Goal: Task Accomplishment & Management: Use online tool/utility

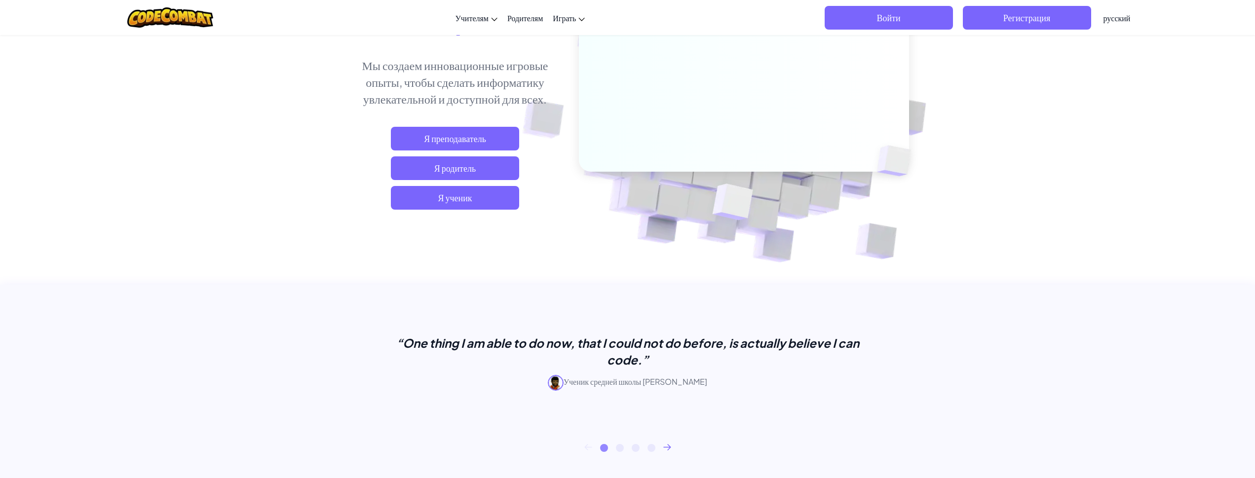
scroll to position [144, 0]
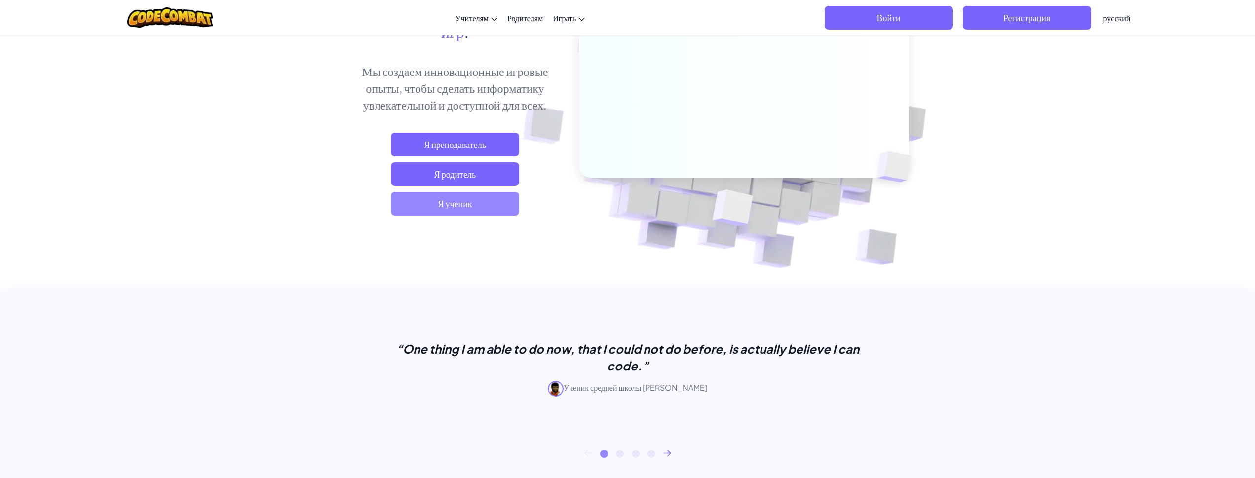
click at [481, 198] on span "Я ученик" at bounding box center [455, 204] width 128 height 24
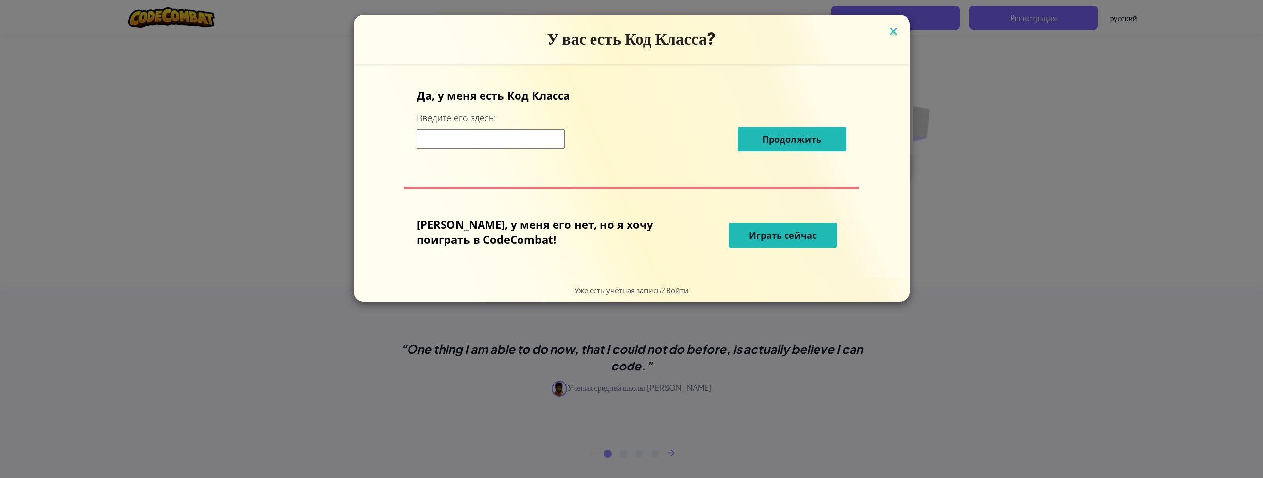
click at [887, 30] on img at bounding box center [893, 32] width 13 height 15
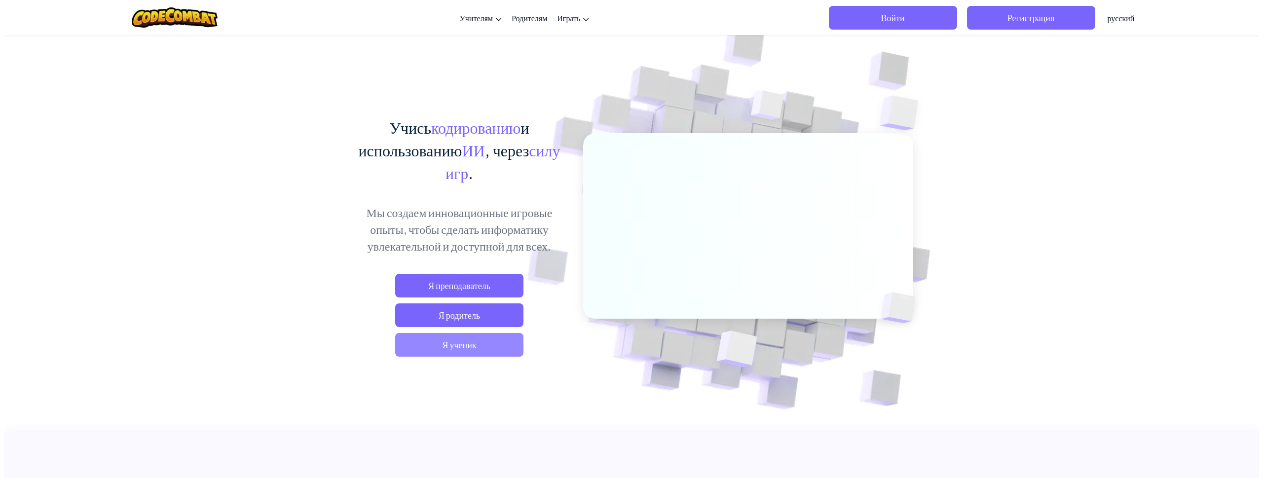
scroll to position [0, 0]
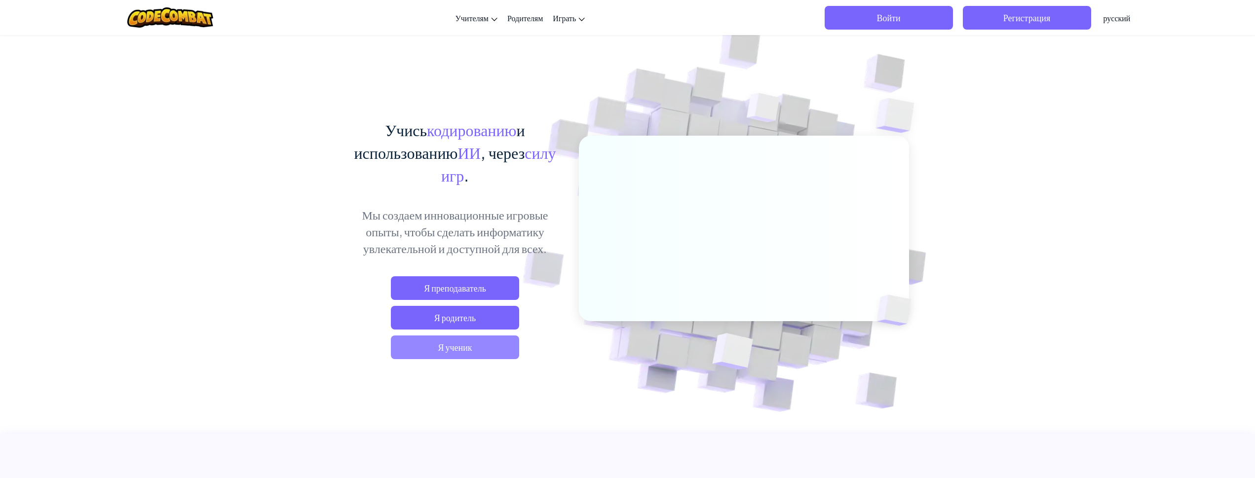
click at [428, 343] on span "Я ученик" at bounding box center [455, 348] width 128 height 24
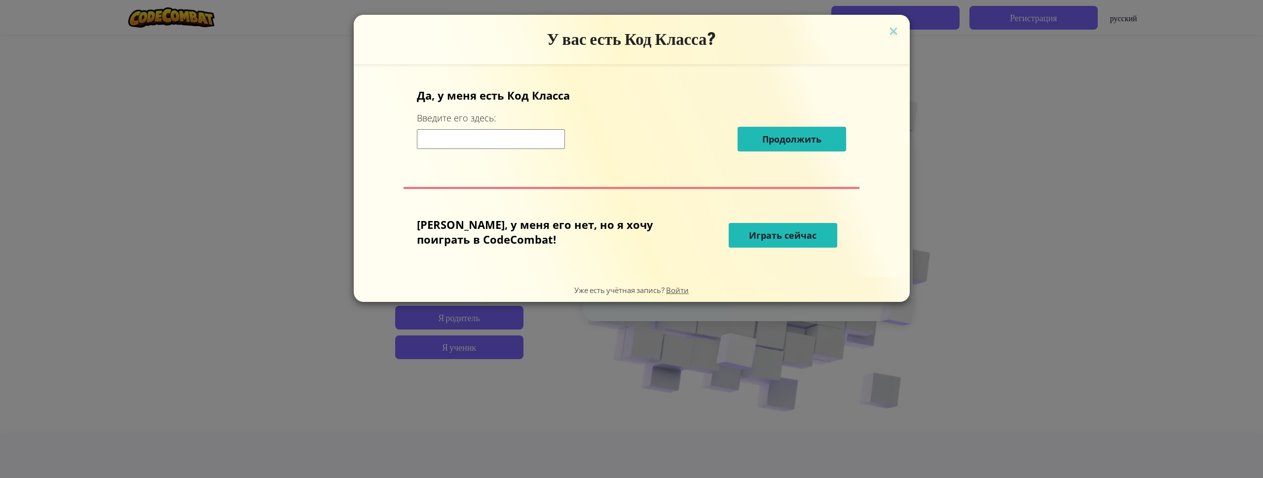
click at [565, 141] on input at bounding box center [491, 139] width 148 height 20
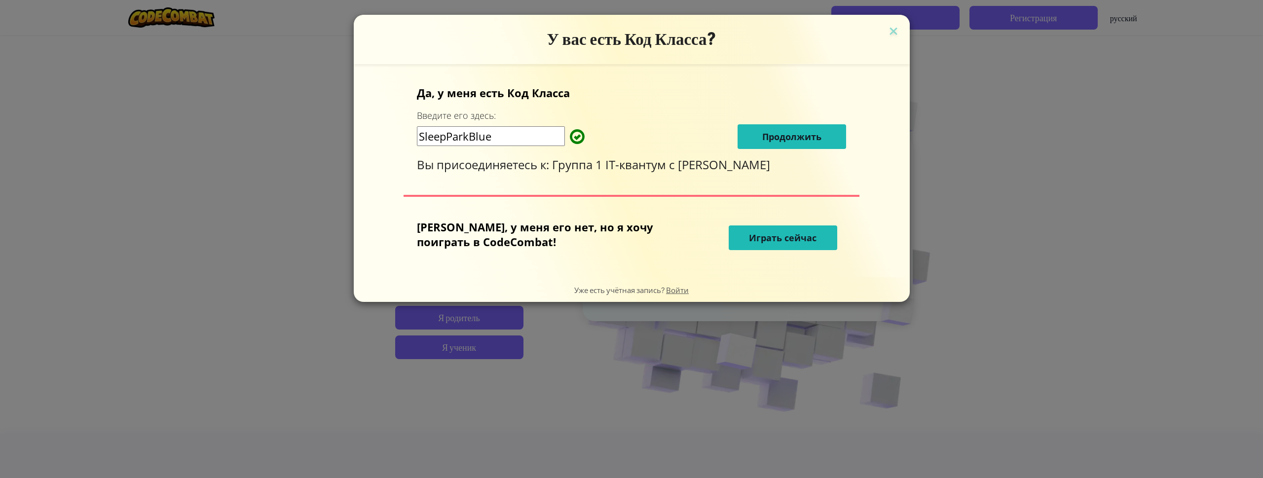
type input "SleepParkBlue"
click at [762, 134] on span "Продолжить" at bounding box center [791, 137] width 59 height 12
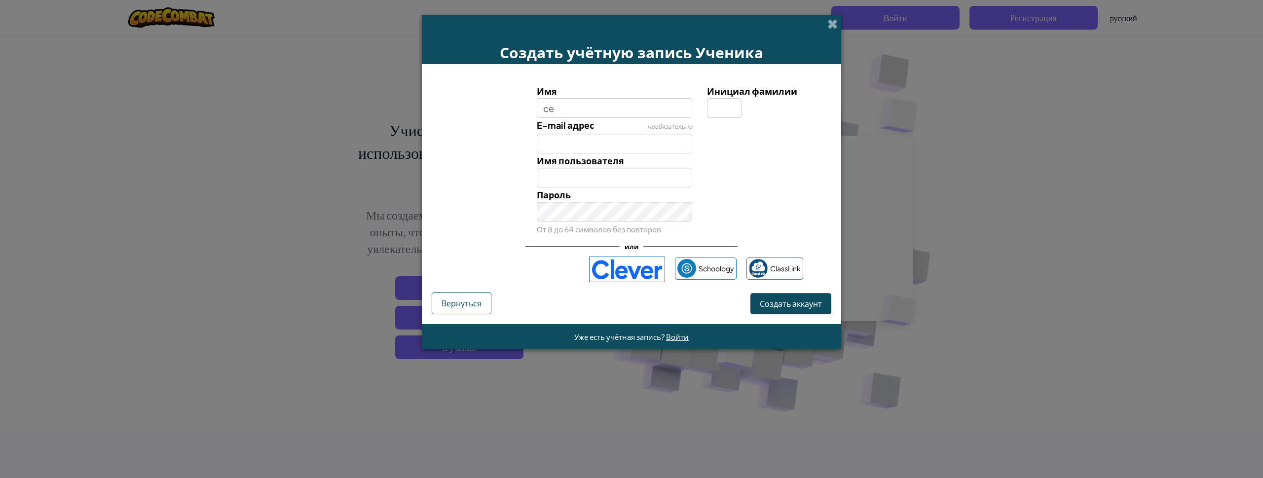
type input "c"
type input "|"
type input "[PERSON_NAME]"
click at [617, 183] on input "[PERSON_NAME]" at bounding box center [615, 178] width 156 height 20
type input "С"
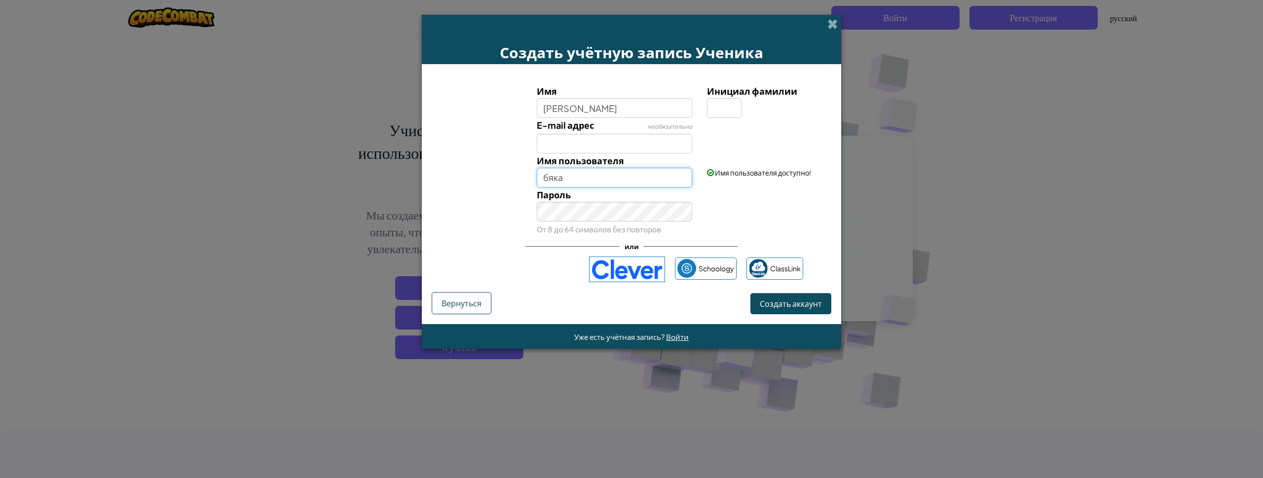
type input "бяка"
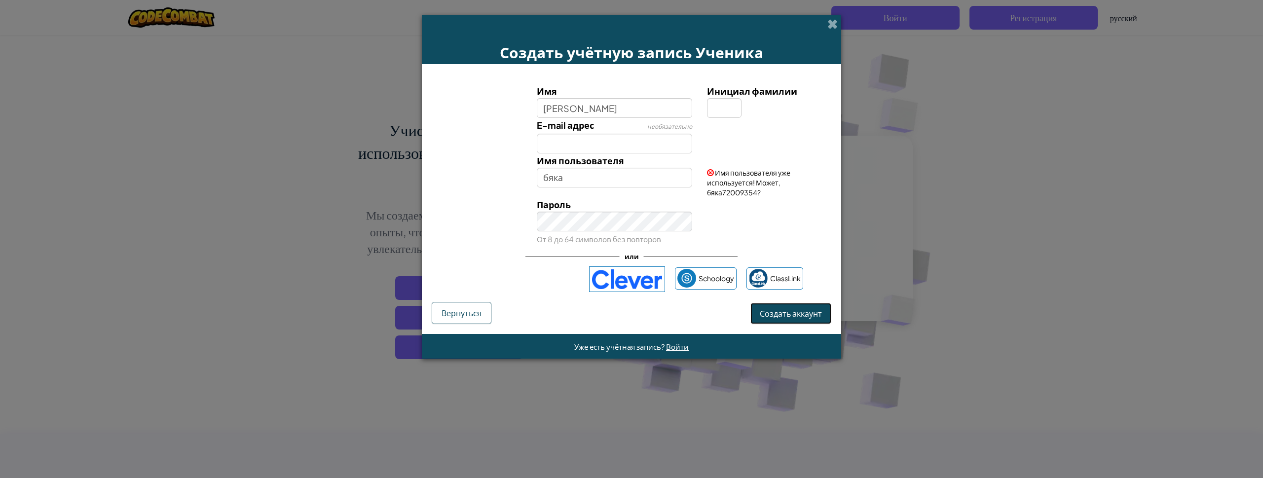
click at [780, 316] on span "Создать аккаунт" at bounding box center [791, 313] width 62 height 10
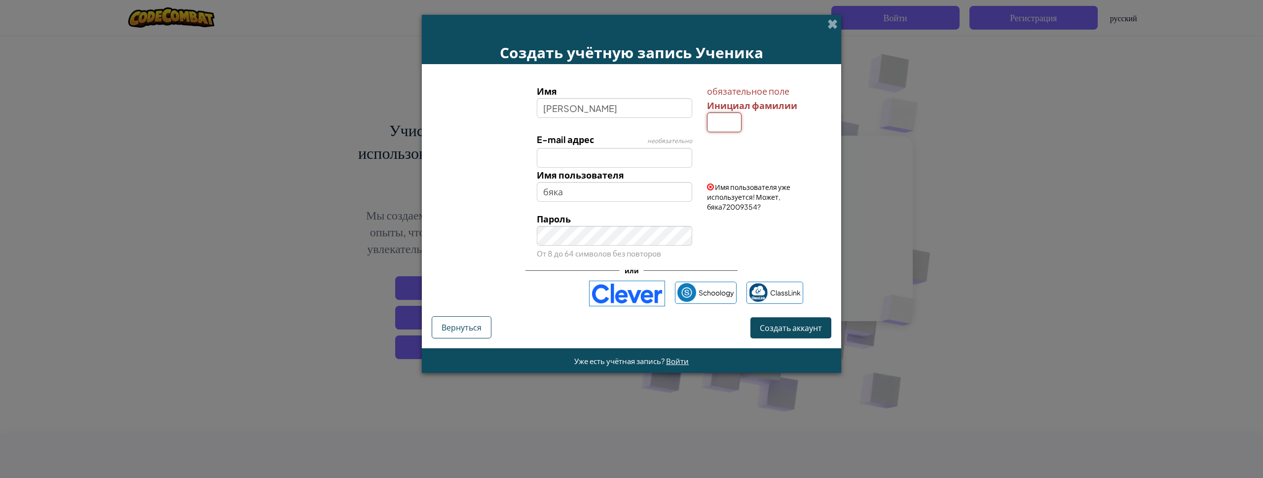
click at [713, 119] on input "Инициал фамилии" at bounding box center [724, 123] width 35 height 20
type input "с"
type input "[PERSON_NAME]"
click at [580, 109] on input "[PERSON_NAME]" at bounding box center [615, 108] width 156 height 20
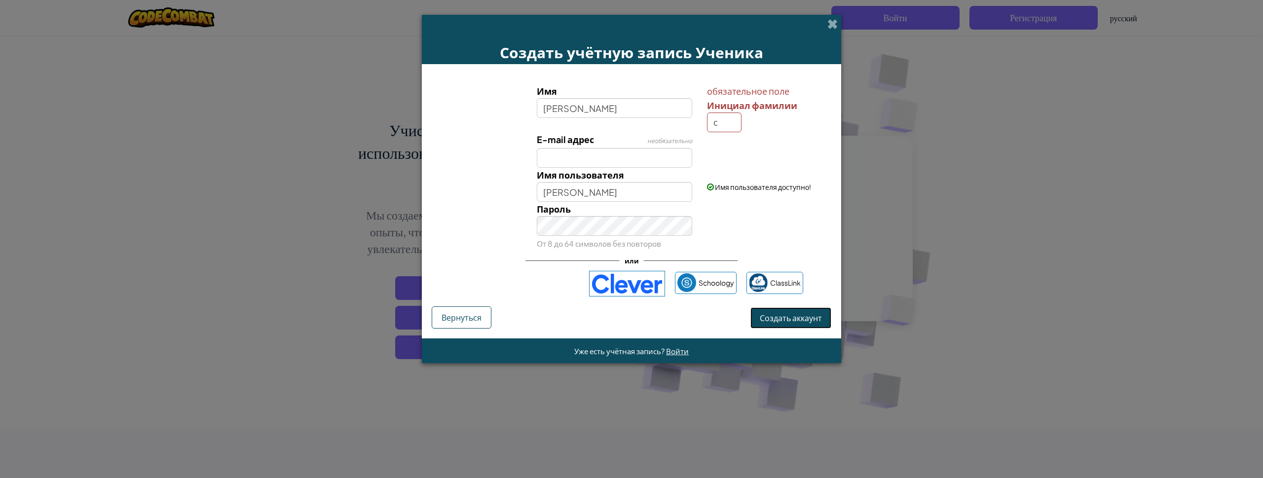
click at [792, 317] on span "Создать аккаунт" at bounding box center [791, 318] width 62 height 10
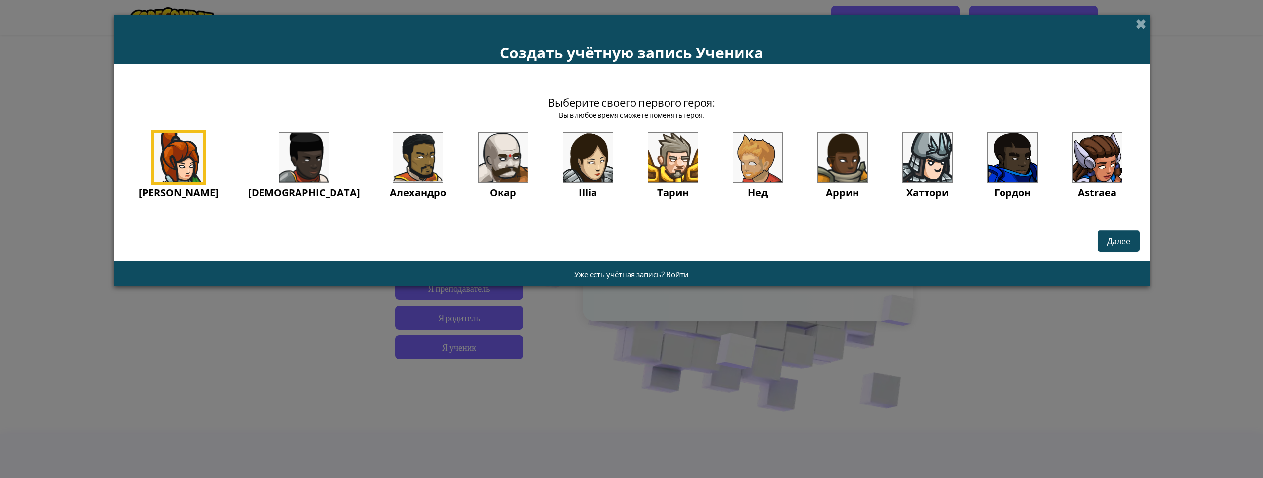
click at [988, 182] on img at bounding box center [1012, 157] width 49 height 49
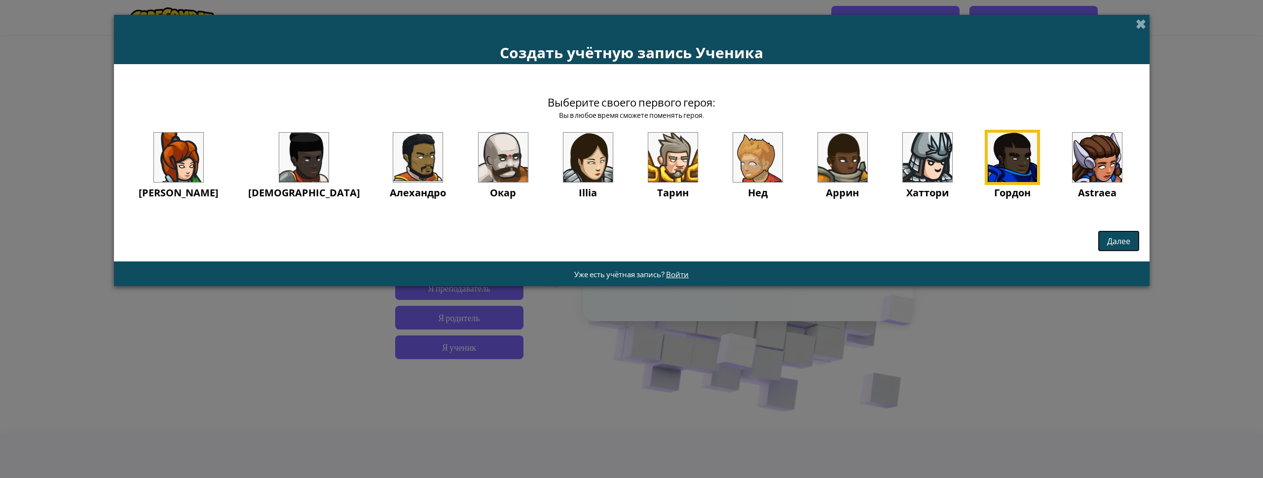
click at [1107, 246] on span "Далее" at bounding box center [1118, 241] width 23 height 10
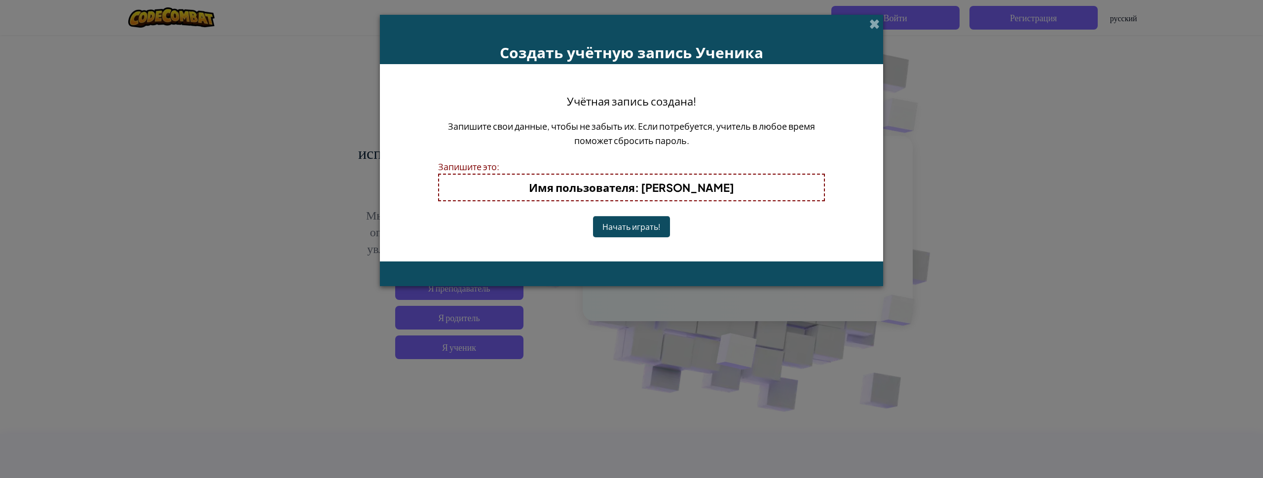
click at [649, 231] on button "Начать играть!" at bounding box center [631, 226] width 77 height 21
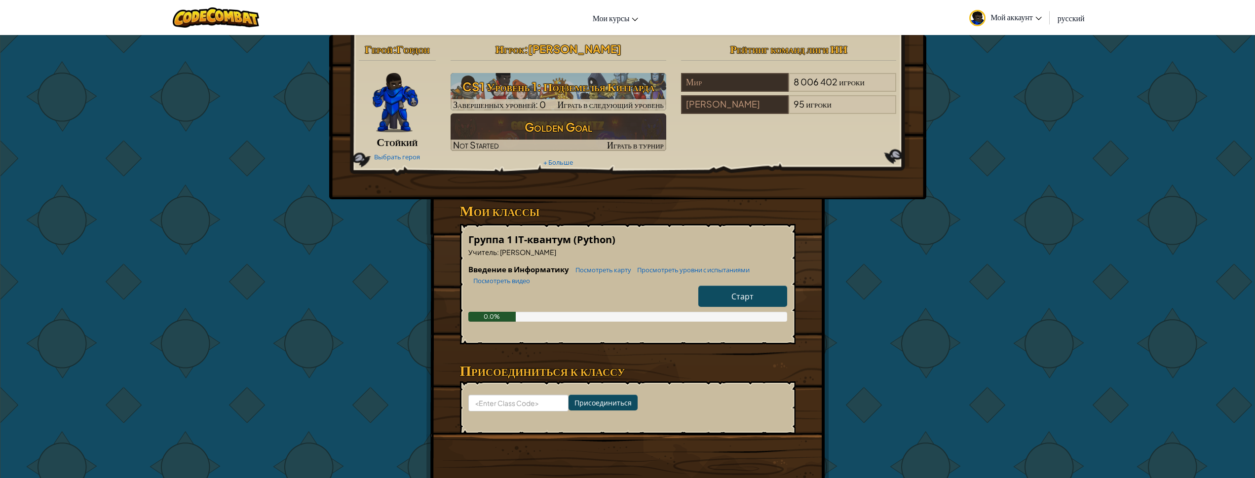
click at [745, 295] on span "Старт" at bounding box center [742, 296] width 22 height 10
select select "ru"
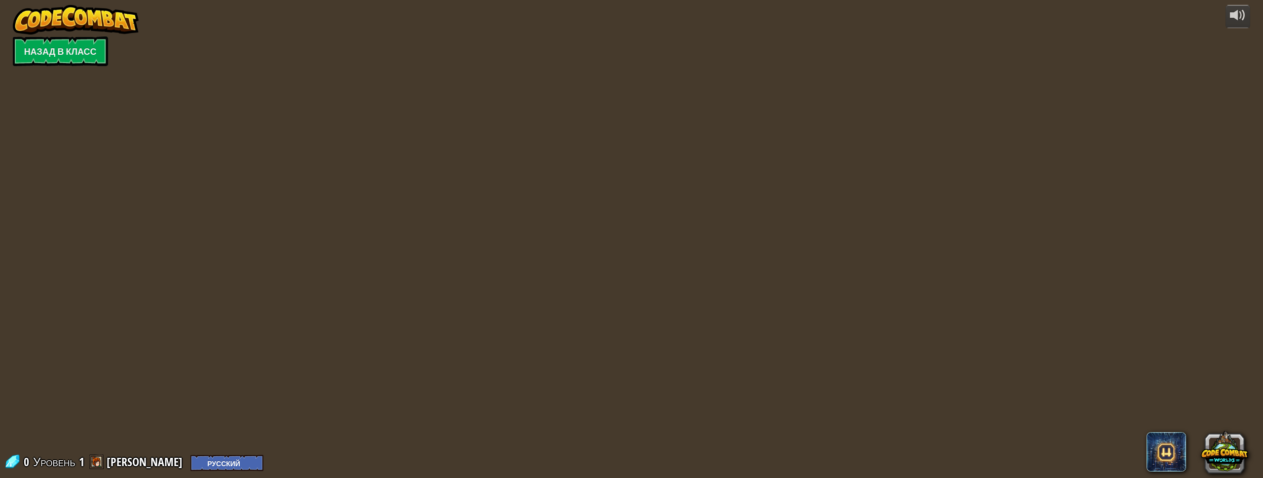
select select "ru"
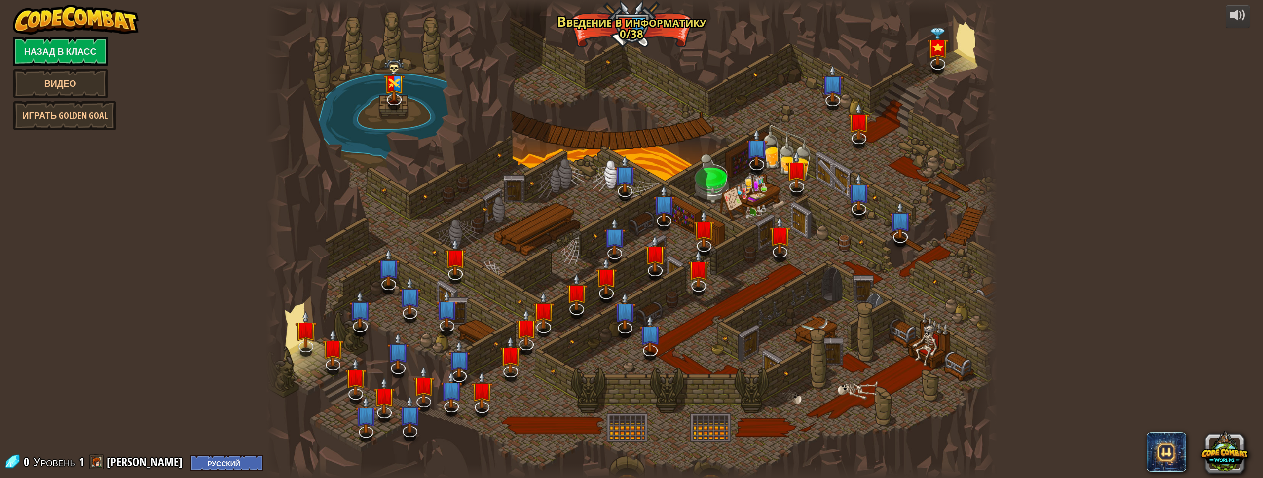
select select "ru"
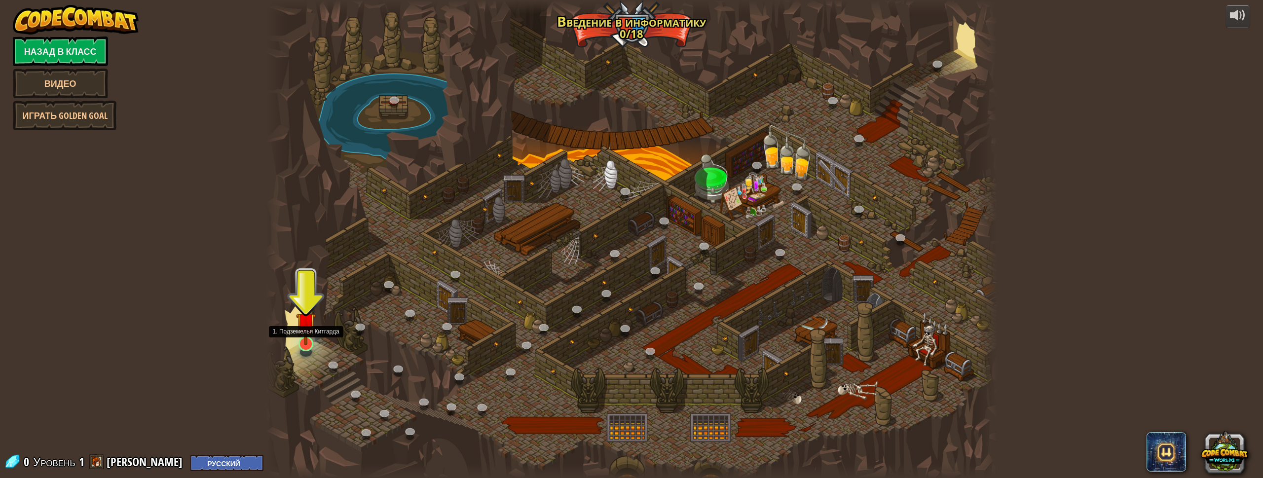
click at [309, 344] on img at bounding box center [306, 322] width 20 height 45
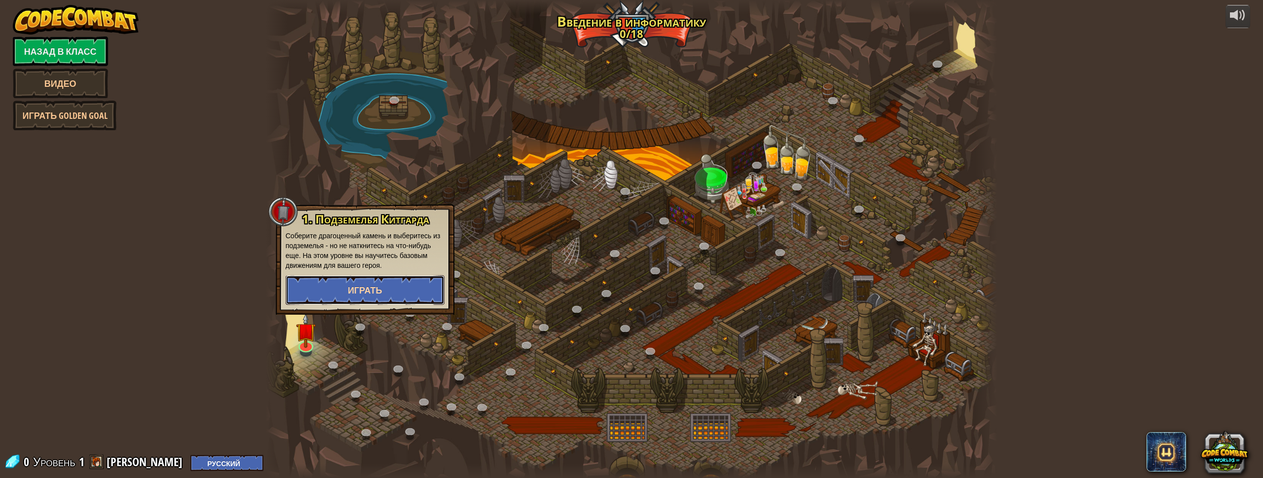
click at [351, 279] on button "Играть" at bounding box center [365, 290] width 159 height 30
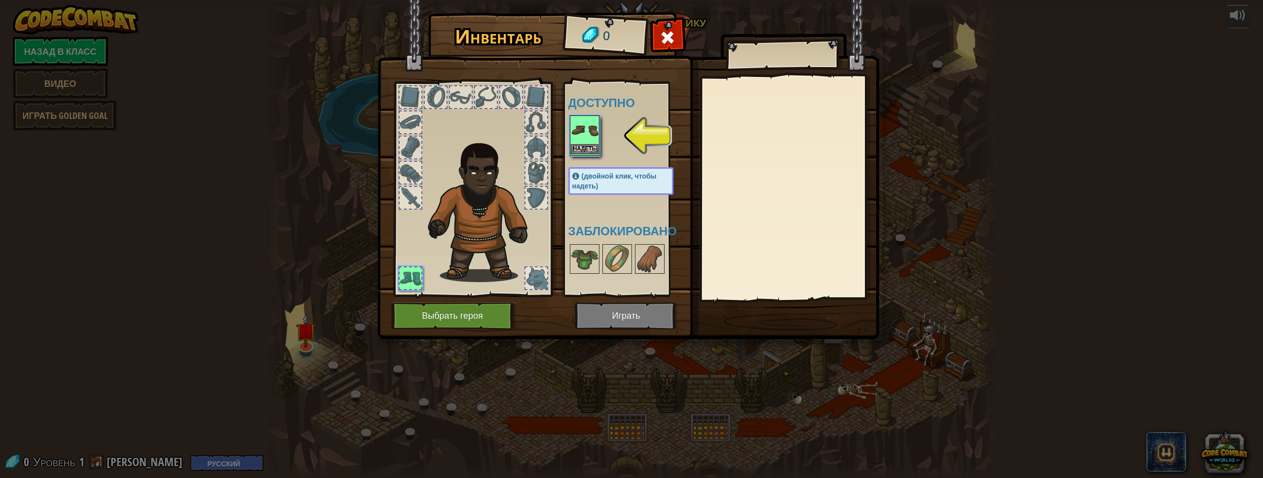
click at [591, 133] on img at bounding box center [585, 130] width 28 height 28
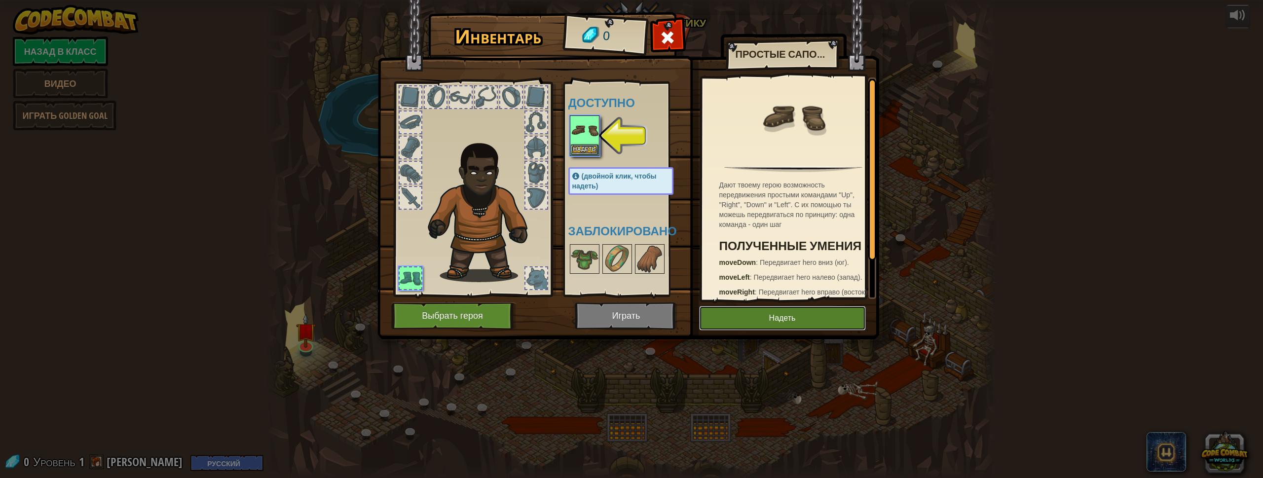
click at [750, 308] on button "Надеть" at bounding box center [782, 318] width 167 height 25
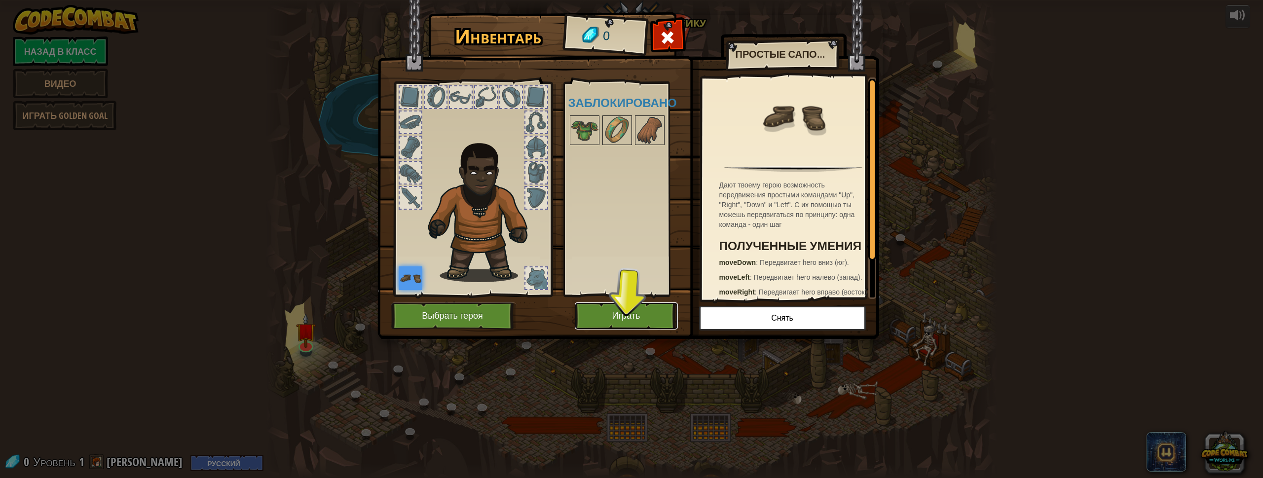
click at [624, 310] on button "Играть" at bounding box center [626, 316] width 103 height 27
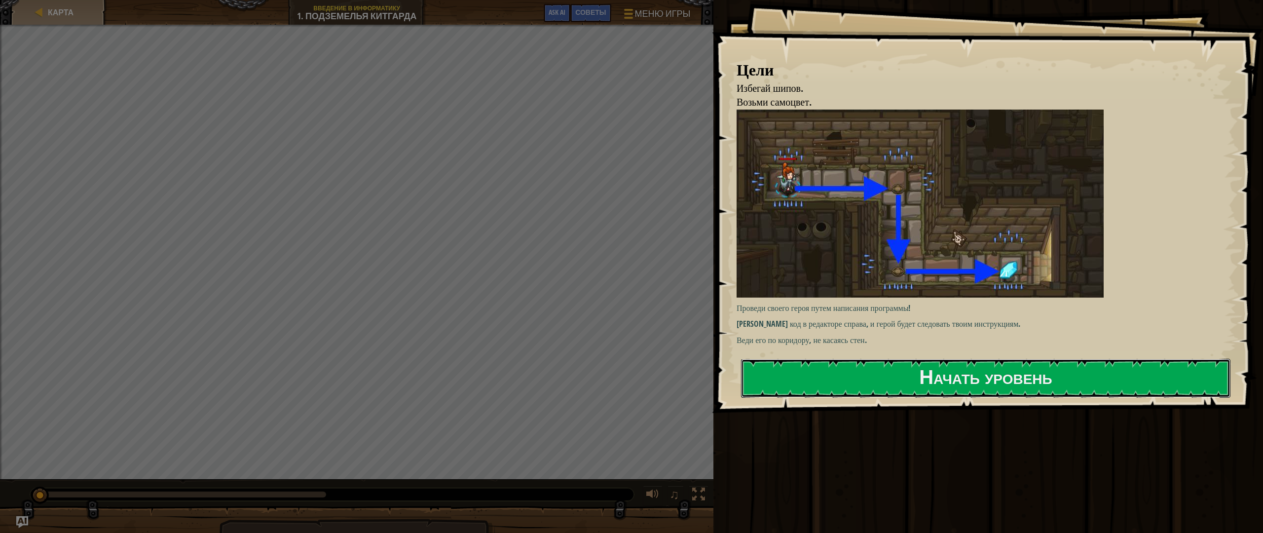
click at [850, 366] on button "Начать уровень" at bounding box center [986, 378] width 490 height 39
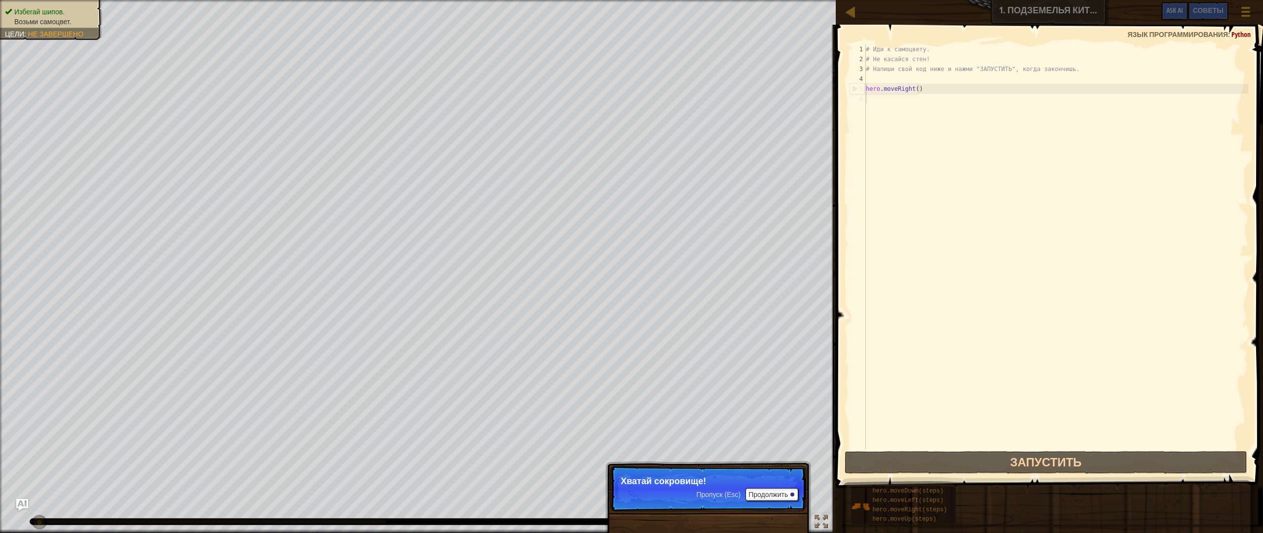
click at [723, 478] on span "Пропуск (Esc)" at bounding box center [718, 495] width 44 height 8
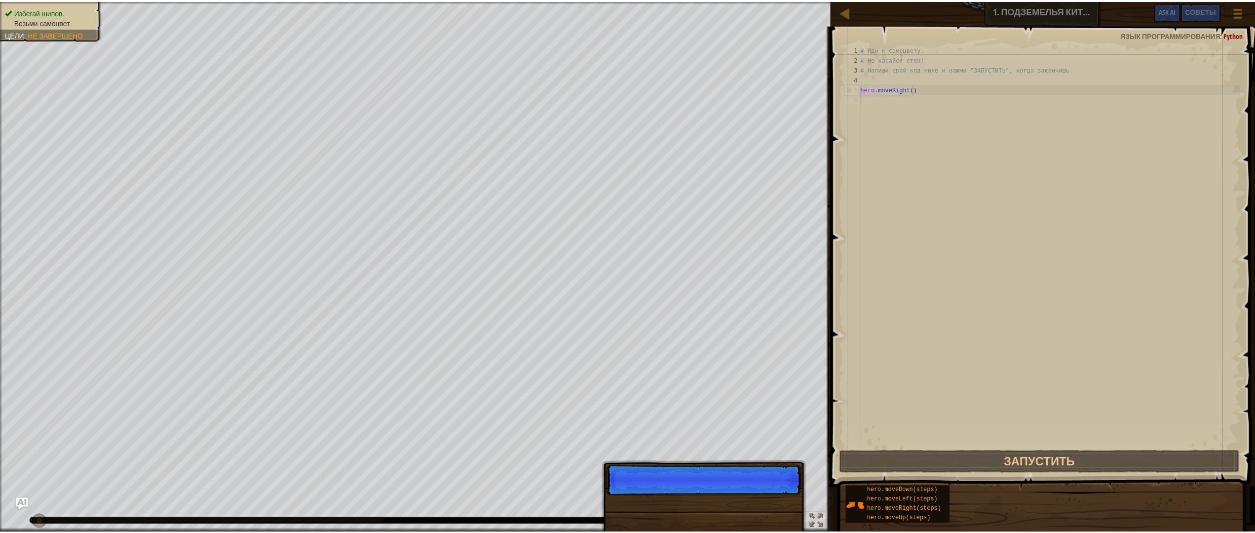
scroll to position [4, 0]
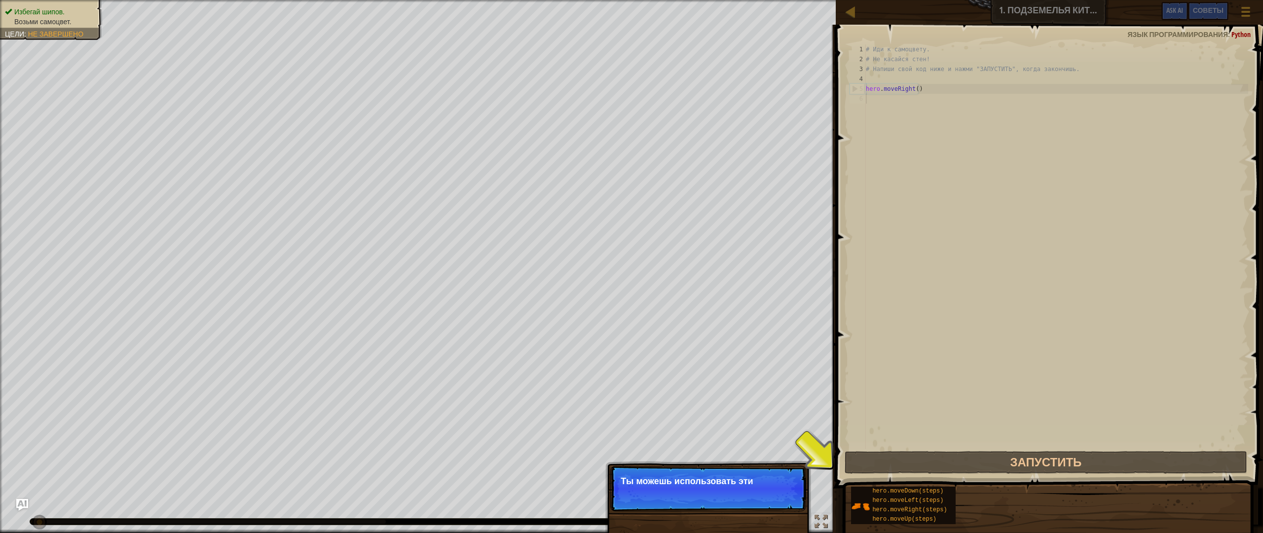
click at [751, 478] on p "Пропуск (Esc) Продолжить Ты можешь использовать эти" at bounding box center [708, 488] width 196 height 45
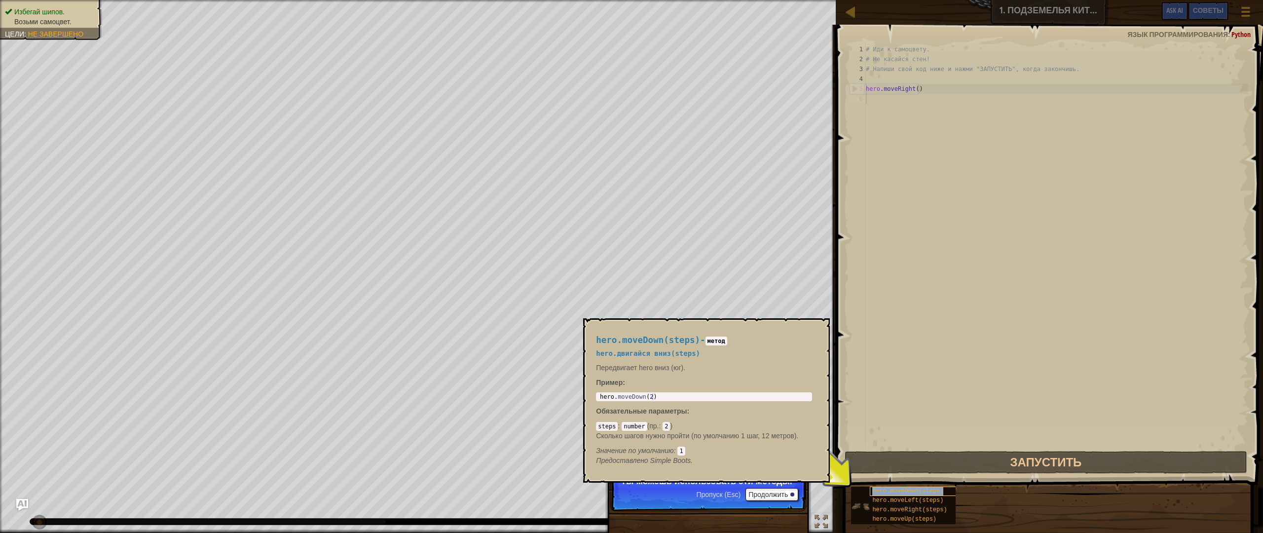
drag, startPoint x: 898, startPoint y: 490, endPoint x: 888, endPoint y: 489, distance: 10.5
click at [888, 478] on span "hero.moveDown(steps)" at bounding box center [907, 491] width 71 height 7
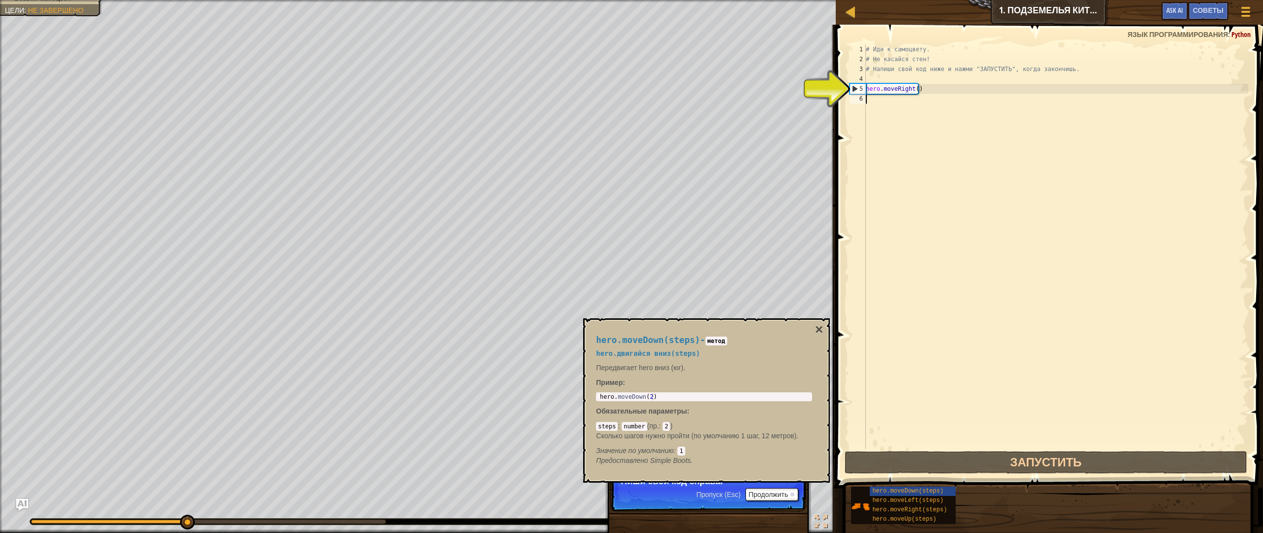
type textarea "hero.moveRight()"
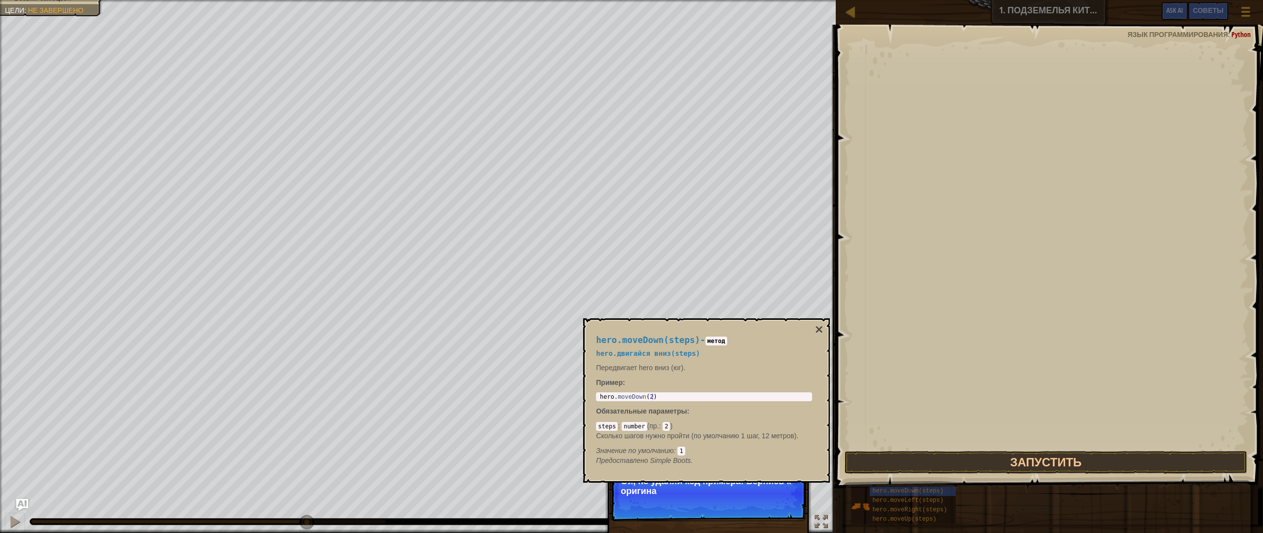
click at [898, 364] on div at bounding box center [1056, 256] width 384 height 424
click at [815, 334] on button "×" at bounding box center [819, 330] width 8 height 14
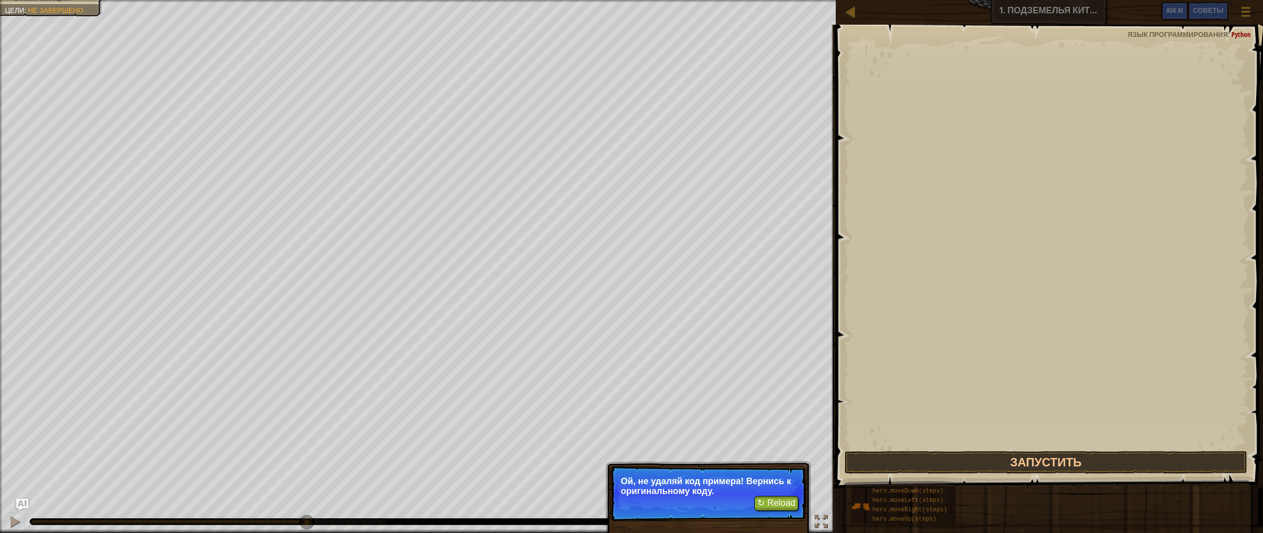
click at [787, 478] on button "↻ Reload" at bounding box center [777, 503] width 44 height 15
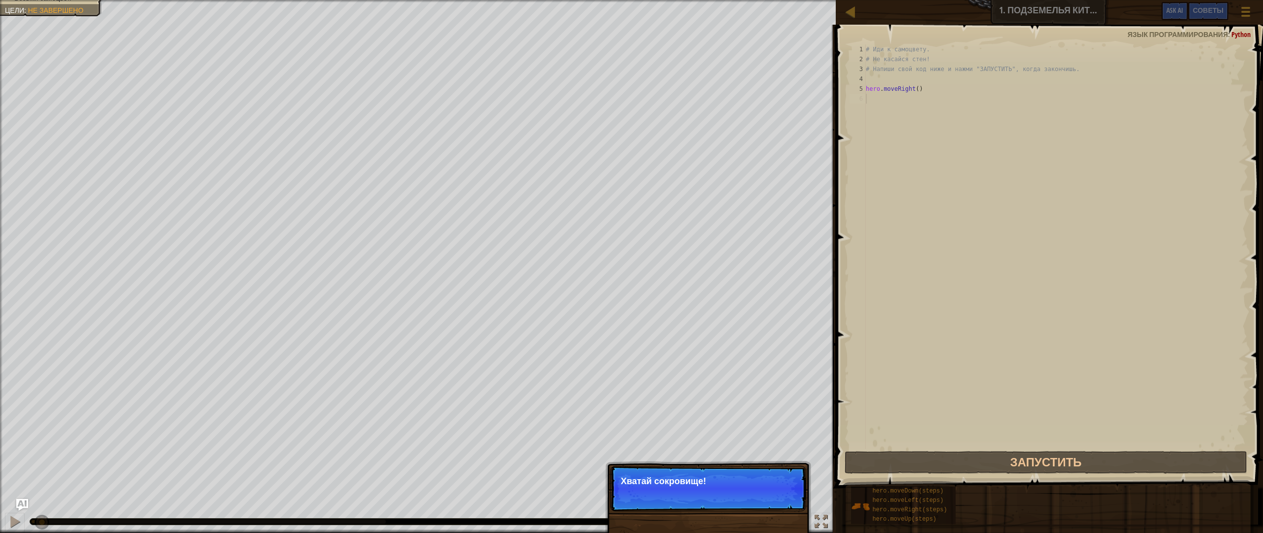
click at [769, 478] on button "Продолжить" at bounding box center [772, 494] width 53 height 13
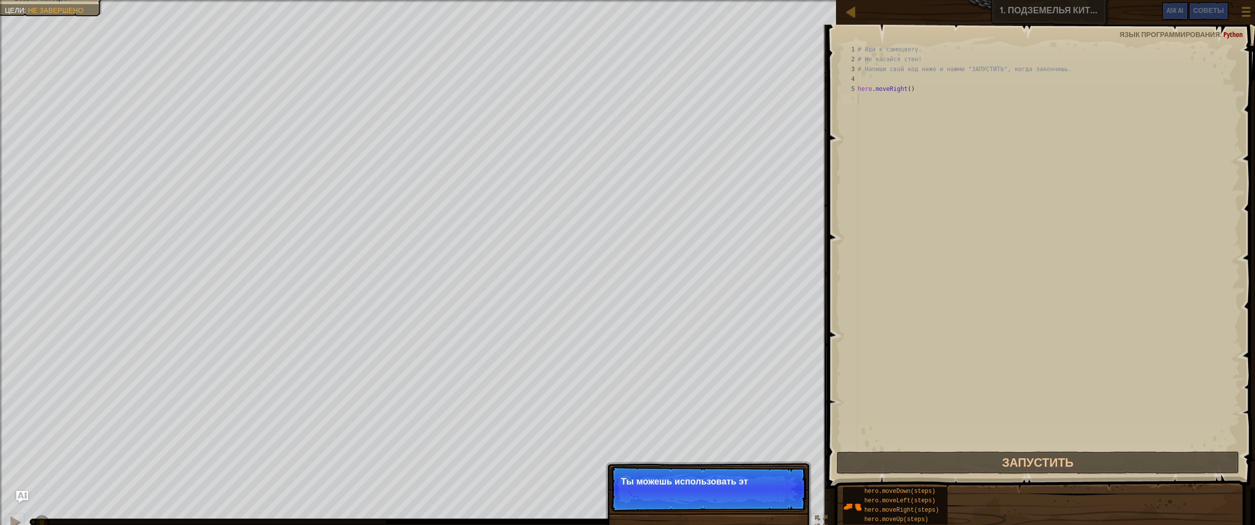
click at [770, 478] on p "Пропуск (Esc) Продолжить Ты можешь использовать эт" at bounding box center [708, 488] width 196 height 45
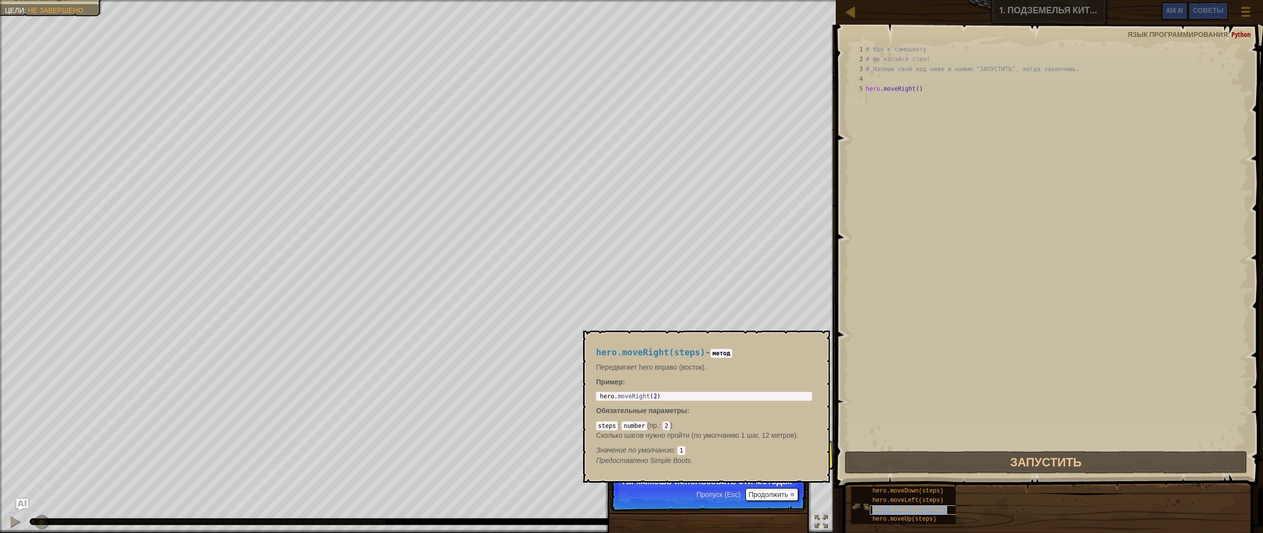
click at [883, 478] on div "hero.moveRight(steps)" at bounding box center [933, 509] width 126 height 9
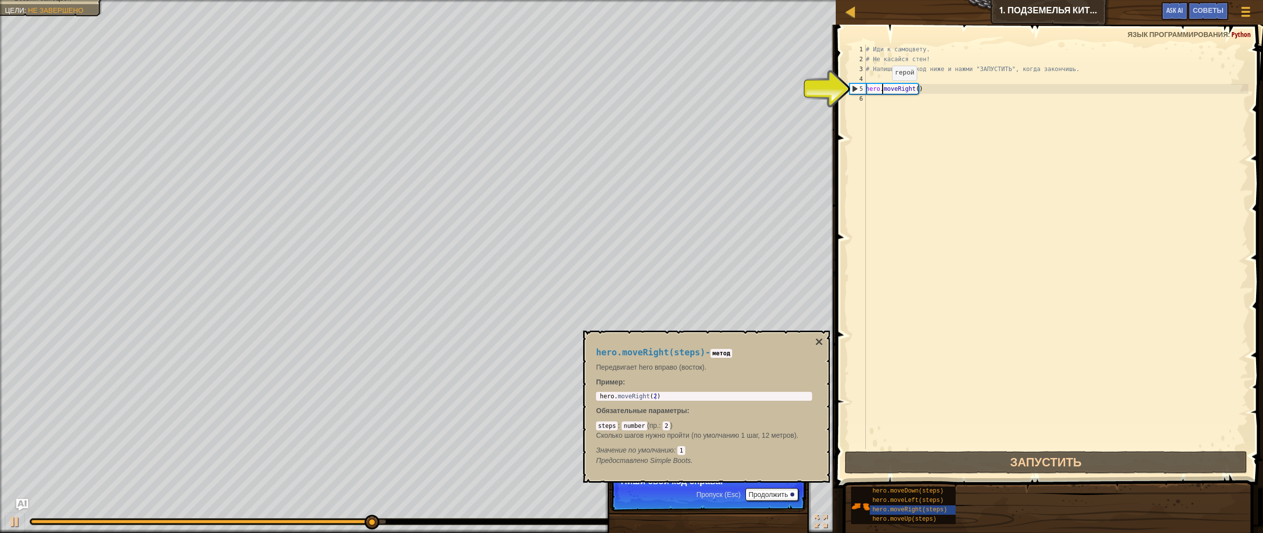
click at [884, 90] on div "# Иди к самоцвету. # Не касайся стен! # Напиши свой код ниже и нажми "ЗАПУСТИТЬ…" at bounding box center [1056, 256] width 384 height 424
type textarea "hero.moveRight()"
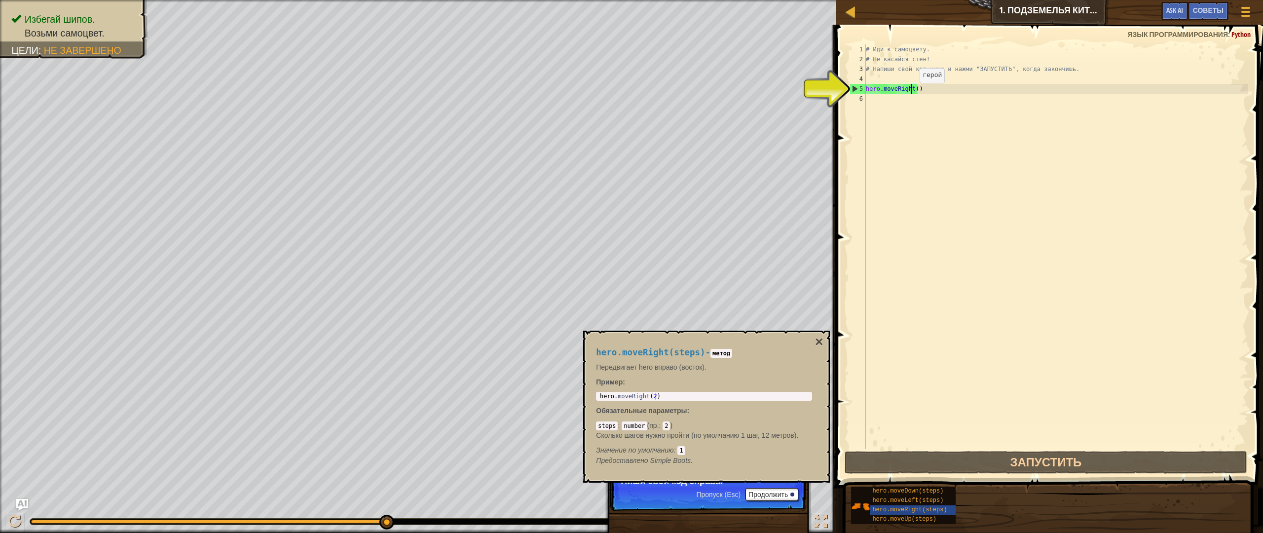
click at [911, 93] on div "# Иди к самоцвету. # Не касайся стен! # Напиши свой код ниже и нажми "ЗАПУСТИТЬ…" at bounding box center [1056, 256] width 384 height 424
click at [902, 98] on div "# Иди к самоцвету. # Не касайся стен! # Напиши свой код ниже и нажми "ЗАПУСТИТЬ…" at bounding box center [1056, 256] width 384 height 424
click at [900, 478] on span "hero.moveDown(steps)" at bounding box center [907, 491] width 71 height 7
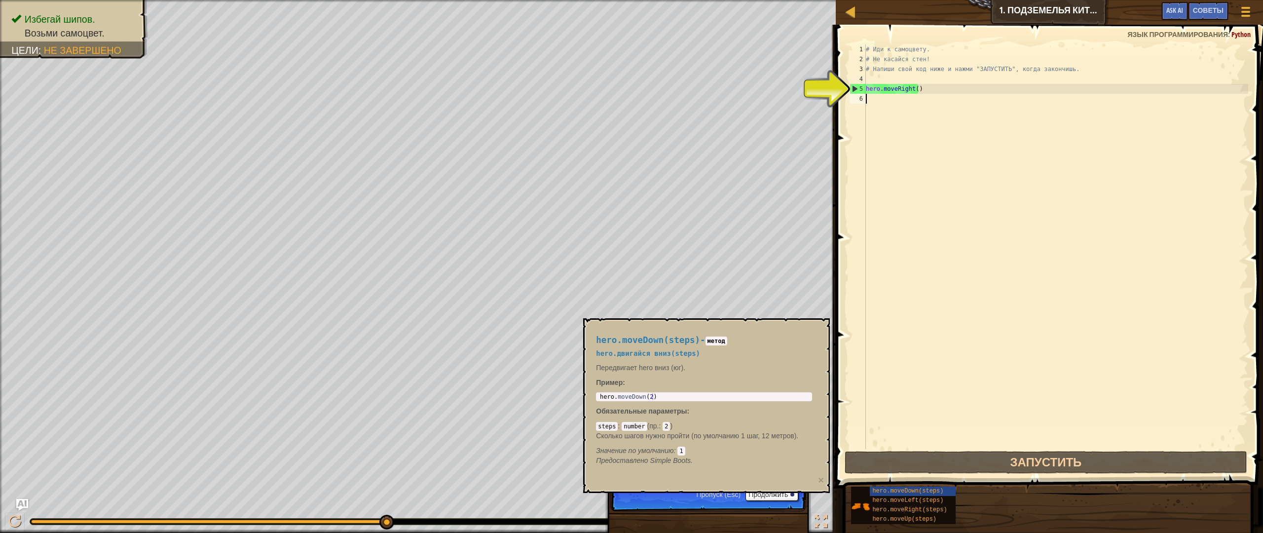
click at [883, 99] on div "# Иди к самоцвету. # Не касайся стен! # Напиши свой код ниже и нажми "ЗАПУСТИТЬ…" at bounding box center [1056, 256] width 384 height 424
type textarea "р"
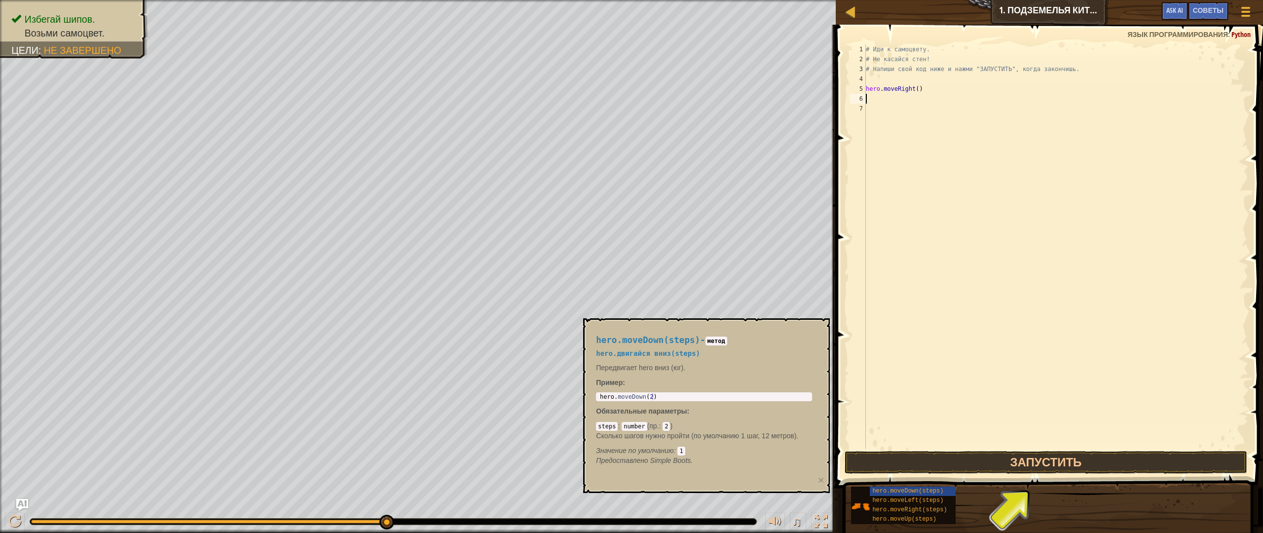
type textarea "H"
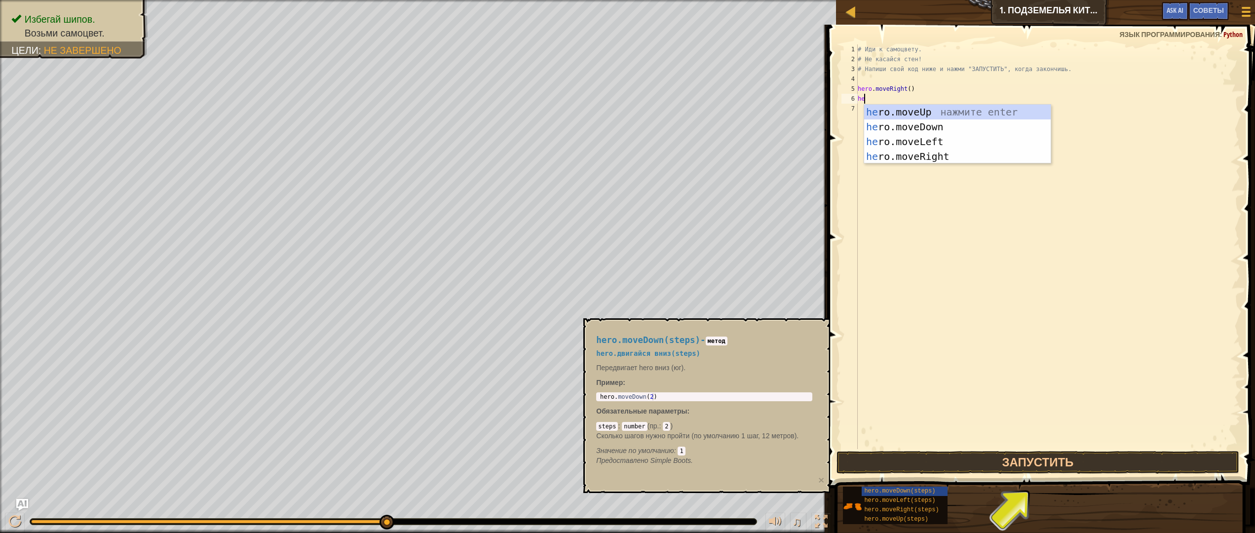
scroll to position [4, 0]
type textarea "hero"
click at [906, 124] on div "hero .moveUp нажмите enter hero .moveDown нажмите enter hero .moveLeft нажмите …" at bounding box center [957, 149] width 187 height 89
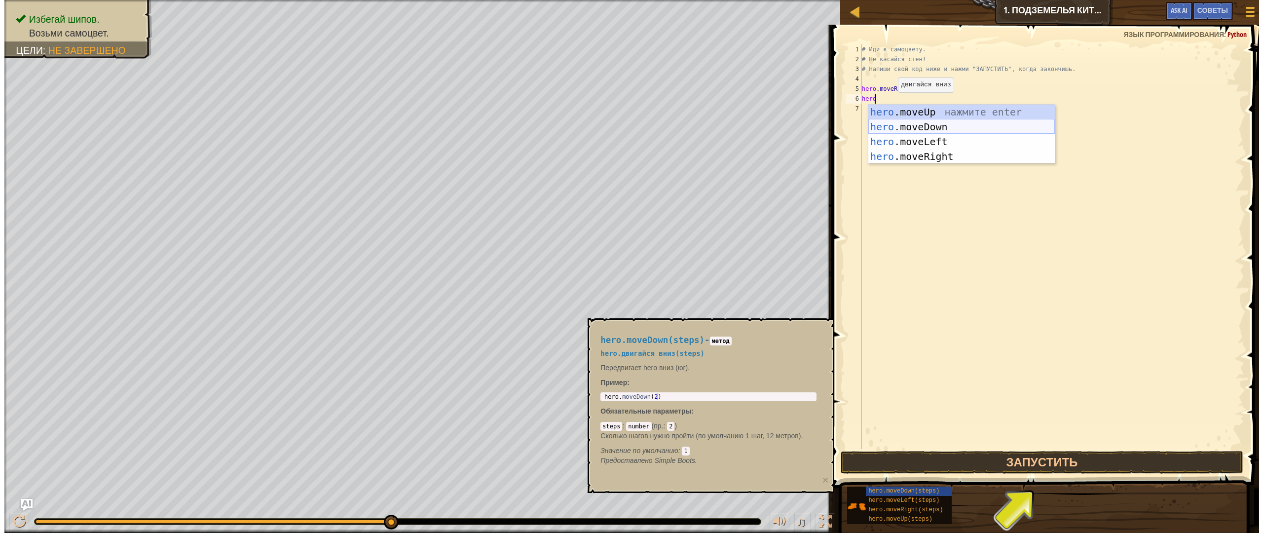
scroll to position [4, 0]
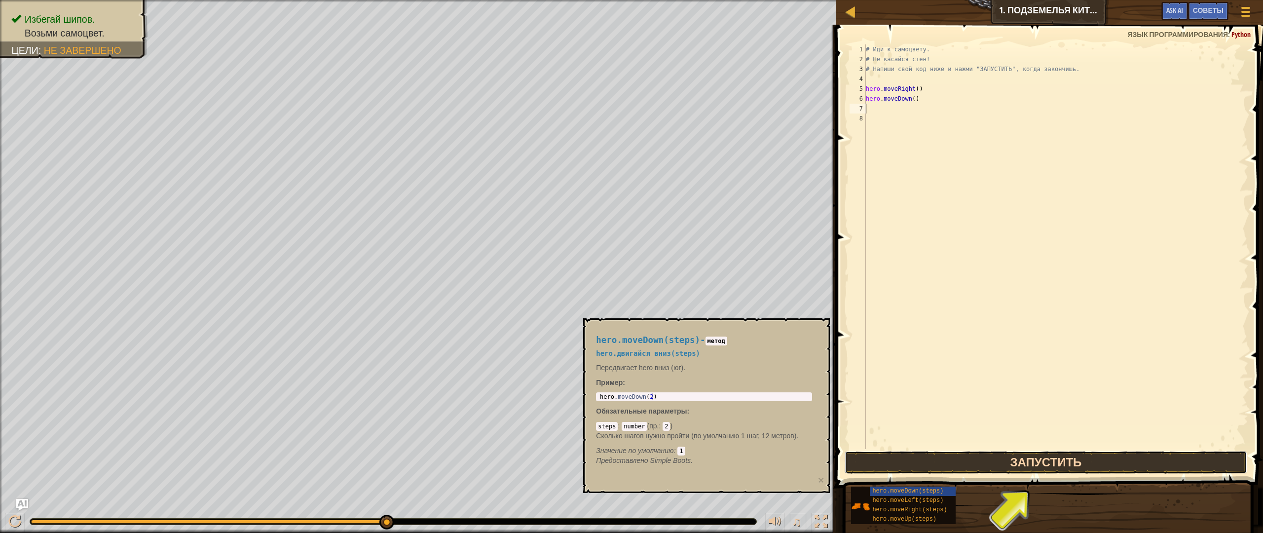
click at [976, 460] on button "Запустить" at bounding box center [1046, 462] width 403 height 23
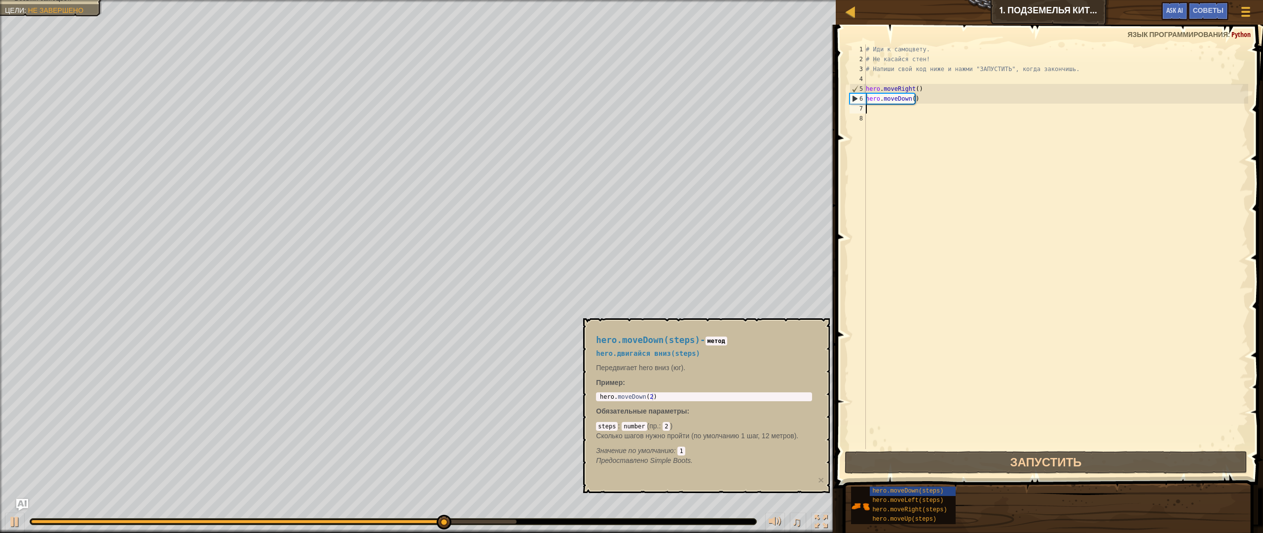
type textarea "he"
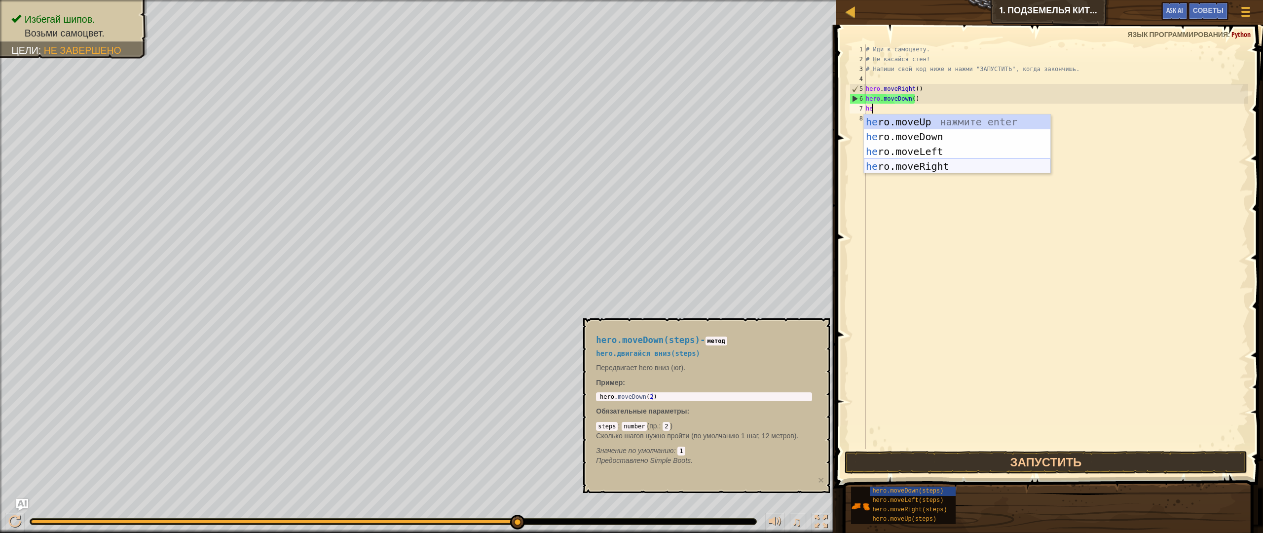
click at [926, 170] on div "he ro.moveUp нажмите enter he ro.moveDown нажмите enter he ro.moveLeft нажмите …" at bounding box center [957, 158] width 187 height 89
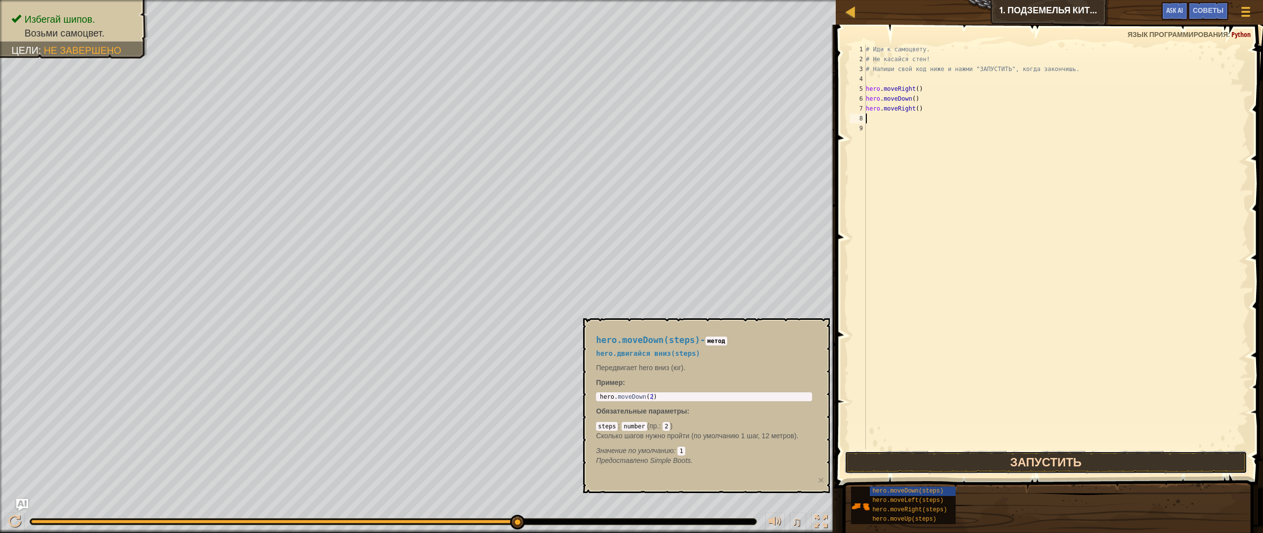
click at [966, 460] on button "Запустить" at bounding box center [1046, 462] width 403 height 23
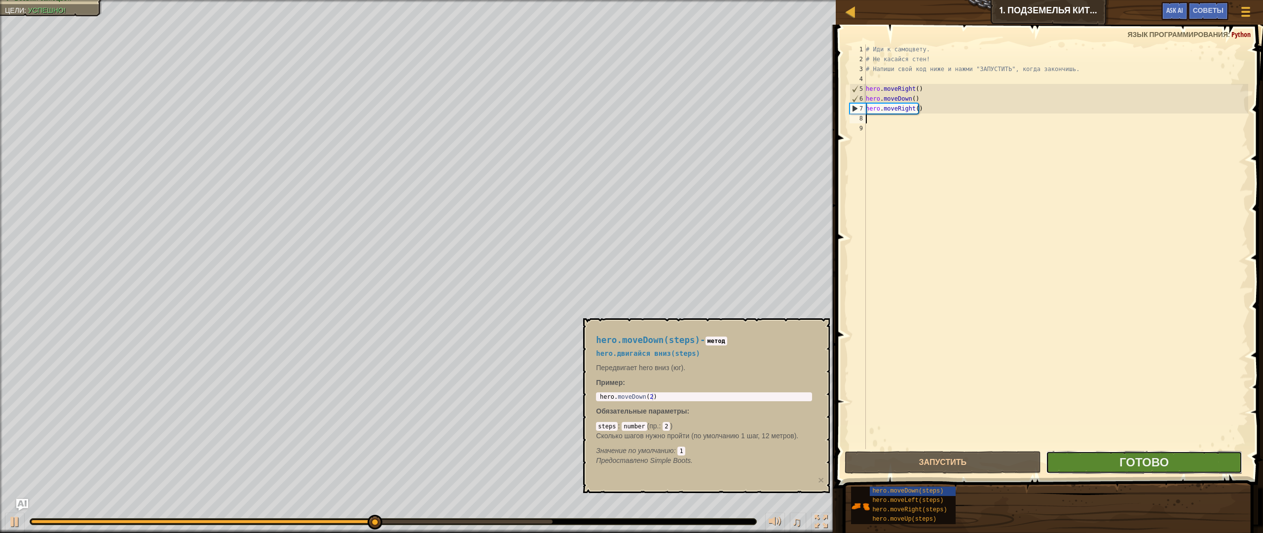
click at [1106, 466] on button "Готово" at bounding box center [1144, 462] width 196 height 23
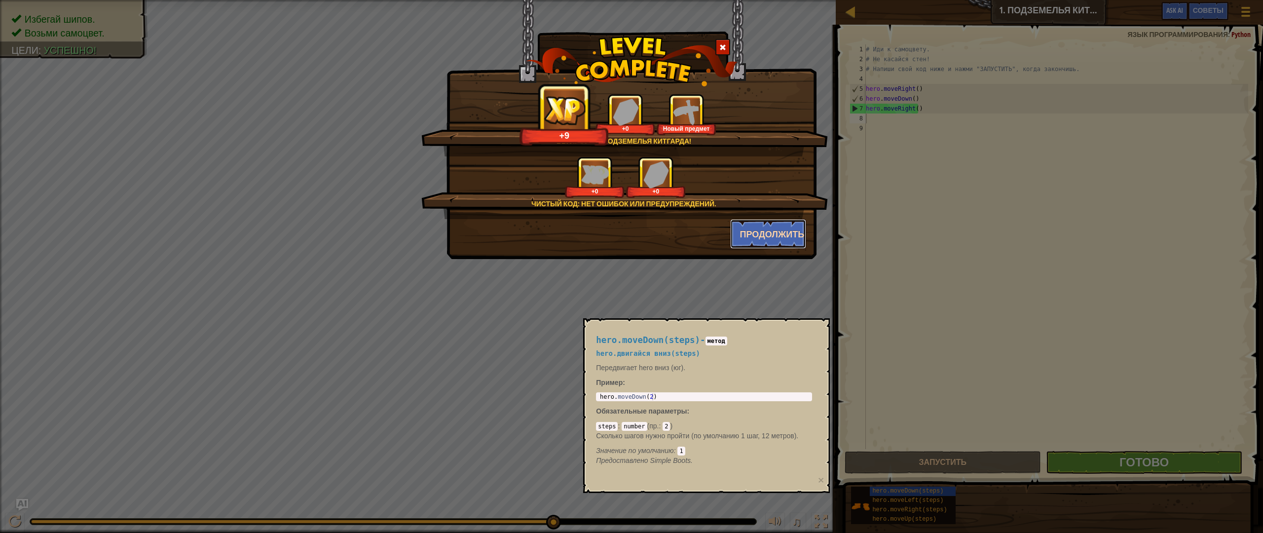
click at [757, 234] on button "Продолжить" at bounding box center [768, 234] width 76 height 30
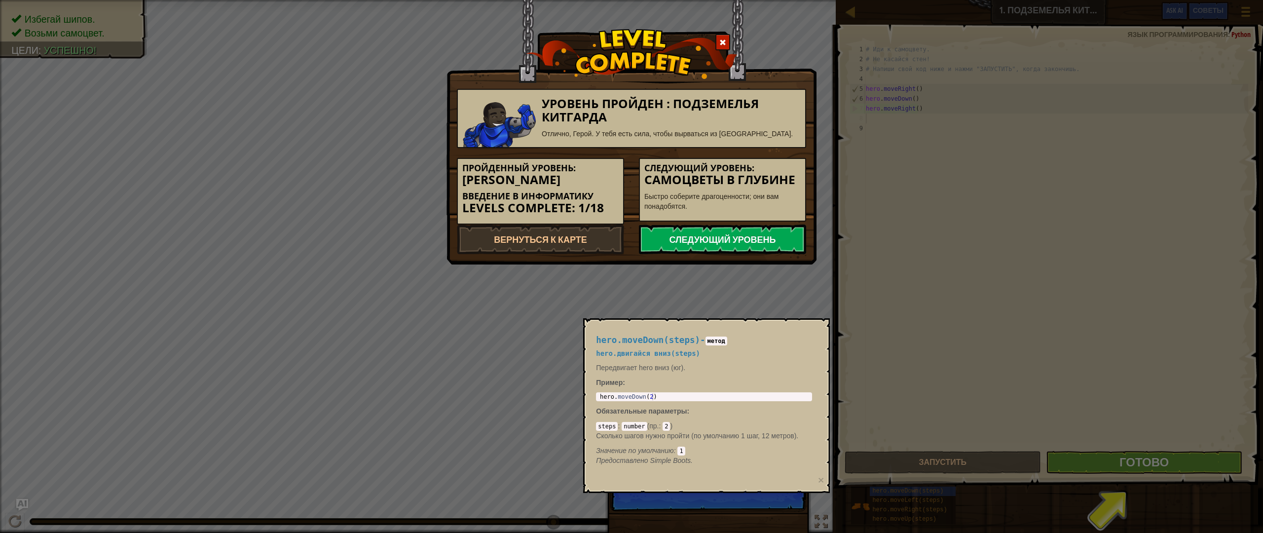
click at [760, 236] on link "Следующий уровень" at bounding box center [722, 240] width 167 height 30
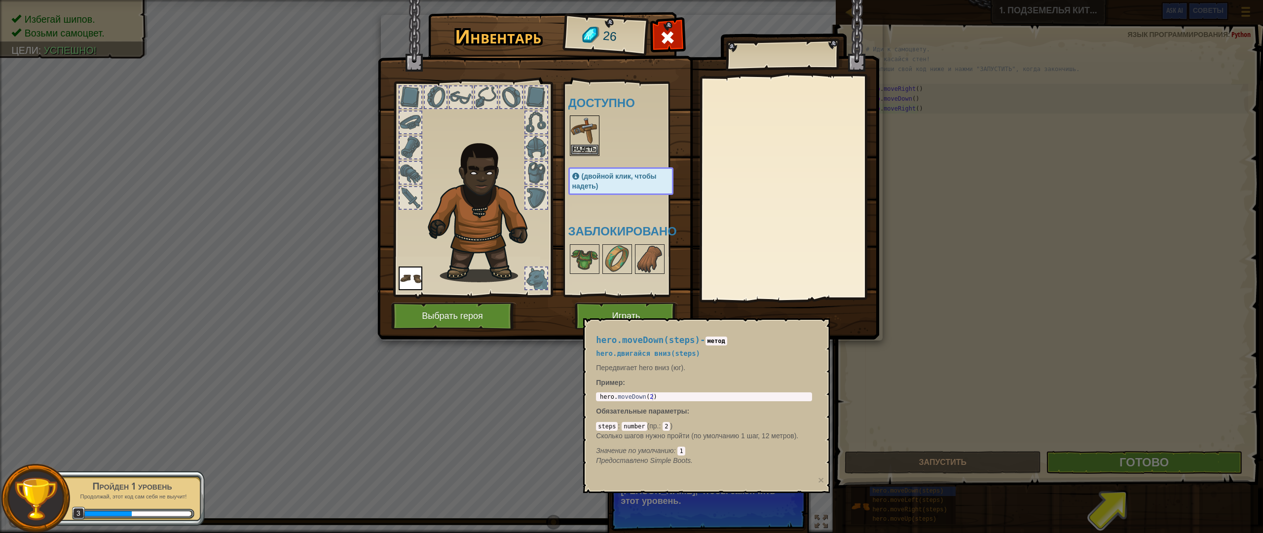
click at [1131, 472] on div "Инвентарь 26 Доступно Надеть Надеть (двойной клик, чтобы надеть) Заблокировано …" at bounding box center [631, 266] width 1263 height 533
click at [590, 133] on img at bounding box center [585, 130] width 28 height 28
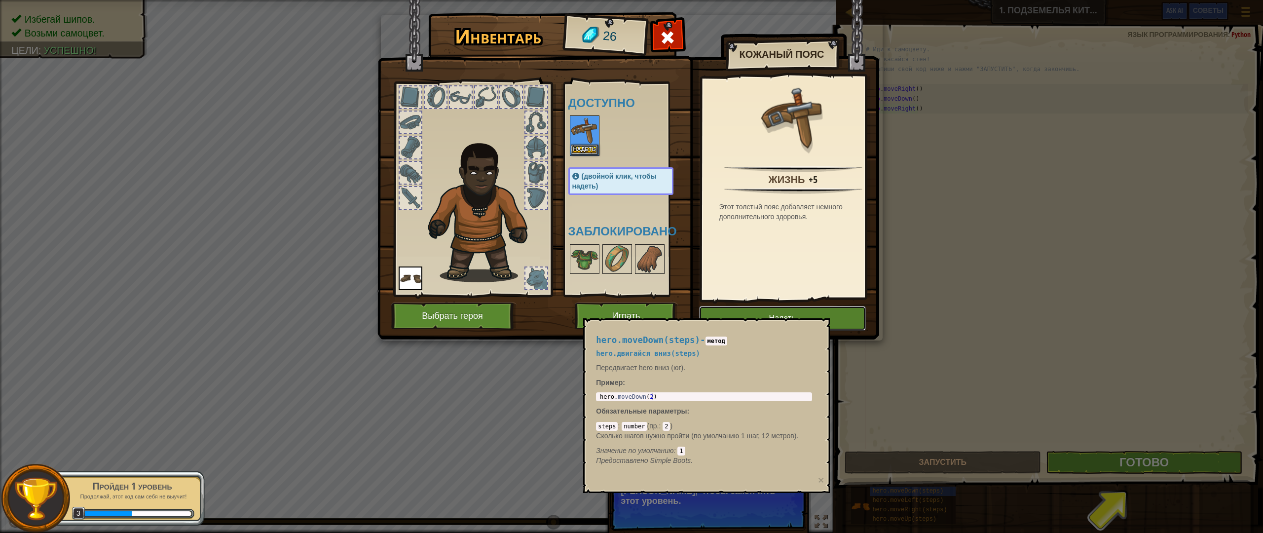
click at [838, 314] on button "Надеть" at bounding box center [782, 318] width 167 height 25
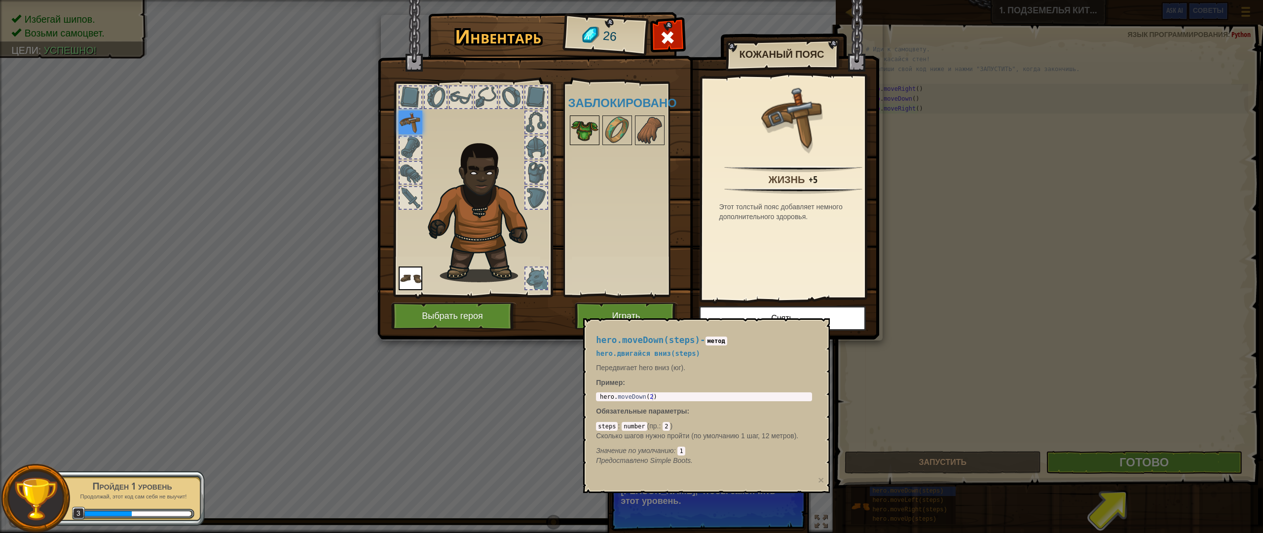
click at [579, 130] on img at bounding box center [585, 130] width 28 height 28
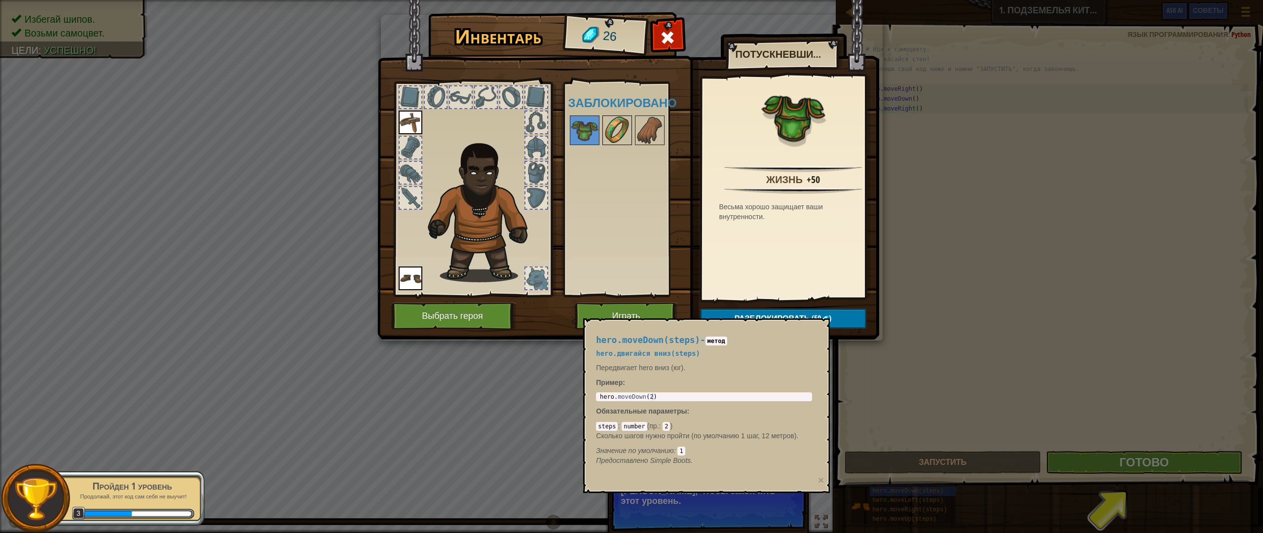
click at [624, 130] on img at bounding box center [618, 130] width 28 height 28
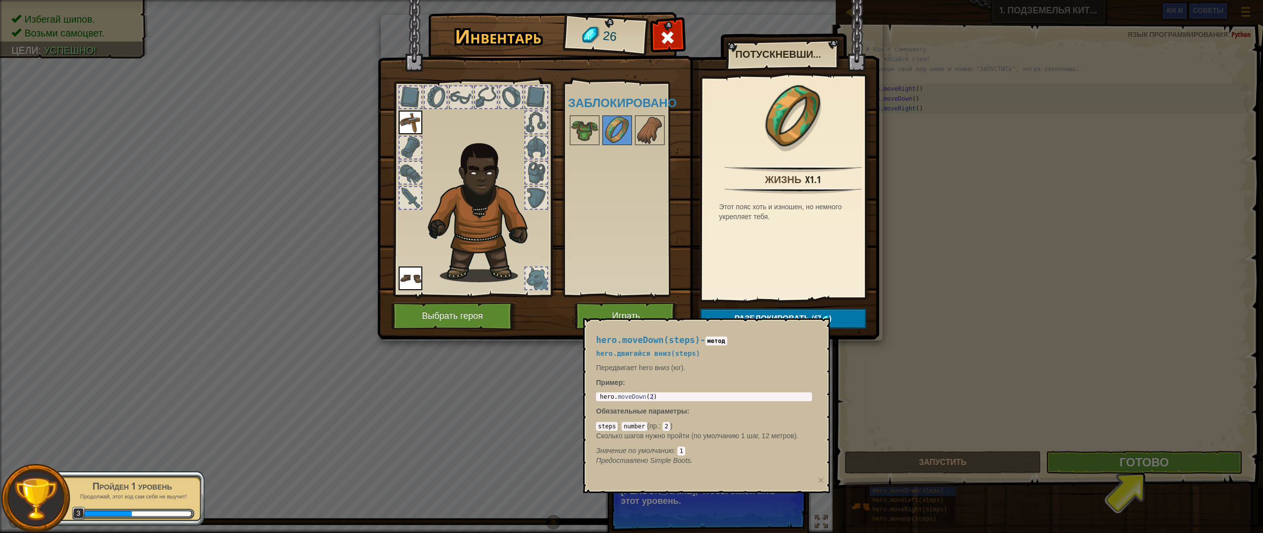
click at [668, 125] on div at bounding box center [630, 130] width 125 height 33
click at [632, 312] on button "Играть" at bounding box center [626, 316] width 103 height 27
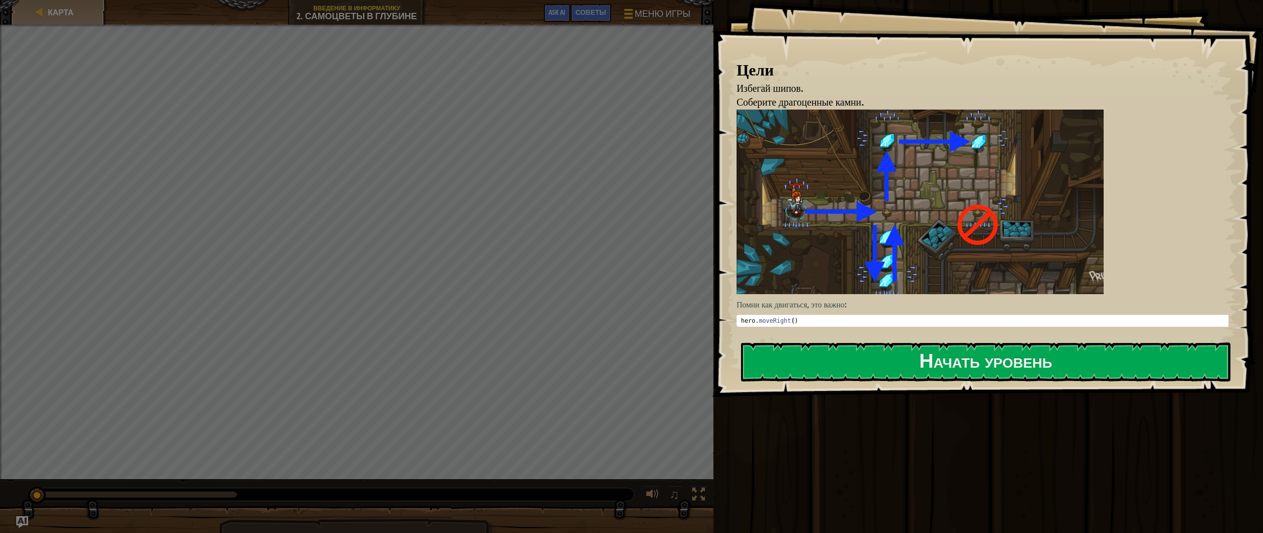
click at [815, 338] on div "Цели Избегай шипов. Соберите драгоценные камни. Помни как двигаться, это важно:…" at bounding box center [987, 198] width 551 height 397
click at [832, 368] on button "Начать уровень" at bounding box center [986, 361] width 490 height 39
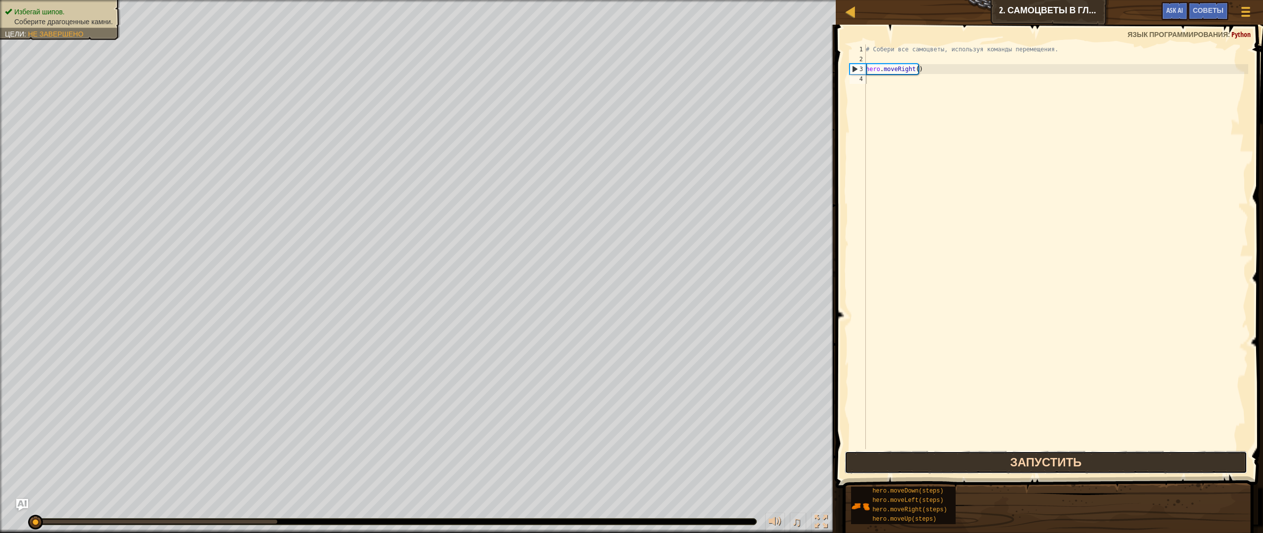
click at [953, 465] on button "Запустить" at bounding box center [1046, 462] width 403 height 23
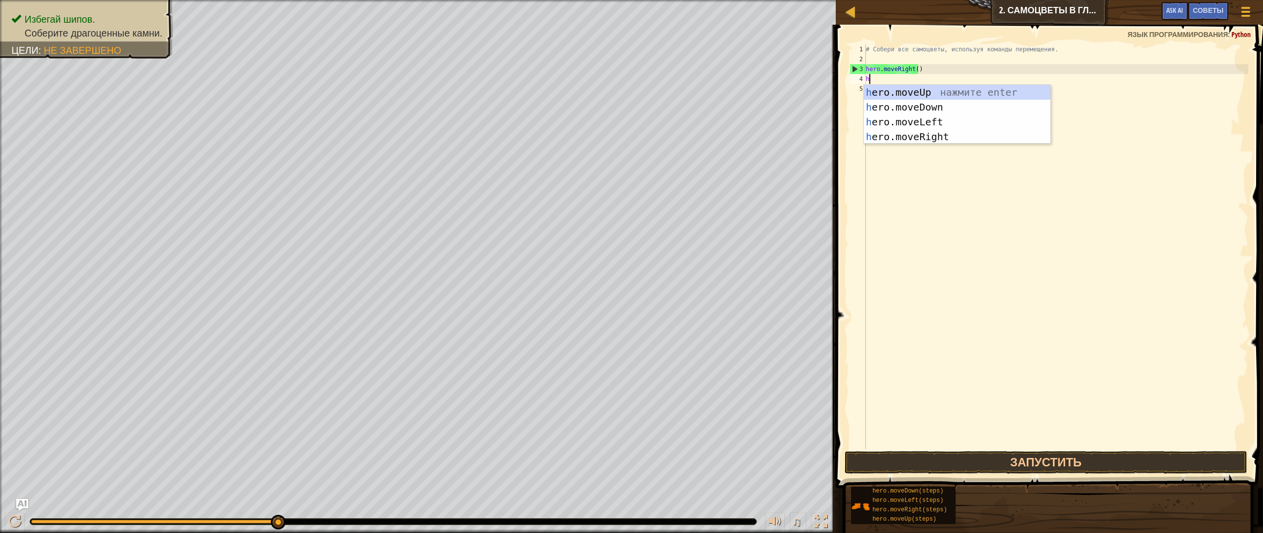
scroll to position [4, 0]
type textarea "her"
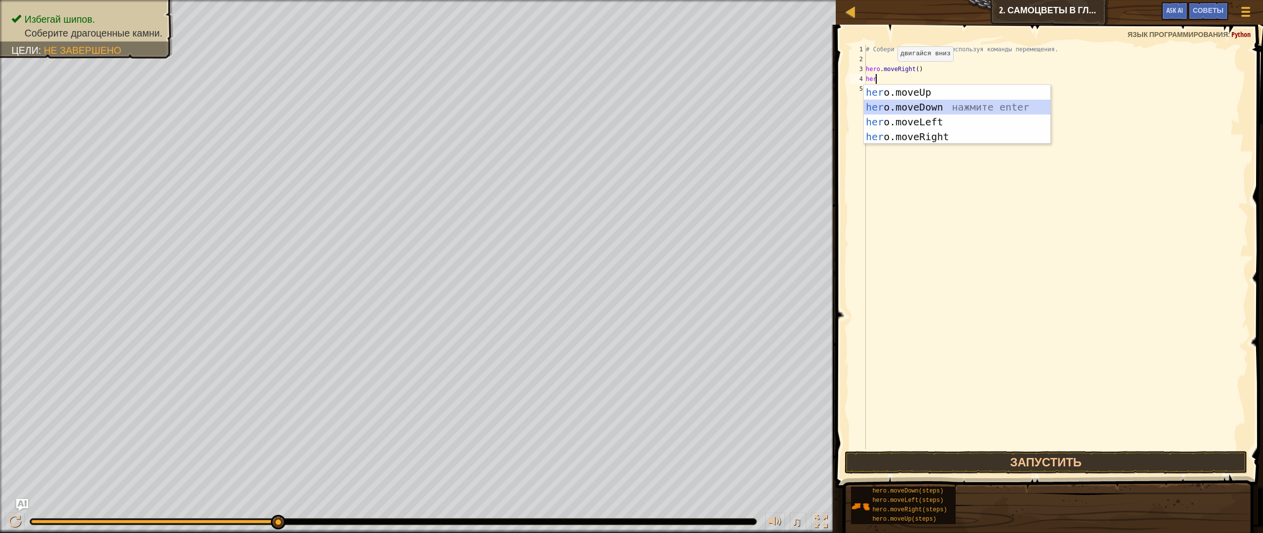
click at [878, 109] on div "her o.moveUp нажмите enter her o.moveDown нажмите enter her o.moveLeft нажмите …" at bounding box center [957, 129] width 187 height 89
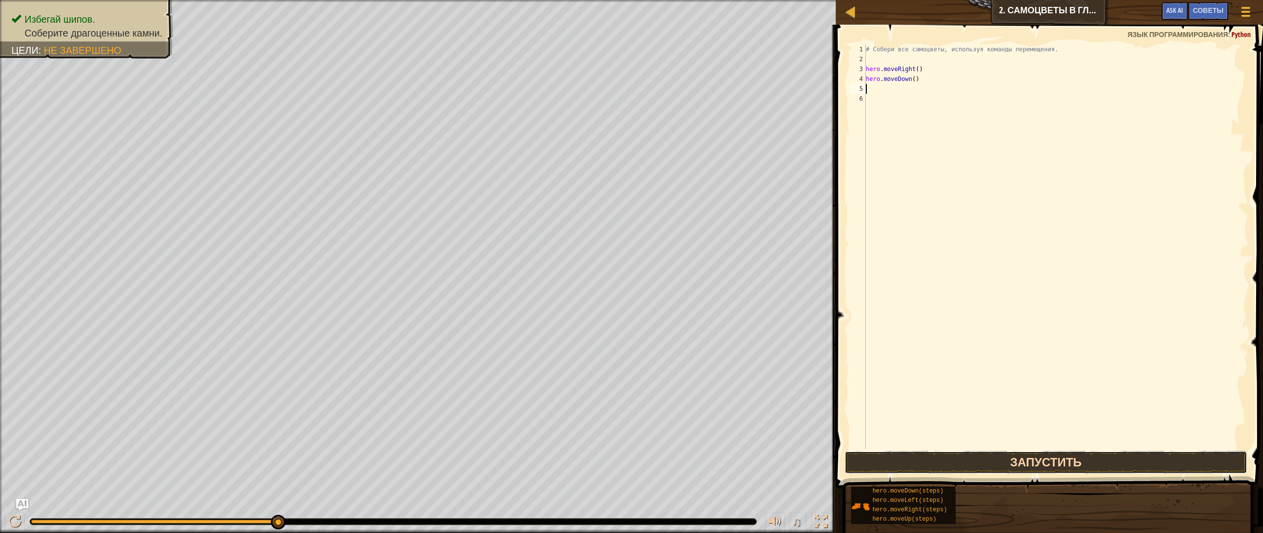
click at [926, 463] on button "Запустить" at bounding box center [1046, 462] width 403 height 23
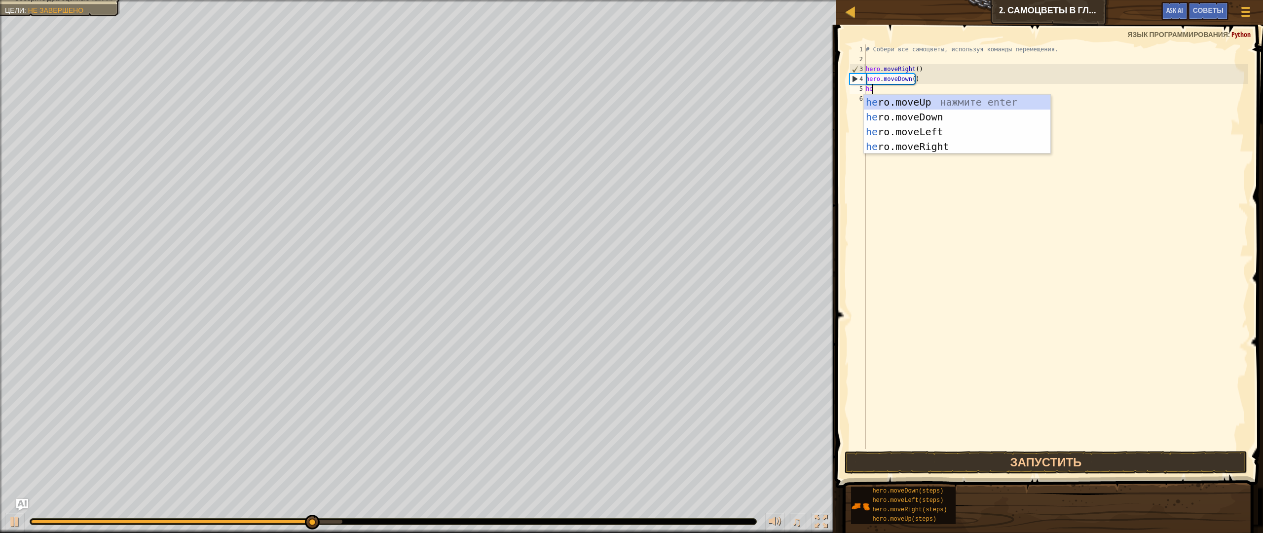
type textarea "her"
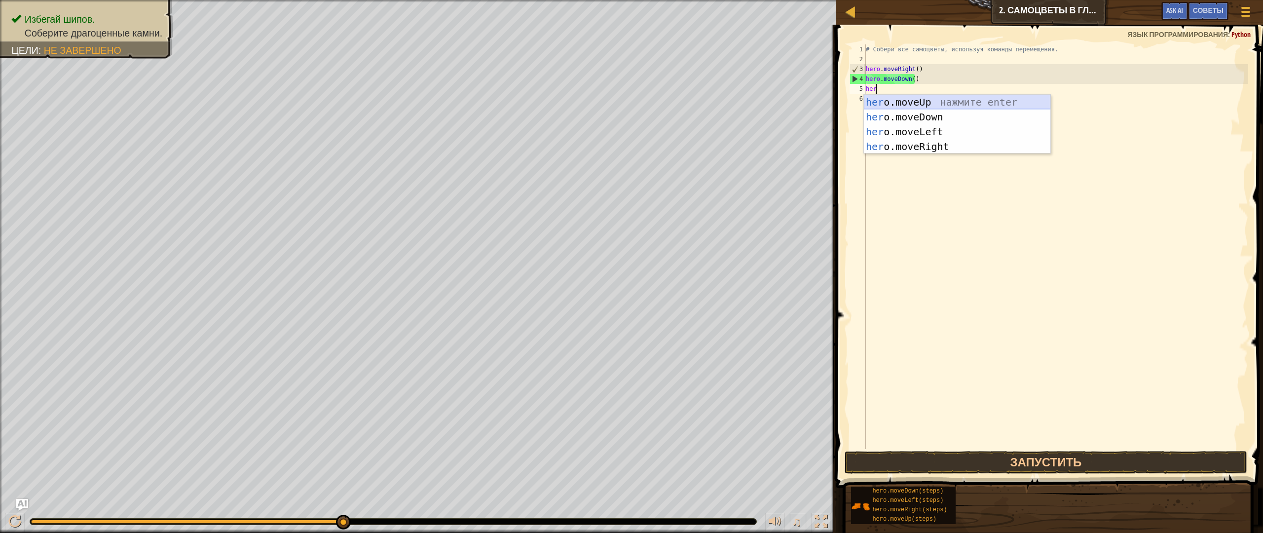
click at [898, 102] on div "her o.moveUp нажмите enter her o.moveDown нажмите enter her o.moveLeft нажмите …" at bounding box center [957, 139] width 187 height 89
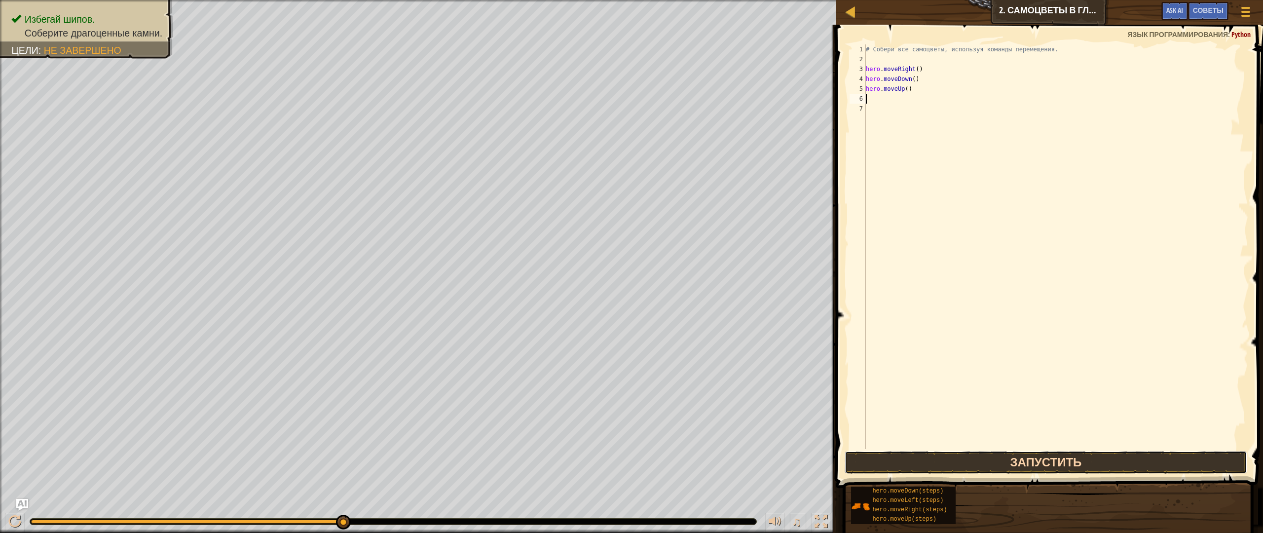
click at [973, 459] on button "Запустить" at bounding box center [1046, 462] width 403 height 23
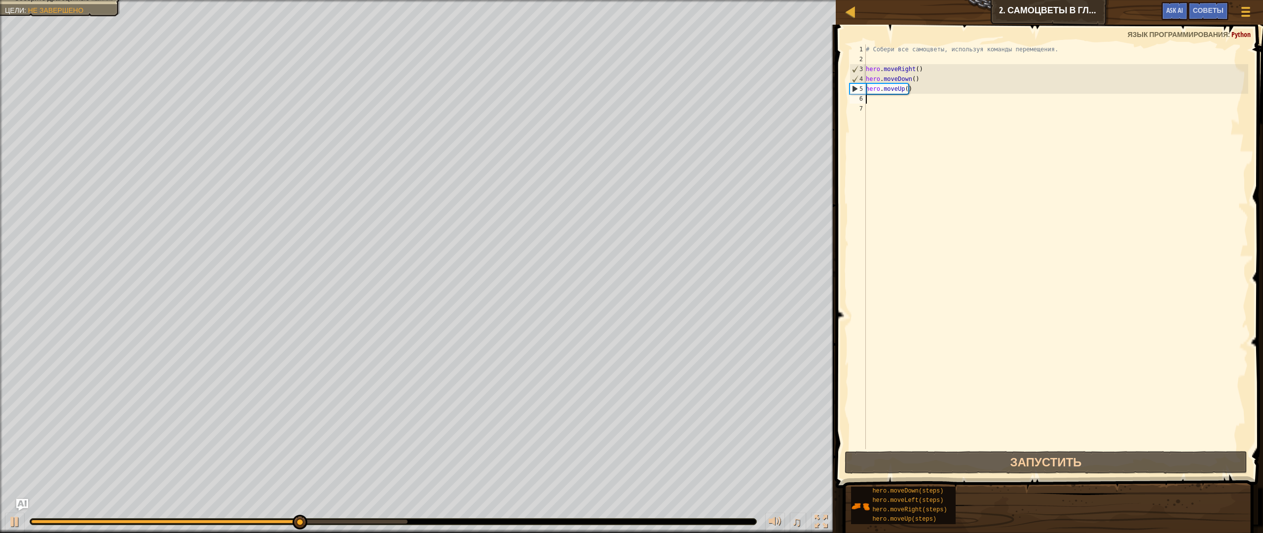
type textarea "h"
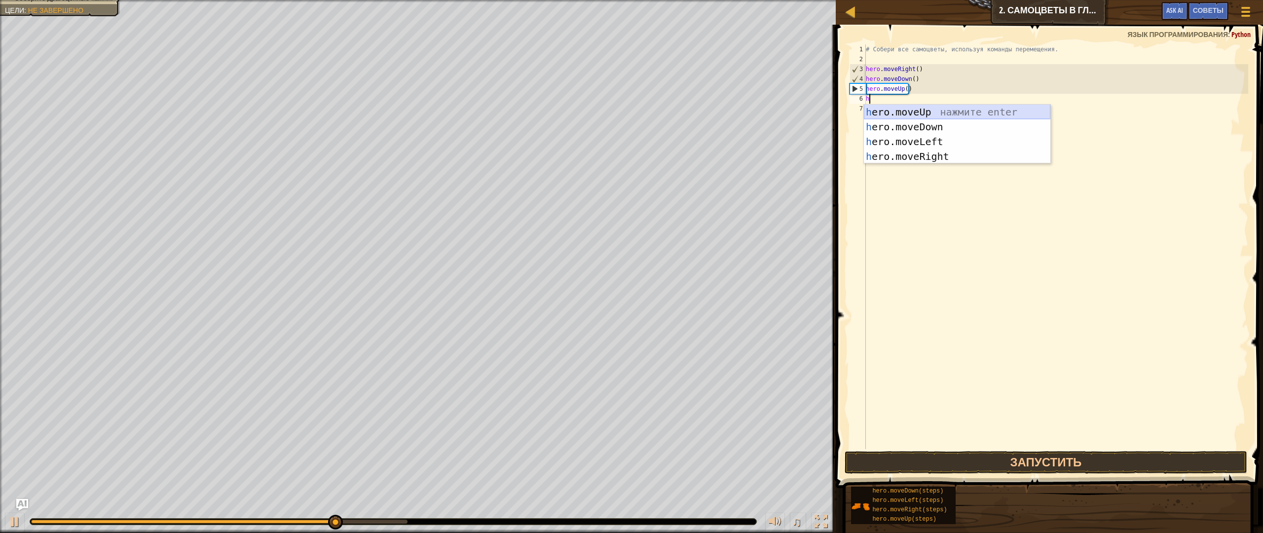
click at [914, 116] on div "h ero.moveUp нажмите enter h ero.moveDown нажмите enter h ero.moveLeft нажмите …" at bounding box center [957, 149] width 187 height 89
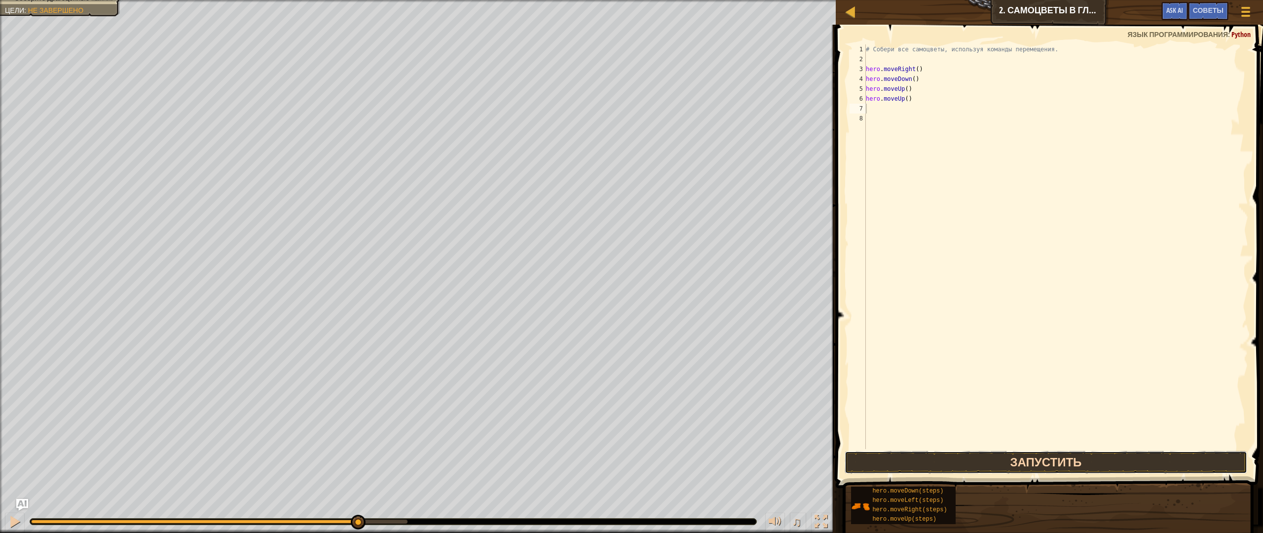
click at [970, 463] on button "Запустить" at bounding box center [1046, 462] width 403 height 23
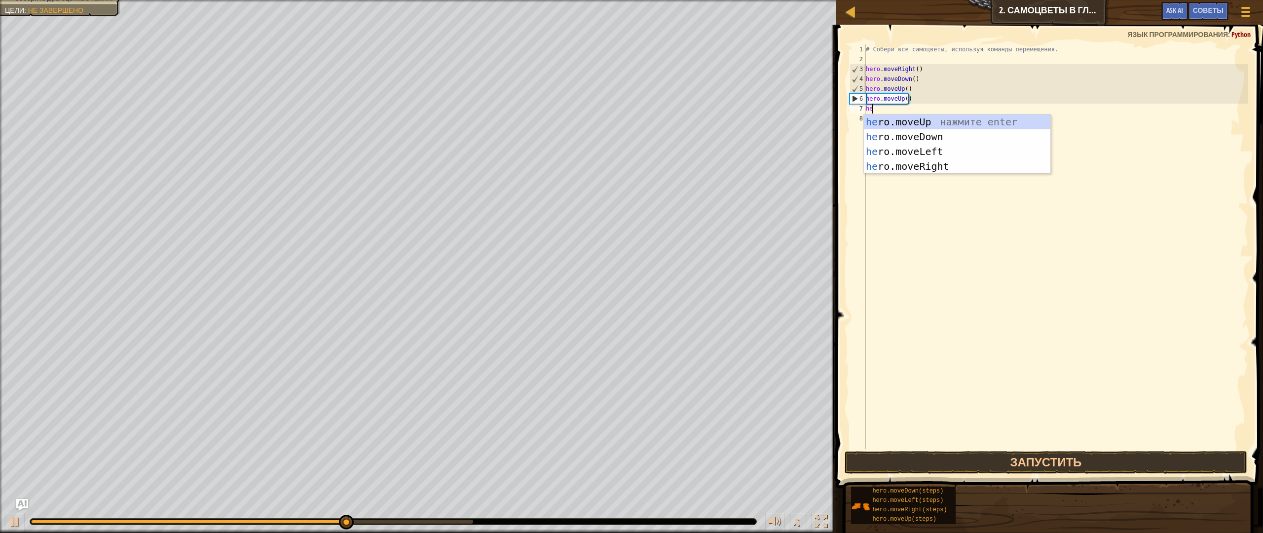
type textarea "her"
click at [960, 168] on div "her o.moveUp нажмите enter her o.moveDown нажмите enter her o.moveLeft нажмите …" at bounding box center [957, 158] width 187 height 89
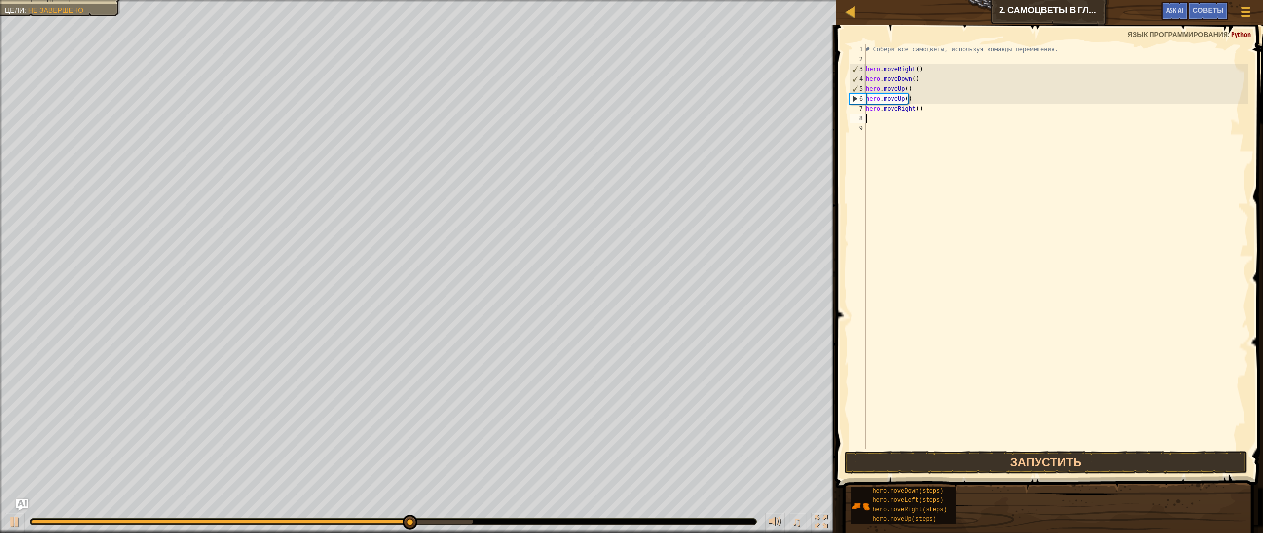
scroll to position [4, 0]
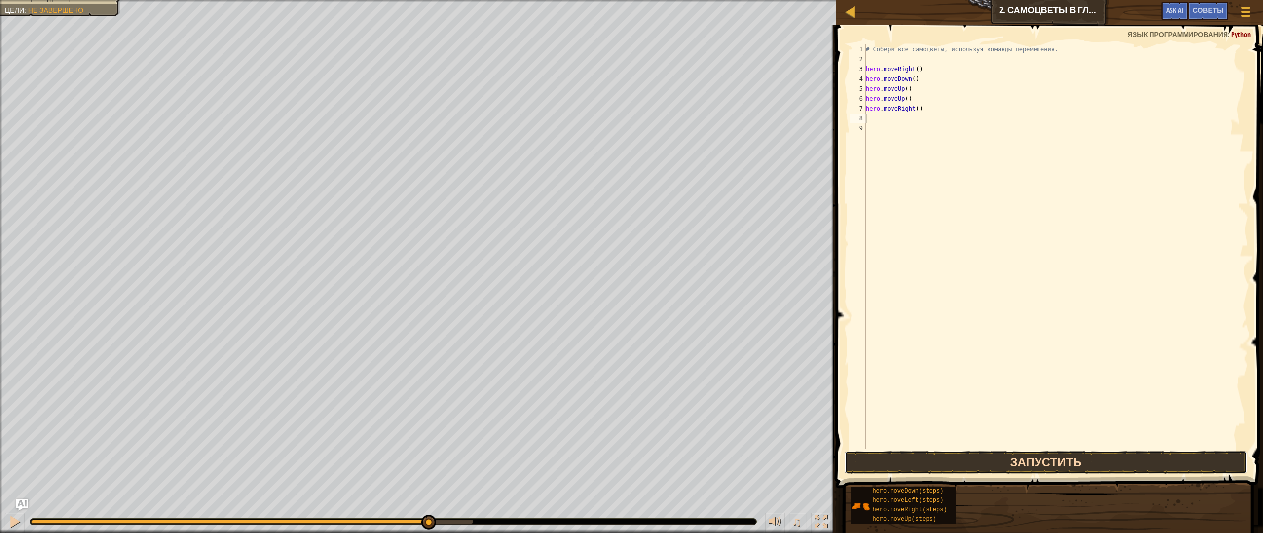
click at [1006, 466] on button "Запустить" at bounding box center [1046, 462] width 403 height 23
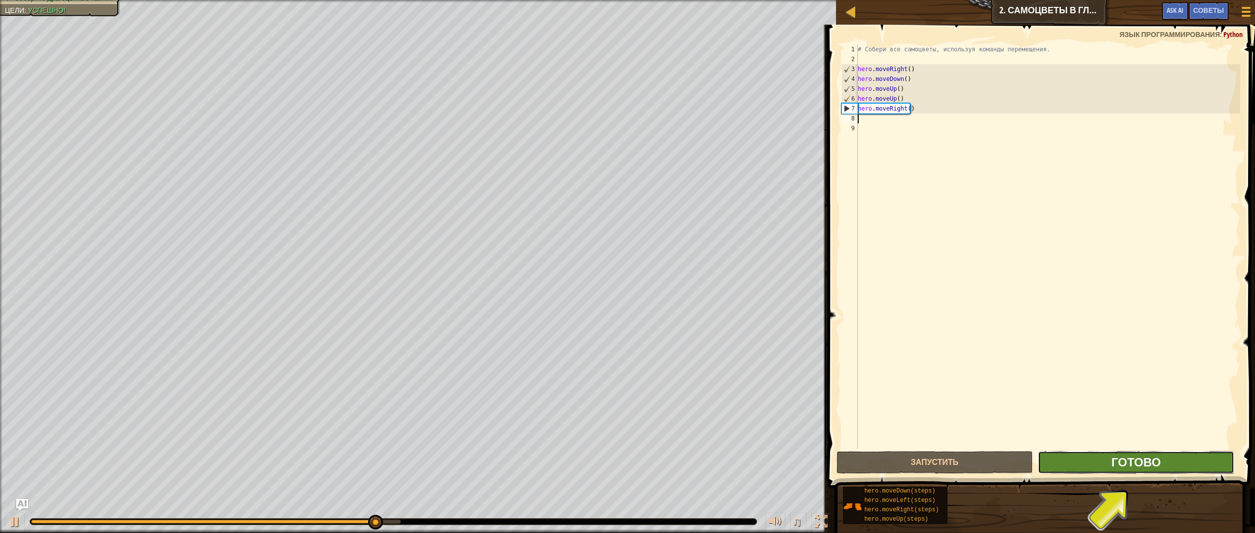
click at [1146, 455] on span "Готово" at bounding box center [1135, 462] width 49 height 16
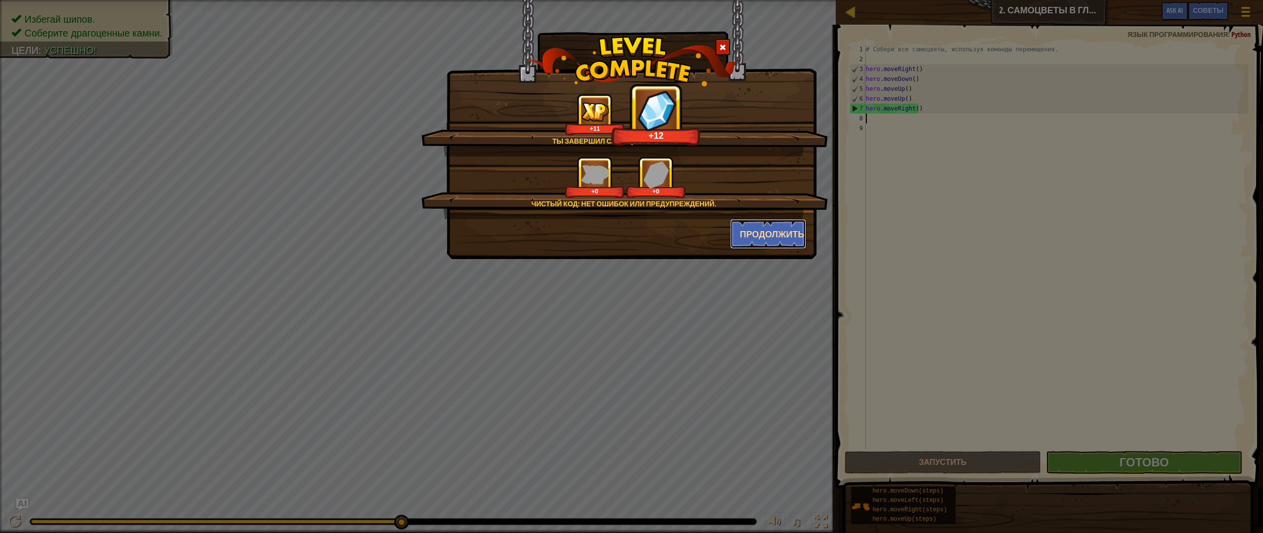
click at [772, 240] on button "Продолжить" at bounding box center [768, 234] width 76 height 30
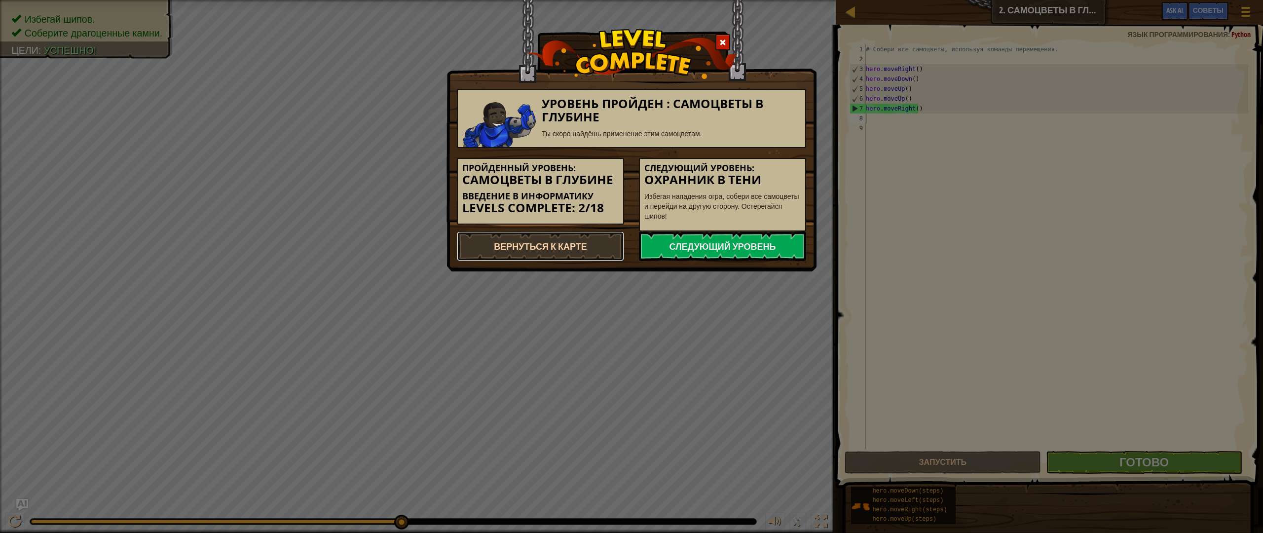
click at [582, 249] on link "Вернуться к карте" at bounding box center [540, 246] width 167 height 30
select select "ru"
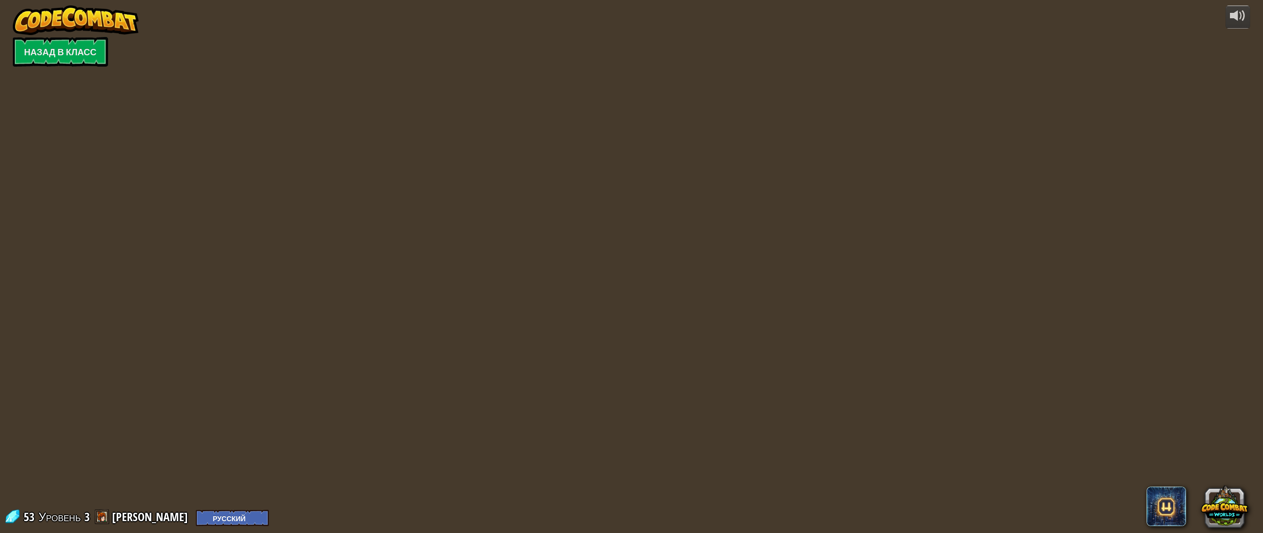
select select "ru"
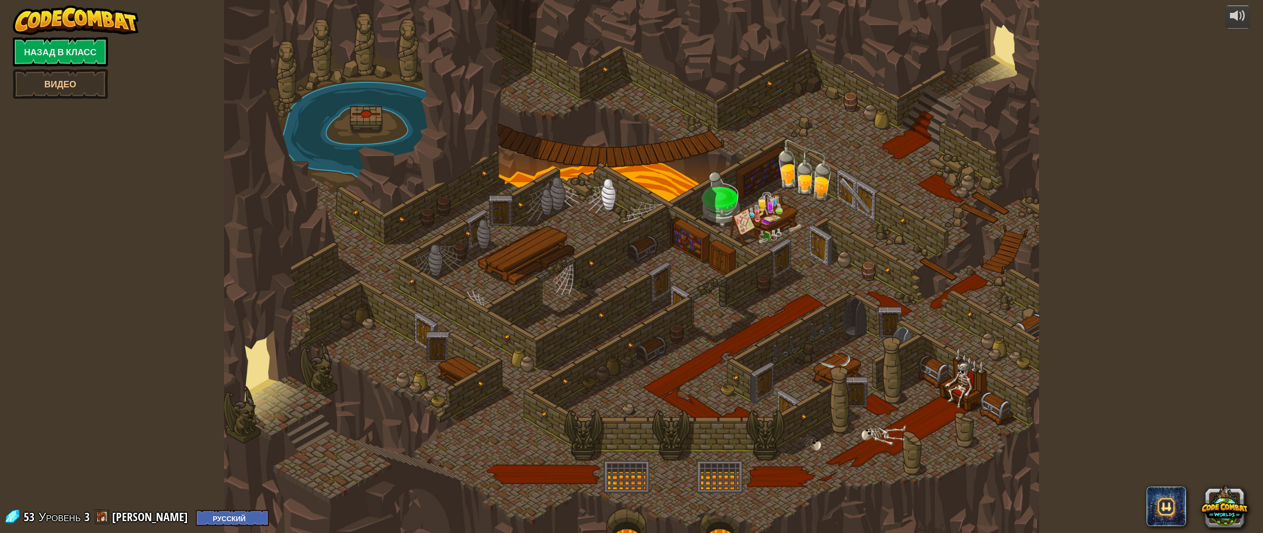
select select "ru"
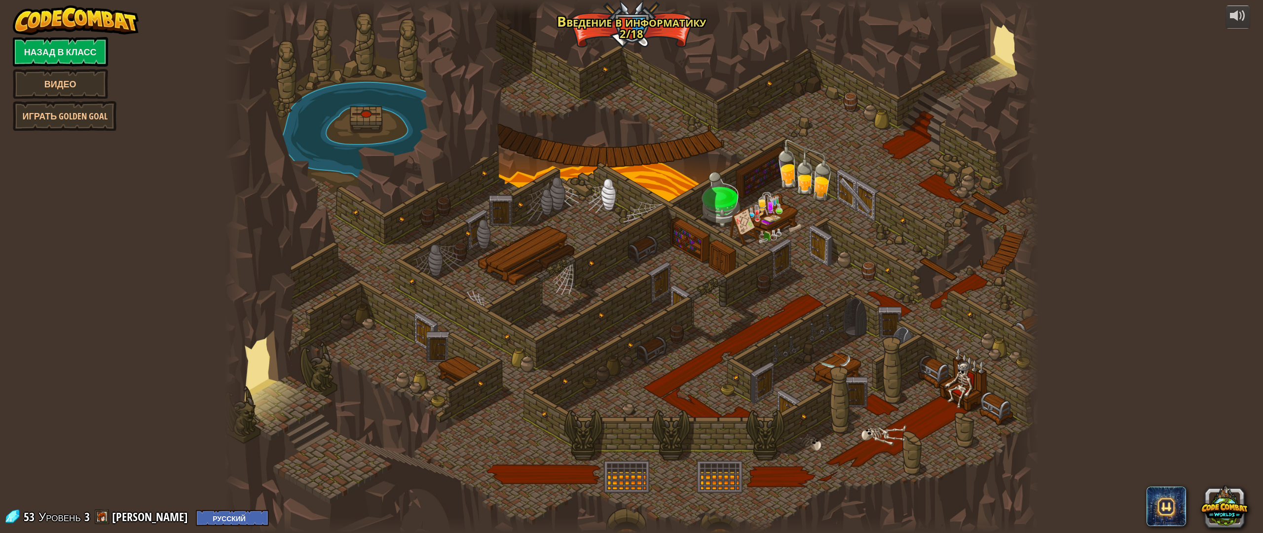
select select "ru"
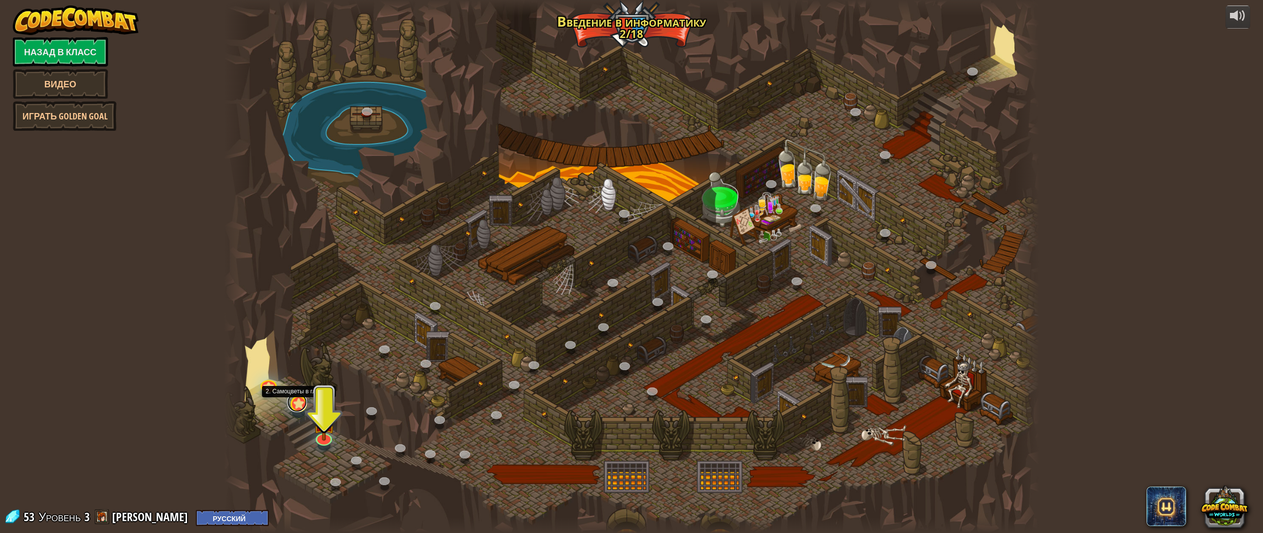
click at [298, 404] on link at bounding box center [297, 402] width 20 height 20
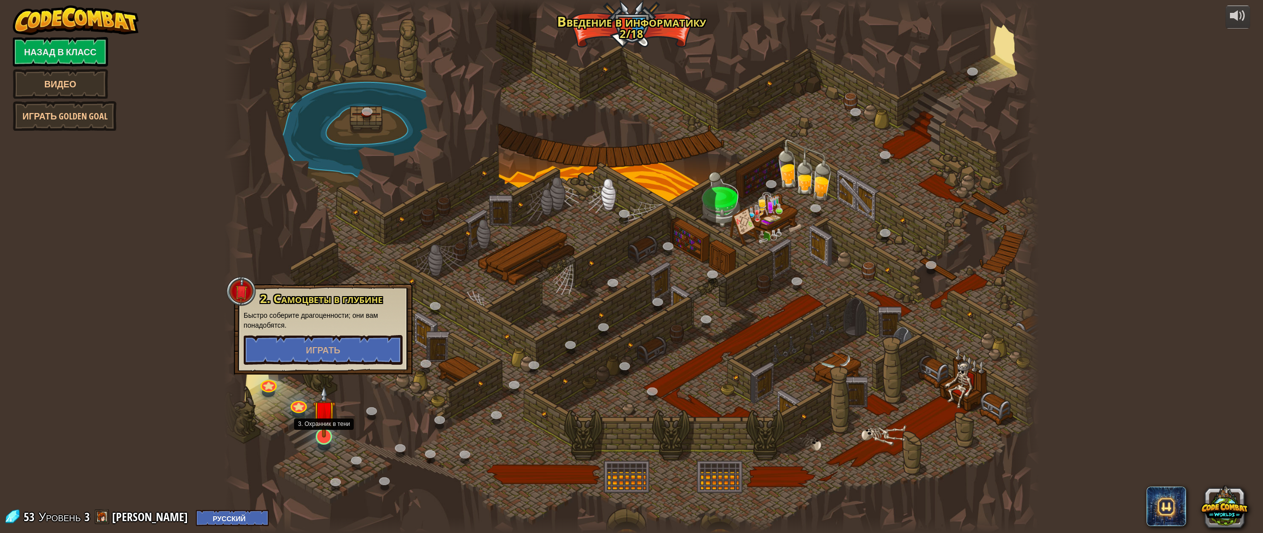
click at [322, 420] on img at bounding box center [324, 412] width 23 height 52
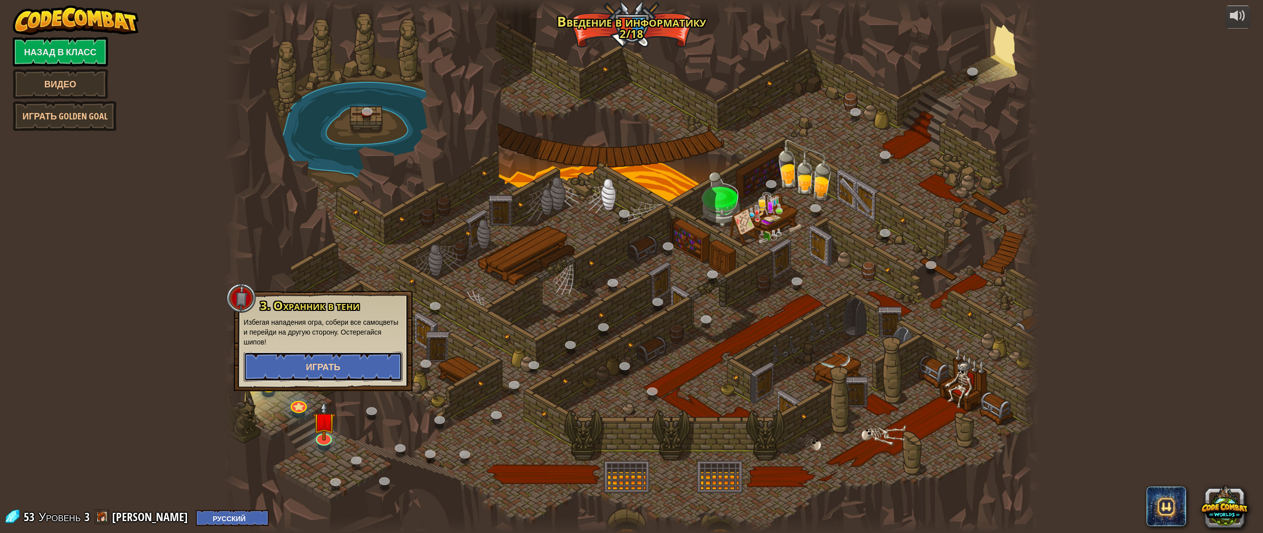
click at [311, 377] on button "Играть" at bounding box center [323, 367] width 159 height 30
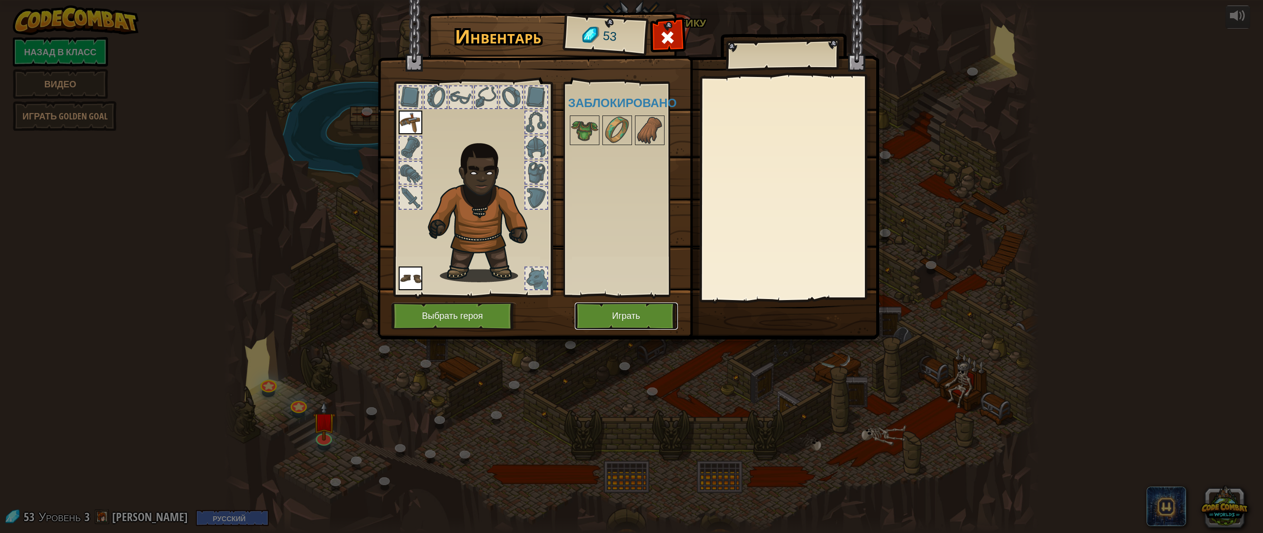
click at [639, 316] on button "Играть" at bounding box center [626, 316] width 103 height 27
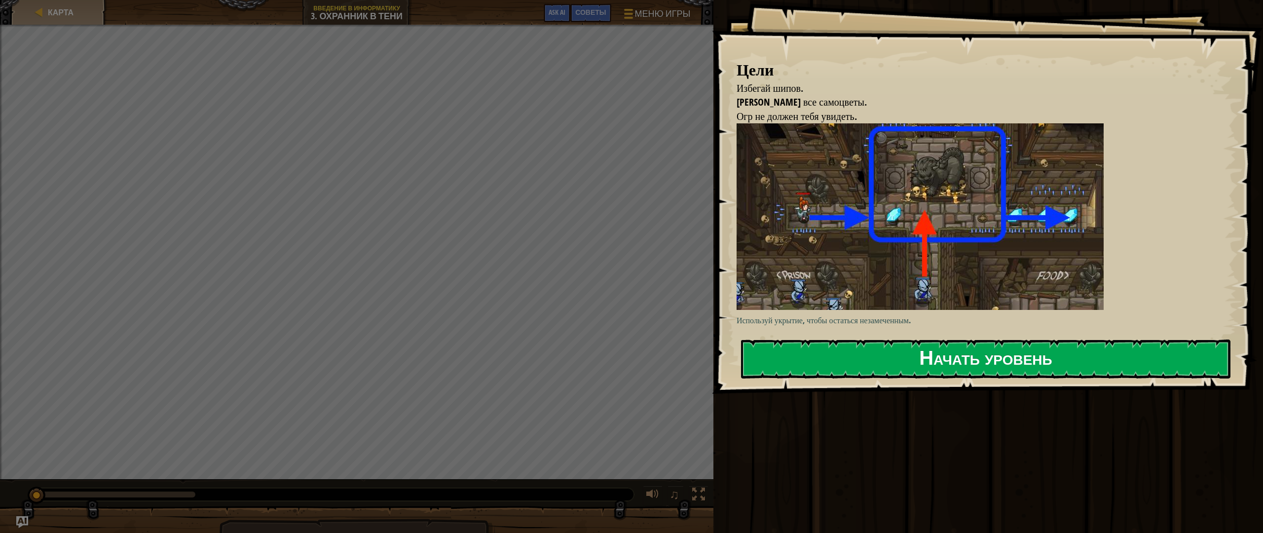
click at [827, 362] on button "Начать уровень" at bounding box center [986, 359] width 490 height 39
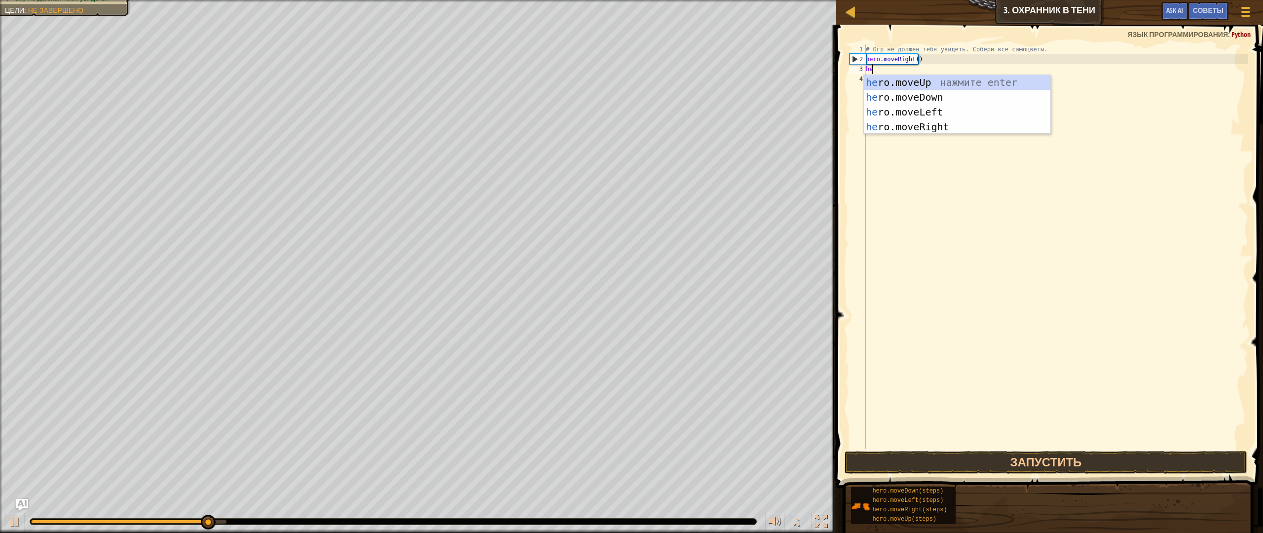
scroll to position [4, 0]
type textarea "hero"
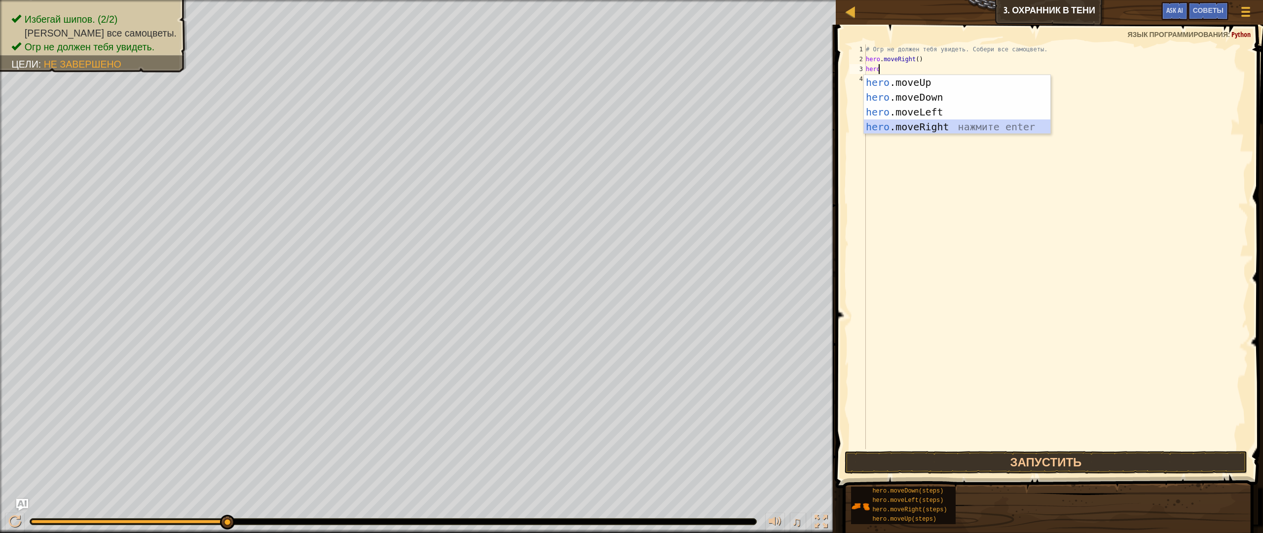
click at [902, 128] on div "hero .moveUp нажмите enter hero .moveDown нажмите enter hero .moveLeft нажмите …" at bounding box center [957, 119] width 187 height 89
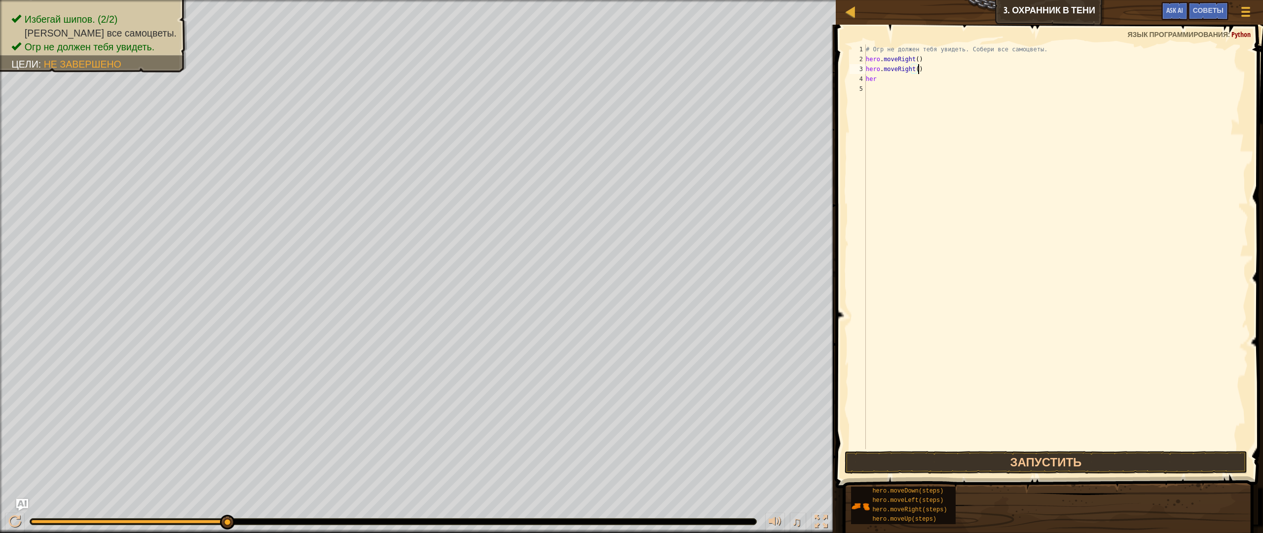
click at [926, 72] on div "# Огр не должен тебя увидеть. Собери все самоцветы. hero . moveRight ( ) hero .…" at bounding box center [1056, 256] width 384 height 424
type textarea "h"
type textarea "he"
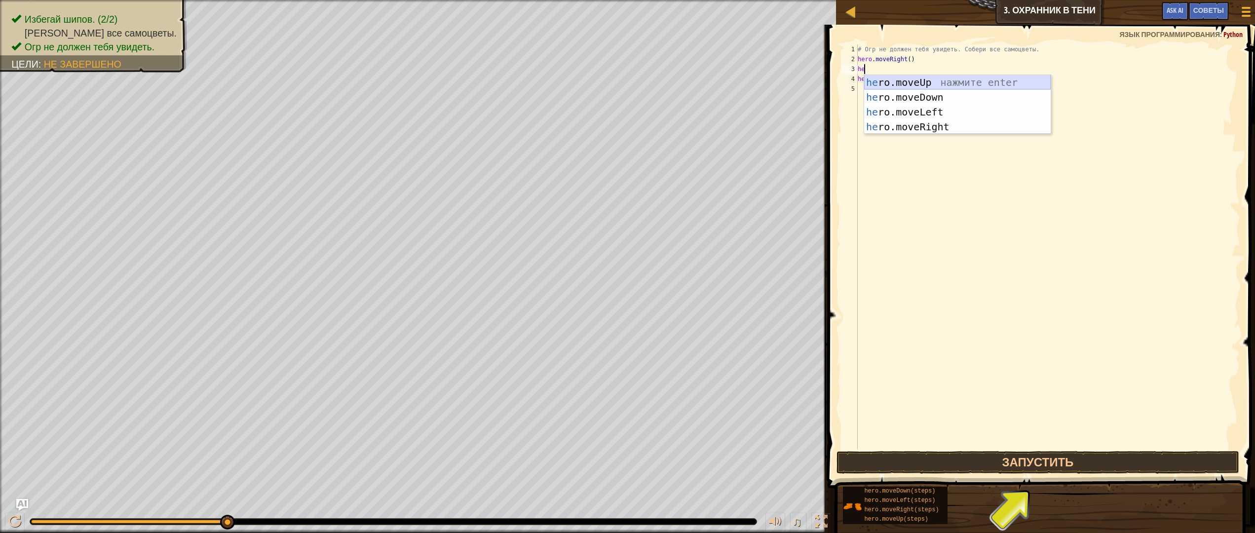
click at [926, 85] on div "he ro.moveUp нажмите enter he ro.moveDown нажмите enter he ro.moveLeft нажмите …" at bounding box center [957, 119] width 187 height 89
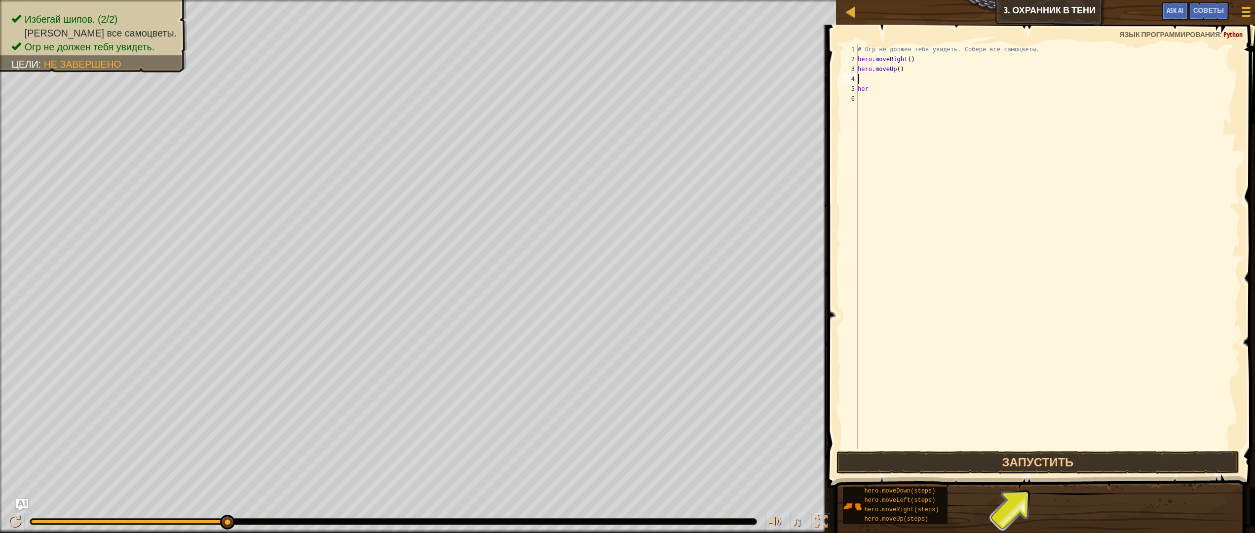
type textarea "h"
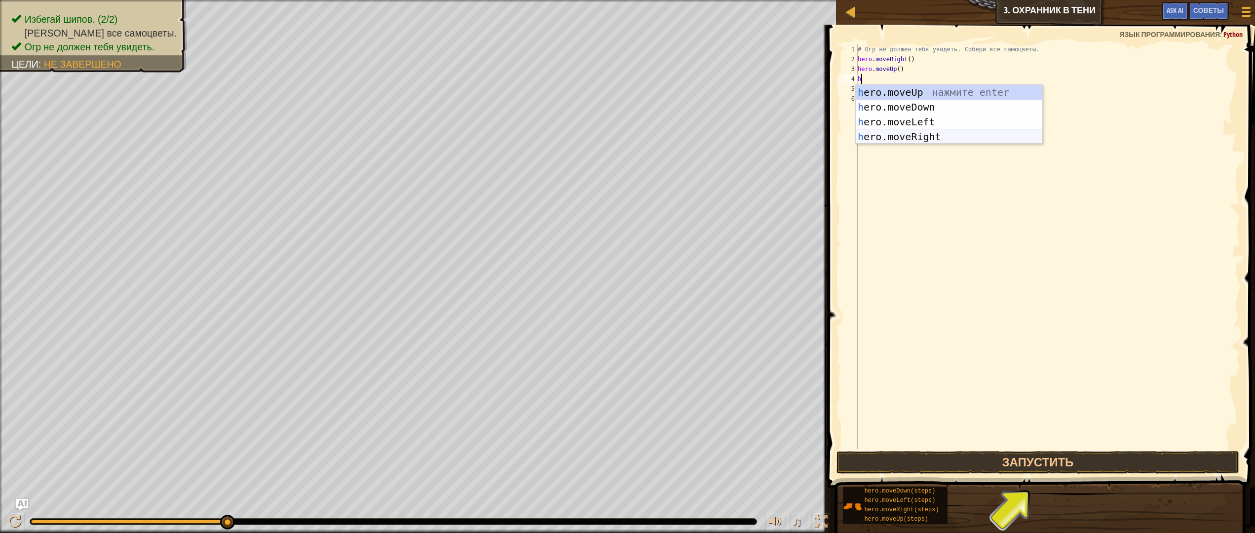
click at [922, 134] on div "h ero.moveUp нажмите enter h ero.moveDown нажмите enter h ero.moveLeft нажмите …" at bounding box center [949, 129] width 187 height 89
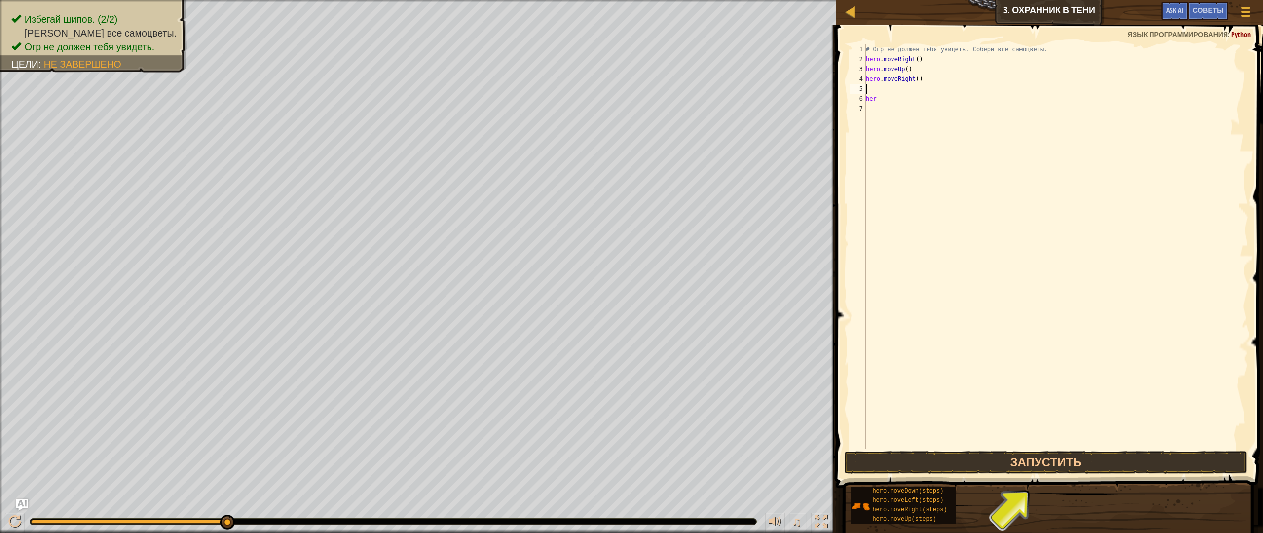
click at [888, 101] on div "# Огр не должен тебя увидеть. Собери все самоцветы. hero . moveRight ( ) hero .…" at bounding box center [1056, 256] width 384 height 424
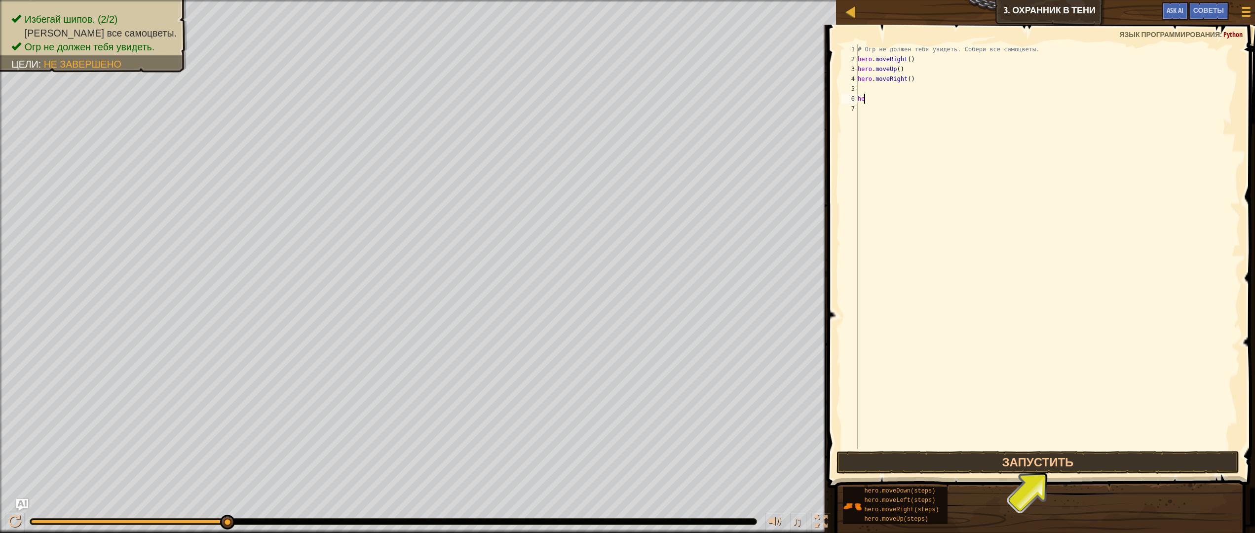
type textarea "h"
click at [878, 86] on div "# Огр не должен тебя увидеть. Собери все самоцветы. hero . moveRight ( ) hero .…" at bounding box center [1048, 256] width 384 height 424
click at [937, 463] on button "Запустить" at bounding box center [1037, 462] width 403 height 23
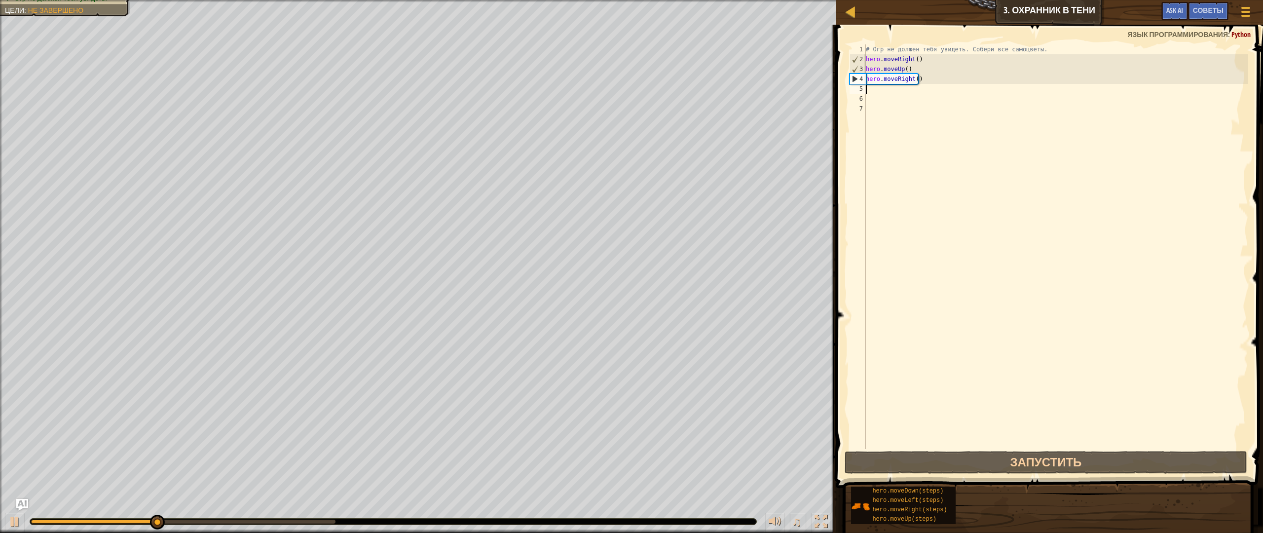
click at [930, 95] on div "# Огр не должен тебя увидеть. Собери все самоцветы. hero . moveRight ( ) hero .…" at bounding box center [1056, 256] width 384 height 424
click at [922, 91] on div "# Огр не должен тебя увидеть. Собери все самоцветы. hero . moveRight ( ) hero .…" at bounding box center [1056, 256] width 384 height 424
type textarea "h"
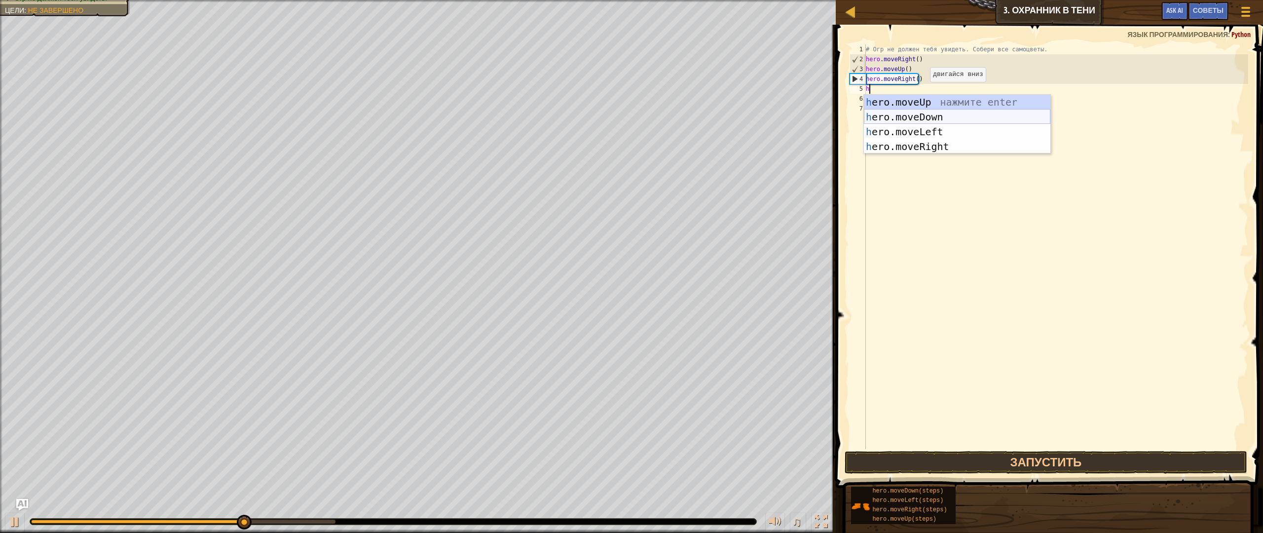
click at [921, 115] on div "h ero.moveUp нажмите enter h ero.moveDown нажмите enter h ero.moveLeft нажмите …" at bounding box center [957, 139] width 187 height 89
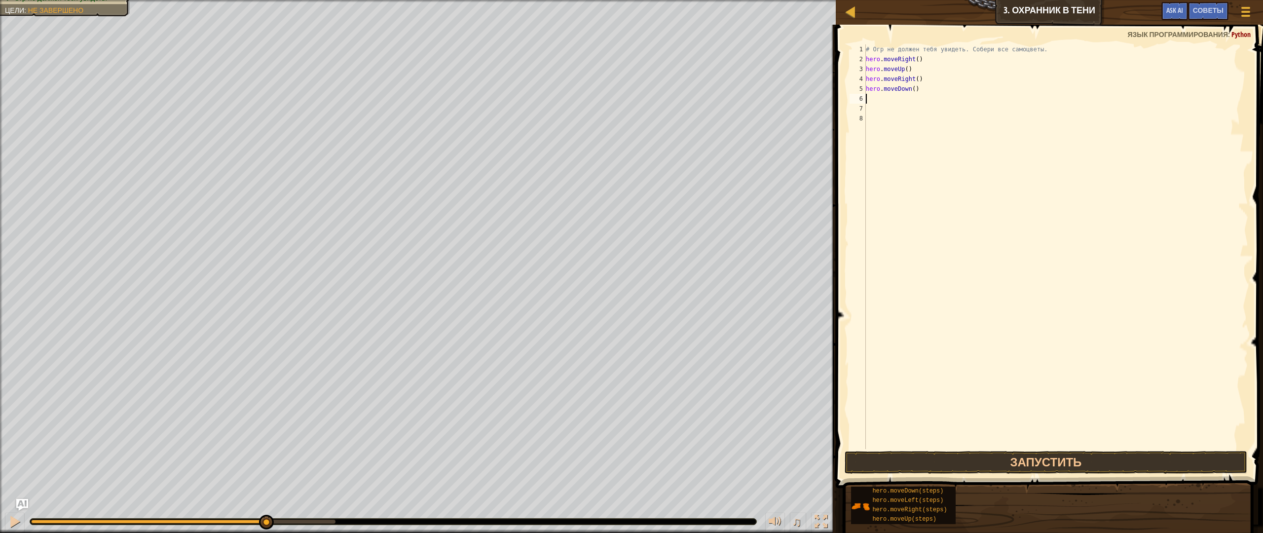
click at [918, 102] on div "# Огр не должен тебя увидеть. Собери все самоцветы. hero . moveRight ( ) hero .…" at bounding box center [1056, 256] width 384 height 424
type textarea "h"
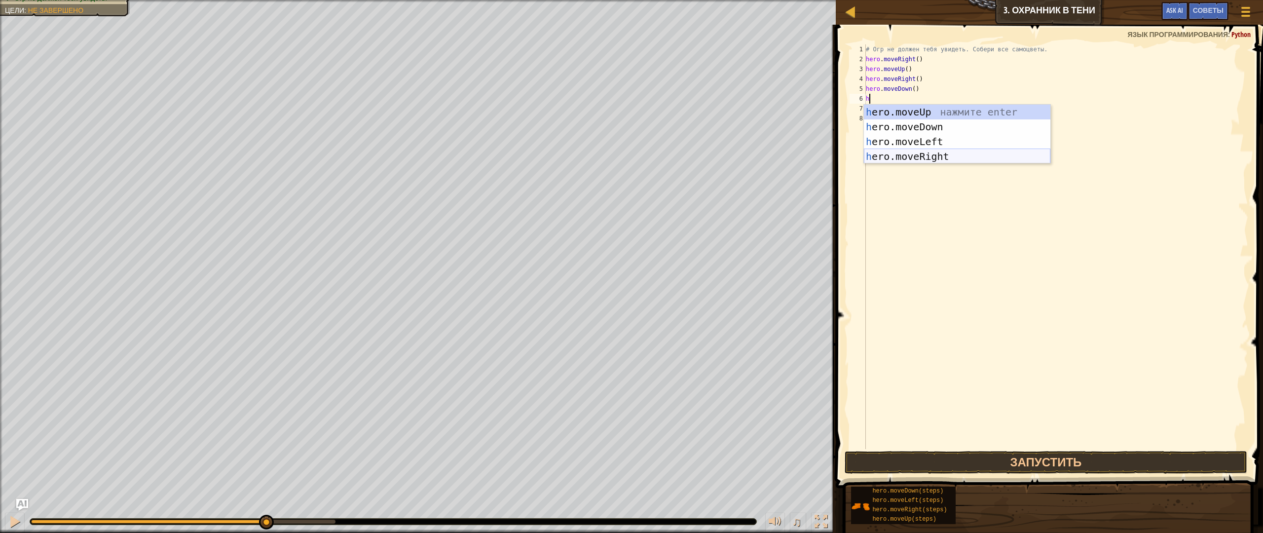
click at [928, 153] on div "h ero.moveUp нажмите enter h ero.moveDown нажмите enter h ero.moveLeft нажмите …" at bounding box center [957, 149] width 187 height 89
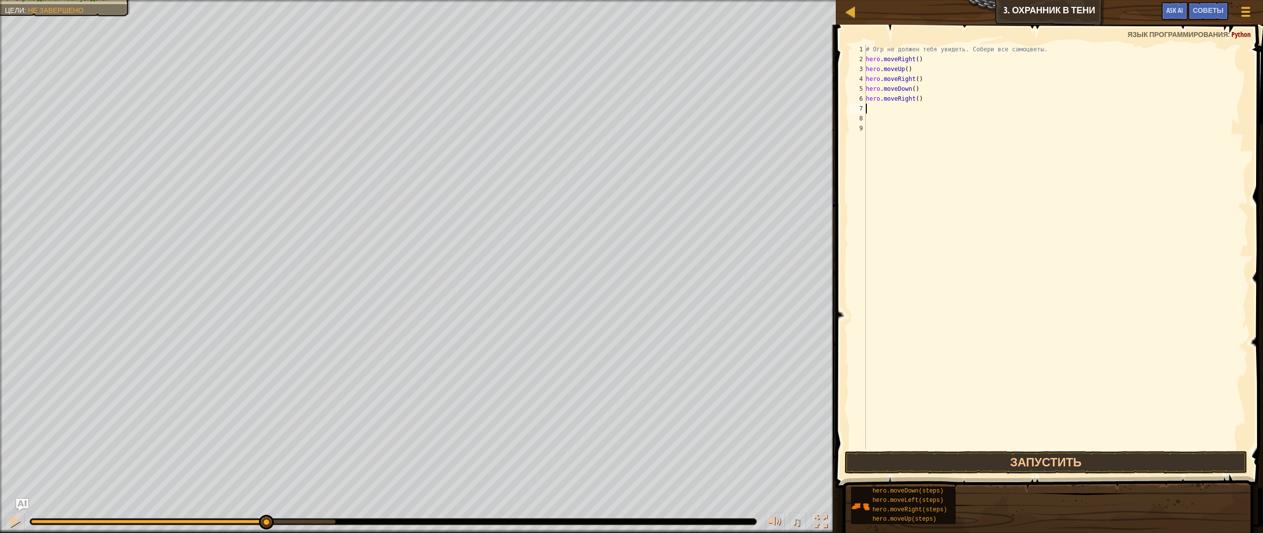
click at [1017, 475] on span at bounding box center [1050, 242] width 435 height 492
click at [1016, 456] on button "Запустить" at bounding box center [1046, 462] width 403 height 23
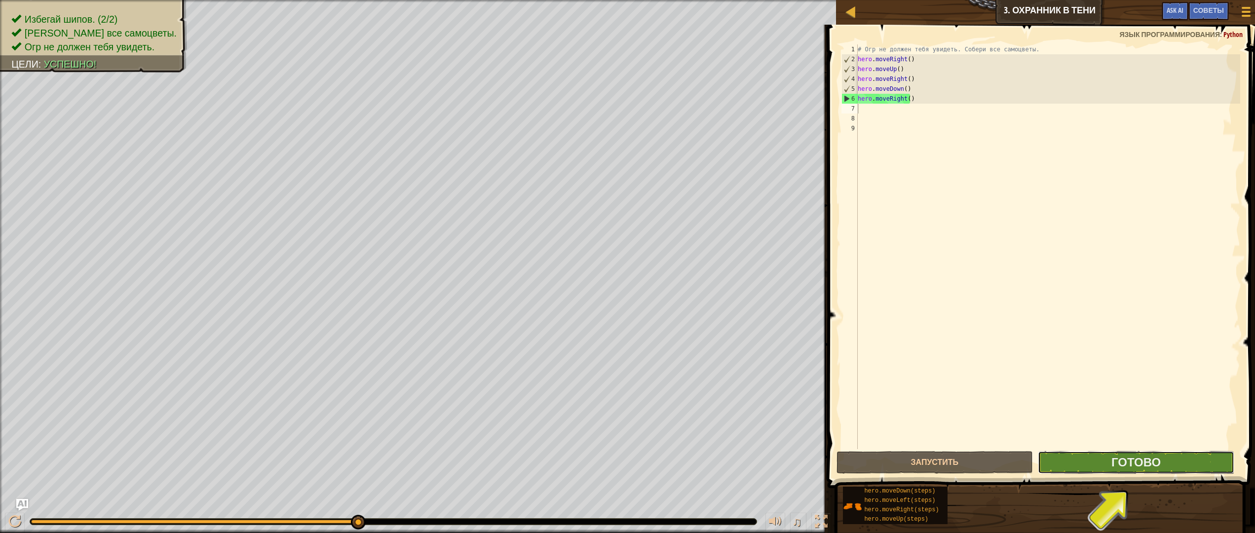
click at [1101, 460] on button "Готово" at bounding box center [1136, 462] width 196 height 23
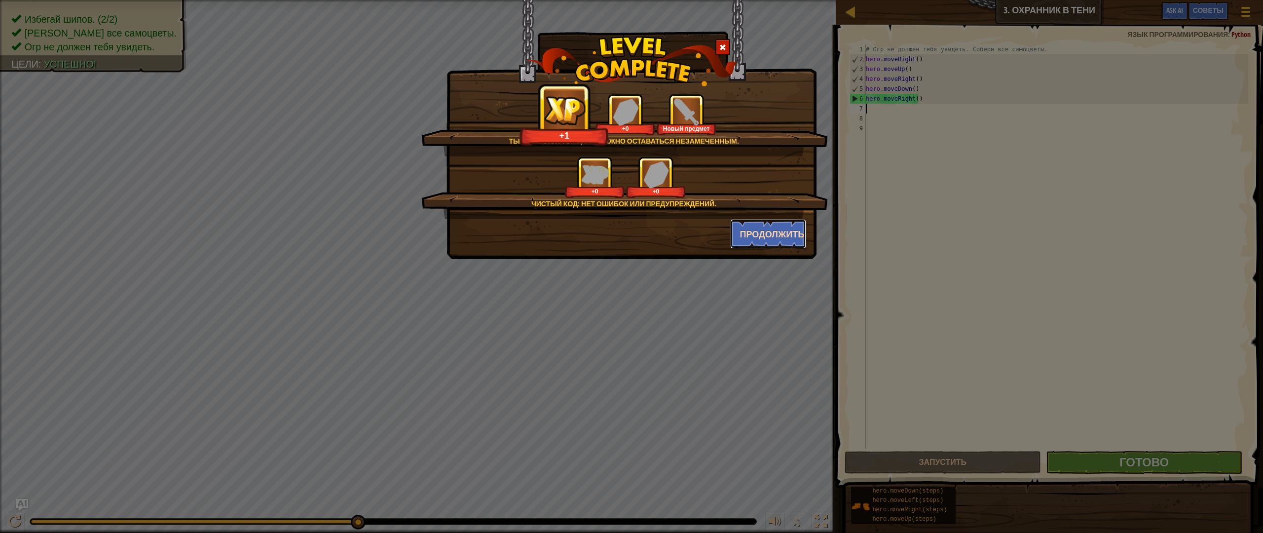
click at [765, 238] on button "Продолжить" at bounding box center [768, 234] width 76 height 30
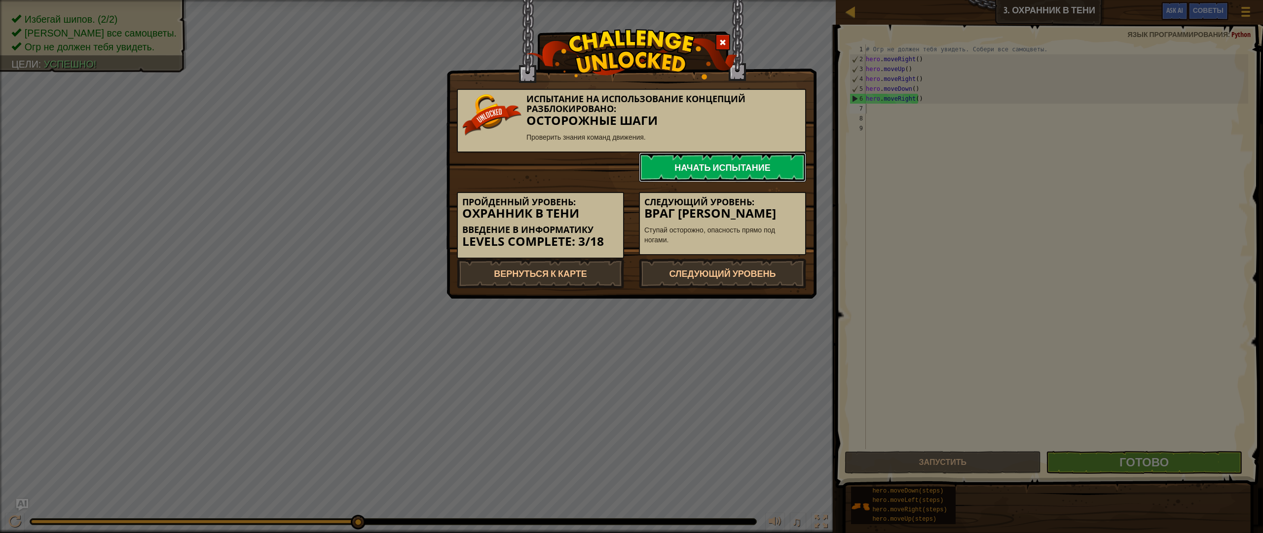
click at [735, 166] on link "Начать испытание" at bounding box center [722, 167] width 167 height 30
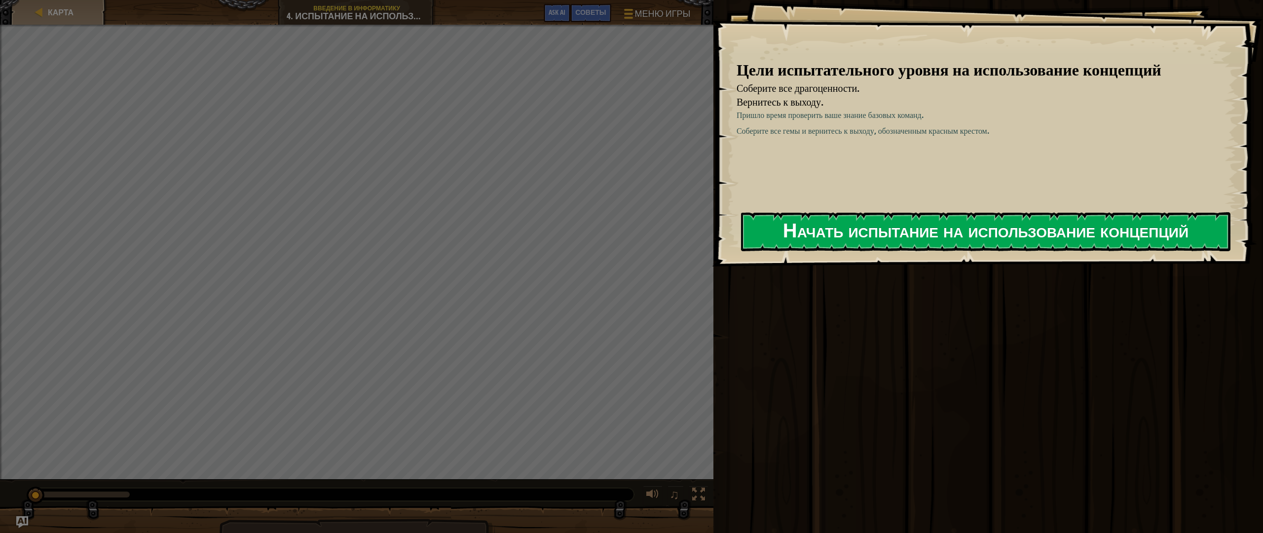
click at [843, 232] on button "Начать испытание на использование концепций" at bounding box center [986, 231] width 490 height 39
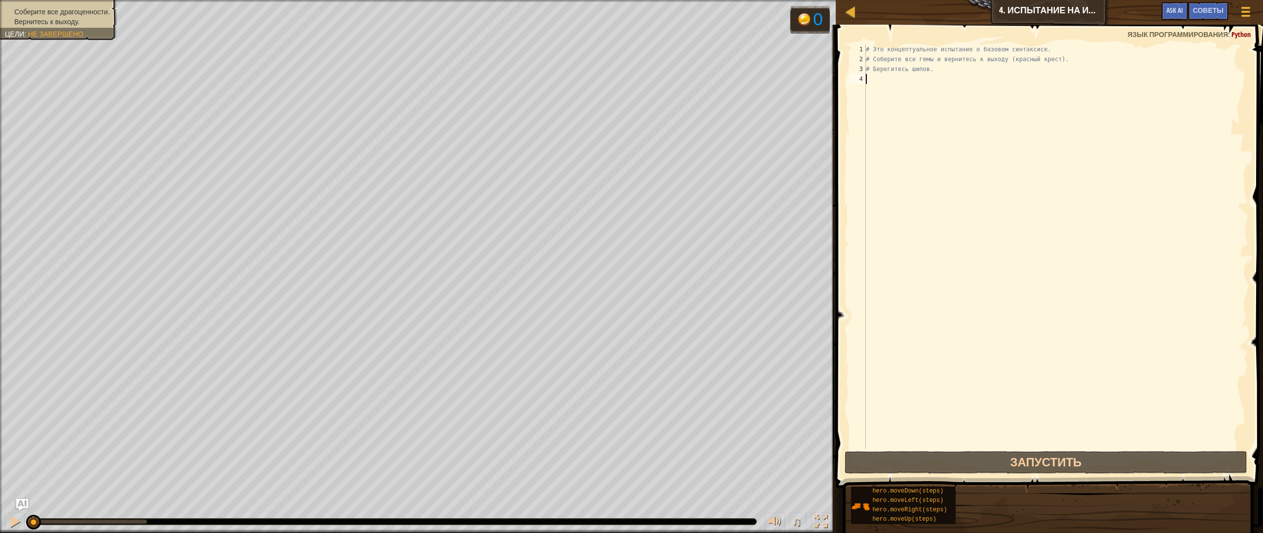
type textarea "h"
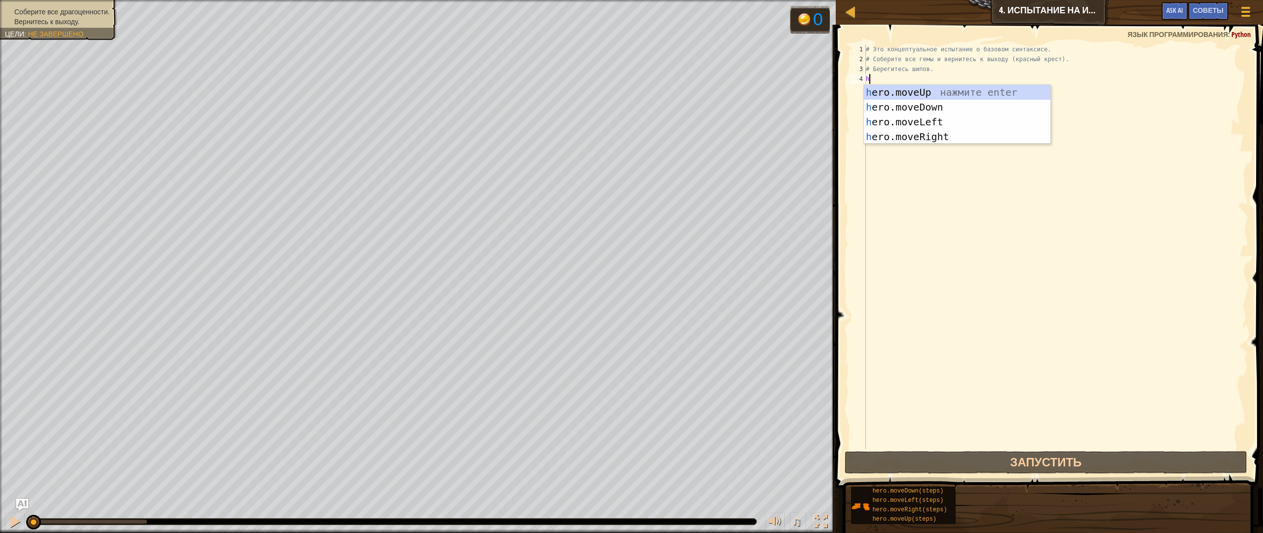
scroll to position [4, 0]
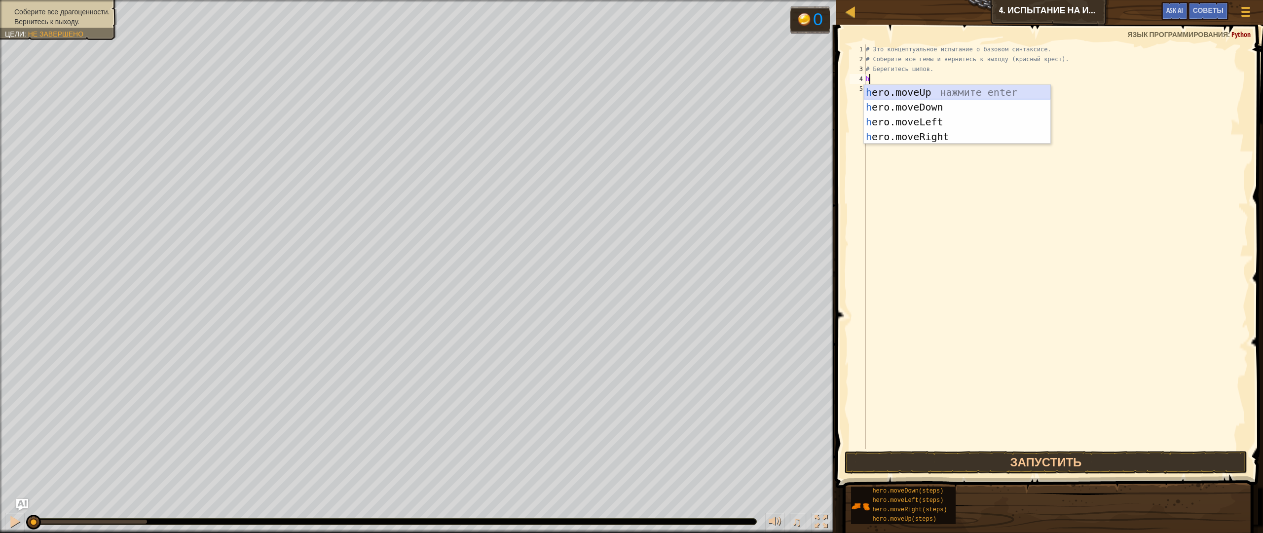
click at [907, 90] on div "h ero.moveUp нажмите enter h ero.moveDown нажмите enter h ero.moveLeft нажмите …" at bounding box center [957, 129] width 187 height 89
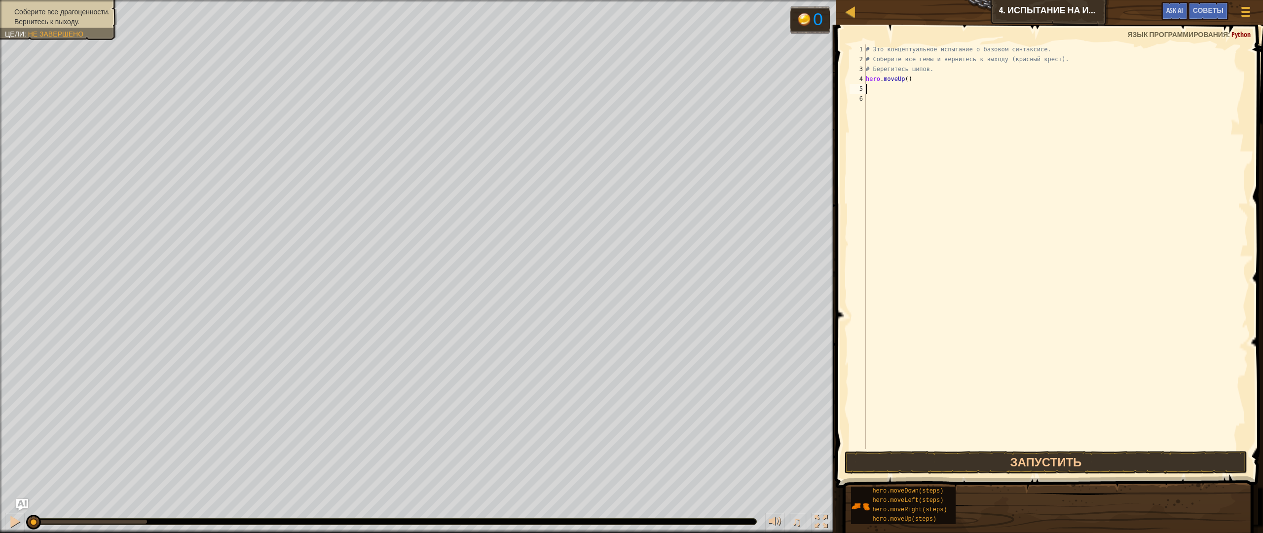
type textarea "g"
click at [887, 100] on div "hero.moveRi g ht нажмите enter" at bounding box center [957, 117] width 187 height 44
type textarea "h"
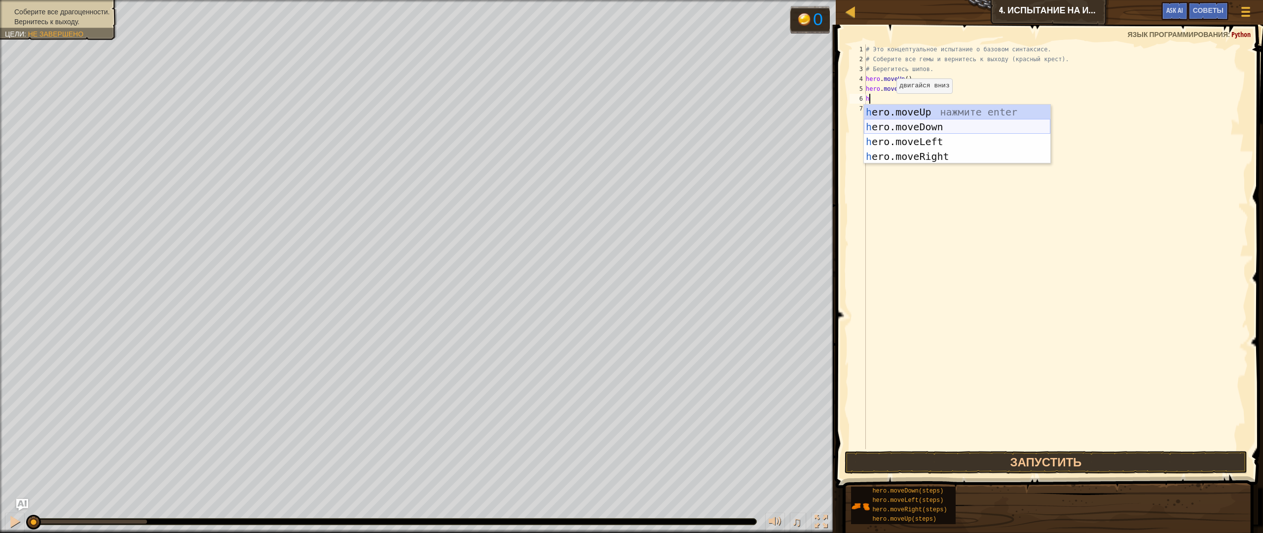
click at [908, 131] on div "h ero.moveUp нажмите enter h ero.moveDown нажмите enter h ero.moveLeft нажмите …" at bounding box center [957, 149] width 187 height 89
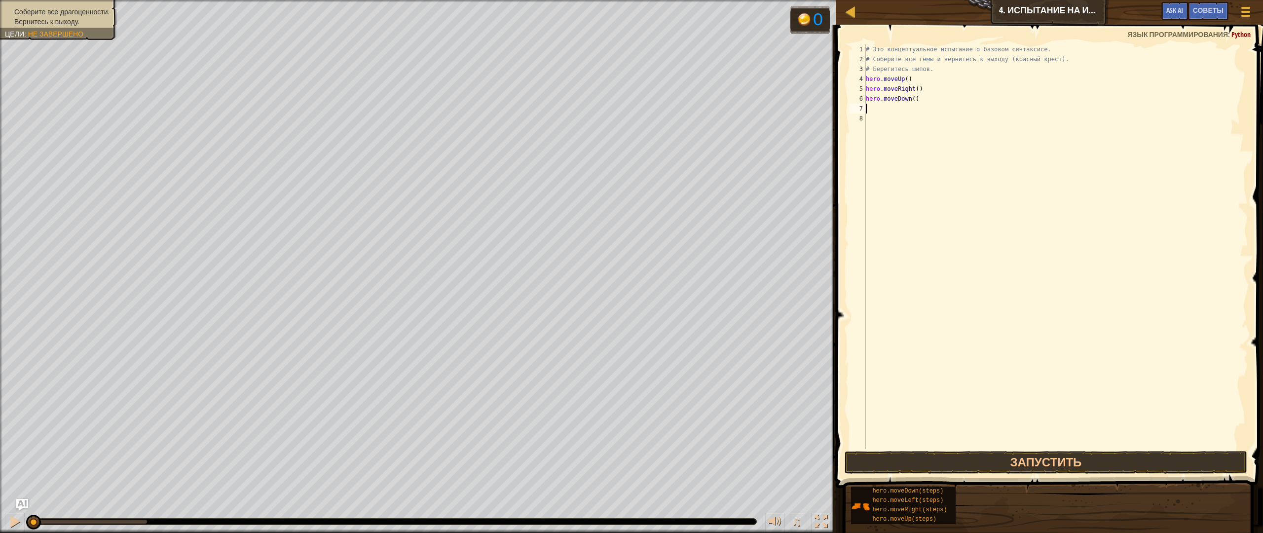
type textarea "h"
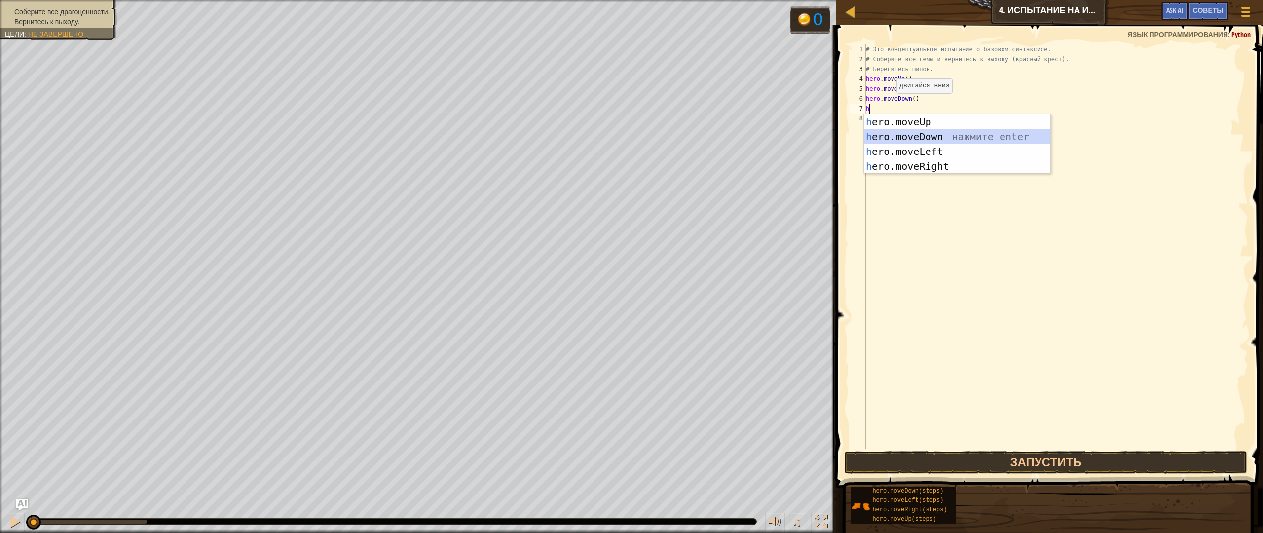
click at [909, 142] on div "h ero.moveUp нажмите enter h ero.moveDown нажмите enter h ero.moveLeft нажмите …" at bounding box center [957, 158] width 187 height 89
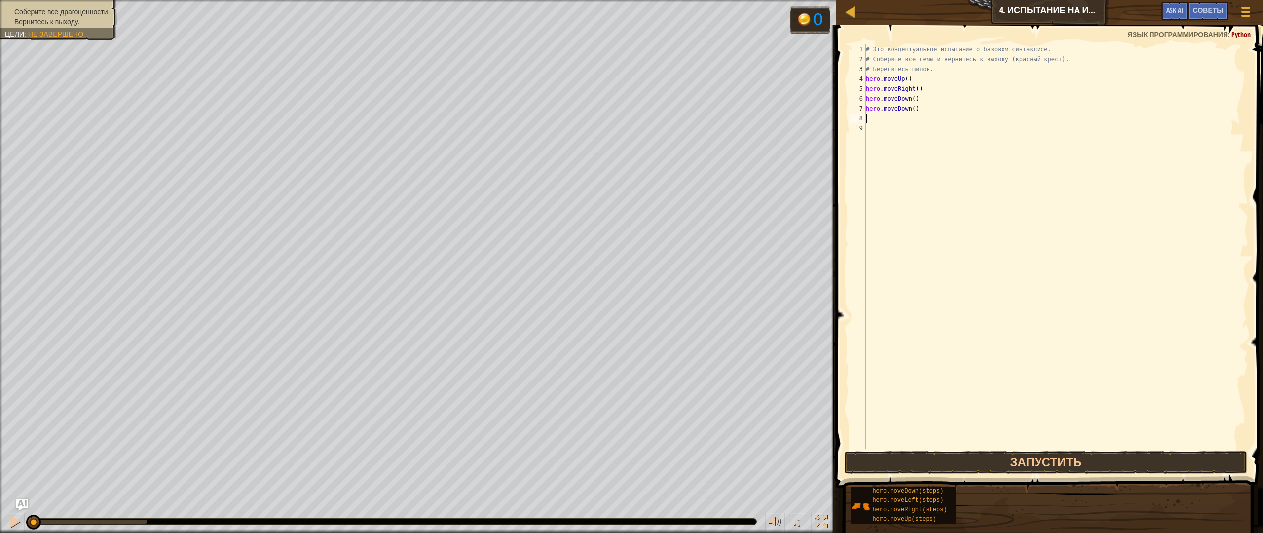
type textarea "h"
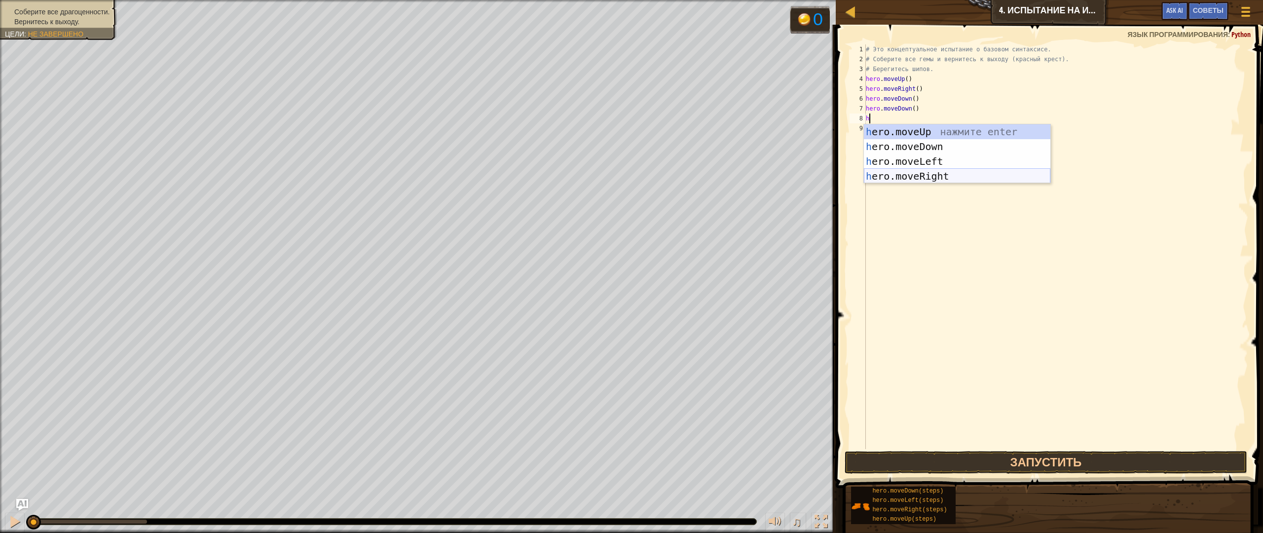
click at [911, 173] on div "h ero.moveUp нажмите enter h ero.moveDown нажмите enter h ero.moveLeft нажмите …" at bounding box center [957, 168] width 187 height 89
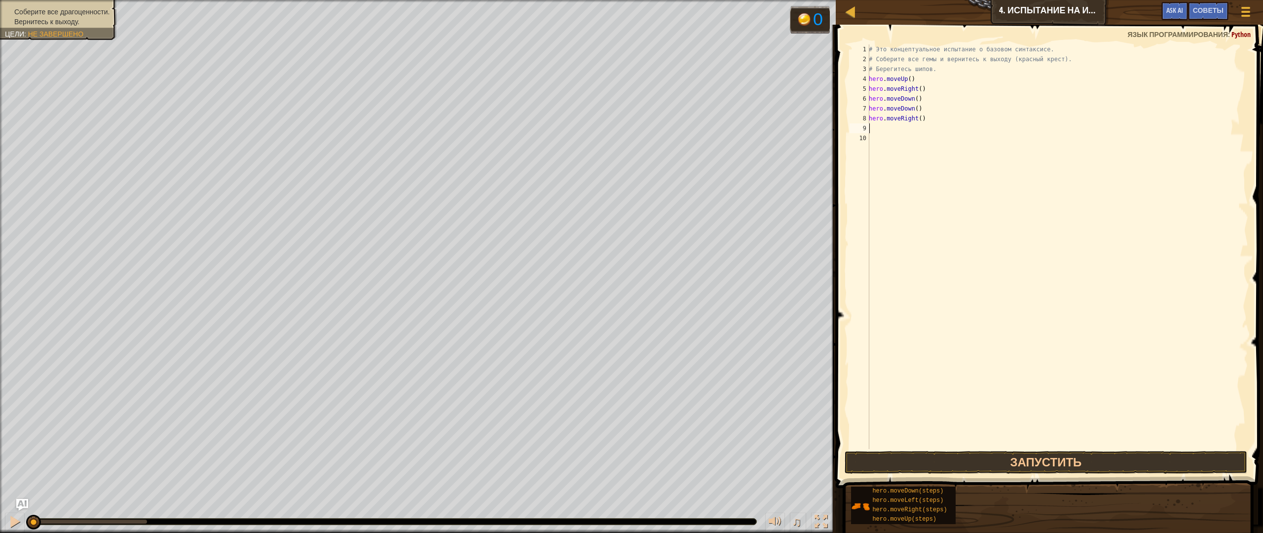
type textarea "h"
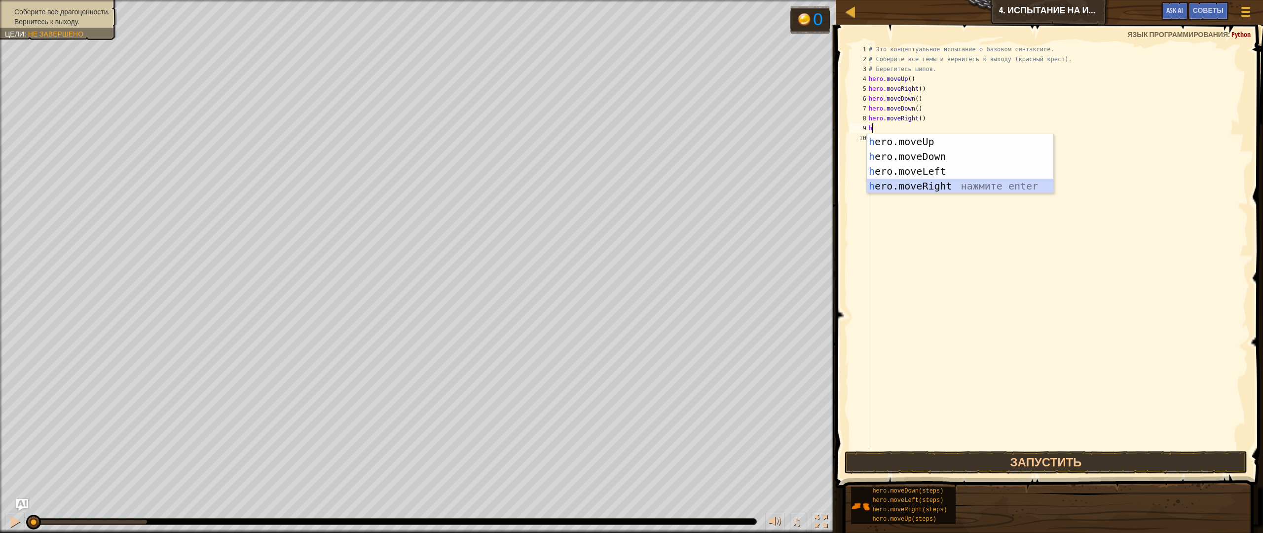
click at [934, 189] on div "h ero.moveUp нажмите enter h ero.moveDown нажмите enter h ero.moveLeft нажмите …" at bounding box center [960, 178] width 187 height 89
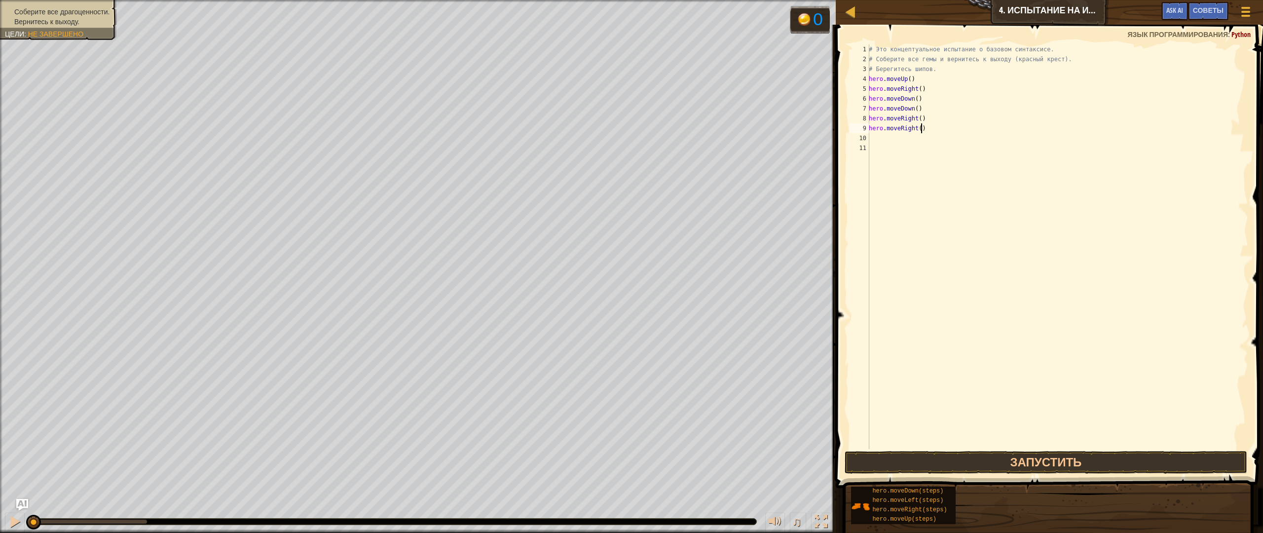
click at [926, 124] on div "# Это концептуальное испытание о базовом синтаксисе. # Соберите все гемы и верн…" at bounding box center [1057, 256] width 381 height 424
click at [924, 116] on div "# Это концептуальное испытание о базовом синтаксисе. # Соберите все гемы и верн…" at bounding box center [1057, 256] width 381 height 424
type textarea "h"
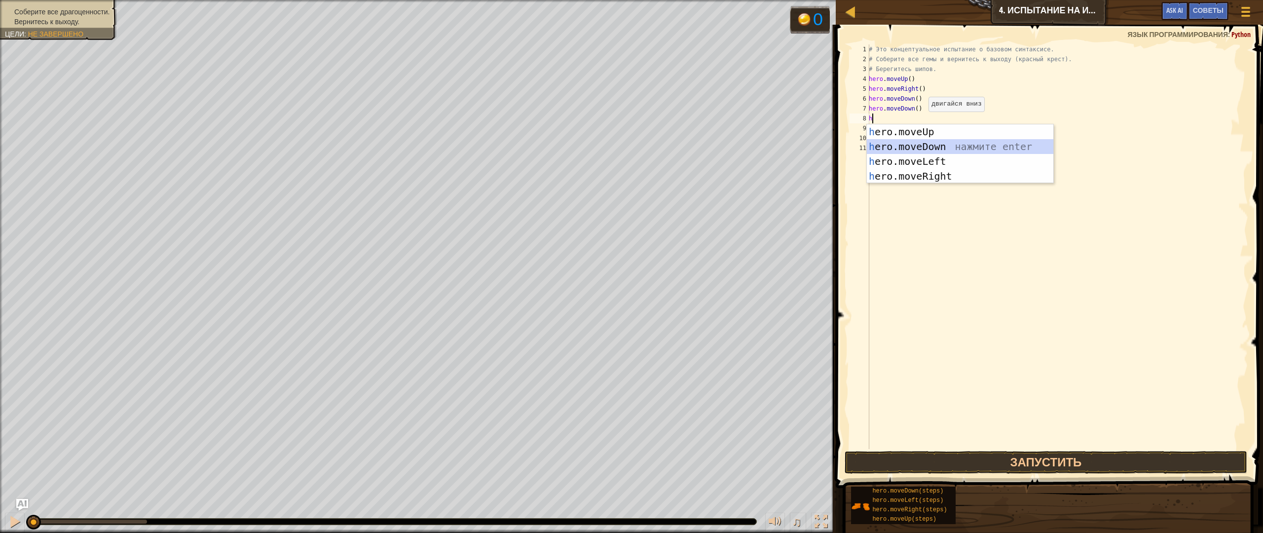
click at [994, 151] on div "h ero.moveUp нажмите enter h ero.moveDown нажмите enter h ero.moveLeft нажмите …" at bounding box center [960, 168] width 187 height 89
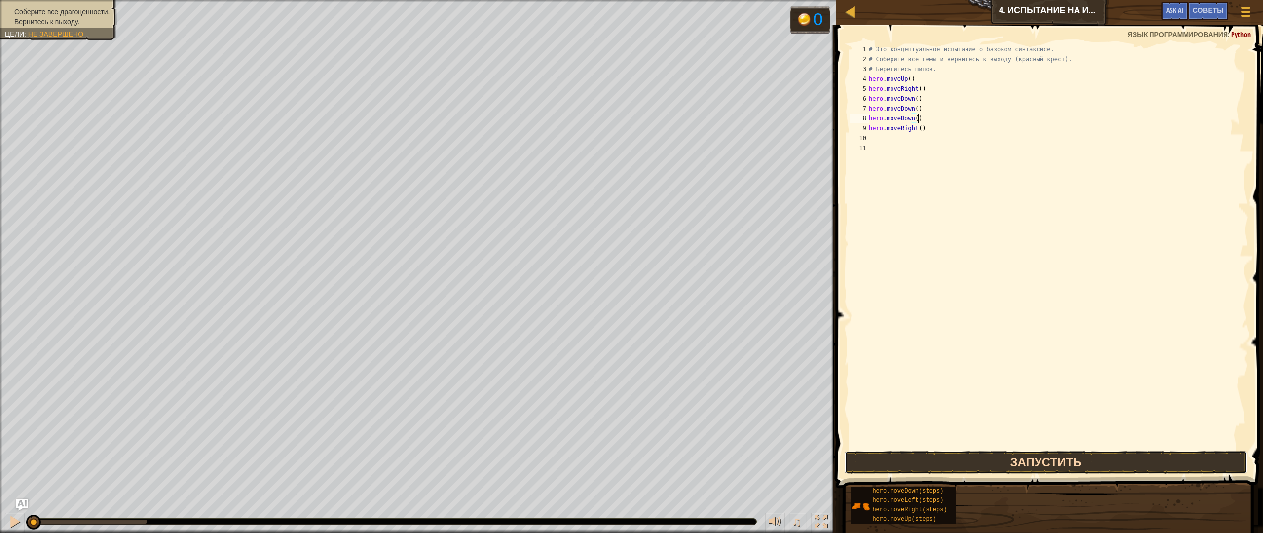
click at [1033, 465] on button "Запустить" at bounding box center [1046, 462] width 403 height 23
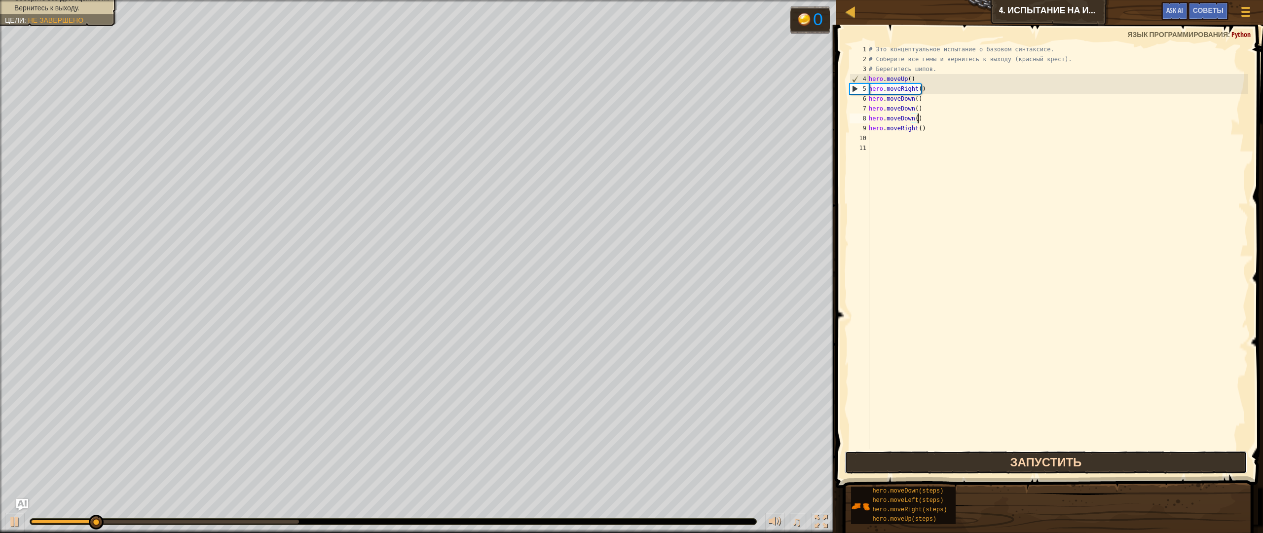
click at [1032, 465] on button "Запустить" at bounding box center [1046, 462] width 403 height 23
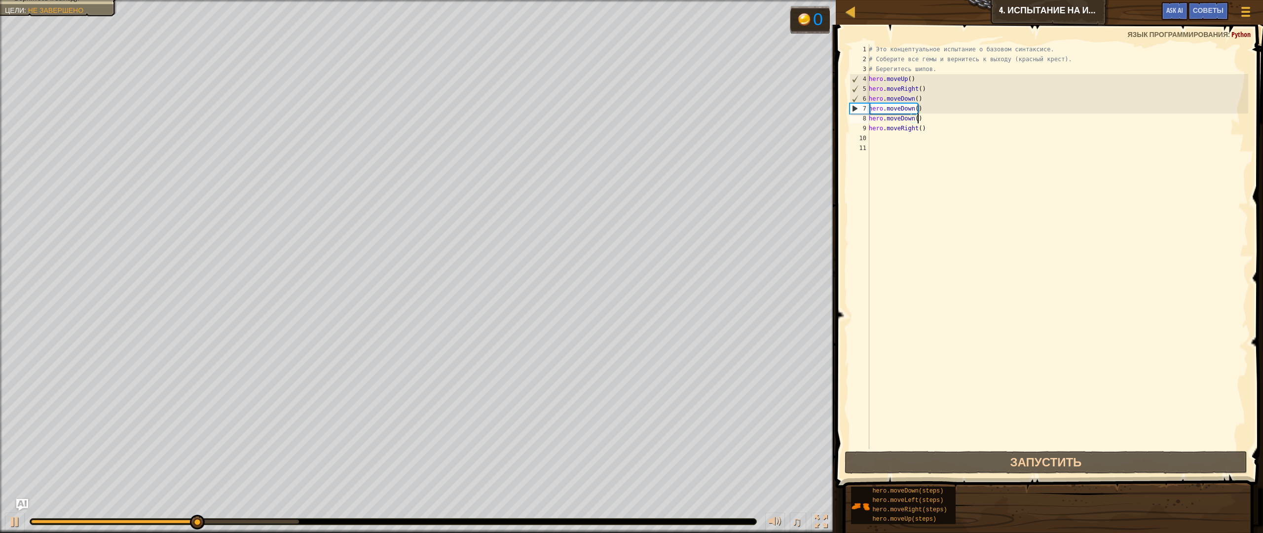
click at [934, 121] on div "# Это концептуальное испытание о базовом синтаксисе. # Соберите все гемы и верн…" at bounding box center [1057, 256] width 381 height 424
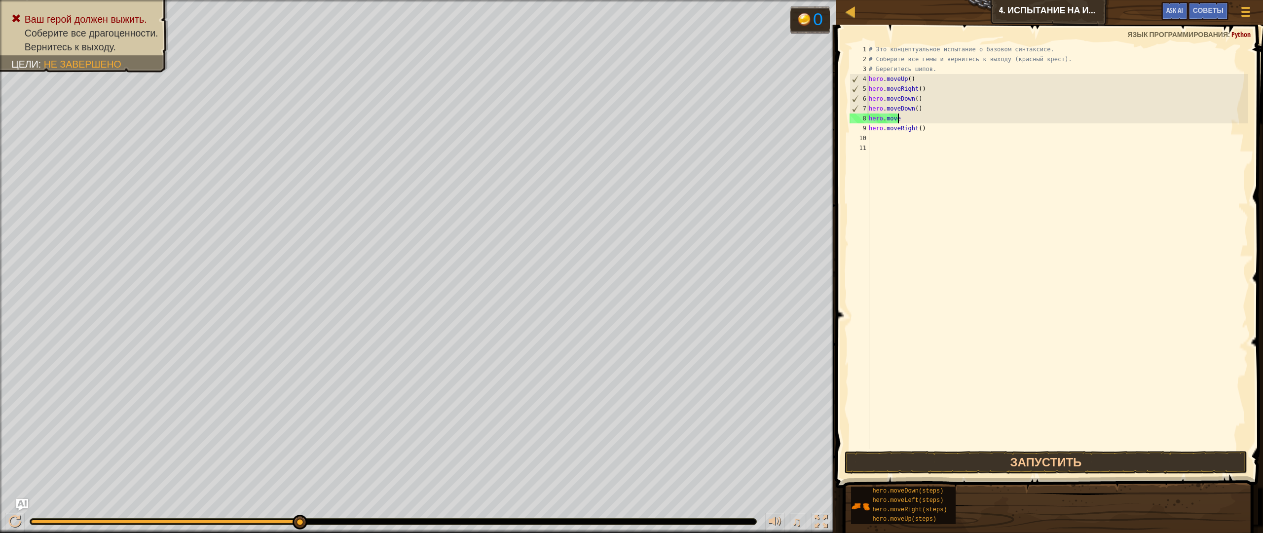
type textarea "hero.moveU"
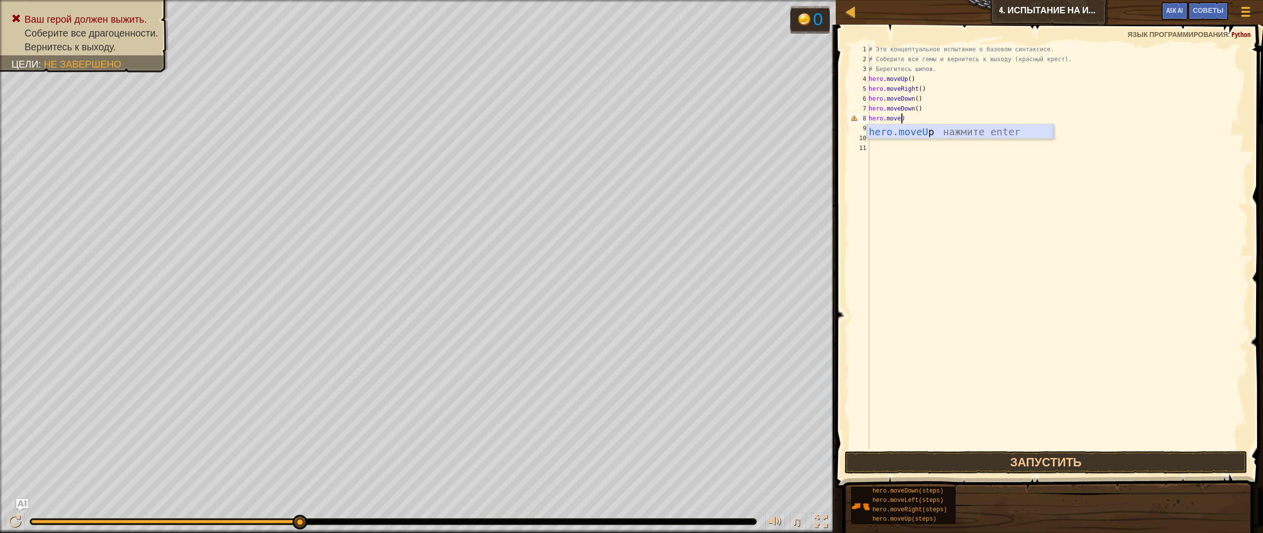
click at [958, 135] on div "hero.moveU p нажмите enter" at bounding box center [960, 146] width 187 height 44
click at [1043, 450] on span at bounding box center [1050, 242] width 435 height 492
type textarea "hero.moveUp()"
click at [1046, 464] on button "Запустить" at bounding box center [1046, 462] width 403 height 23
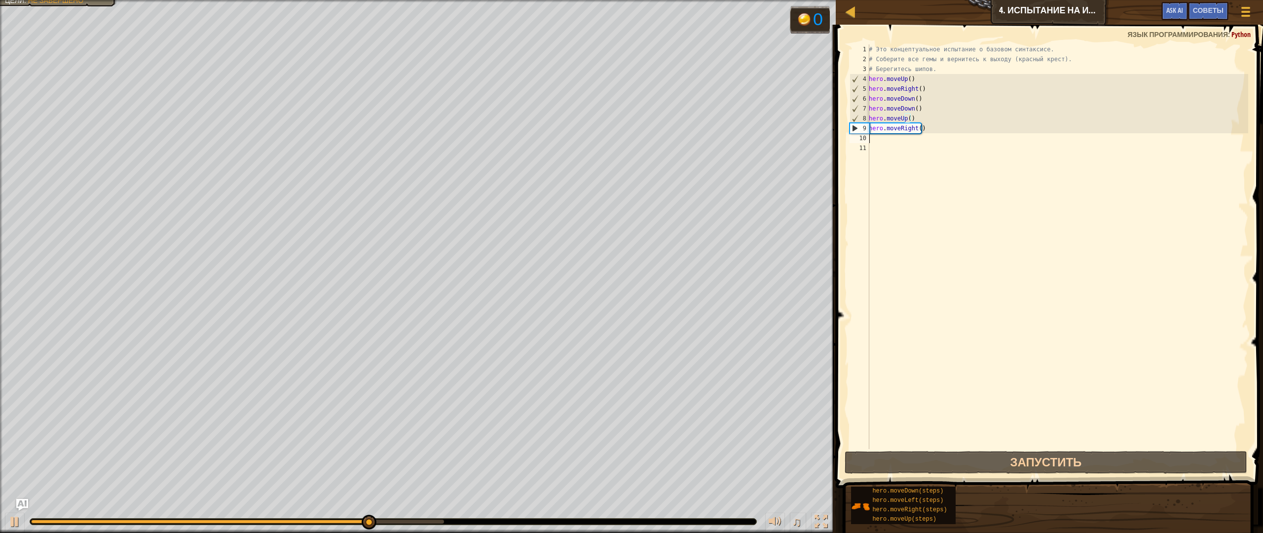
click at [886, 133] on div "# Это концептуальное испытание о базовом синтаксисе. # Соберите все гемы и верн…" at bounding box center [1057, 256] width 381 height 424
type textarea "h"
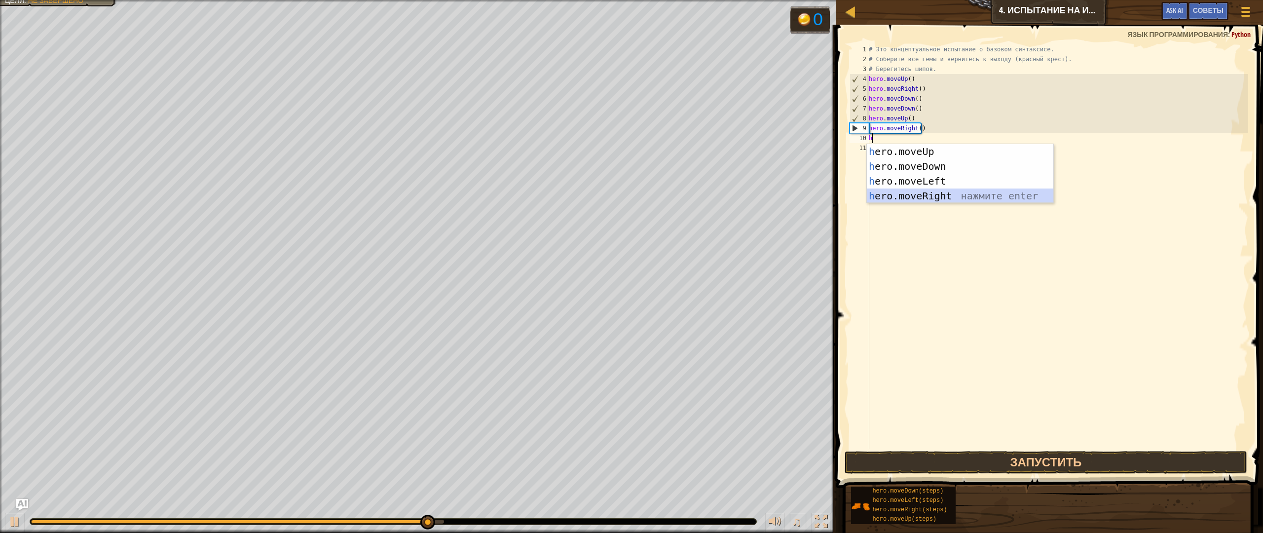
click at [907, 192] on div "h ero.moveUp нажмите enter h ero.moveDown нажмите enter h ero.moveLeft нажмите …" at bounding box center [960, 188] width 187 height 89
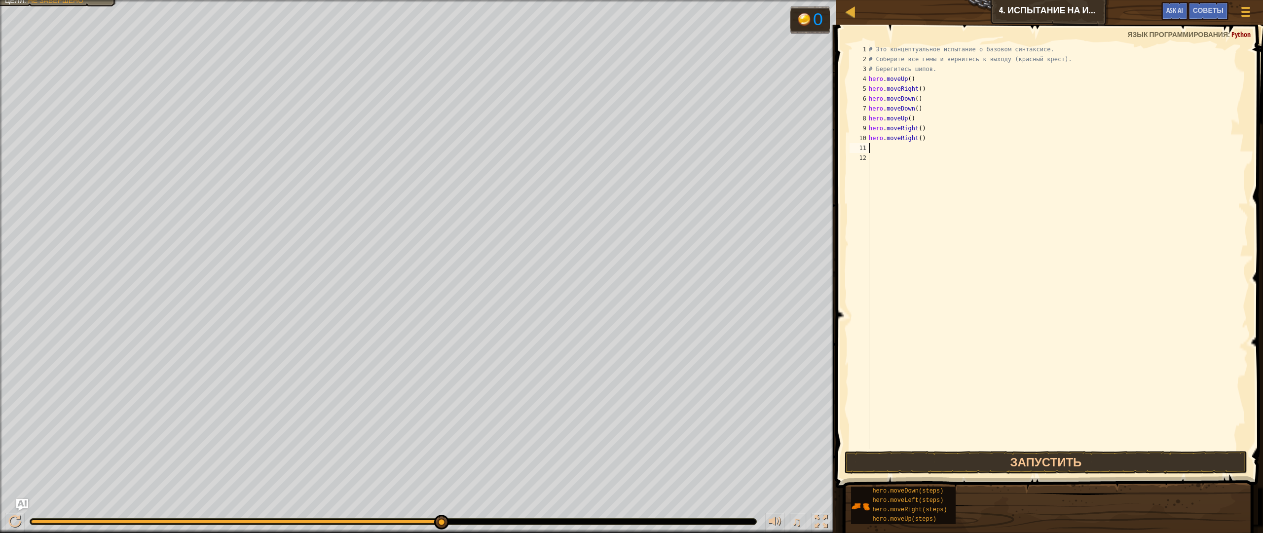
click at [894, 152] on div "# Это концептуальное испытание о базовом синтаксисе. # Соберите все гемы и верн…" at bounding box center [1057, 256] width 381 height 424
type textarea "h"
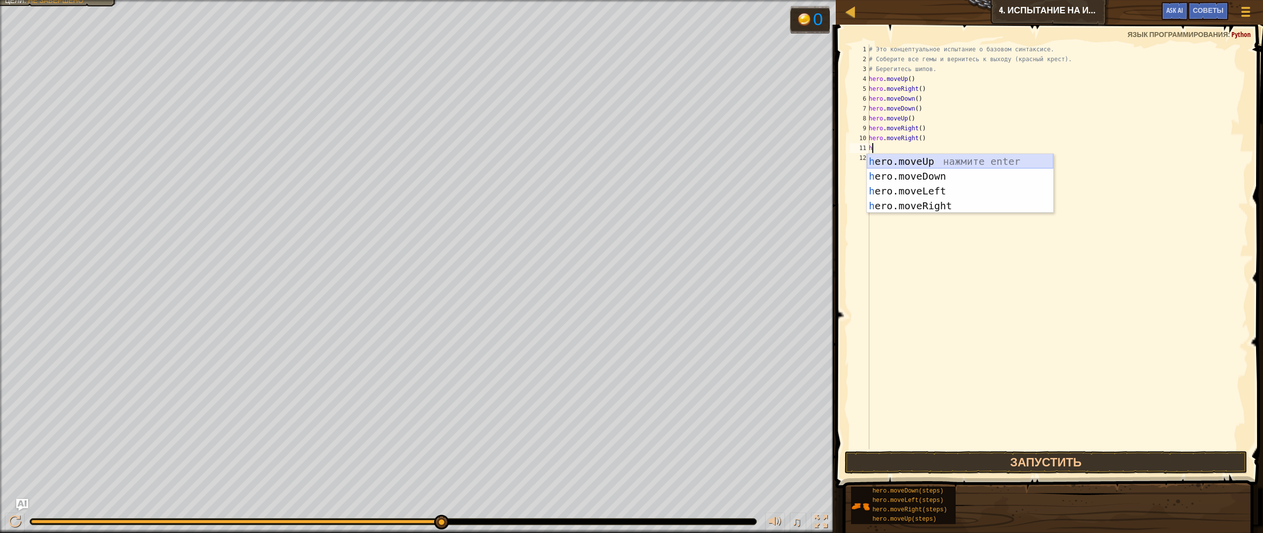
click at [920, 161] on div "h ero.moveUp нажмите enter h ero.moveDown нажмите enter h ero.moveLeft нажмите …" at bounding box center [960, 198] width 187 height 89
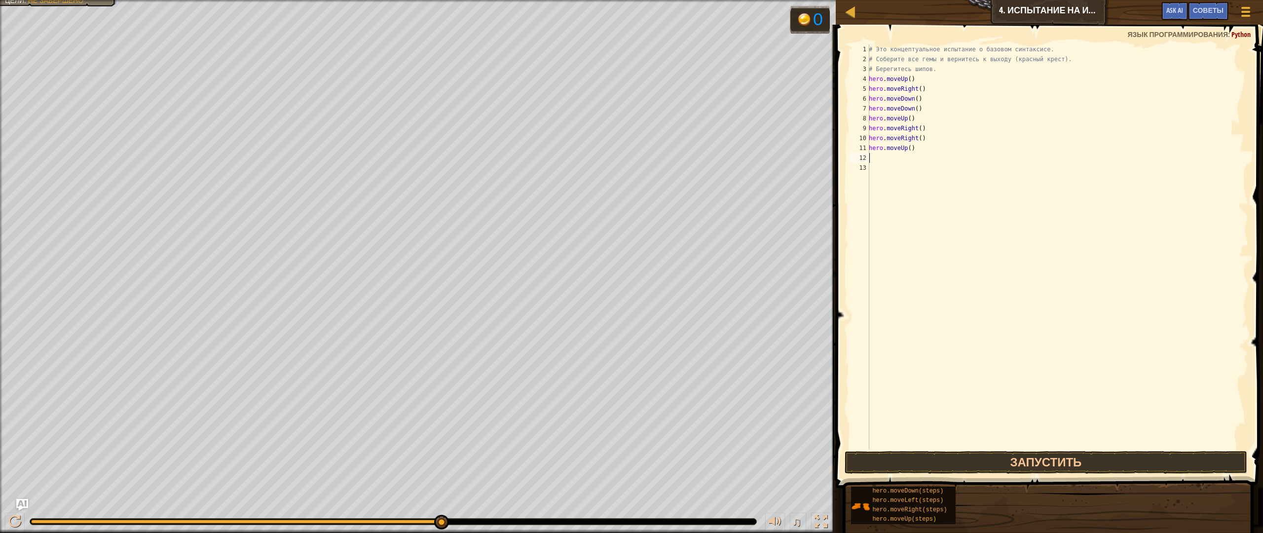
type textarea "h"
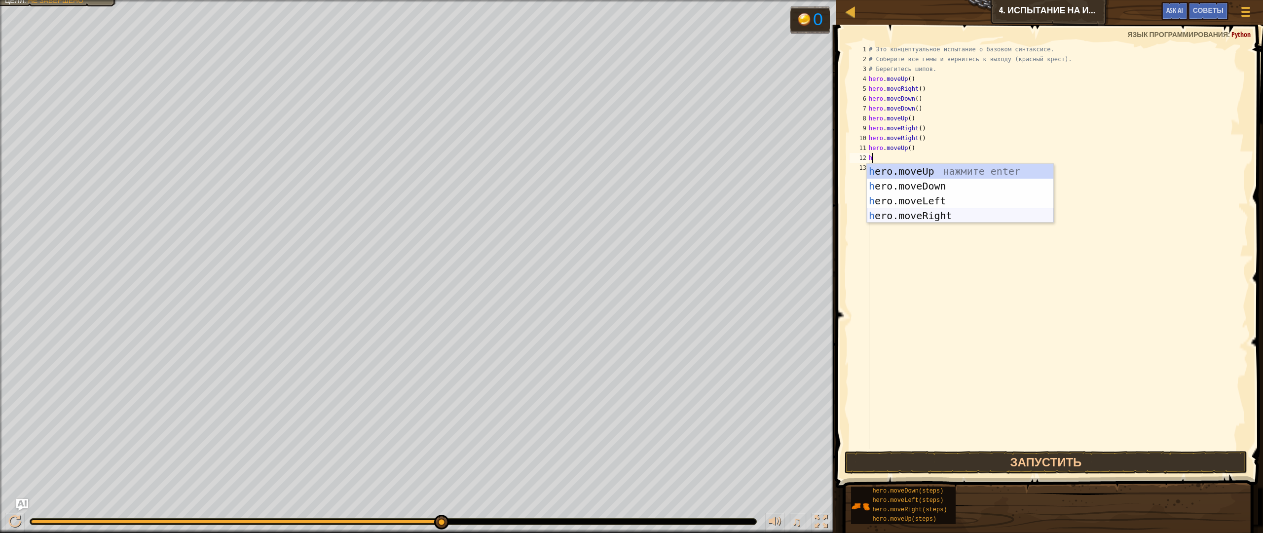
click at [917, 214] on div "h ero.moveUp нажмите enter h ero.moveDown нажмите enter h ero.moveLeft нажмите …" at bounding box center [960, 208] width 187 height 89
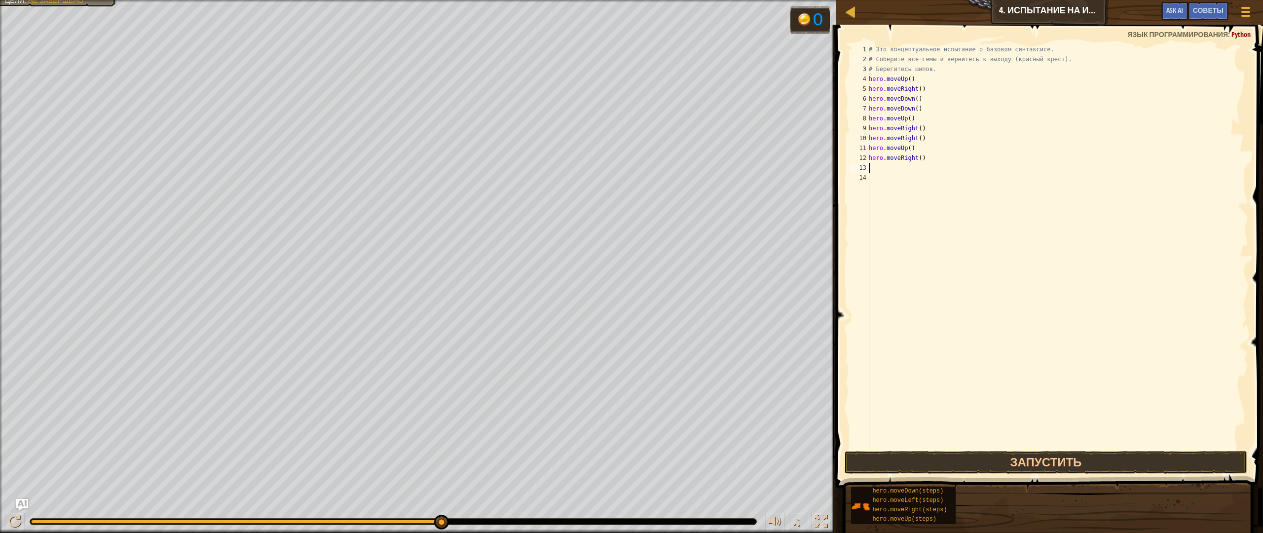
type textarea "h"
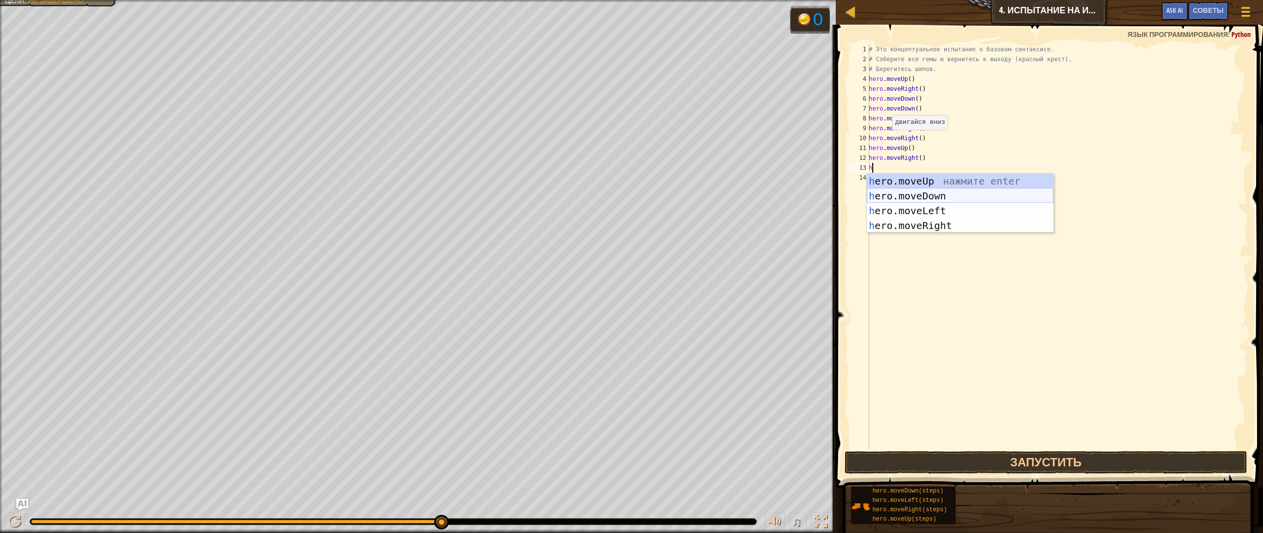
click at [910, 196] on div "h ero.moveUp нажмите enter h ero.moveDown нажмите enter h ero.moveLeft нажмите …" at bounding box center [960, 218] width 187 height 89
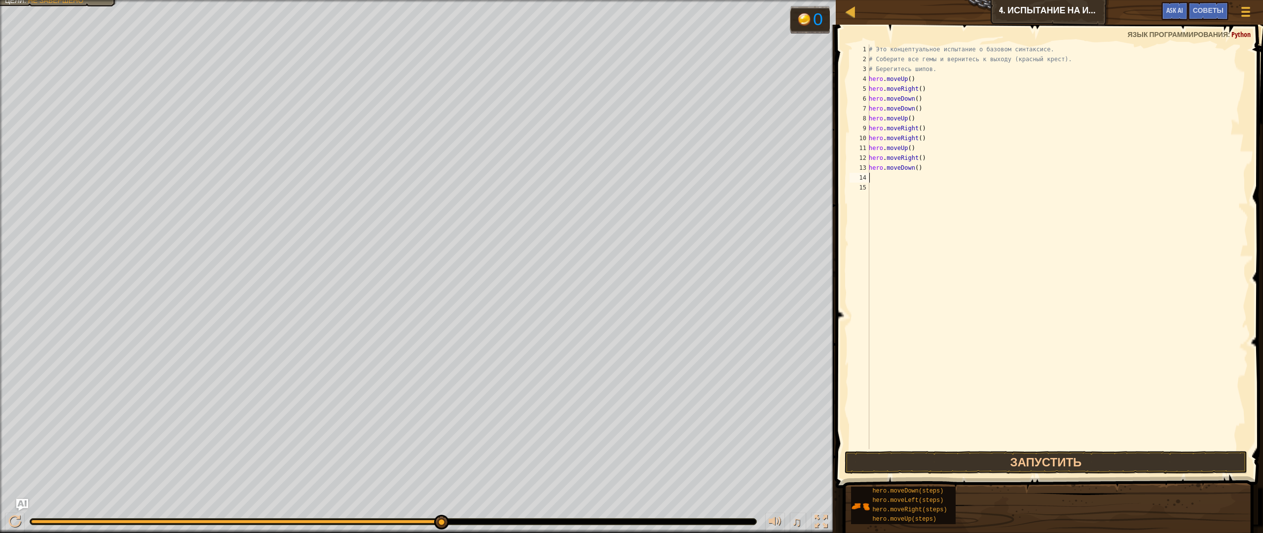
type textarea "h"
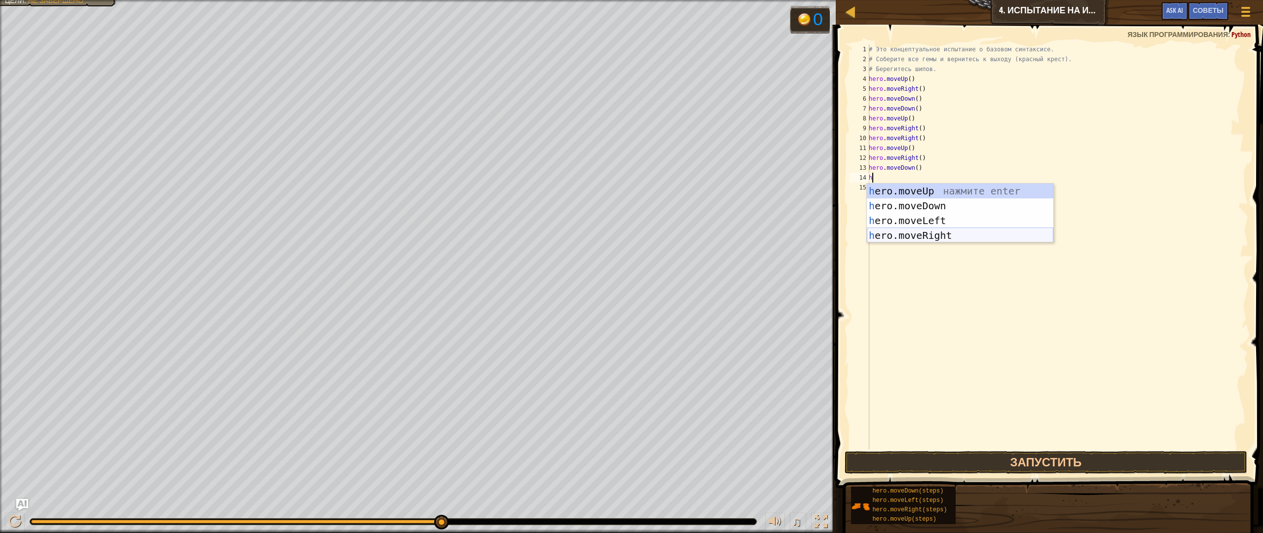
click at [927, 235] on div "h ero.moveUp нажмите enter h ero.moveDown нажмите enter h ero.moveLeft нажмите …" at bounding box center [960, 228] width 187 height 89
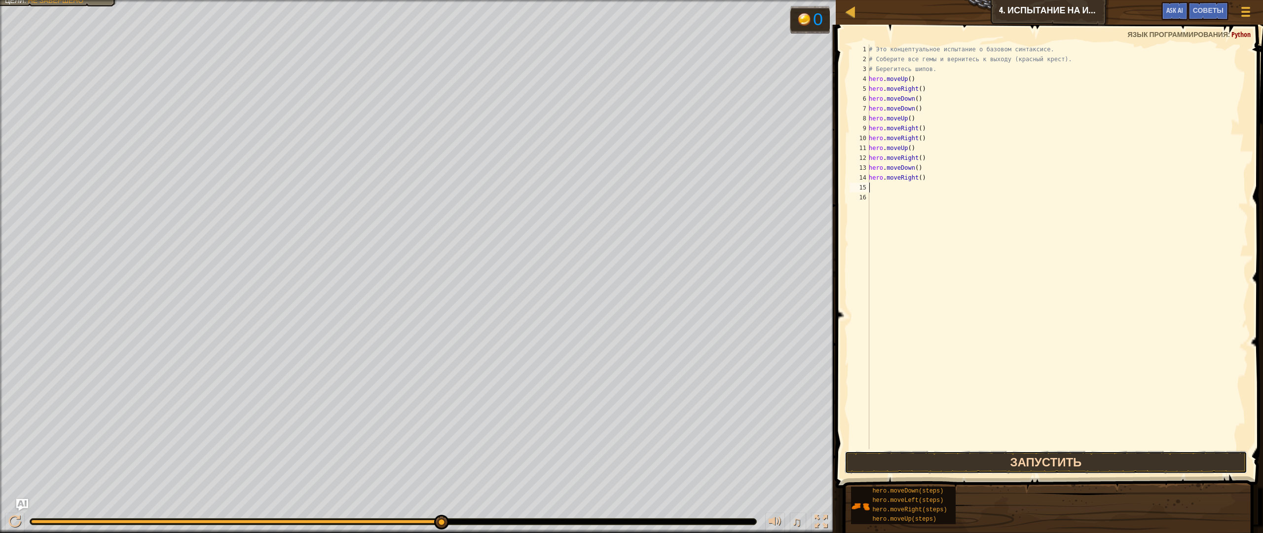
click at [954, 464] on button "Запустить" at bounding box center [1046, 462] width 403 height 23
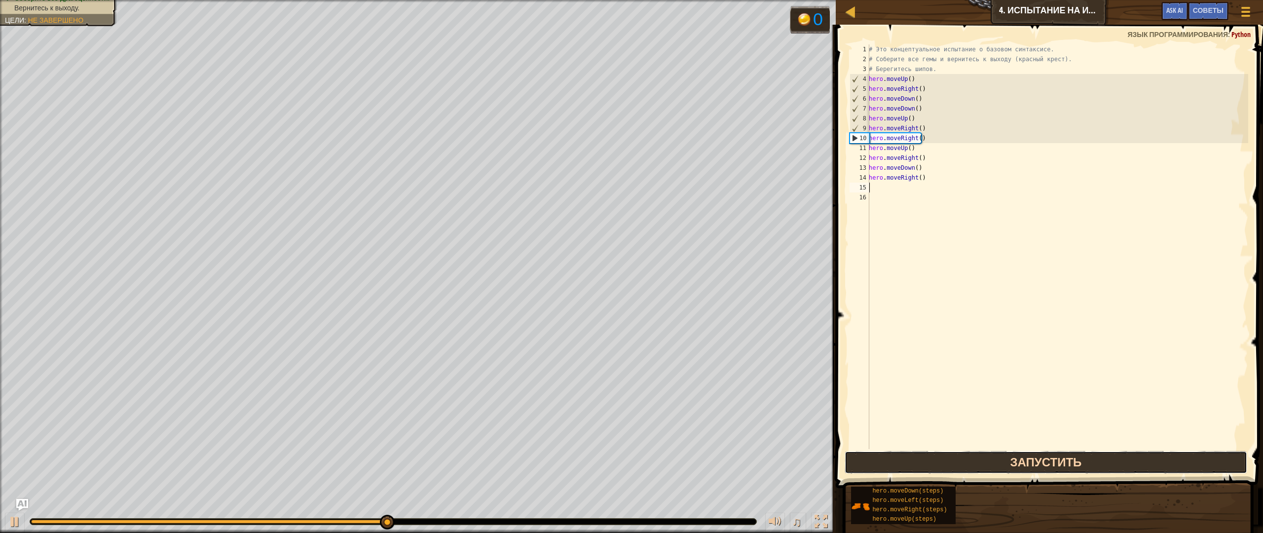
click at [971, 464] on button "Запустить" at bounding box center [1046, 462] width 403 height 23
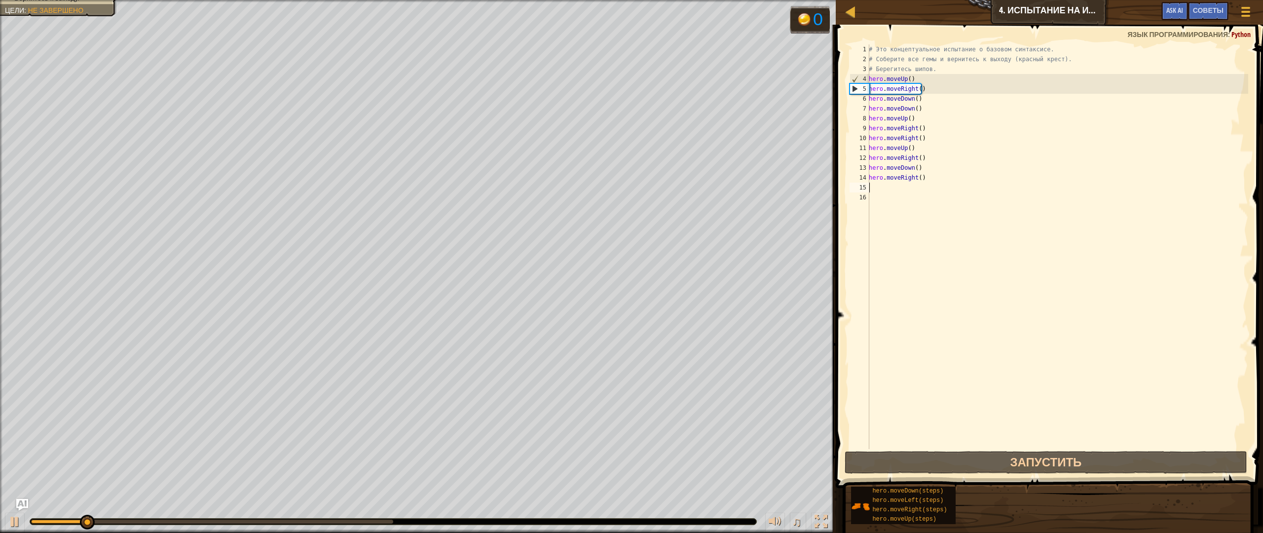
click at [952, 163] on div "# Это концептуальное испытание о базовом синтаксисе. # Соберите все гемы и верн…" at bounding box center [1057, 256] width 381 height 424
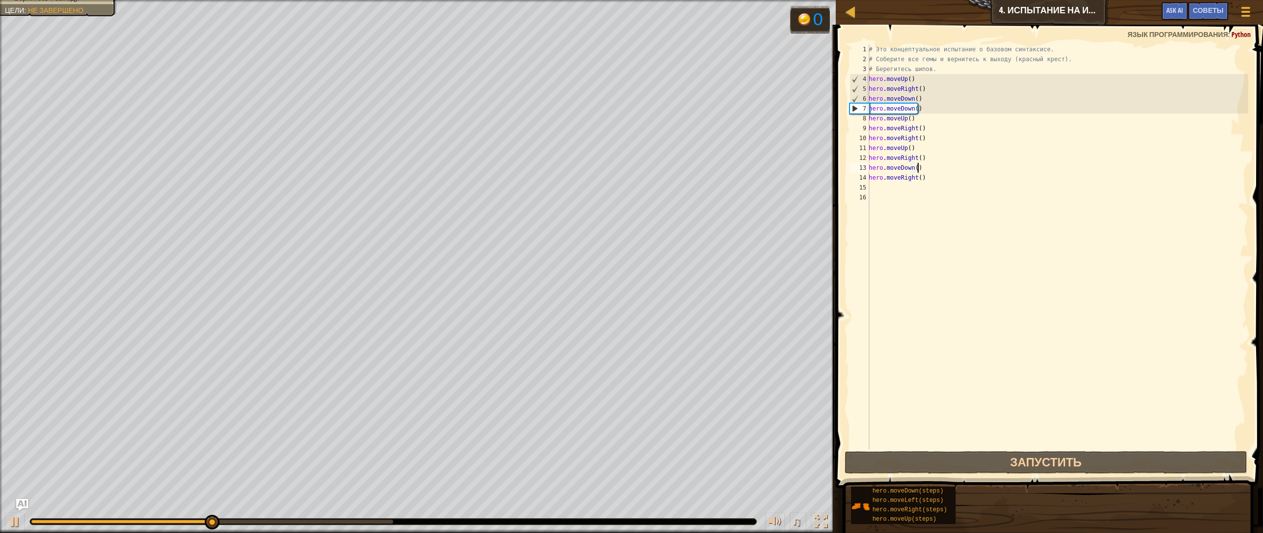
click at [938, 181] on div "# Это концептуальное испытание о базовом синтаксисе. # Соберите все гемы и верн…" at bounding box center [1057, 256] width 381 height 424
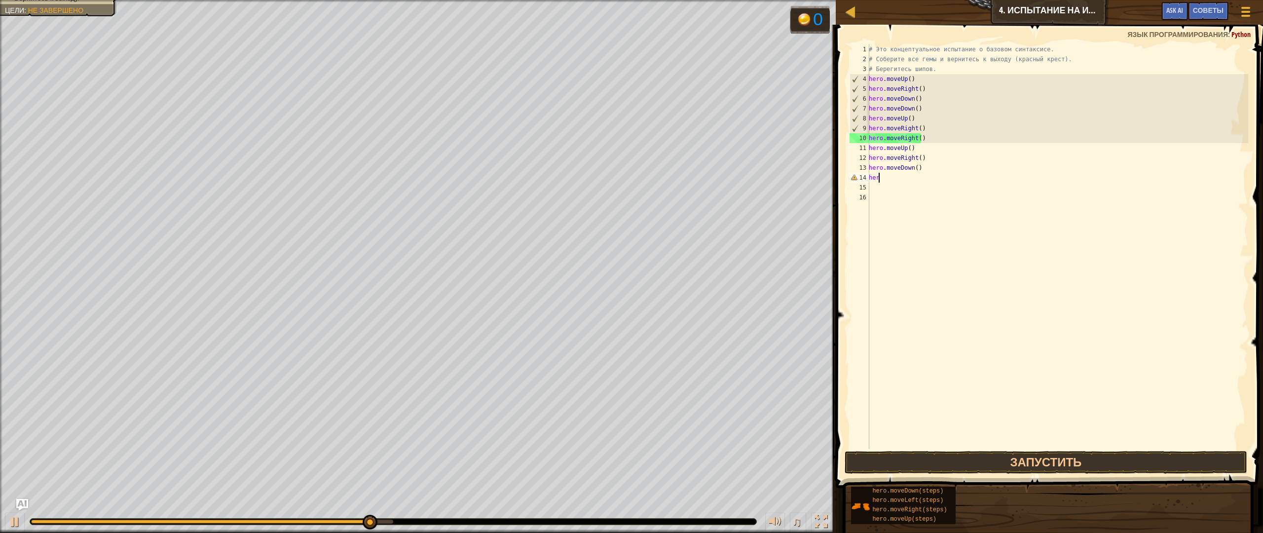
type textarea "h"
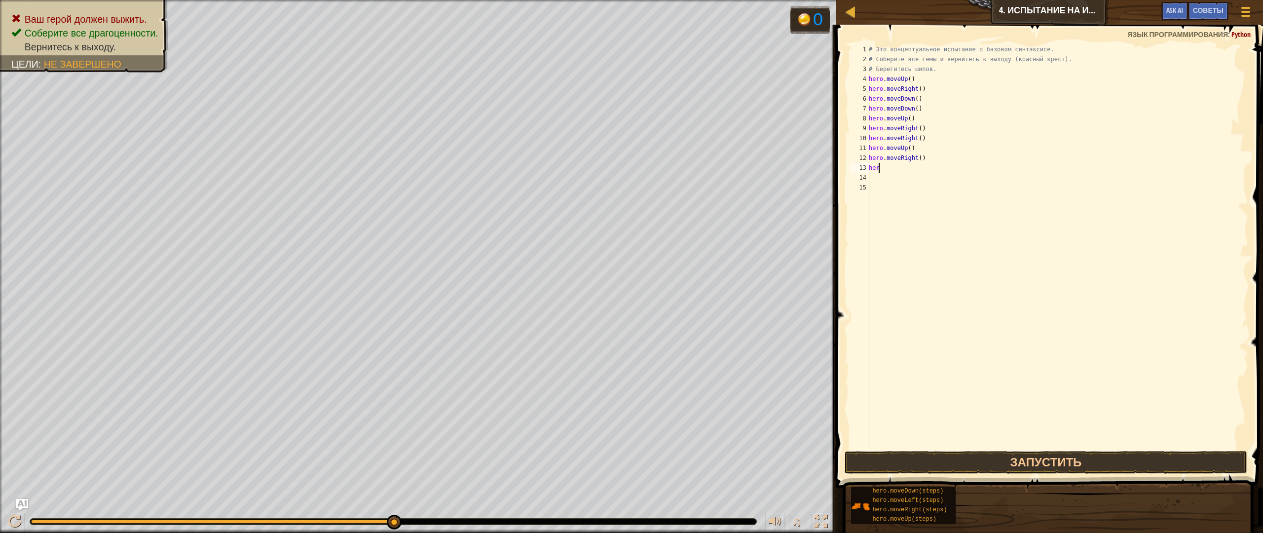
type textarea "h"
type textarea "hero.moveR"
click at [931, 164] on div "# Это концептуальное испытание о базовом синтаксисе. # Соберите все гемы и верн…" at bounding box center [1057, 256] width 381 height 424
click at [924, 157] on div "# Это концептуальное испытание о базовом синтаксисе. # Соберите все гемы и верн…" at bounding box center [1057, 256] width 381 height 424
type textarea "h"
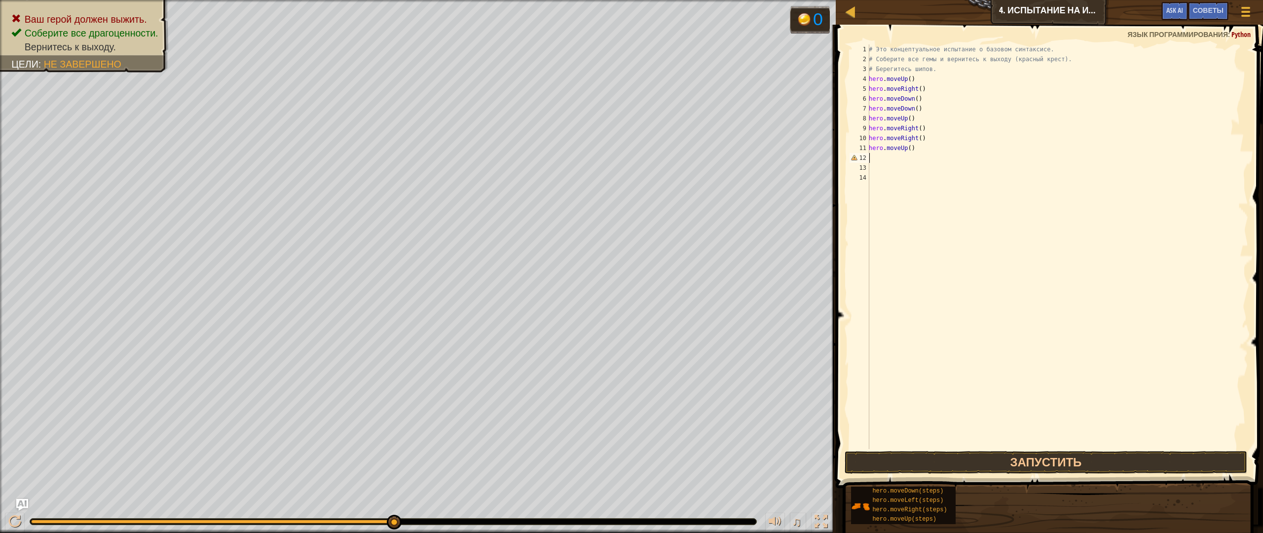
click at [921, 149] on div "# Это концептуальное испытание о базовом синтаксисе. # Соберите все гемы и верн…" at bounding box center [1057, 256] width 381 height 424
type textarea "h"
click at [928, 138] on div "# Это концептуальное испытание о базовом синтаксисе. # Соберите все гемы и верн…" at bounding box center [1057, 256] width 381 height 424
type textarea "h"
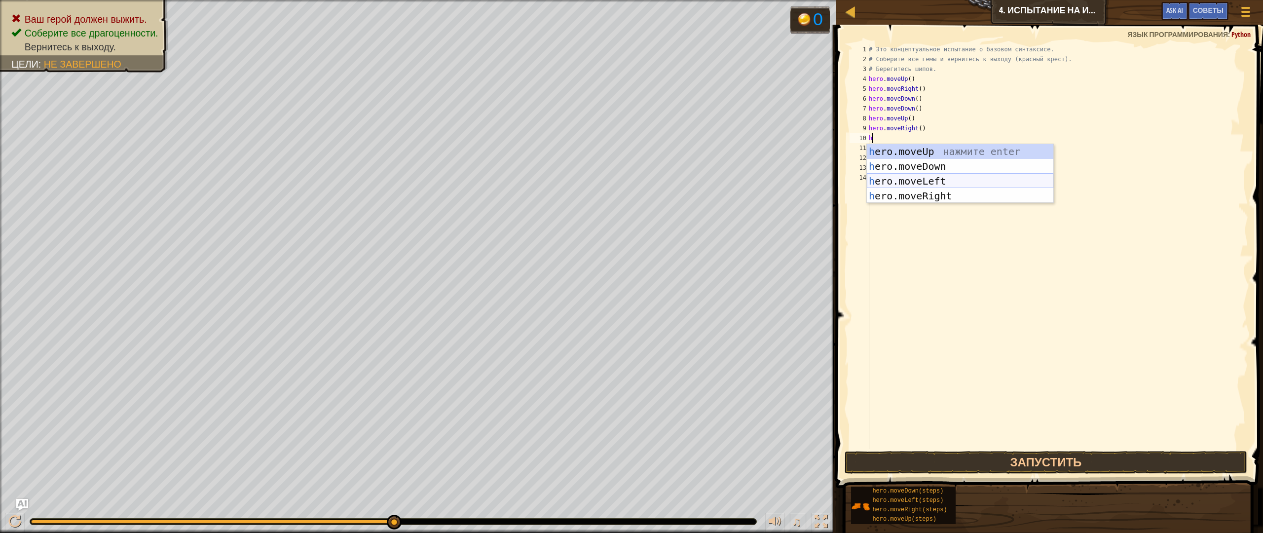
click at [948, 184] on div "h ero.moveUp нажмите enter h ero.moveDown нажмите enter h ero.moveLeft нажмите …" at bounding box center [960, 188] width 187 height 89
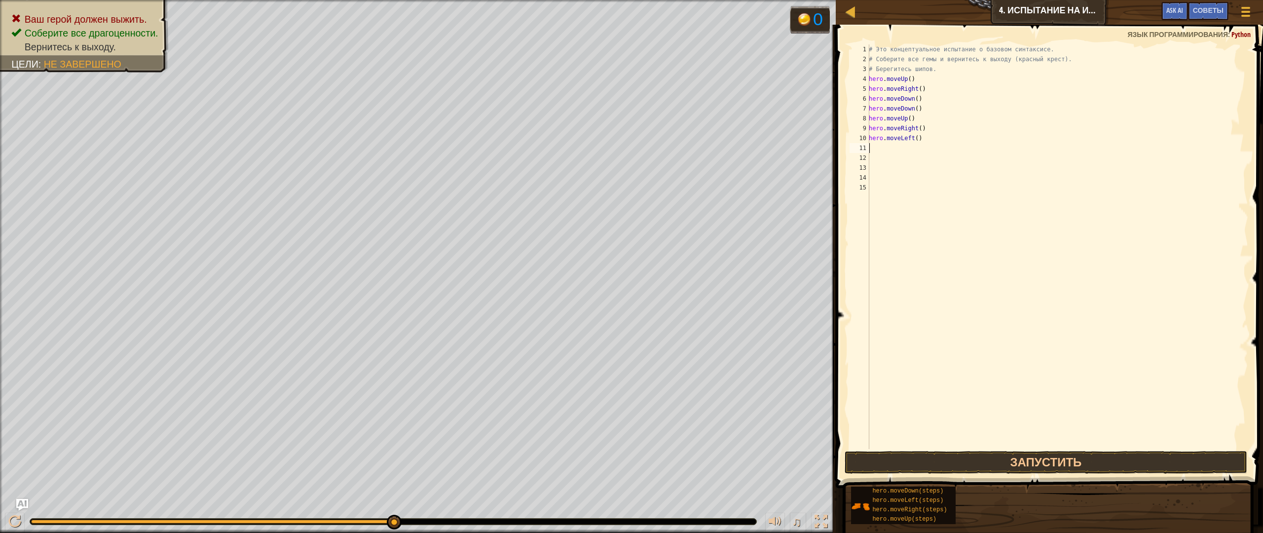
type textarea "h"
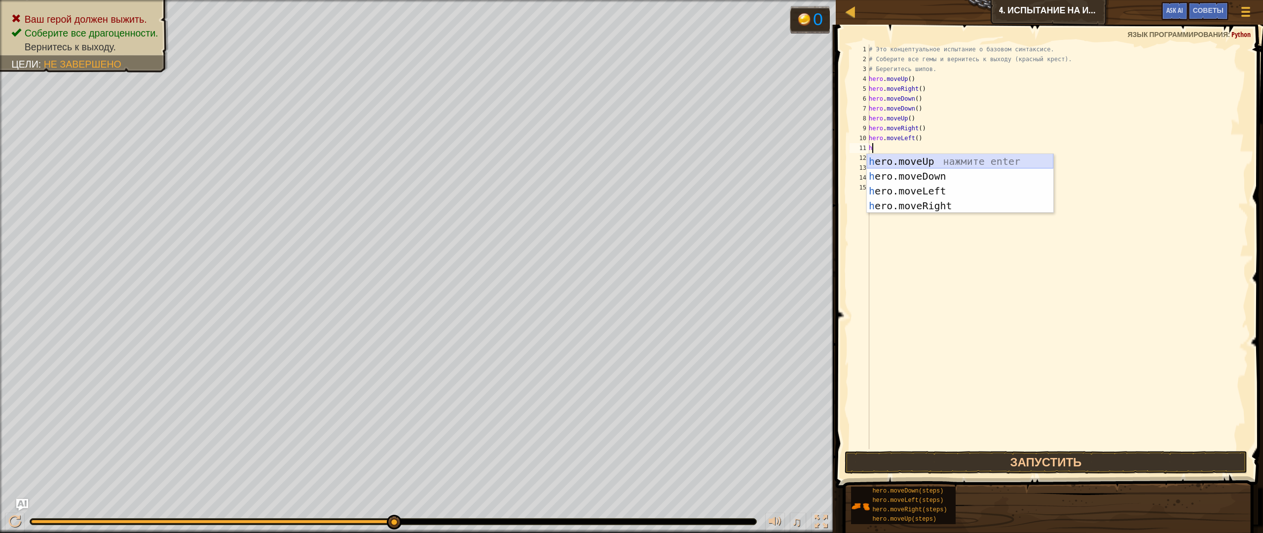
click at [929, 162] on div "h ero.moveUp нажмите enter h ero.moveDown нажмите enter h ero.moveLeft нажмите …" at bounding box center [960, 198] width 187 height 89
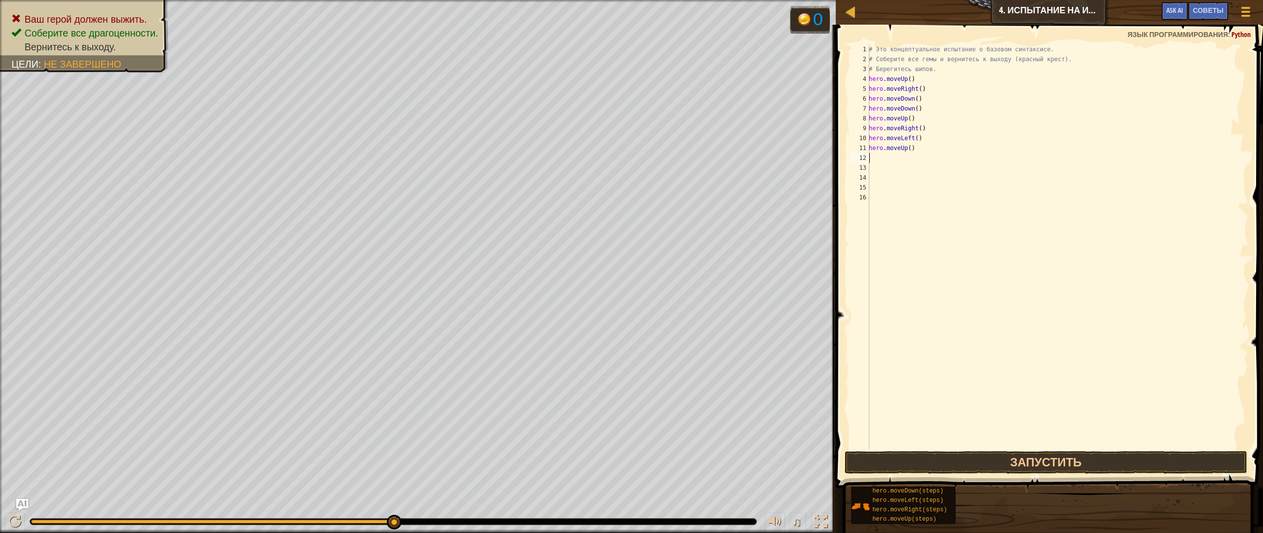
type textarea "h"
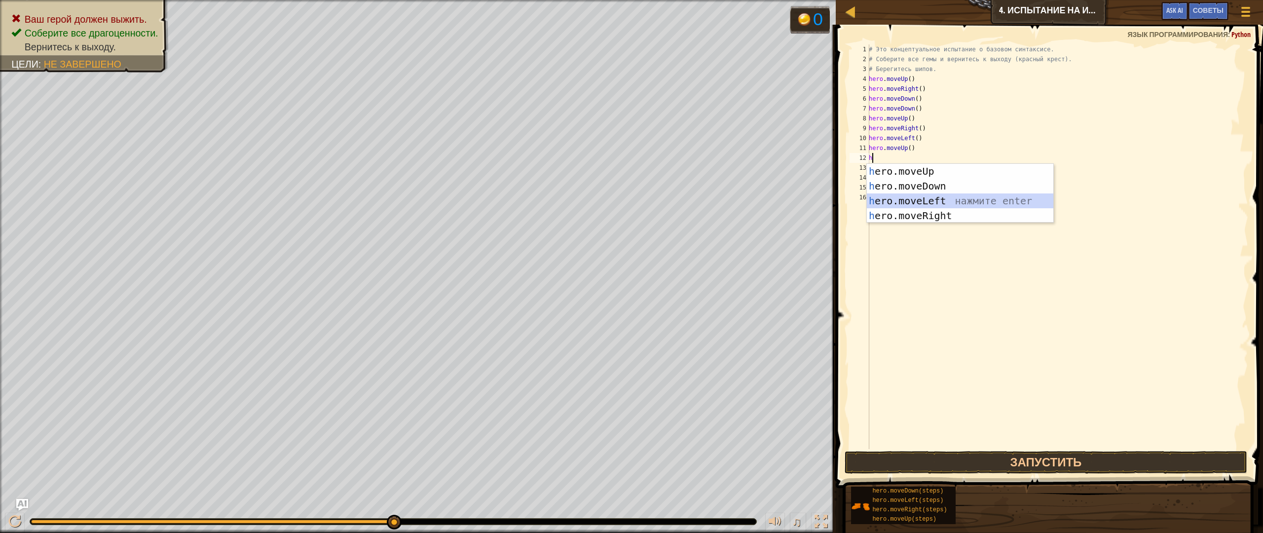
click at [929, 202] on div "h ero.moveUp нажмите enter h ero.moveDown нажмите enter h ero.moveLeft нажмите …" at bounding box center [960, 208] width 187 height 89
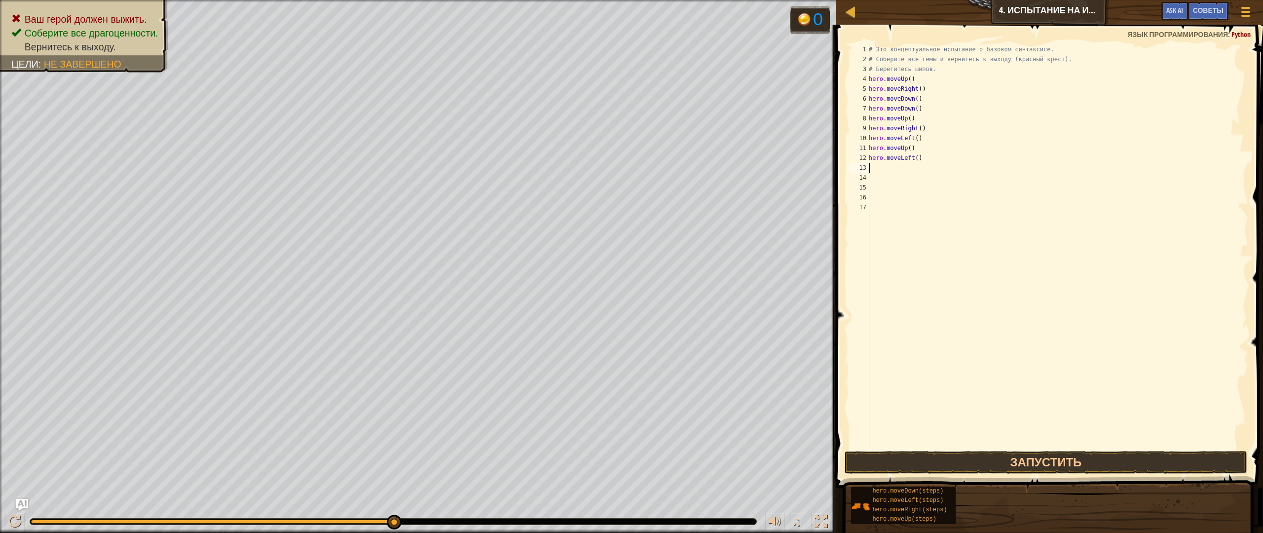
type textarea "h"
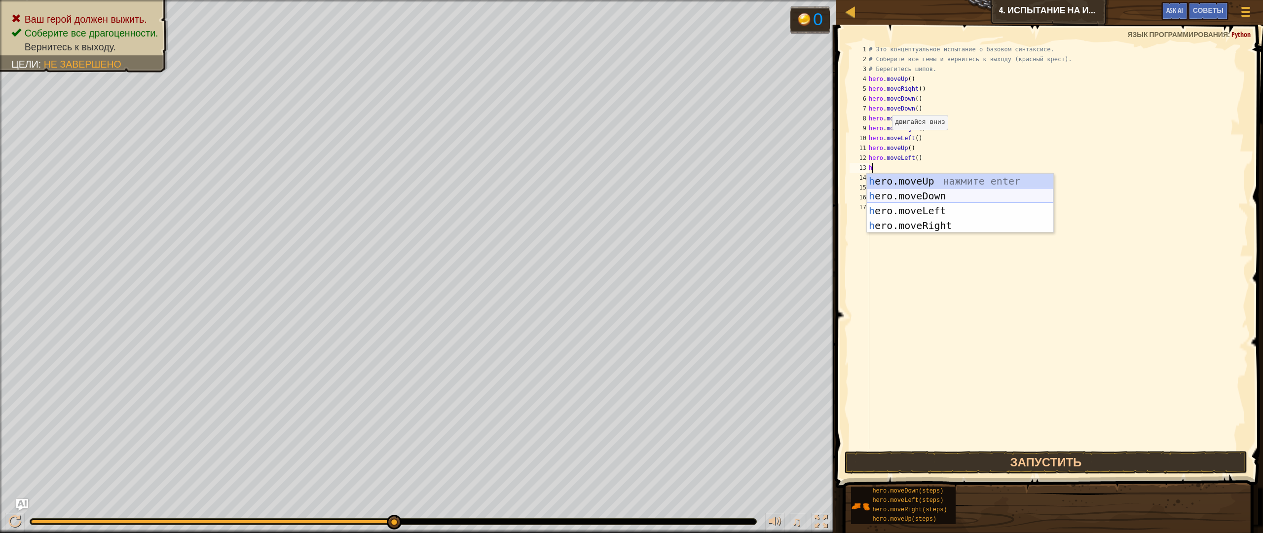
click at [917, 197] on div "h ero.moveUp нажмите enter h ero.moveDown нажмите enter h ero.moveLeft нажмите …" at bounding box center [960, 218] width 187 height 89
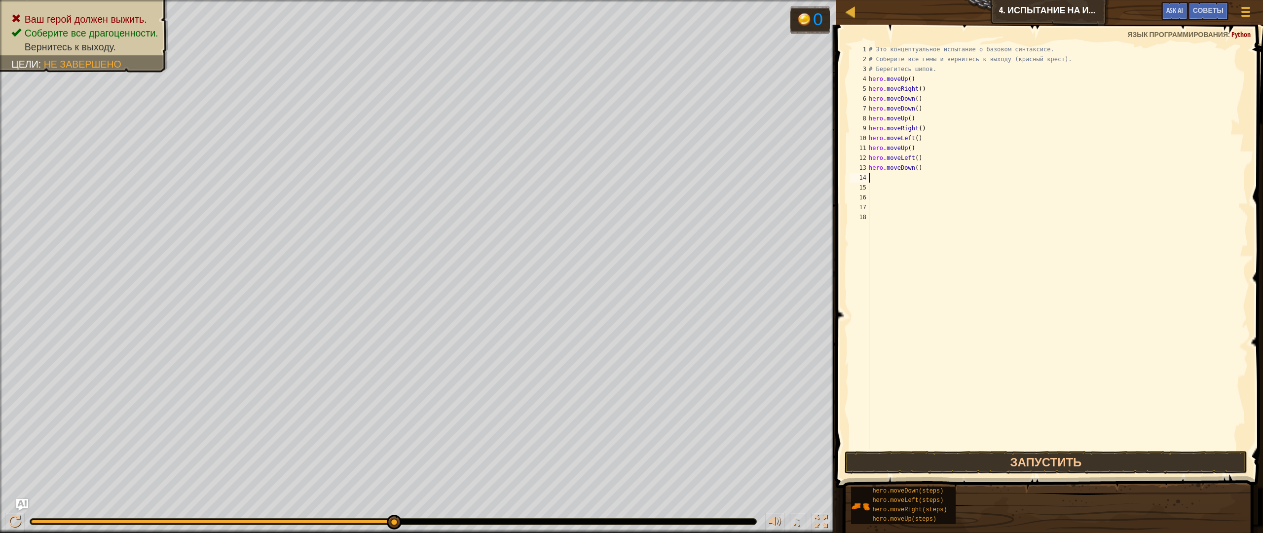
type textarea "h"
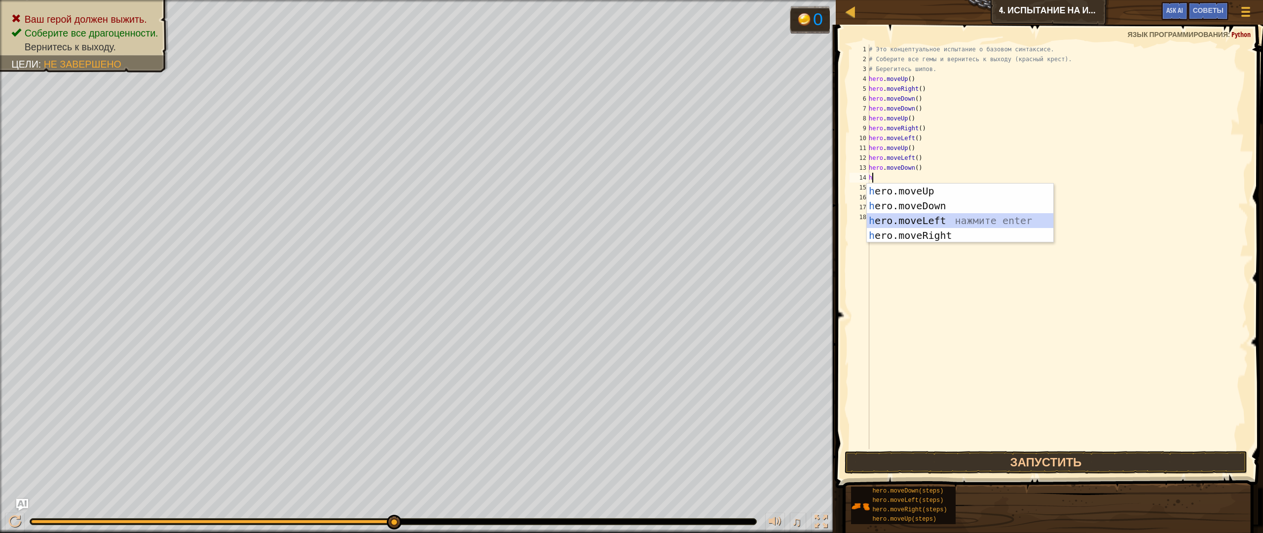
click at [934, 217] on div "h ero.moveUp нажмите enter h ero.moveDown нажмите enter h ero.moveLeft нажмите …" at bounding box center [960, 228] width 187 height 89
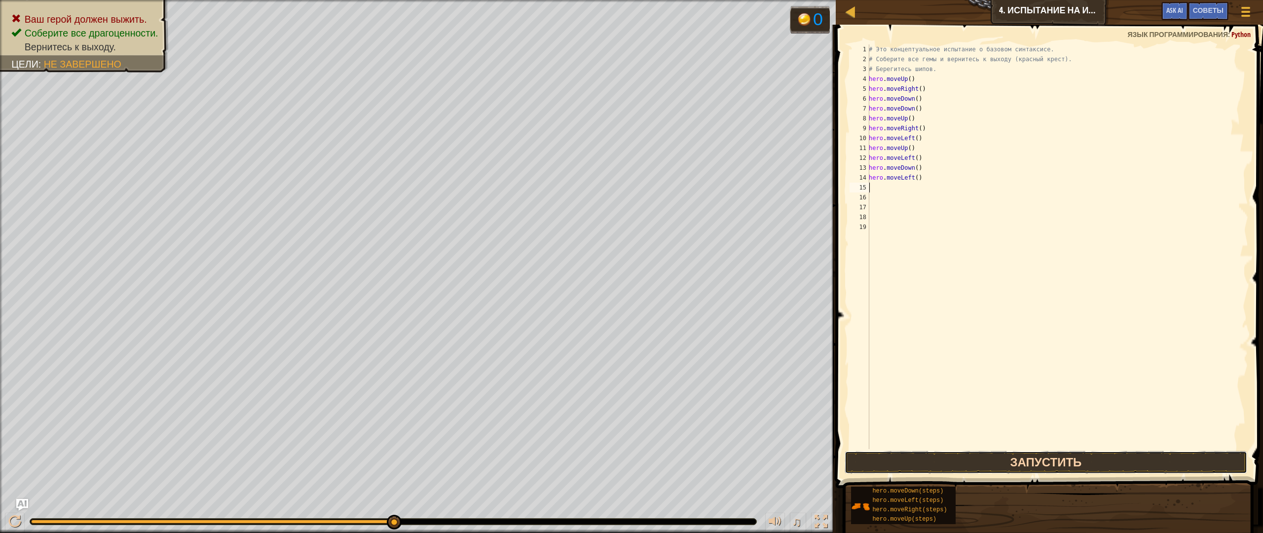
click at [993, 471] on button "Запустить" at bounding box center [1046, 462] width 403 height 23
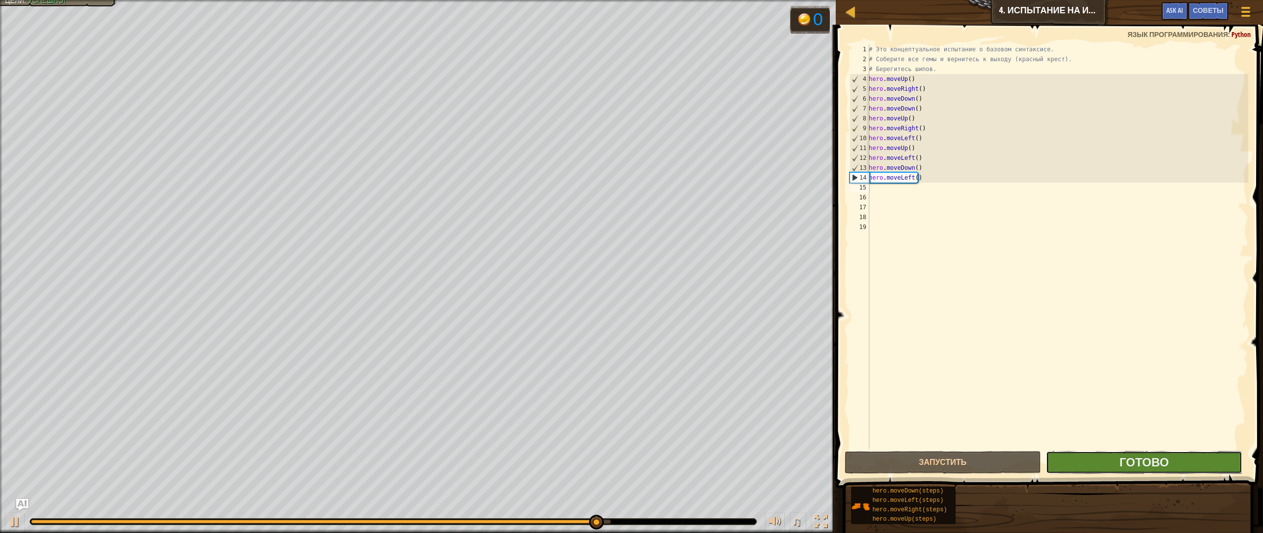
click at [1083, 468] on button "Готово" at bounding box center [1144, 462] width 196 height 23
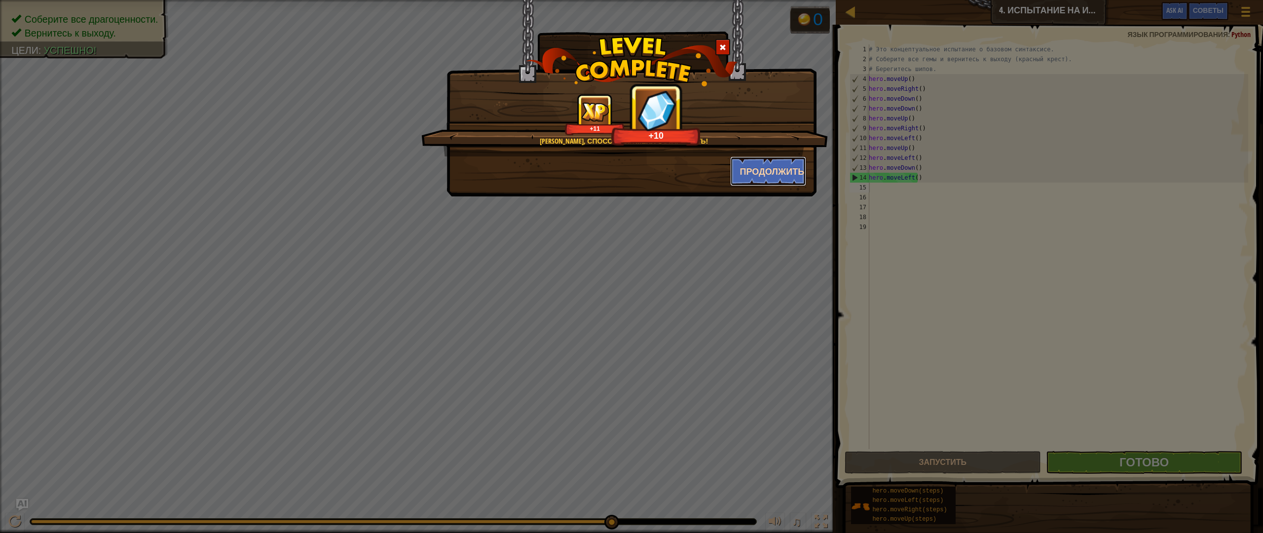
click at [775, 182] on button "Продолжить" at bounding box center [768, 171] width 76 height 30
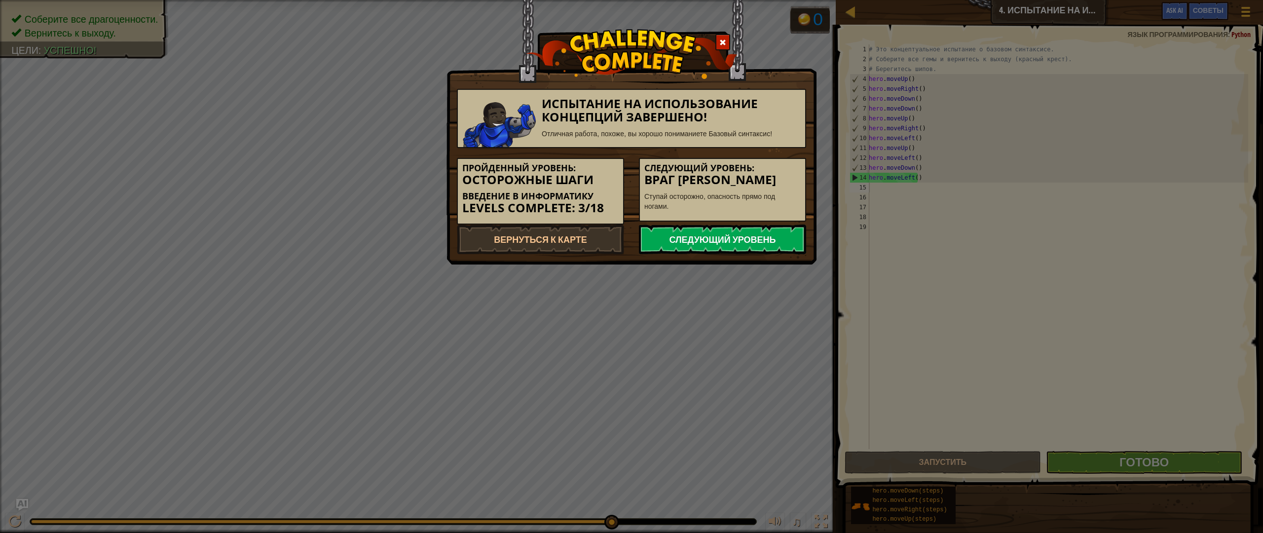
click at [762, 237] on link "Следующий уровень" at bounding box center [722, 240] width 167 height 30
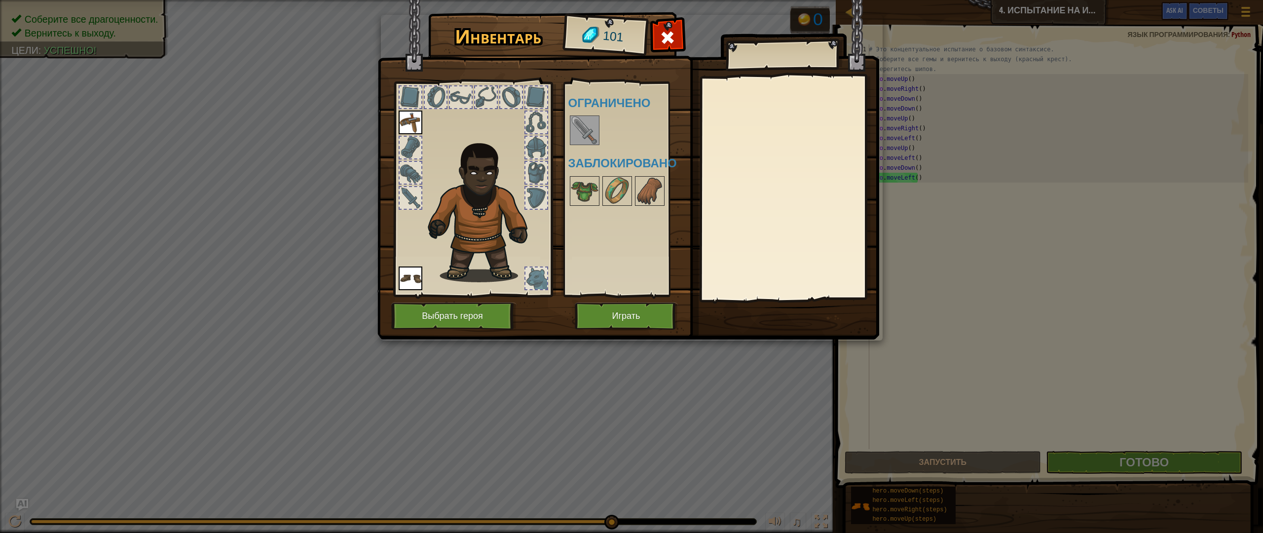
click at [588, 128] on img at bounding box center [585, 130] width 28 height 28
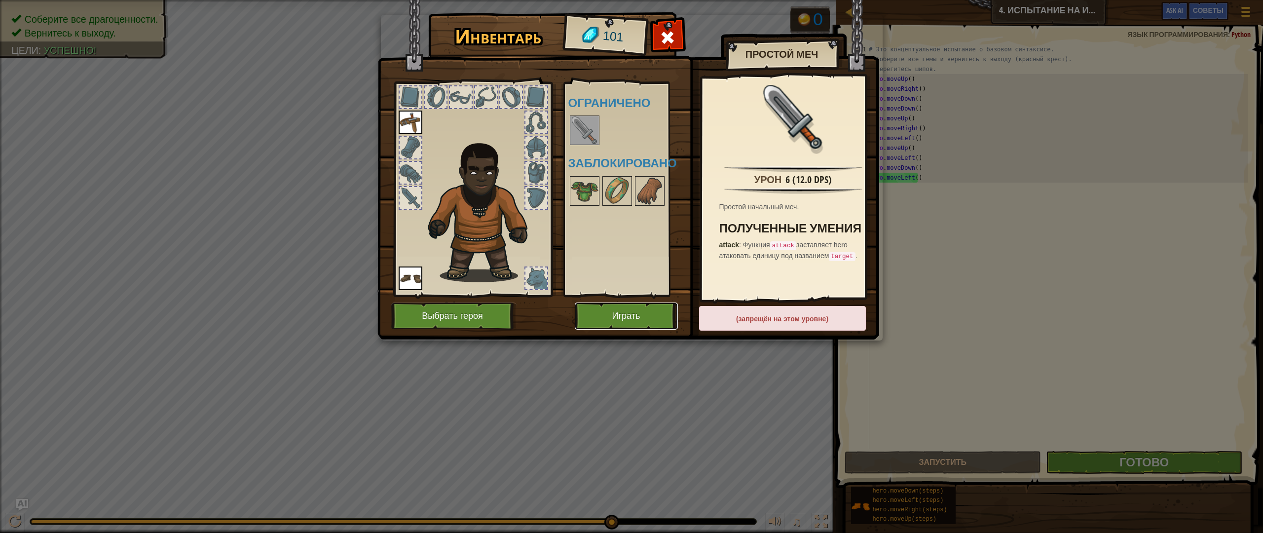
click at [622, 309] on button "Играть" at bounding box center [626, 316] width 103 height 27
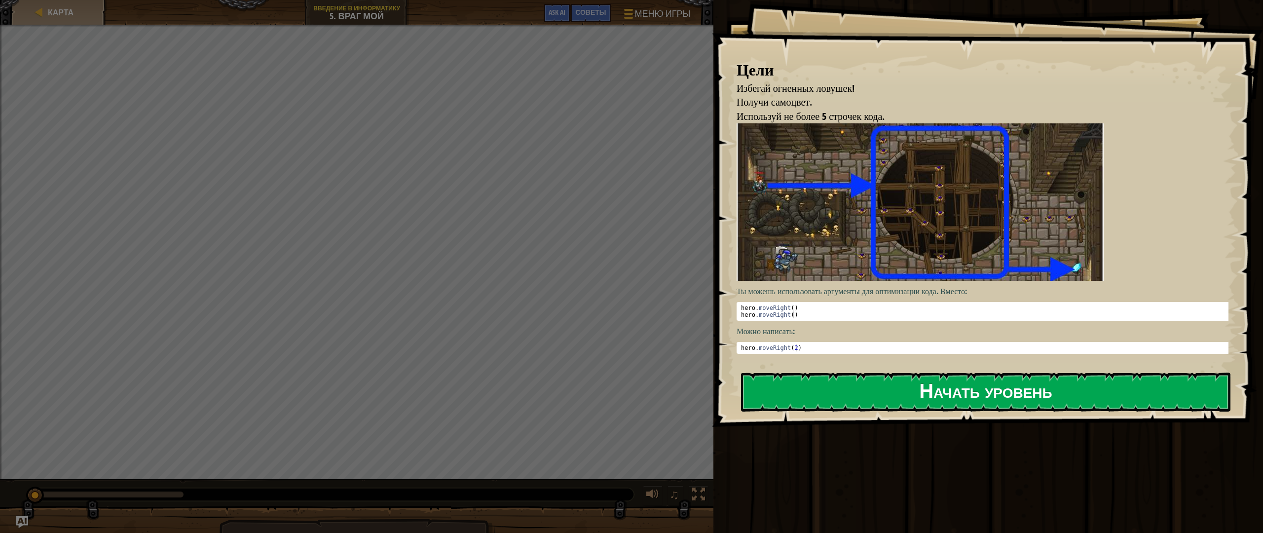
click at [809, 403] on button "Начать уровень" at bounding box center [986, 392] width 490 height 39
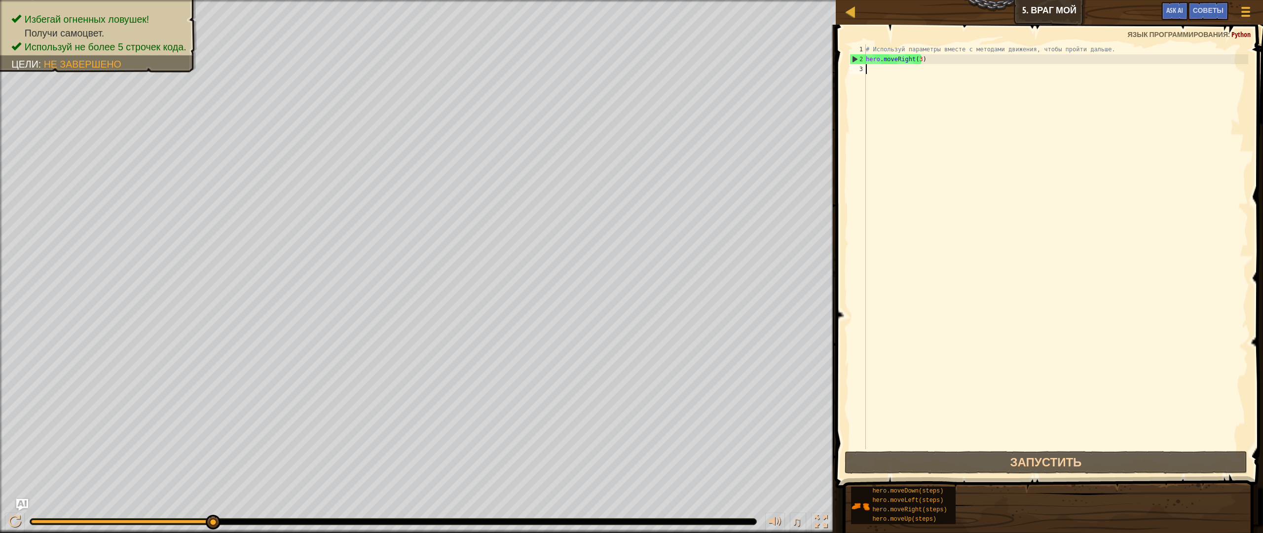
type textarea "h"
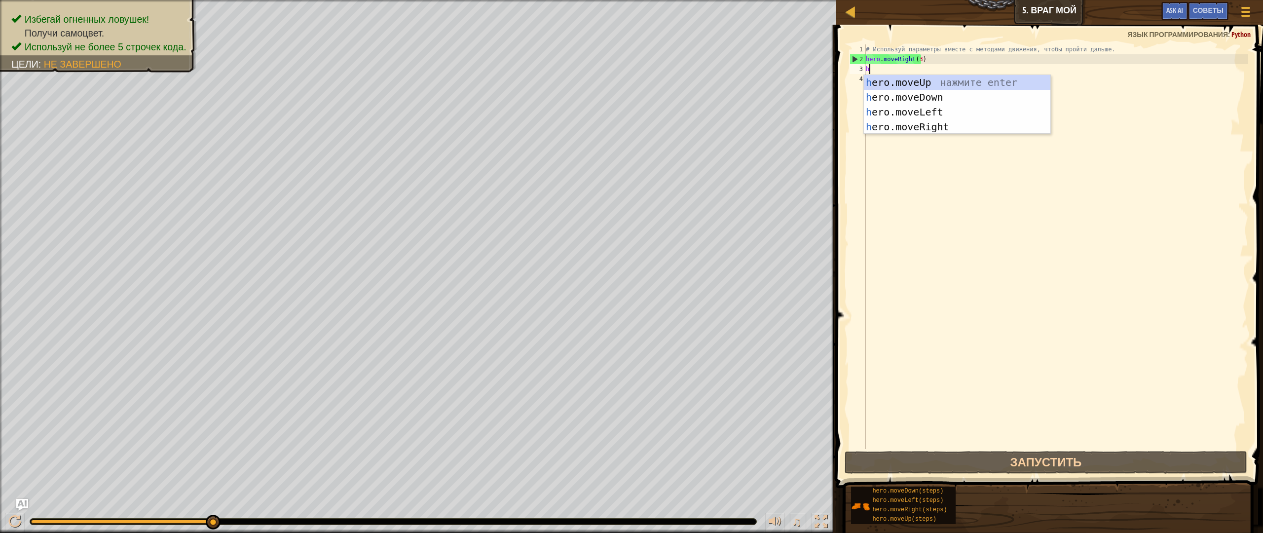
scroll to position [4, 0]
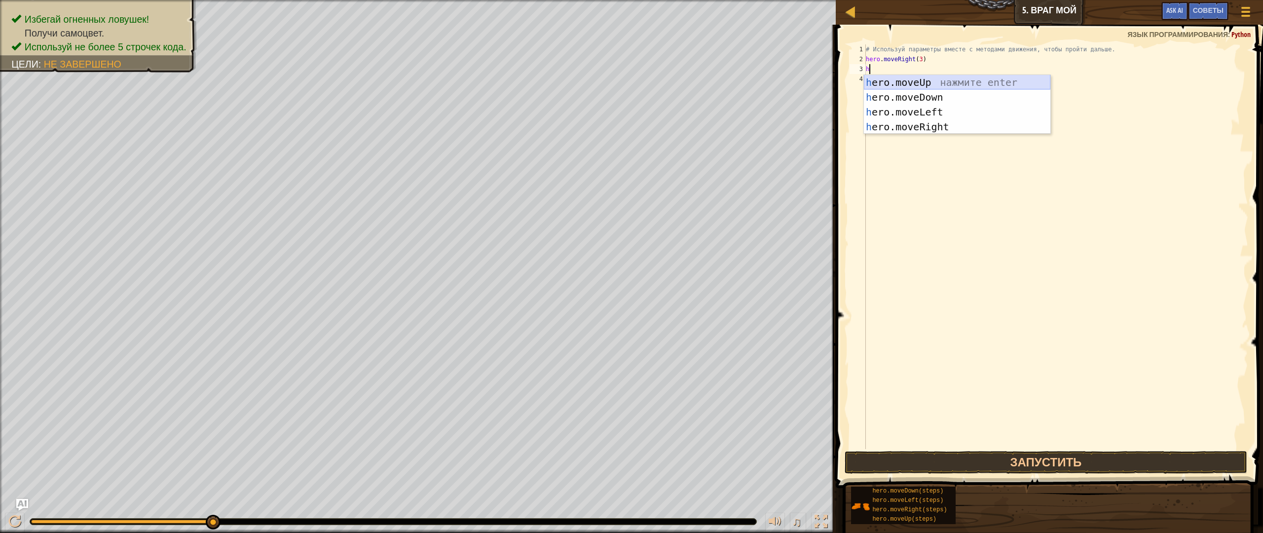
click at [927, 88] on div "h ero.moveUp нажмите enter h ero.moveDown нажмите enter h ero.moveLeft нажмите …" at bounding box center [957, 119] width 187 height 89
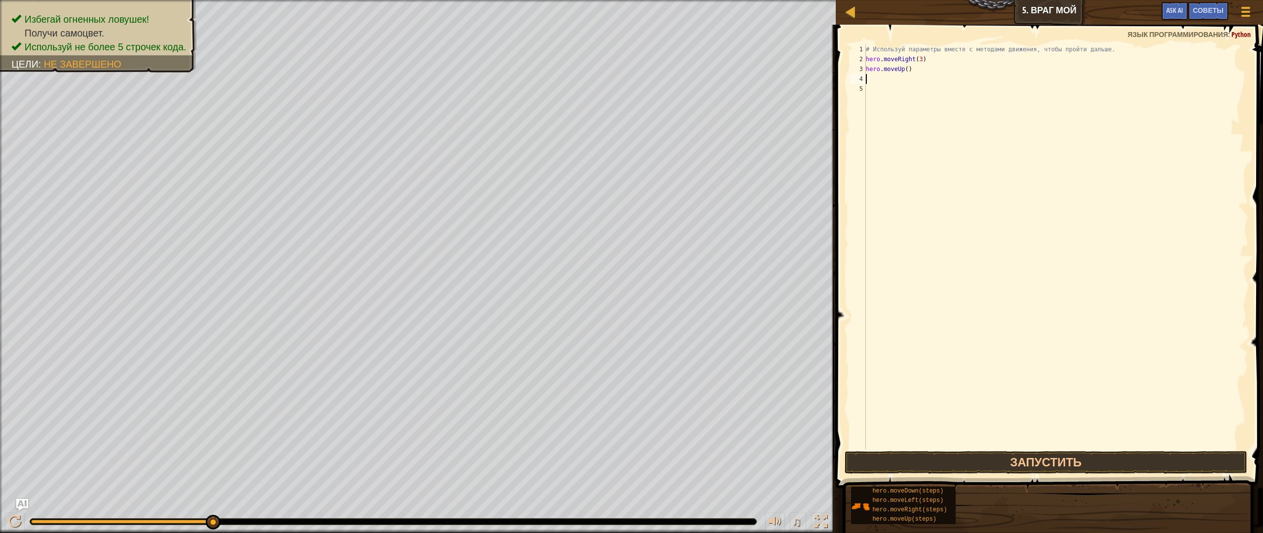
type textarea "h"
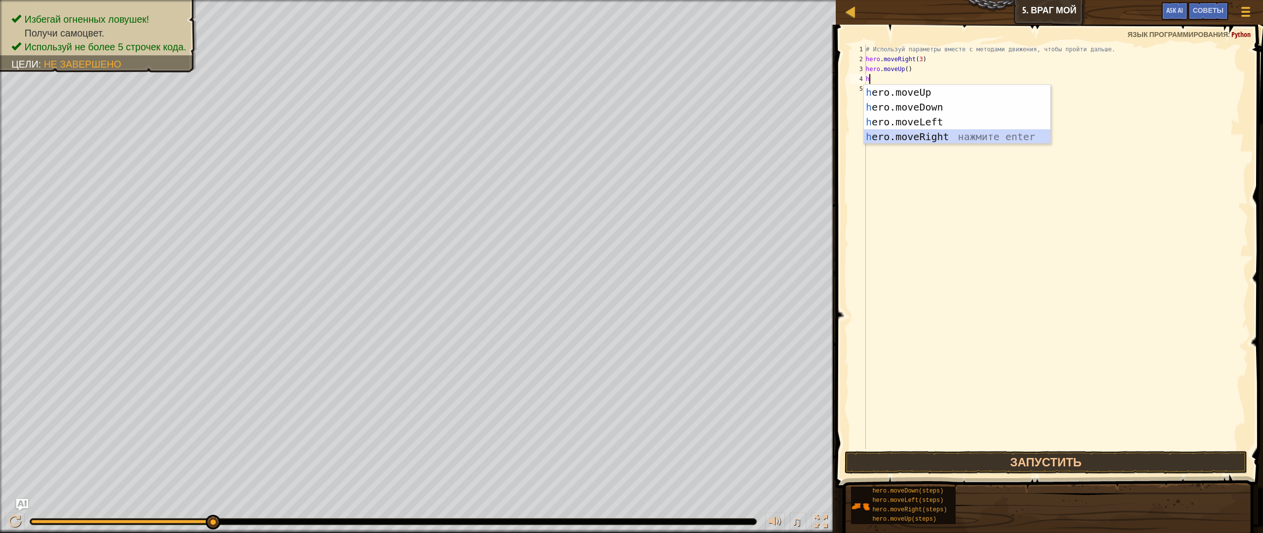
click at [935, 135] on div "h ero.moveUp нажмите enter h ero.moveDown нажмите enter h ero.moveLeft нажмите …" at bounding box center [957, 129] width 187 height 89
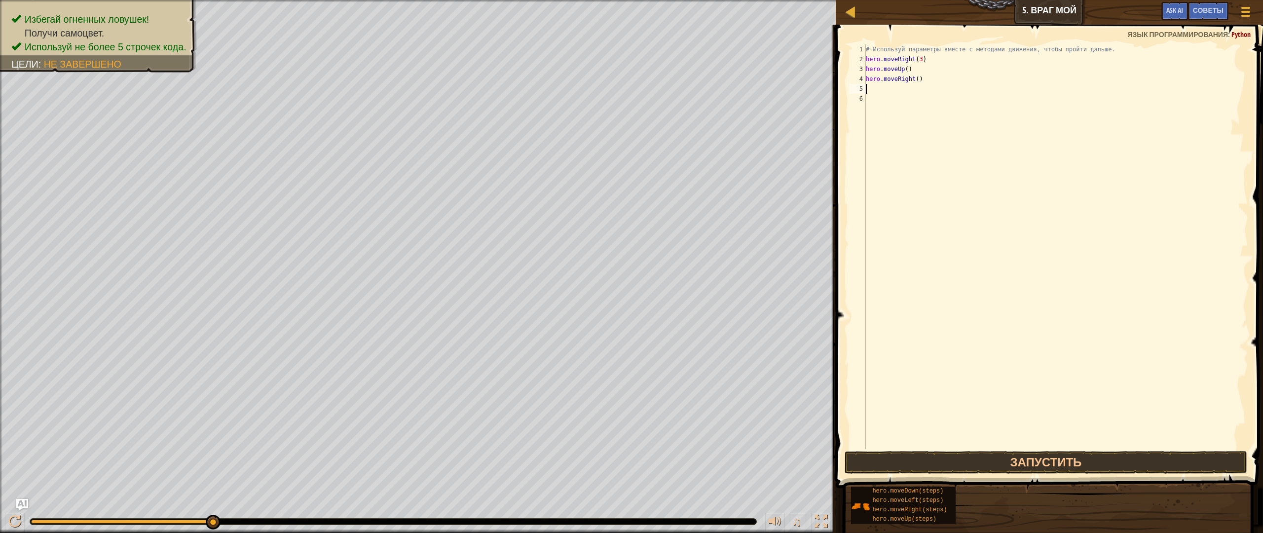
type textarea "h"
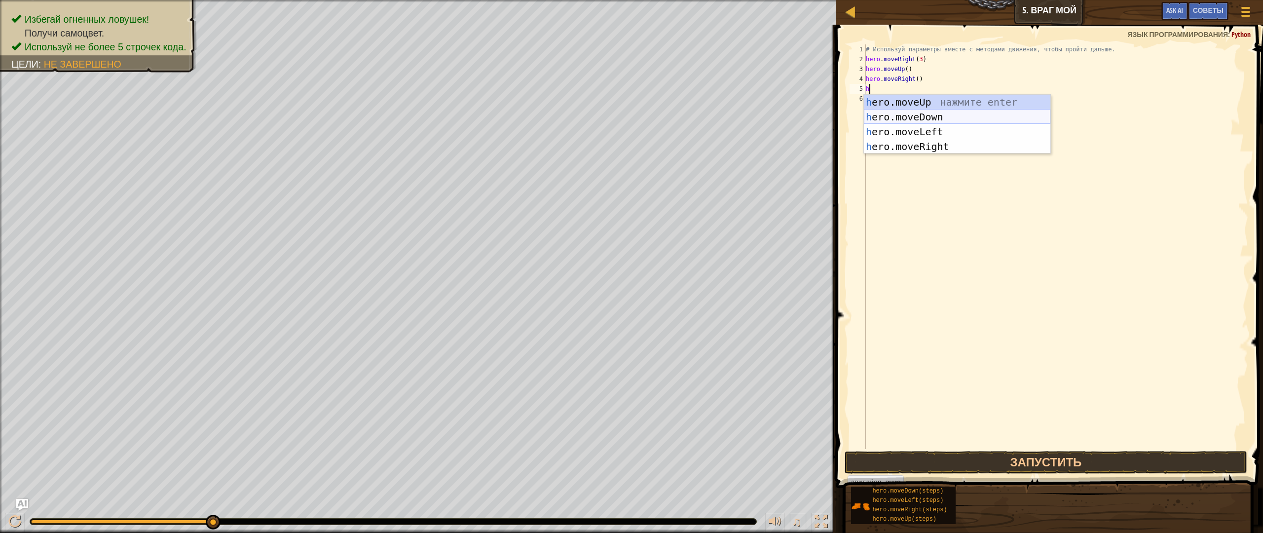
click at [923, 120] on div "h ero.moveUp нажмите enter h ero.moveDown нажмите enter h ero.moveLeft нажмите …" at bounding box center [957, 139] width 187 height 89
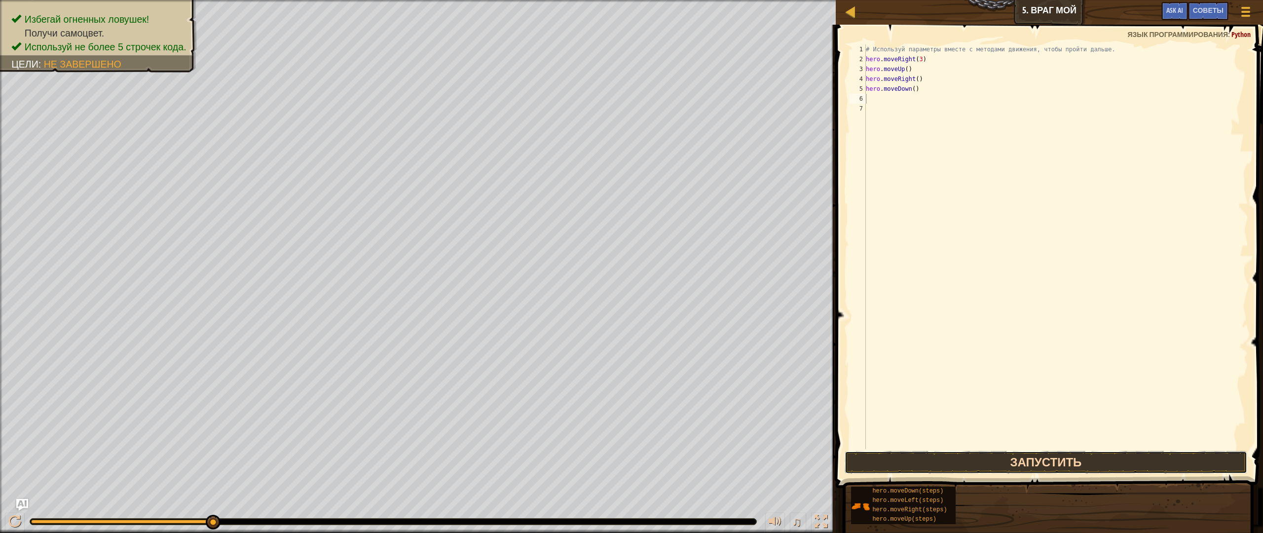
click at [952, 456] on button "Запустить" at bounding box center [1046, 462] width 403 height 23
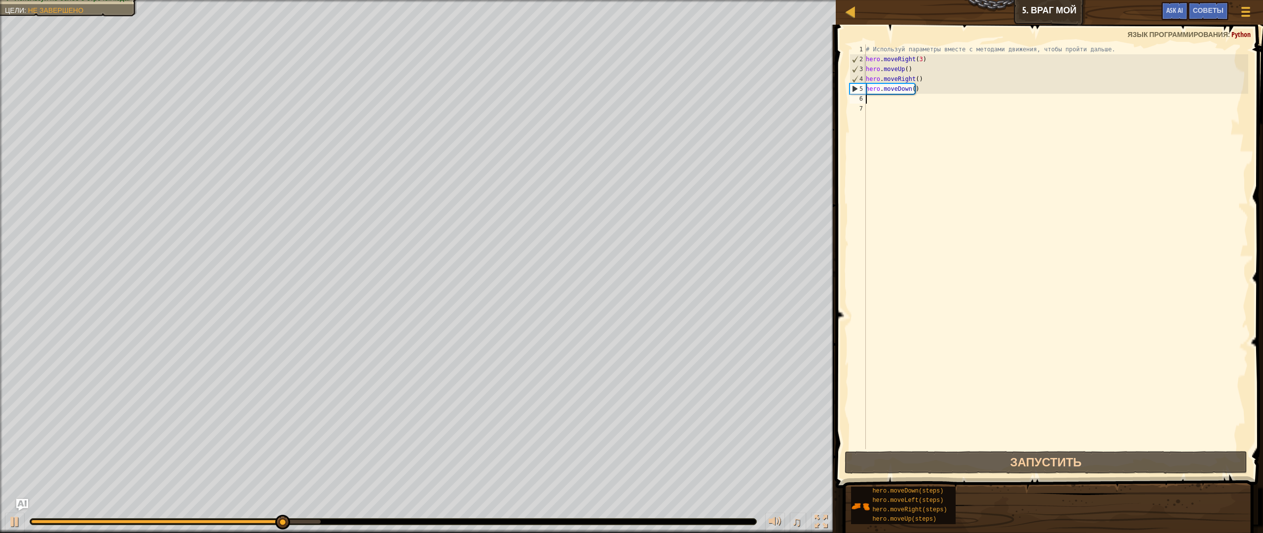
click at [923, 85] on div "# Используй параметры вместе с методами движения, чтобы пройти дальше. hero . m…" at bounding box center [1056, 256] width 384 height 424
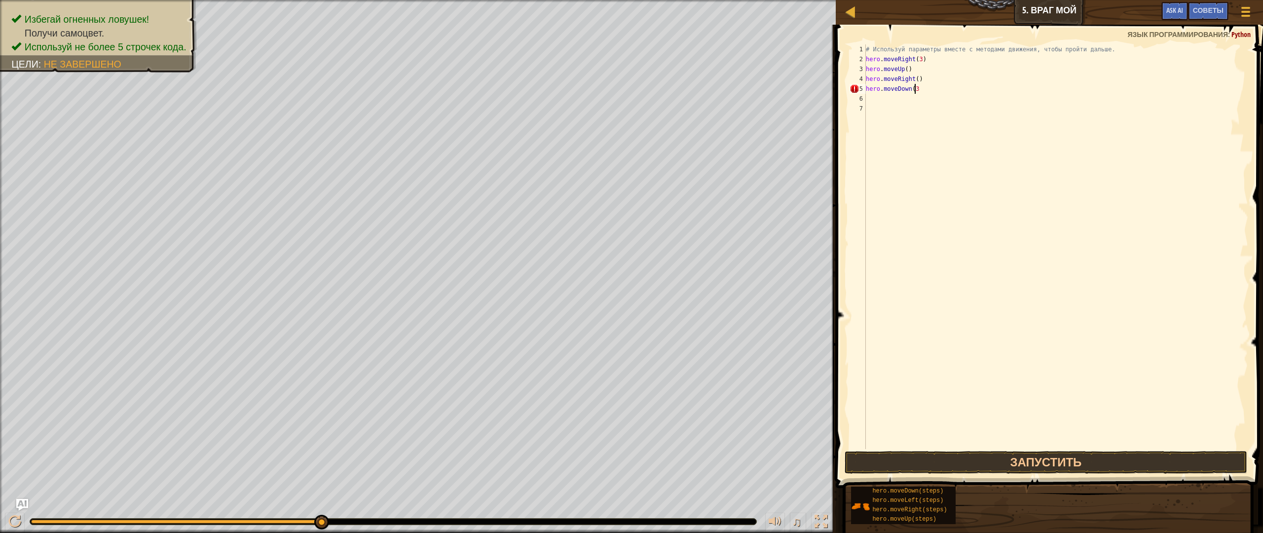
scroll to position [4, 4]
type textarea "hero.moveDown(3)"
click at [1060, 464] on button "Запустить" at bounding box center [1046, 462] width 403 height 23
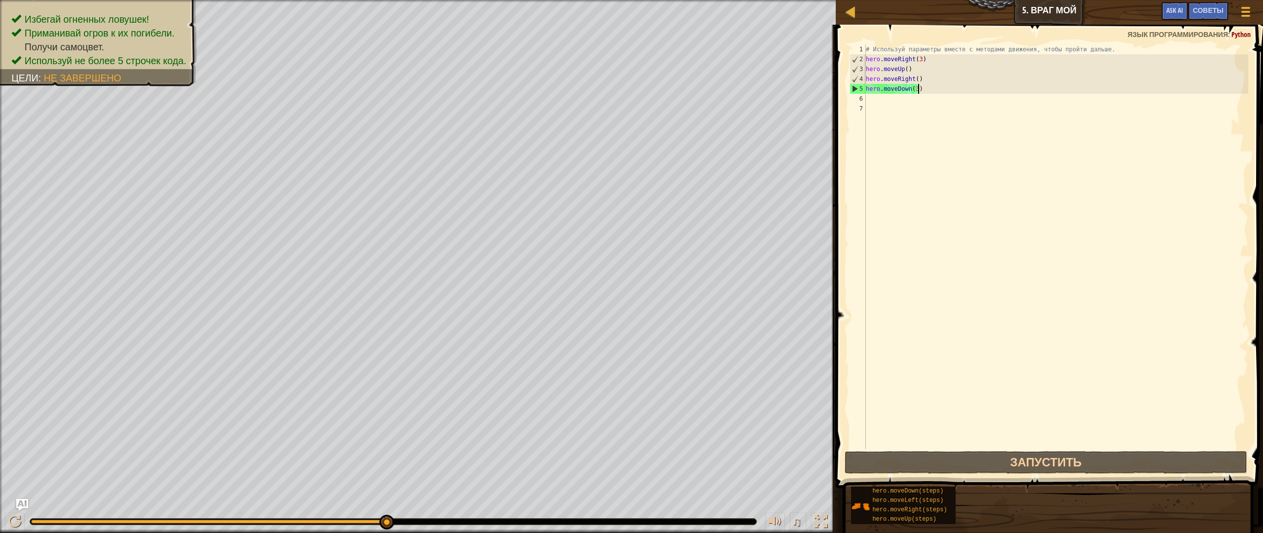
scroll to position [4, 0]
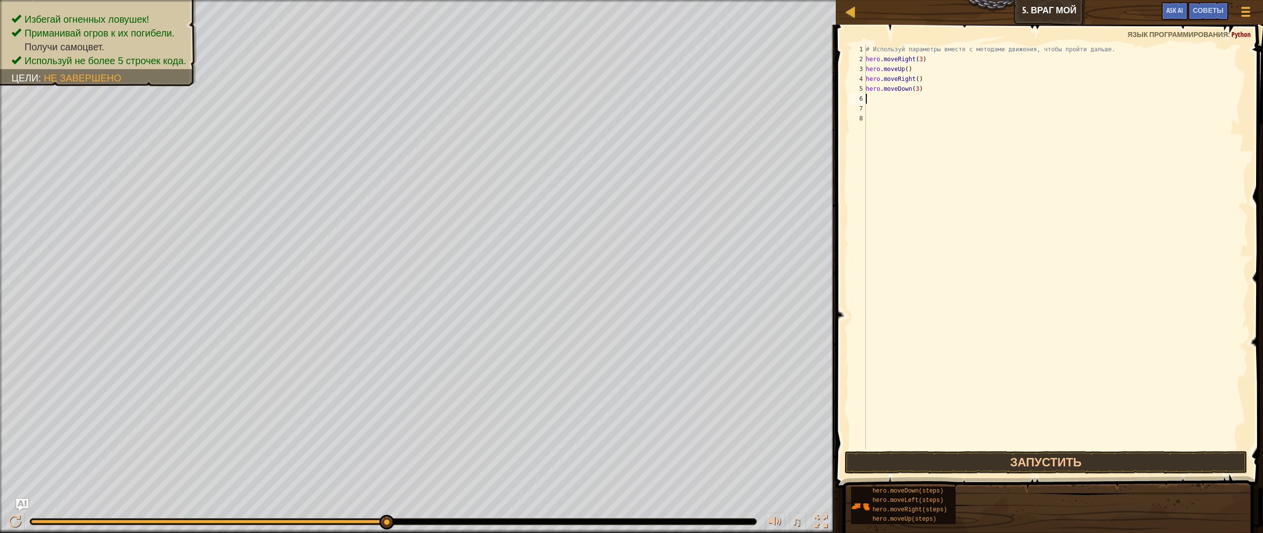
type textarea "h"
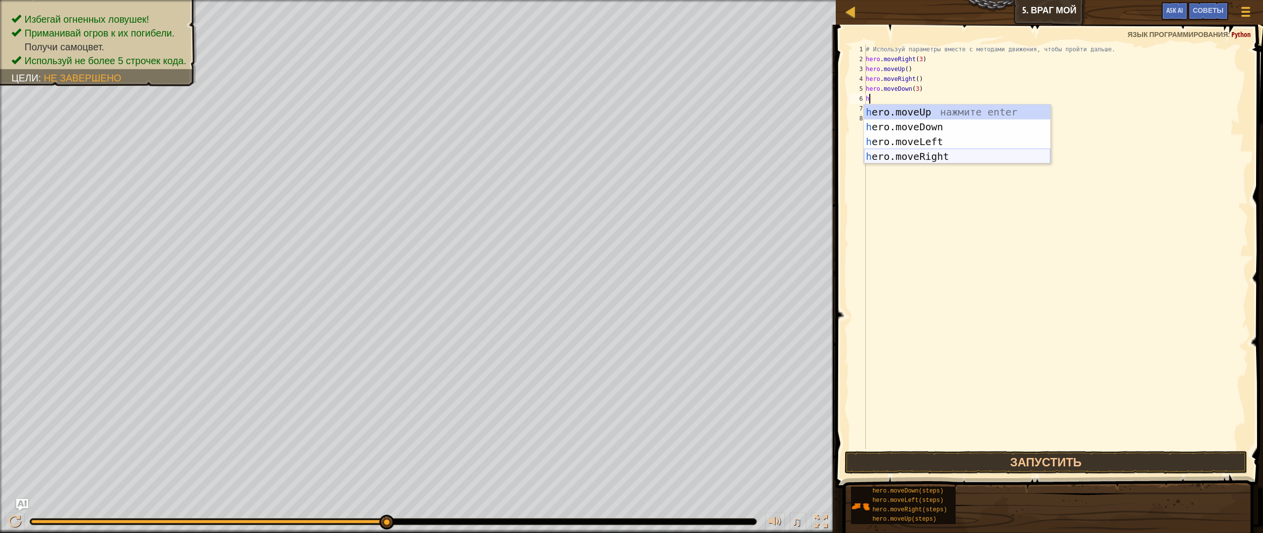
click at [922, 161] on div "h ero.moveUp нажмите enter h ero.moveDown нажмите enter h ero.moveLeft нажмите …" at bounding box center [957, 149] width 187 height 89
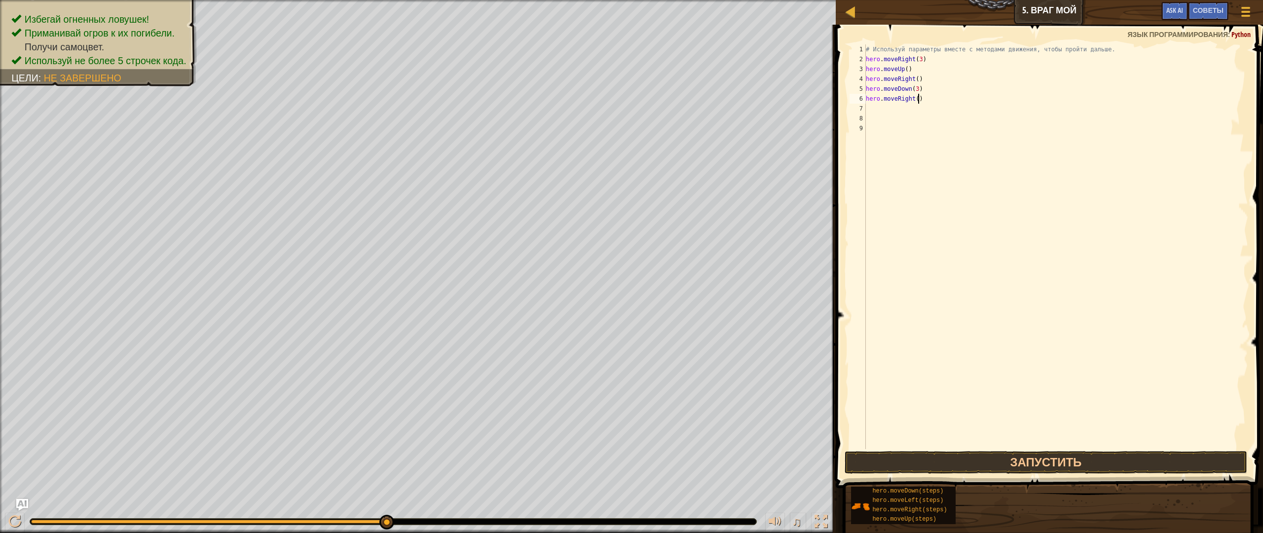
click at [930, 101] on div "# Используй параметры вместе с методами движения, чтобы пройти дальше. hero . m…" at bounding box center [1056, 256] width 384 height 424
type textarea "hero.moveRight(2)"
click at [1035, 460] on button "Запустить" at bounding box center [1046, 462] width 403 height 23
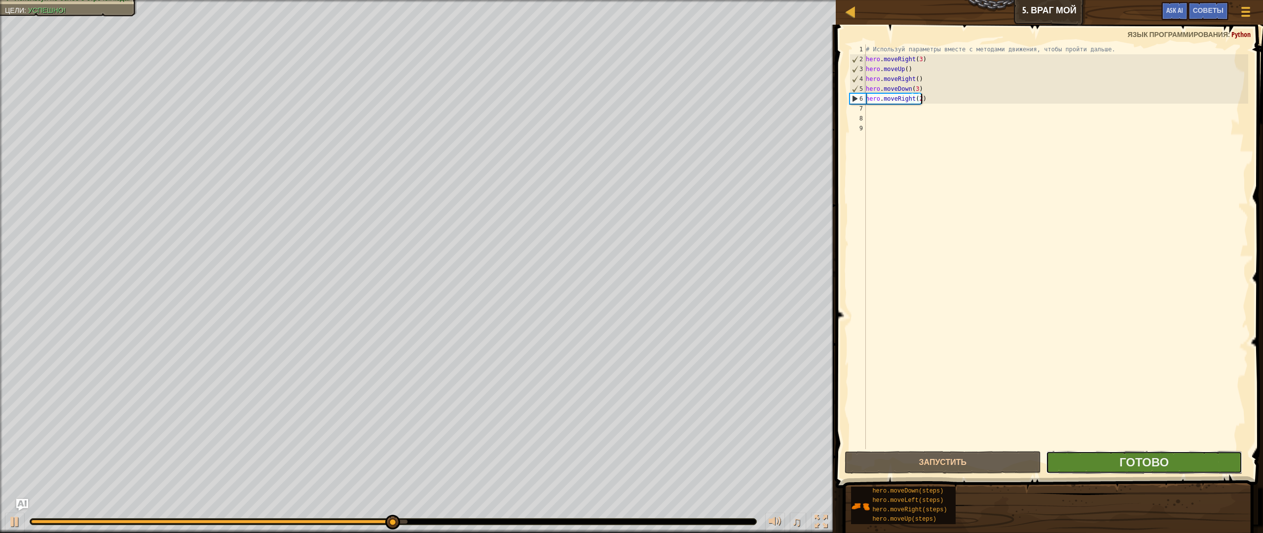
click at [1113, 468] on button "Готово" at bounding box center [1144, 462] width 196 height 23
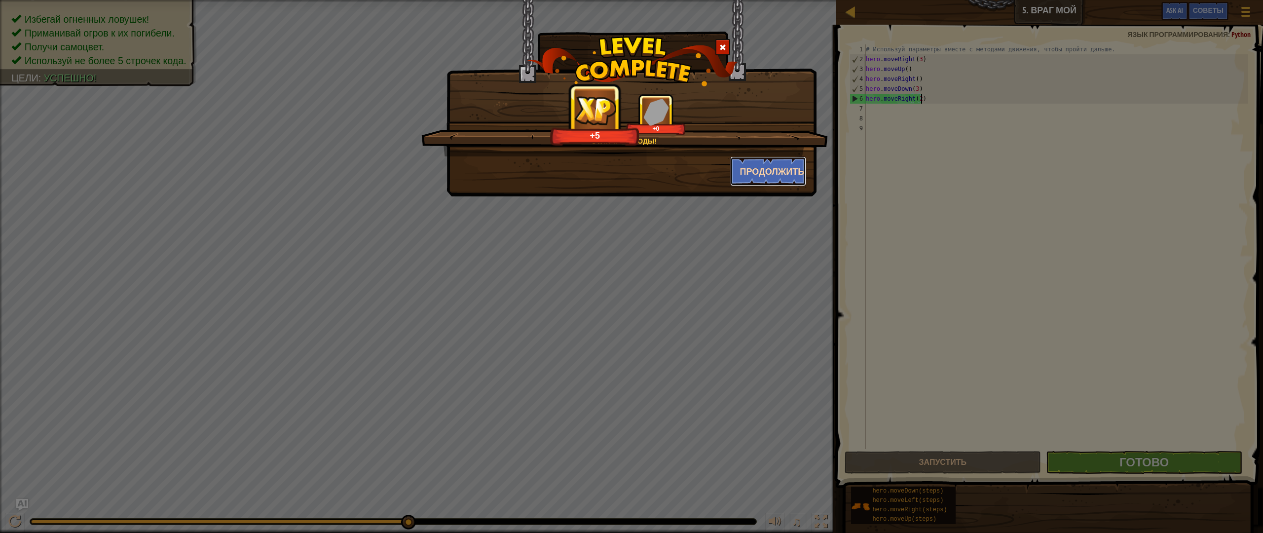
click at [785, 171] on button "Продолжить" at bounding box center [768, 171] width 76 height 30
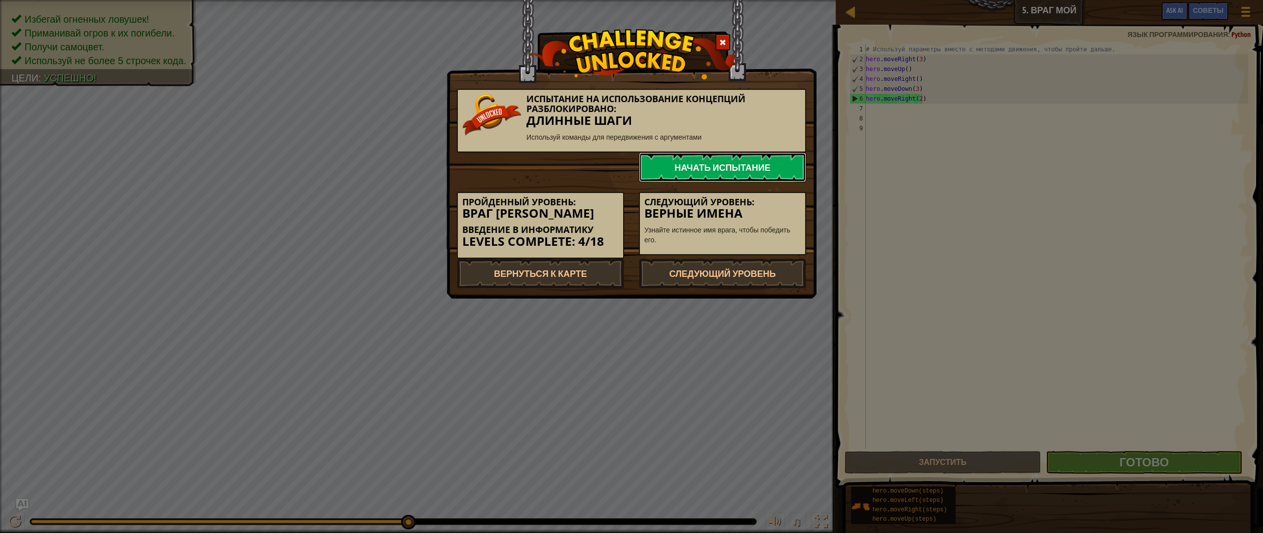
click at [757, 173] on link "Начать испытание" at bounding box center [722, 167] width 167 height 30
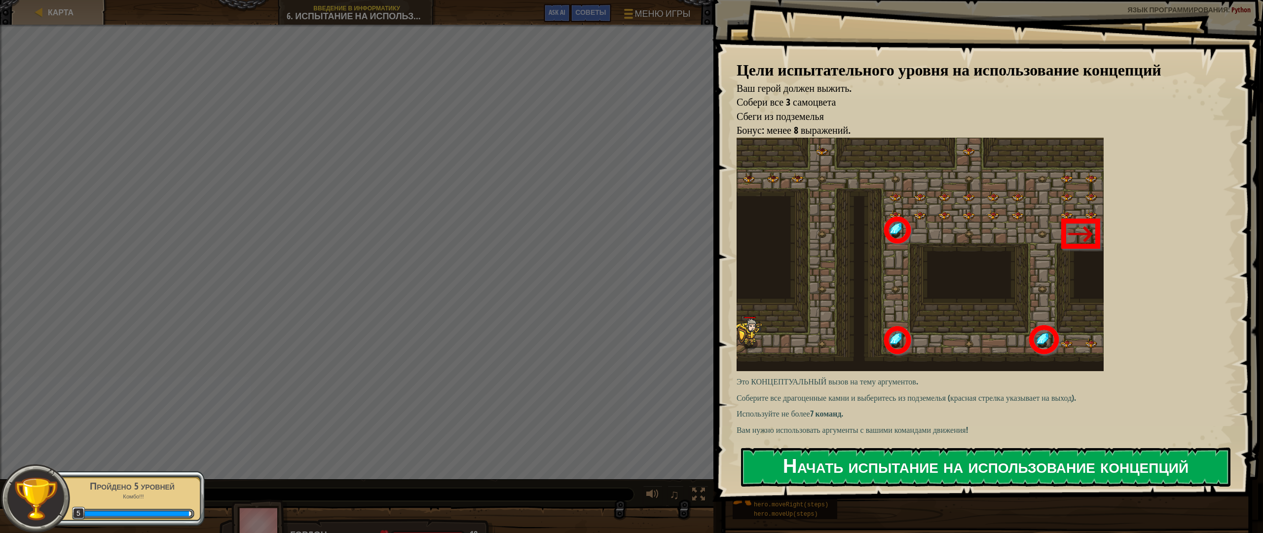
click at [874, 457] on button "Начать испытание на использование концепций" at bounding box center [986, 467] width 490 height 39
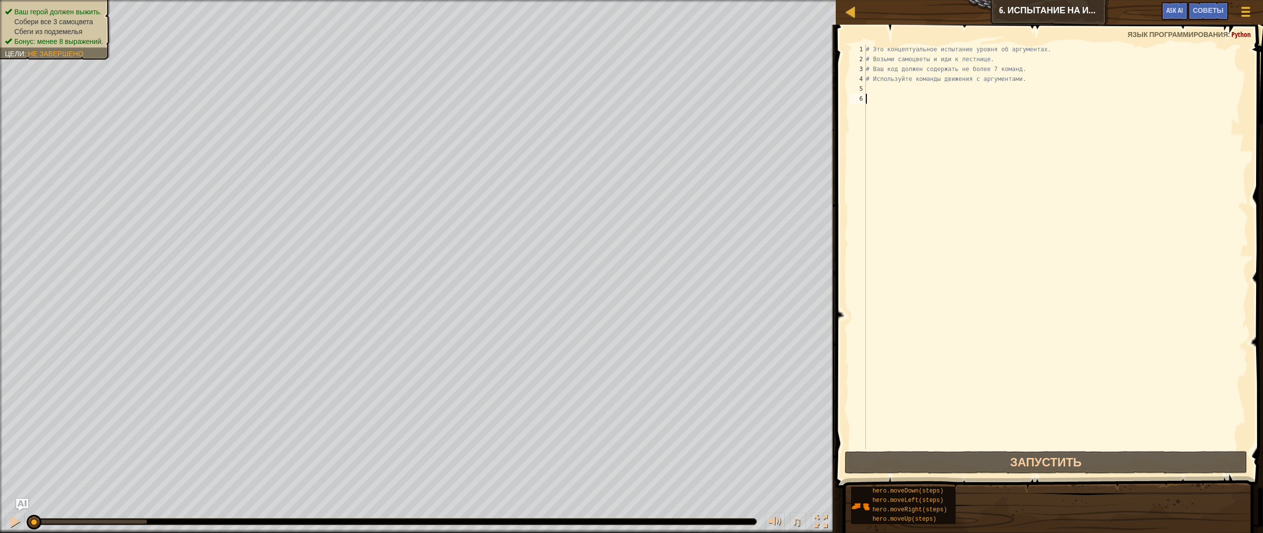
click at [886, 86] on div "# Это концептуальное испытание уровня об аргументах. # Возьми самоцветы и иди к…" at bounding box center [1056, 256] width 384 height 424
type textarea "h"
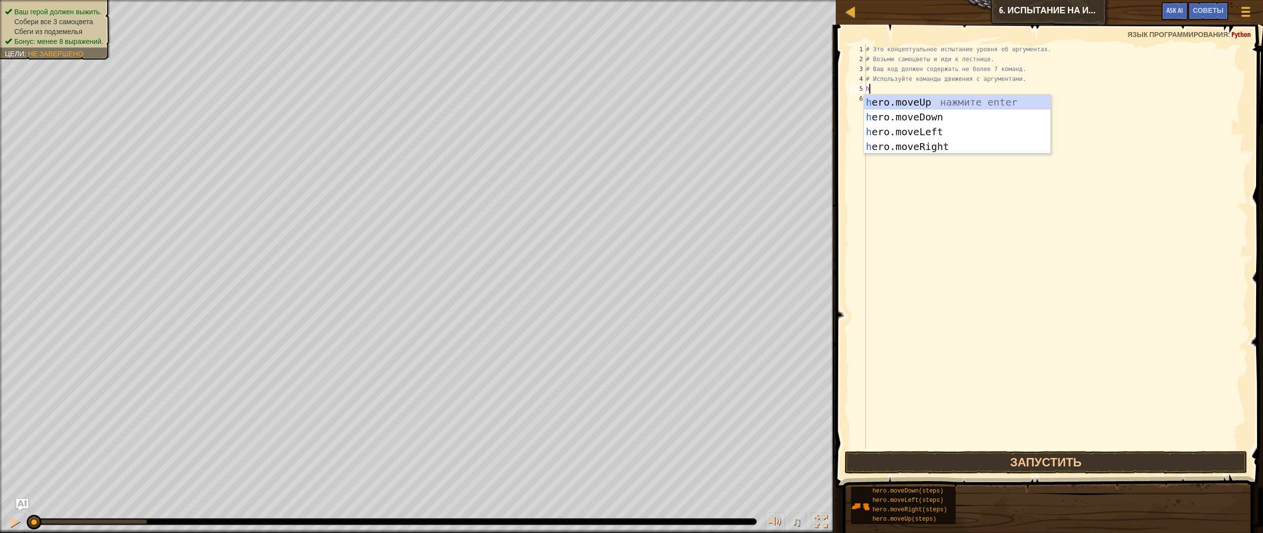
scroll to position [4, 0]
click at [917, 144] on div "h ero.moveUp нажмите enter h ero.moveDown нажмите enter h ero.moveLeft нажмите …" at bounding box center [957, 139] width 187 height 89
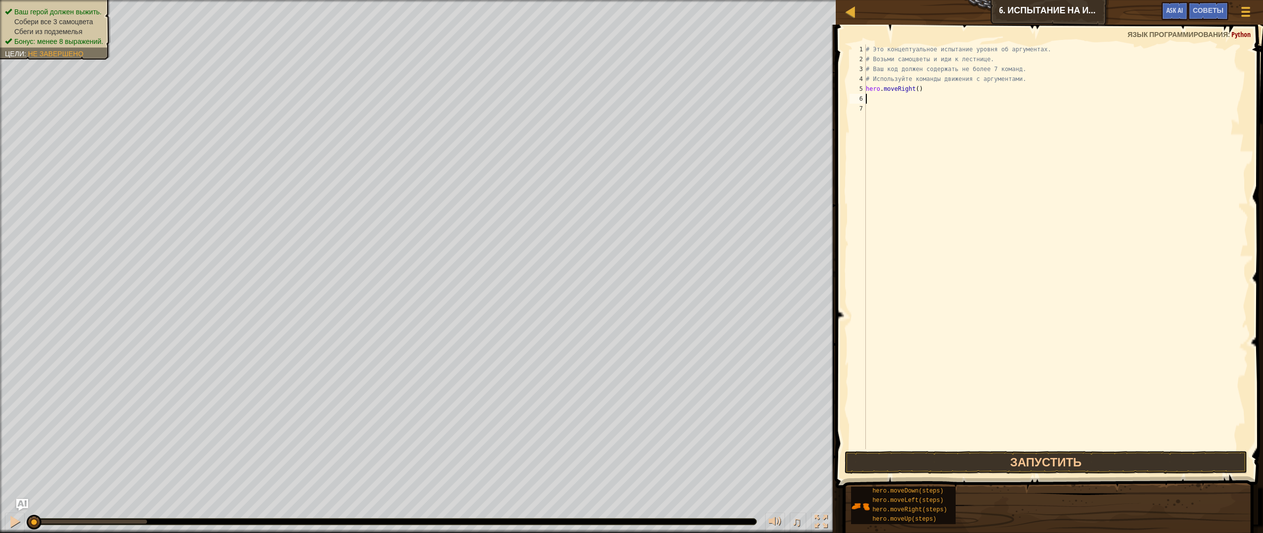
type textarea "h"
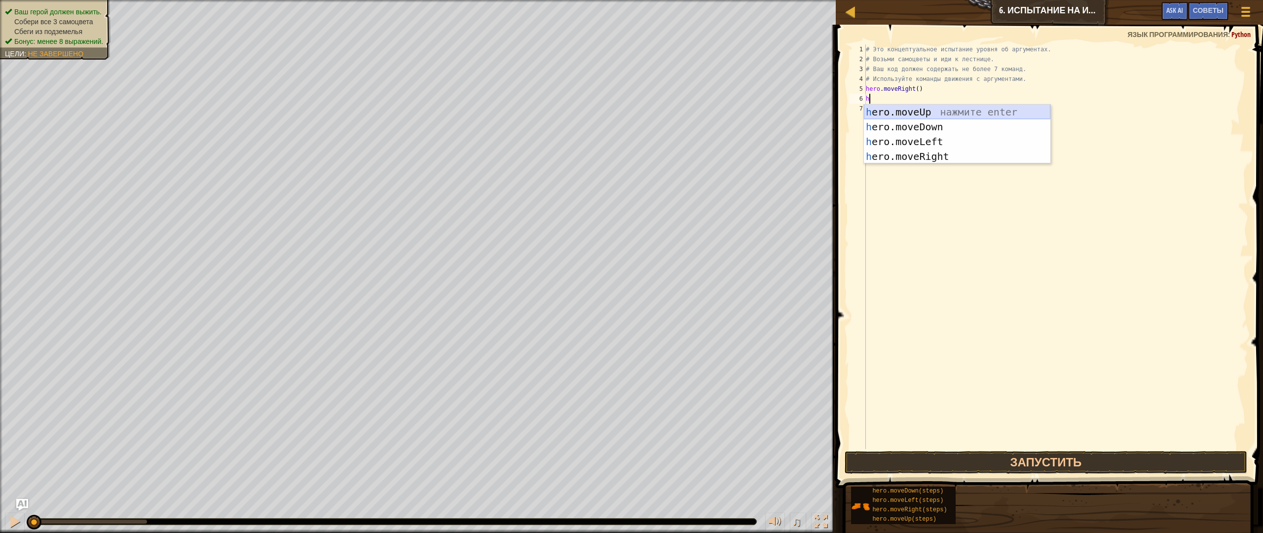
click at [910, 115] on div "h ero.moveUp нажмите enter h ero.moveDown нажмите enter h ero.moveLeft нажмите …" at bounding box center [957, 149] width 187 height 89
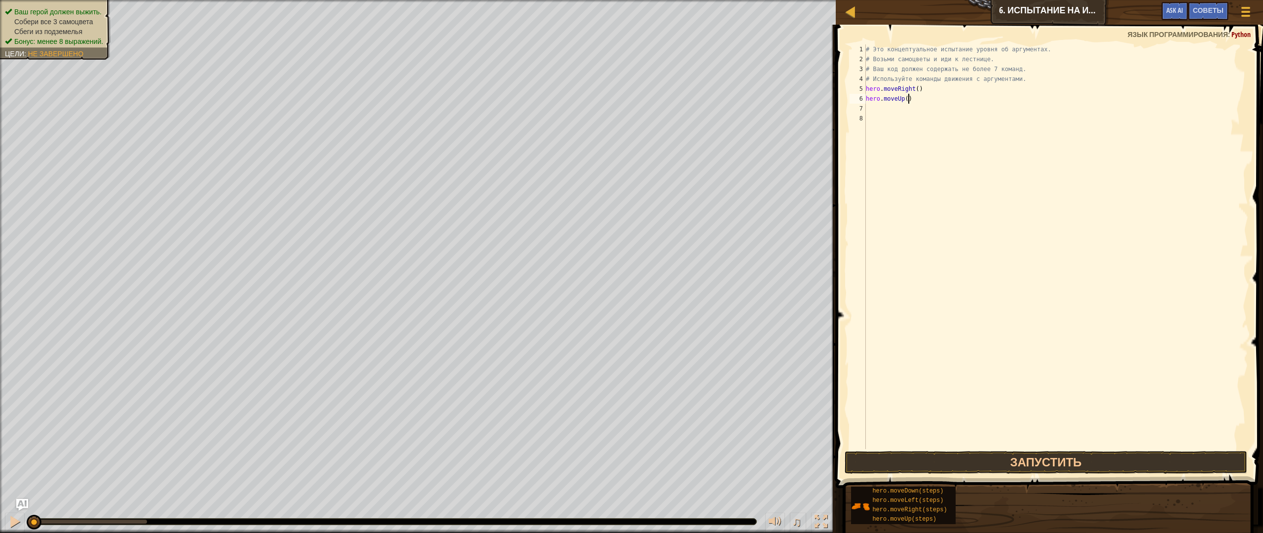
click at [915, 103] on div "# Это концептуальное испытание уровня об аргументах. # Возьми самоцветы и иди к…" at bounding box center [1056, 256] width 384 height 424
type textarea "hero.moveUp(3)"
click at [895, 105] on div "# Это концептуальное испытание уровня об аргументах. # Возьми самоцветы и иди к…" at bounding box center [1056, 256] width 384 height 424
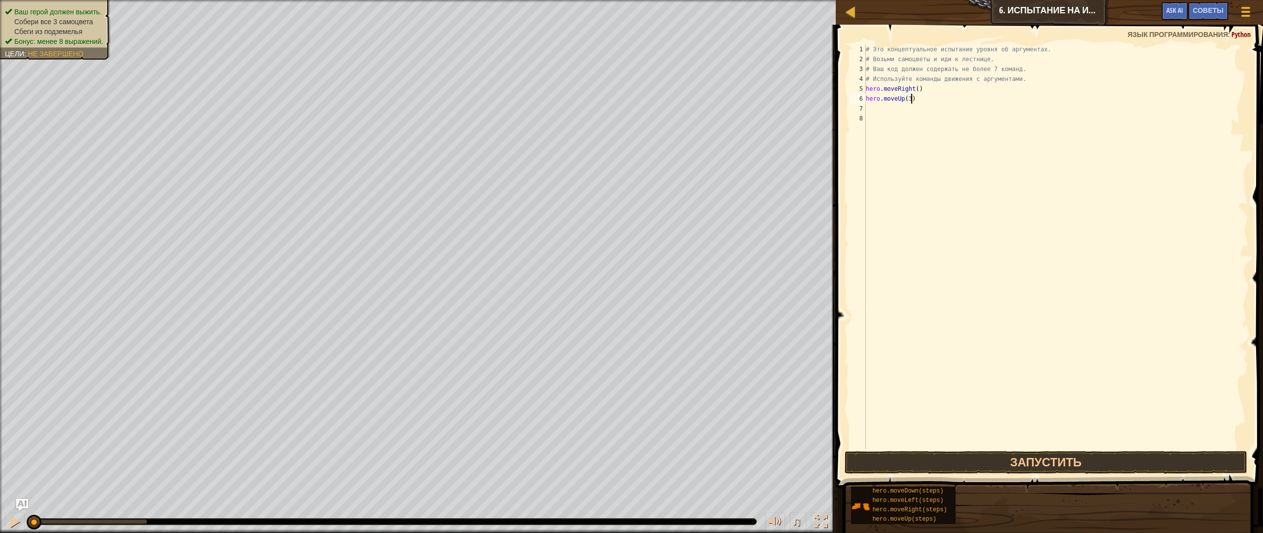
scroll to position [4, 0]
type textarea "h"
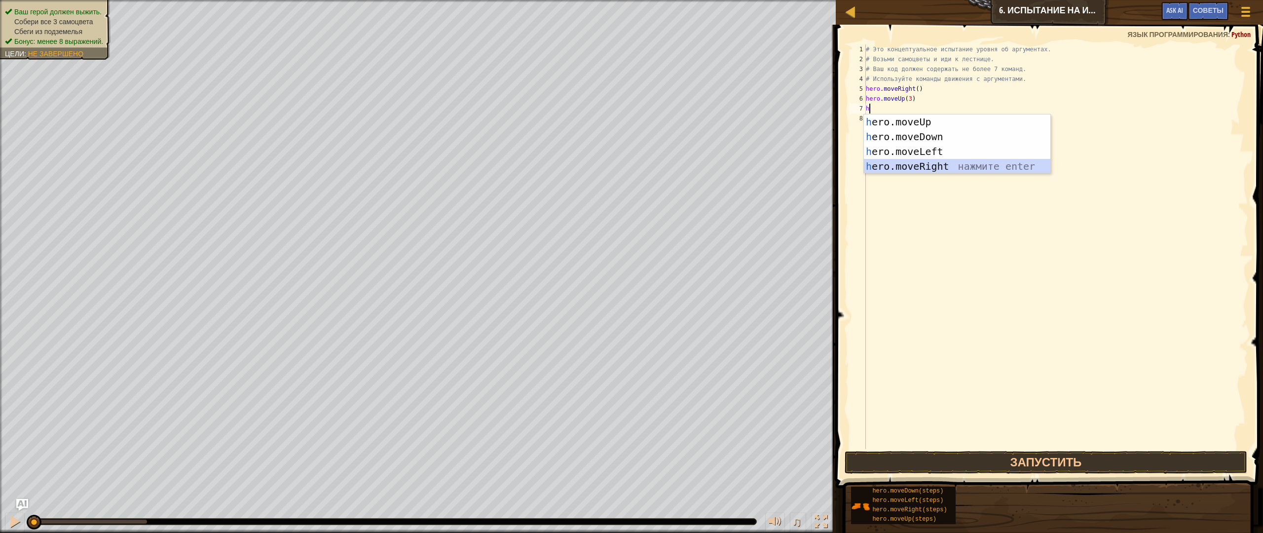
click at [935, 165] on div "h ero.moveUp нажмите enter h ero.moveDown нажмите enter h ero.moveLeft нажмите …" at bounding box center [957, 158] width 187 height 89
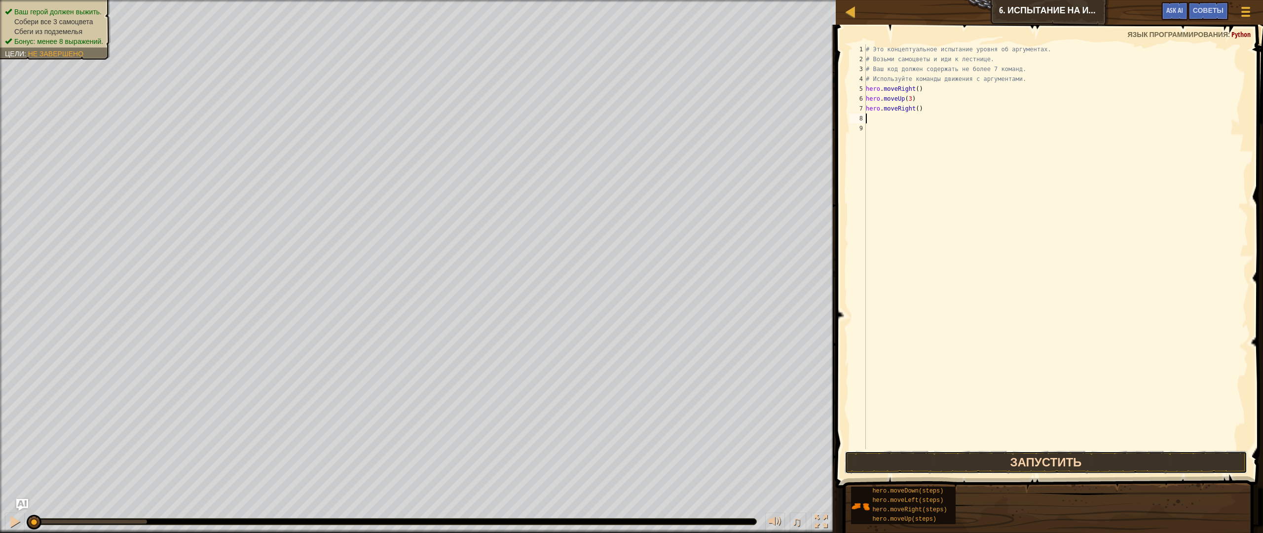
click at [1021, 463] on button "Запустить" at bounding box center [1046, 462] width 403 height 23
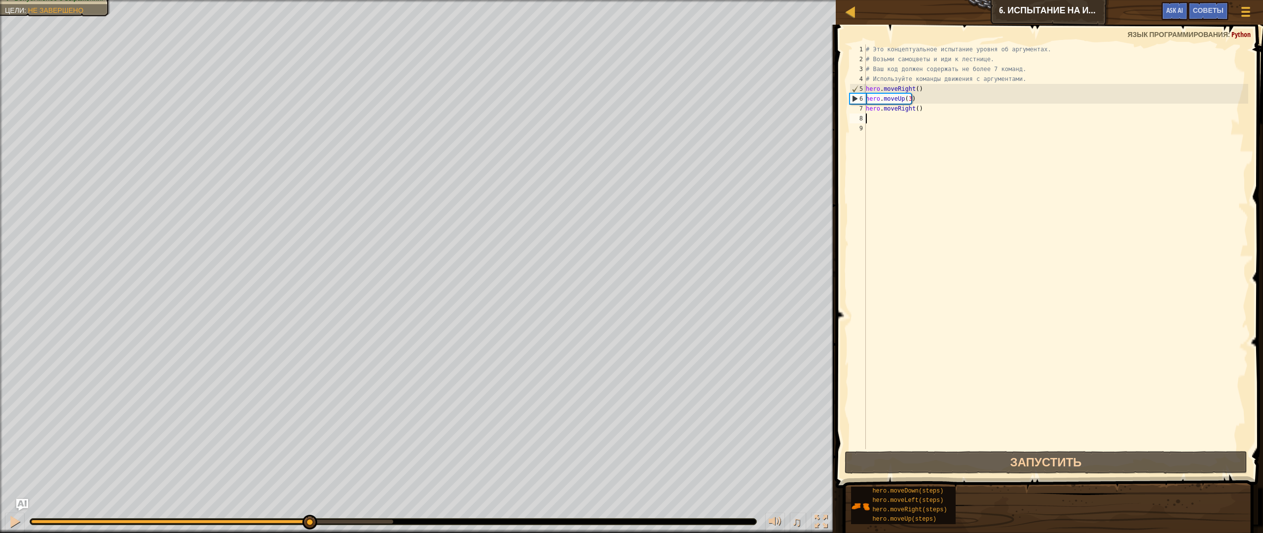
click at [309, 478] on div "0:11.5 Текущее: 0:04.1 Максимальное: 0:15.0" at bounding box center [212, 522] width 362 height 4
click at [350, 478] on div at bounding box center [393, 522] width 726 height 6
click at [932, 109] on div "# Это концептуальное испытание уровня об аргументах. # Возьми самоцветы и иди к…" at bounding box center [1056, 256] width 384 height 424
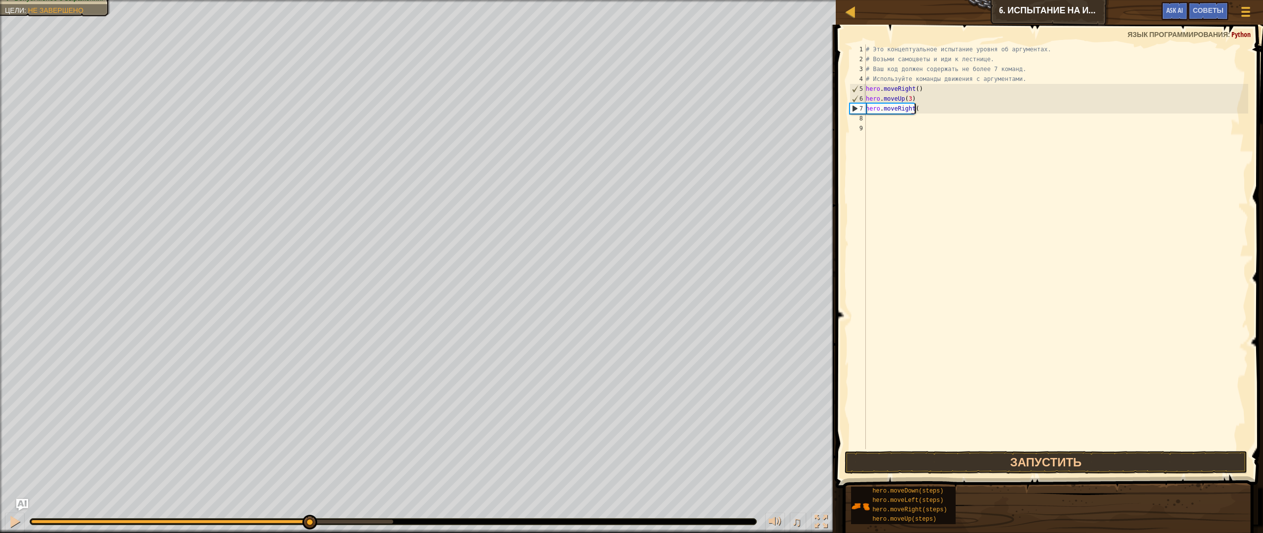
scroll to position [4, 4]
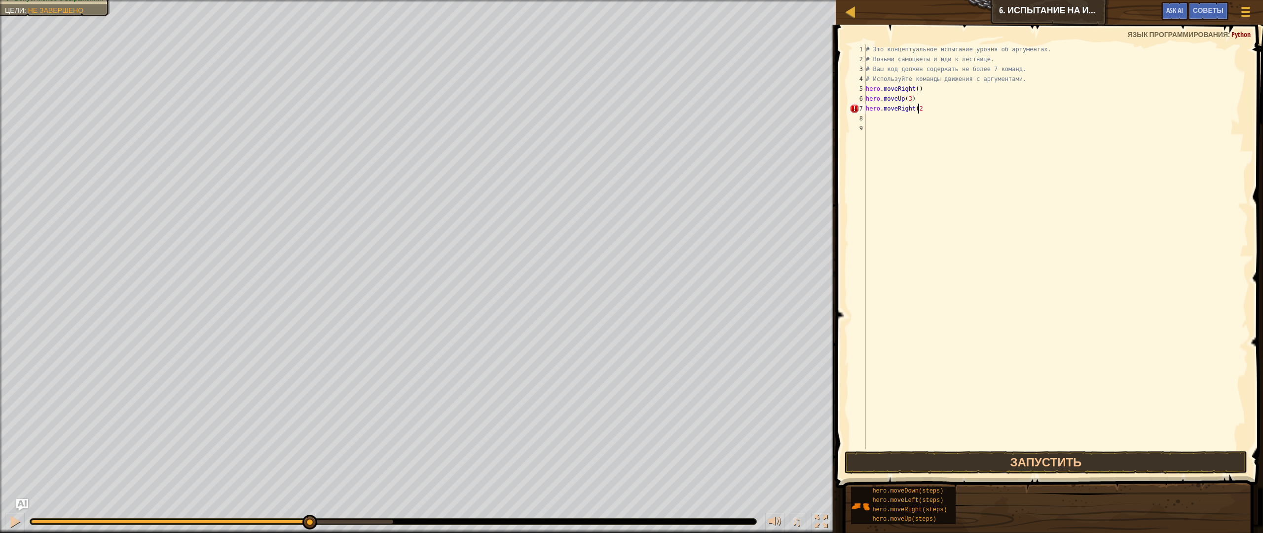
type textarea "hero.moveRight(2)"
click at [883, 119] on div "# Это концептуальное испытание уровня об аргументах. # Возьми самоцветы и иди к…" at bounding box center [1056, 256] width 384 height 424
type textarea "h"
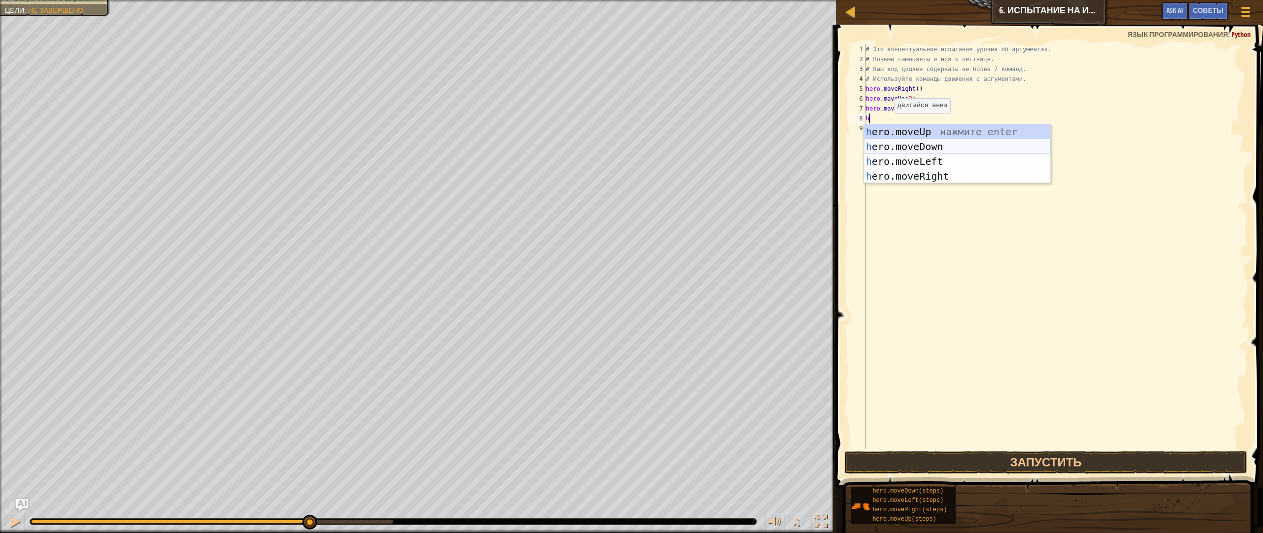
click at [903, 150] on div "h ero.moveUp нажмите enter h ero.moveDown нажмите enter h ero.moveLeft нажмите …" at bounding box center [957, 168] width 187 height 89
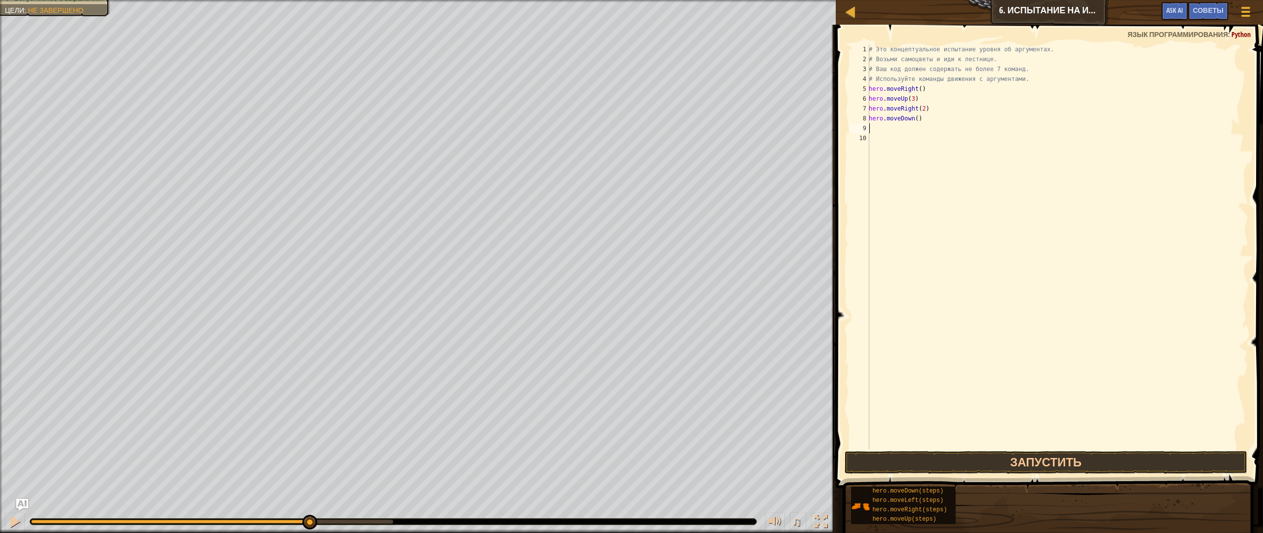
type textarea "h"
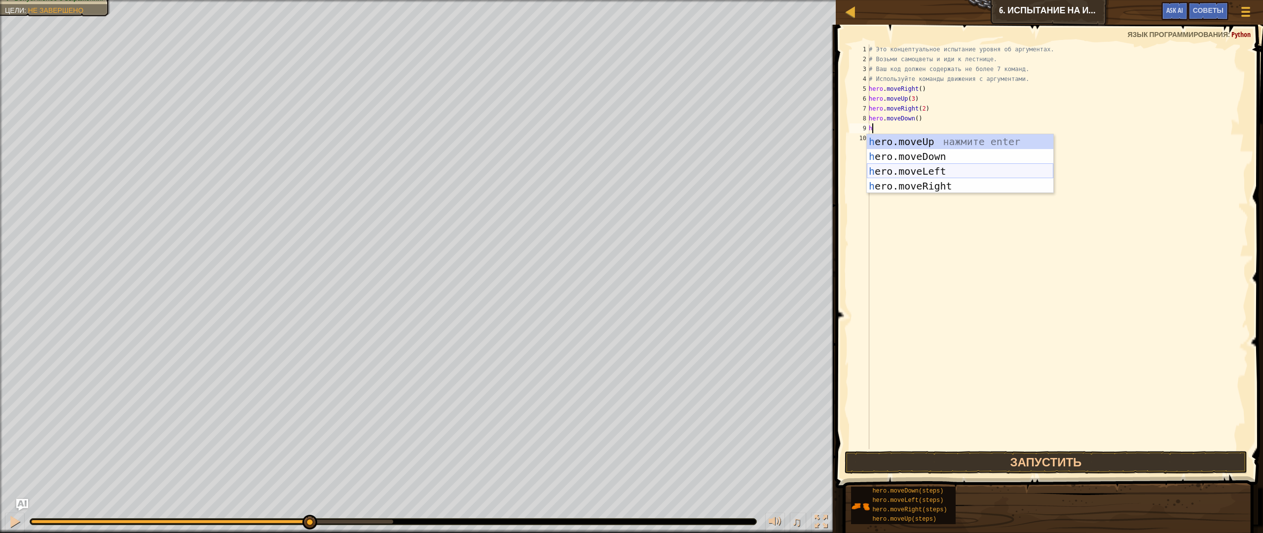
click at [906, 167] on div "h ero.moveUp нажмите enter h ero.moveDown нажмите enter h ero.moveLeft нажмите …" at bounding box center [960, 178] width 187 height 89
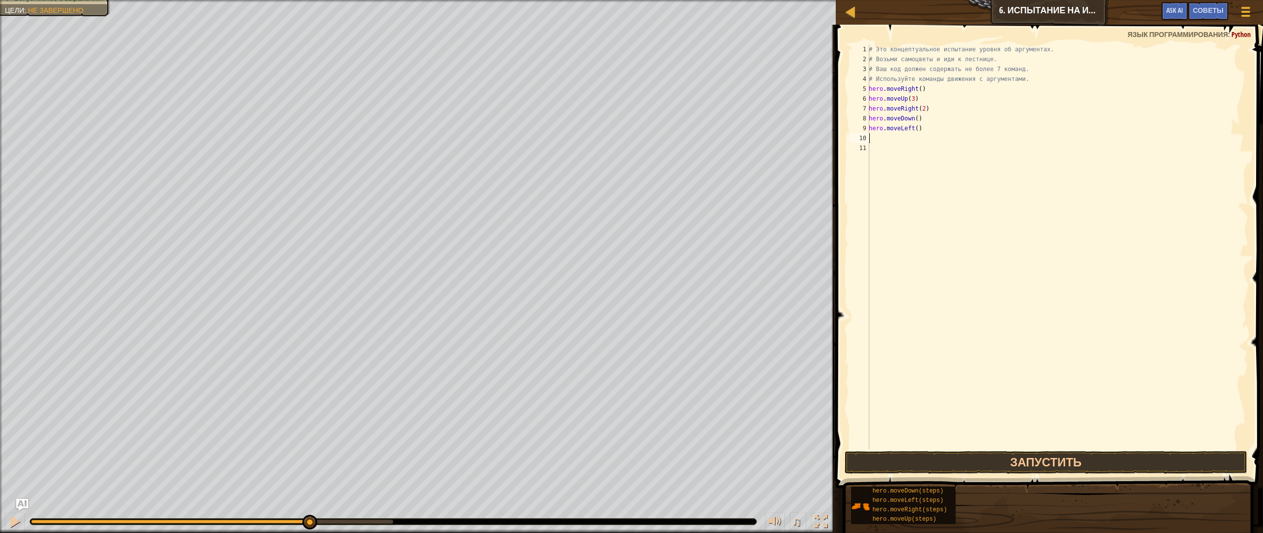
type textarea "h"
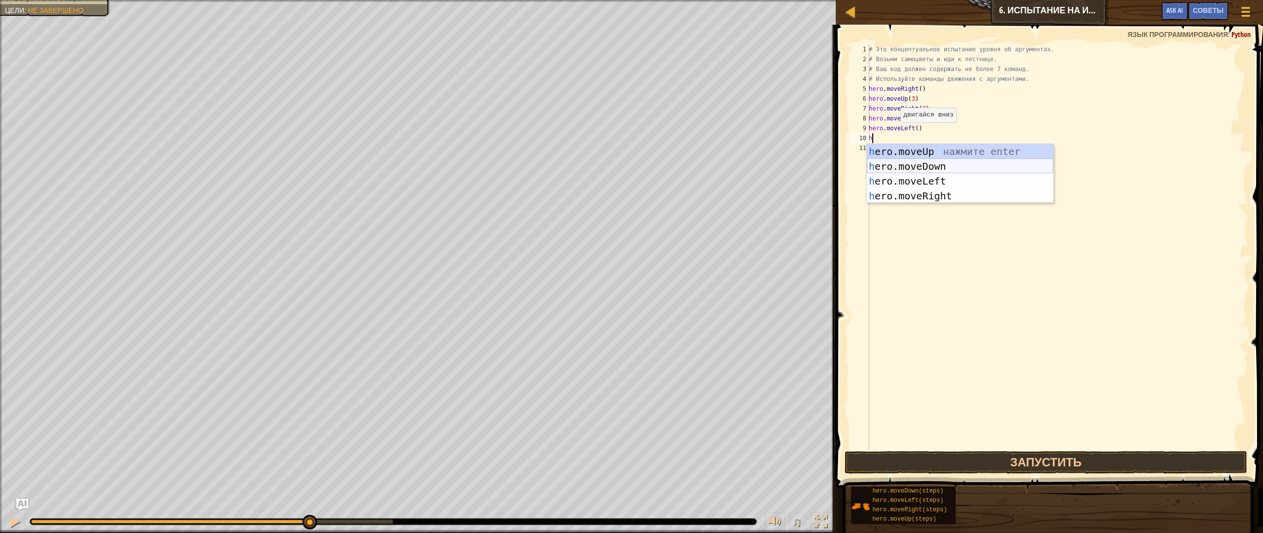
click at [908, 167] on div "h ero.moveUp нажмите enter h ero.moveDown нажмите enter h ero.moveLeft нажмите …" at bounding box center [960, 188] width 187 height 89
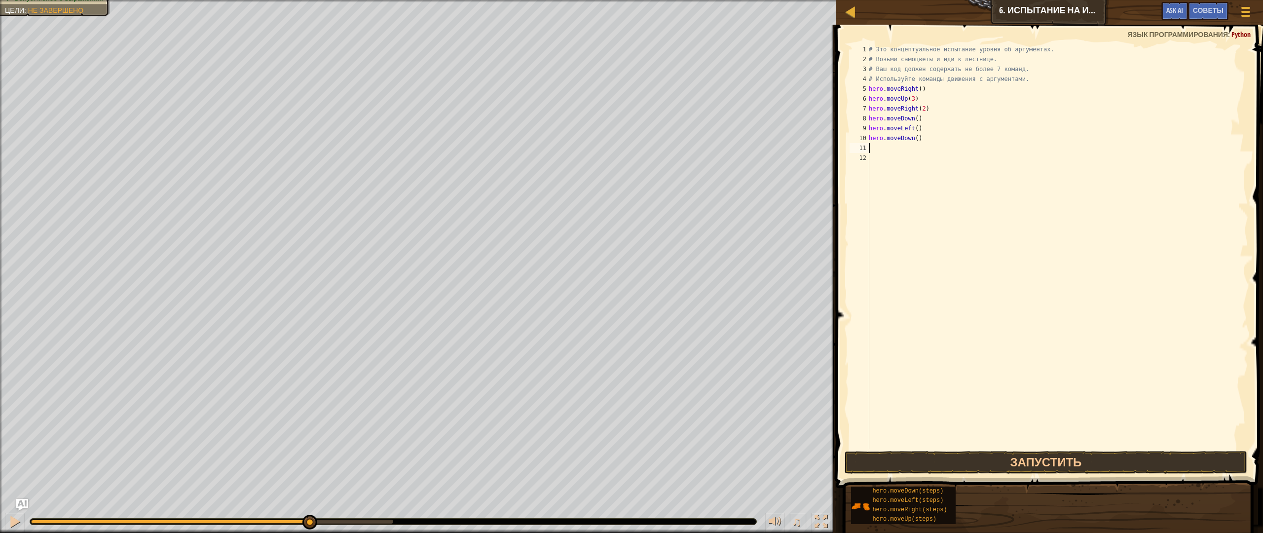
click at [919, 139] on div "# Это концептуальное испытание уровня об аргументах. # Возьми самоцветы и иди к…" at bounding box center [1057, 256] width 381 height 424
type textarea "hero.moveDown(2)"
click at [885, 150] on div "# Это концептуальное испытание уровня об аргументах. # Возьми самоцветы и иди к…" at bounding box center [1057, 256] width 381 height 424
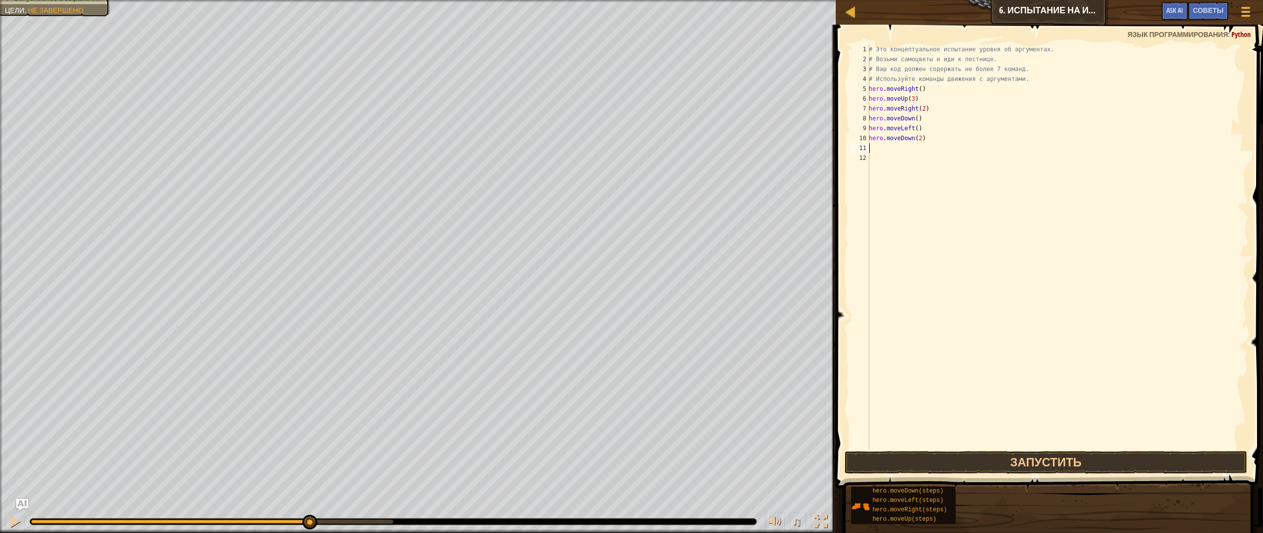
scroll to position [4, 0]
type textarea "h"
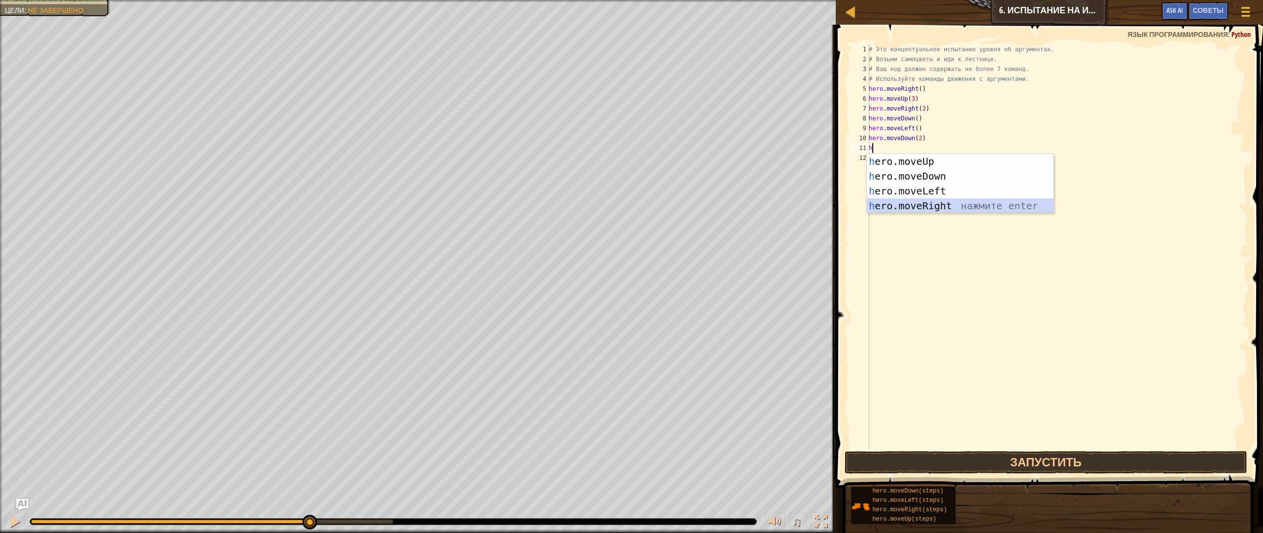
click at [910, 207] on div "h ero.moveUp нажмите enter h ero.moveDown нажмите enter h ero.moveLeft нажмите …" at bounding box center [960, 198] width 187 height 89
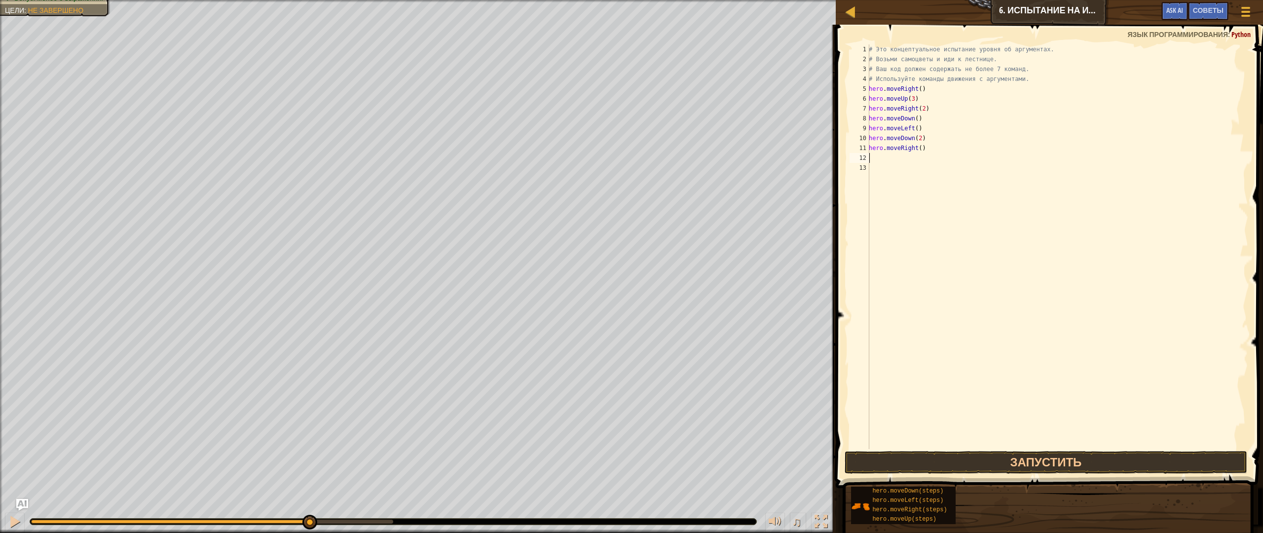
type textarea "h"
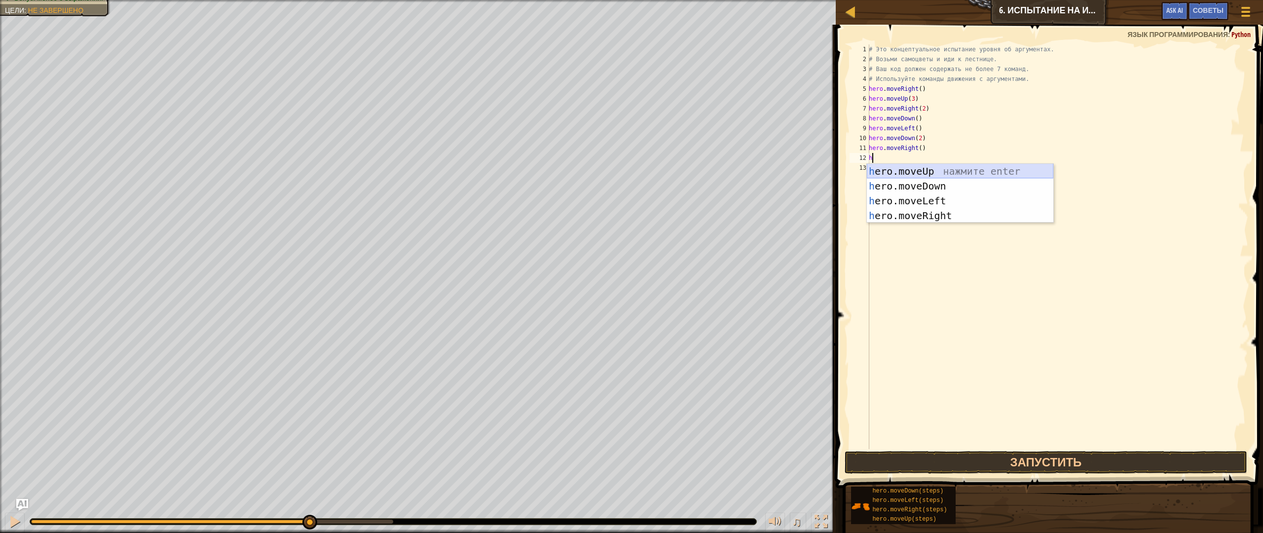
click at [898, 171] on div "h ero.moveUp нажмите enter h ero.moveDown нажмите enter h ero.moveLeft нажмите …" at bounding box center [960, 208] width 187 height 89
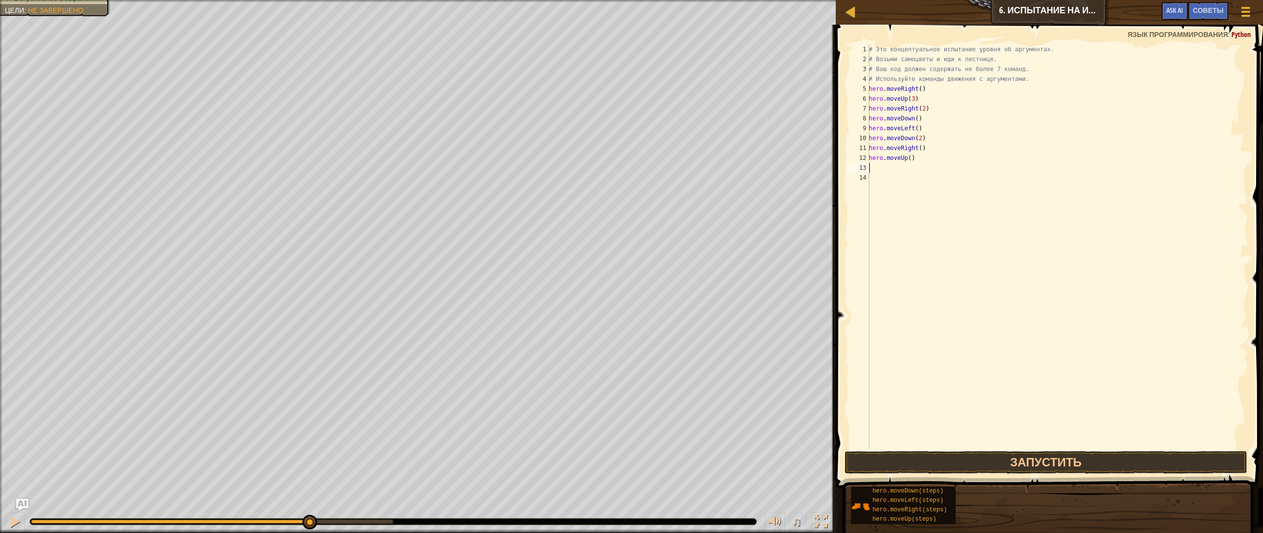
click at [915, 157] on div "# Это концептуальное испытание уровня об аргументах. # Возьми самоцветы и иди к…" at bounding box center [1057, 256] width 381 height 424
type textarea "hero.moveUp(2)"
click at [887, 167] on div "# Это концептуальное испытание уровня об аргументах. # Возьми самоцветы и иди к…" at bounding box center [1057, 256] width 381 height 424
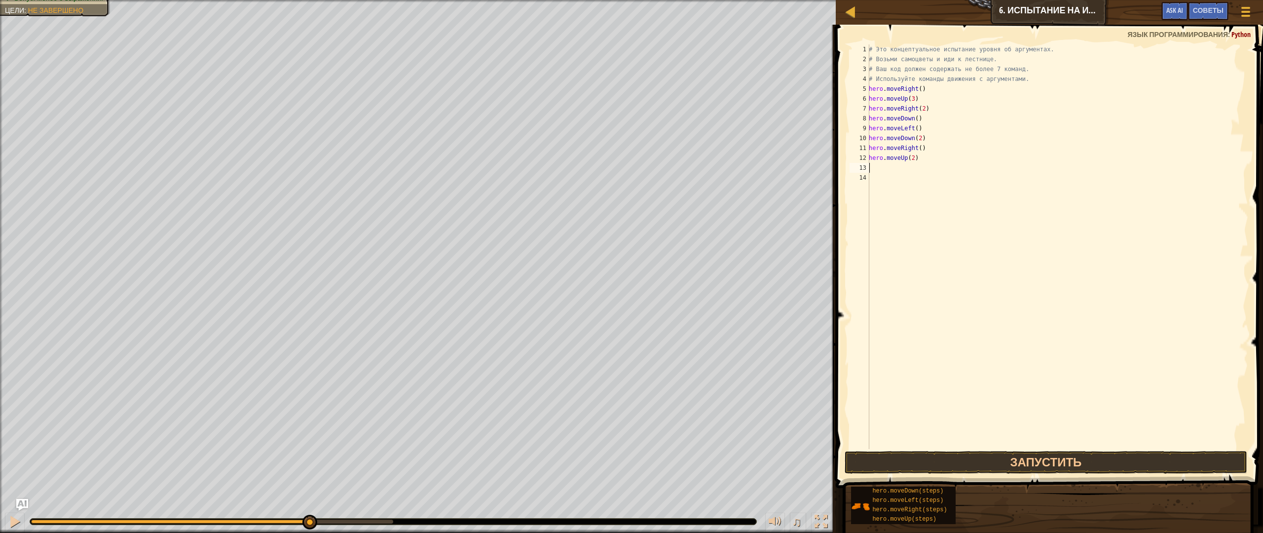
type textarea "h"
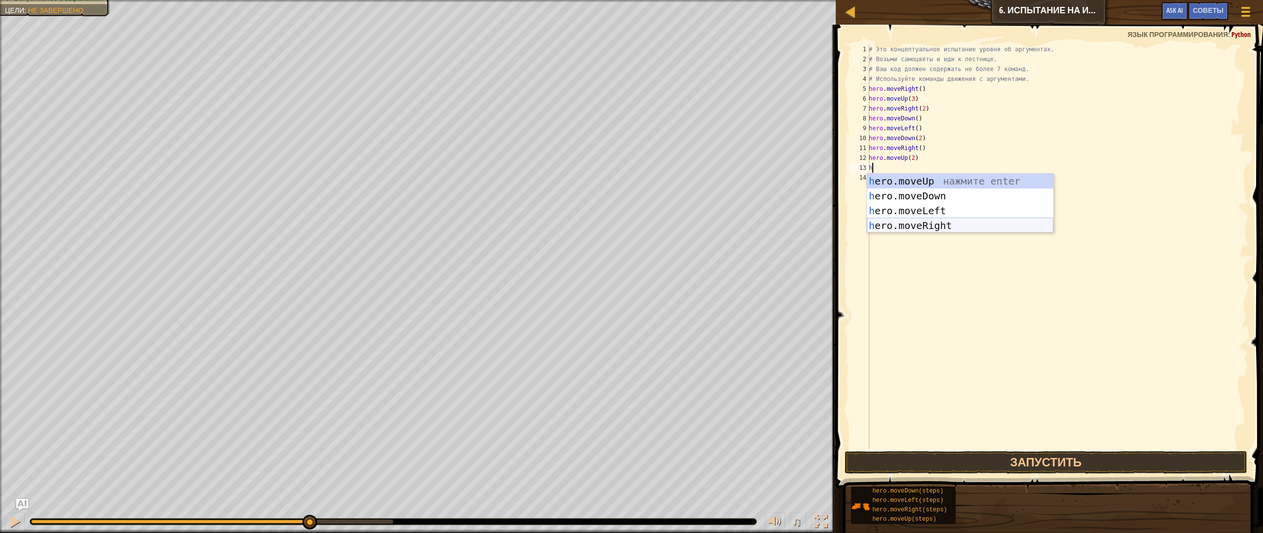
click at [902, 221] on div "h ero.moveUp нажмите enter h ero.moveDown нажмите enter h ero.moveLeft нажмите …" at bounding box center [960, 218] width 187 height 89
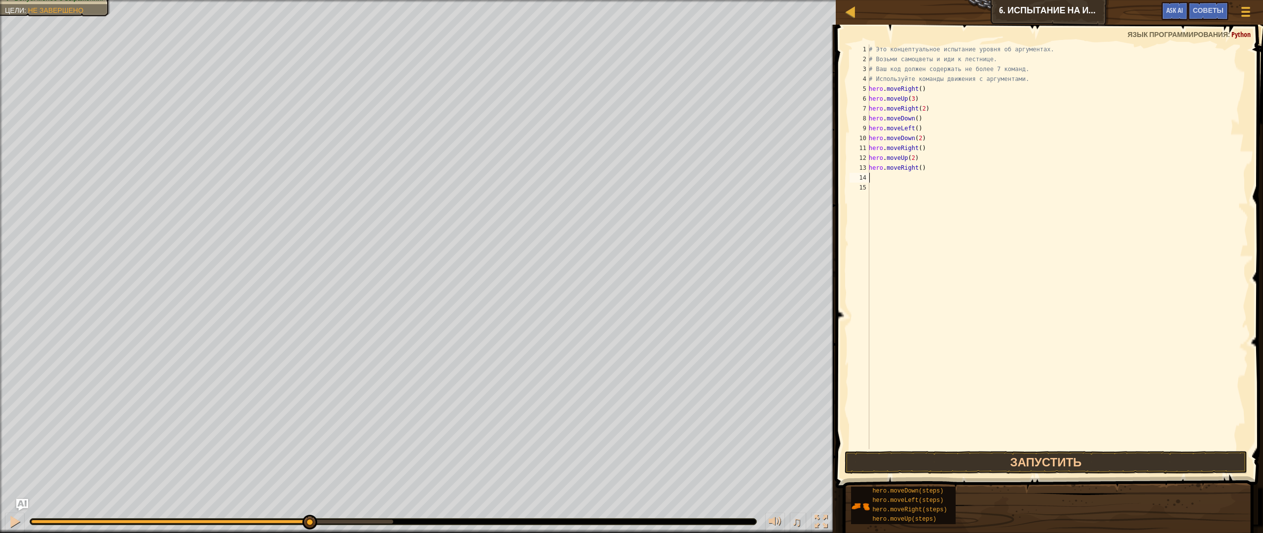
click at [927, 168] on div "# Это концептуальное испытание уровня об аргументах. # Возьми самоцветы и иди к…" at bounding box center [1057, 256] width 381 height 424
click at [1020, 463] on button "Запустить" at bounding box center [1046, 462] width 403 height 23
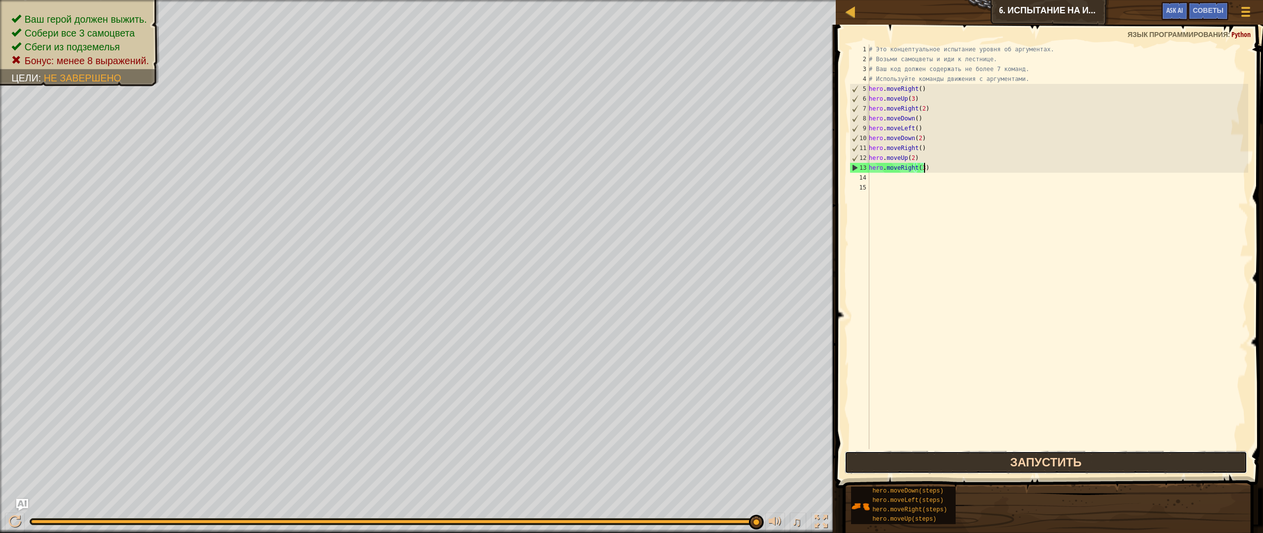
click at [1003, 470] on button "Запустить" at bounding box center [1046, 462] width 403 height 23
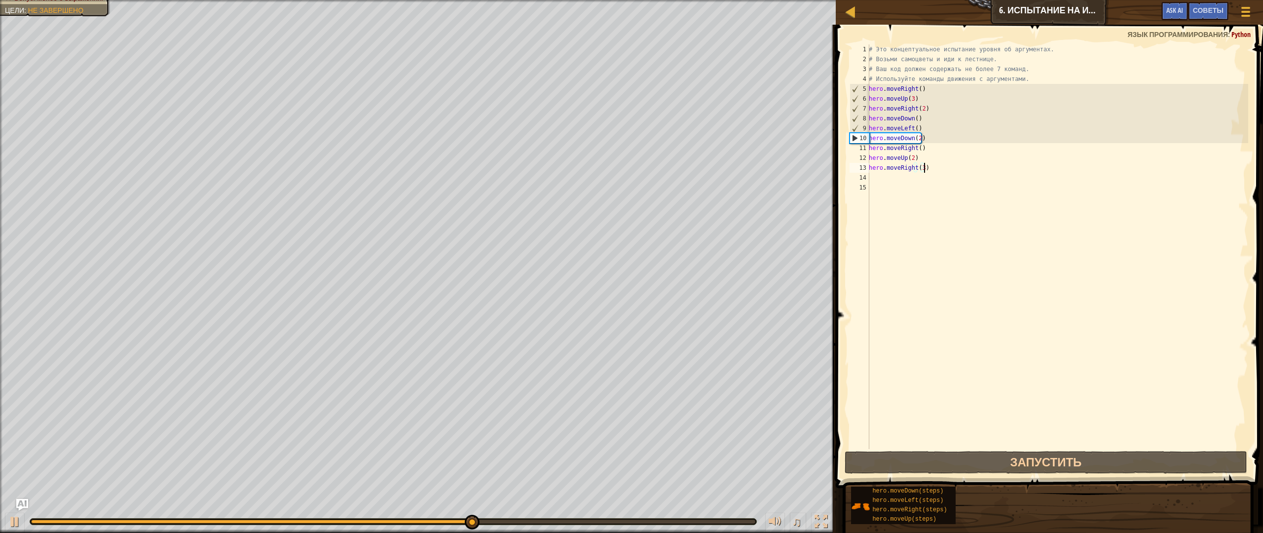
click at [735, 478] on div "♫" at bounding box center [418, 519] width 836 height 30
click at [742, 478] on div at bounding box center [393, 522] width 726 height 6
click at [744, 478] on div at bounding box center [393, 522] width 724 height 4
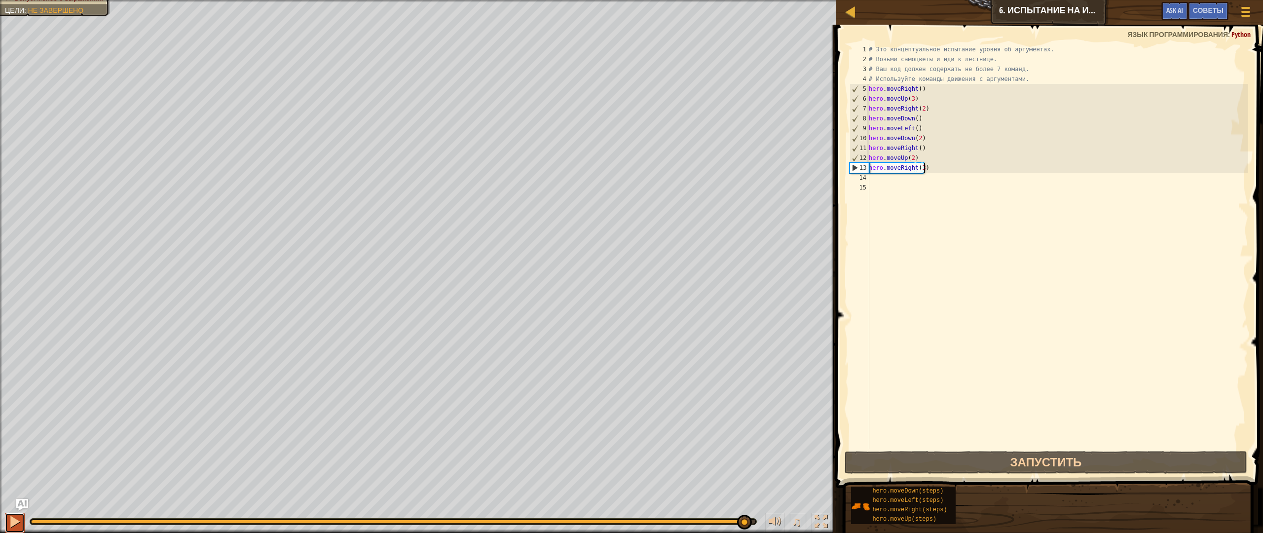
click at [19, 478] on div at bounding box center [14, 521] width 13 height 13
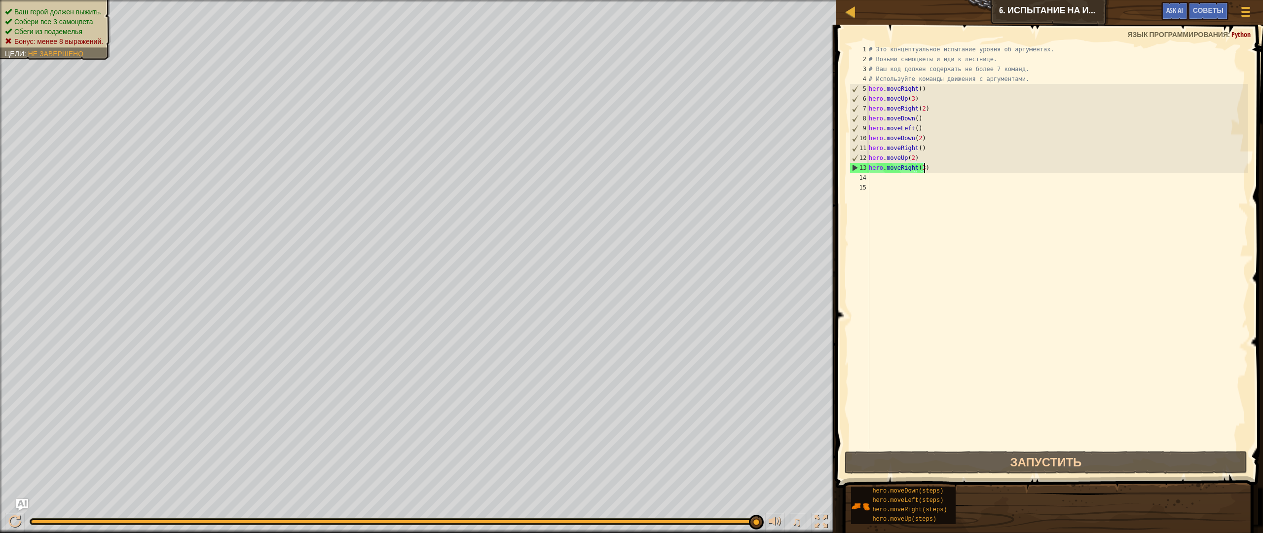
click at [45, 41] on span "Бонус: менее 8 выражений." at bounding box center [58, 42] width 89 height 8
click at [43, 41] on span "Бонус: менее 8 выражений." at bounding box center [58, 42] width 89 height 8
drag, startPoint x: 43, startPoint y: 41, endPoint x: 10, endPoint y: 44, distance: 33.2
click at [32, 43] on span "Бонус: менее 8 выражений." at bounding box center [58, 42] width 89 height 8
drag, startPoint x: 5, startPoint y: 44, endPoint x: 74, endPoint y: 29, distance: 69.7
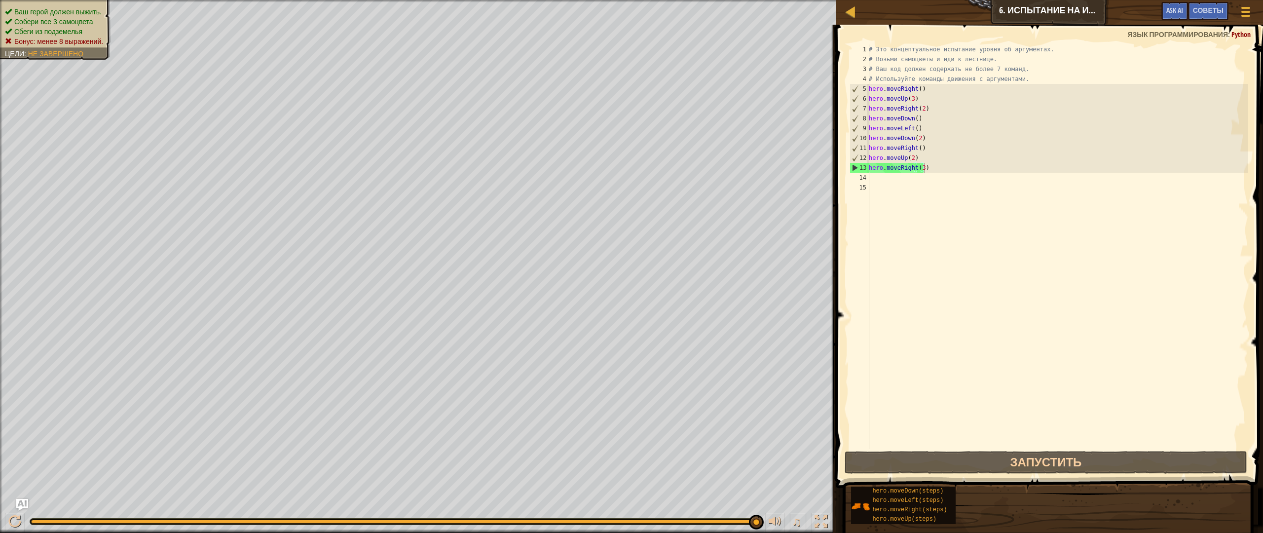
click at [74, 28] on ul "Ваш герой должен выжить. Собери все 3 самоцвета Сбеги из подземелья Бонус: мене…" at bounding box center [55, 26] width 101 height 39
click at [117, 32] on div "Ваш герой должен выжить. Собери все 3 самоцвета Сбеги из подземелья Бонус: мене…" at bounding box center [418, 266] width 836 height 533
click at [1242, 6] on span at bounding box center [1246, 7] width 9 height 2
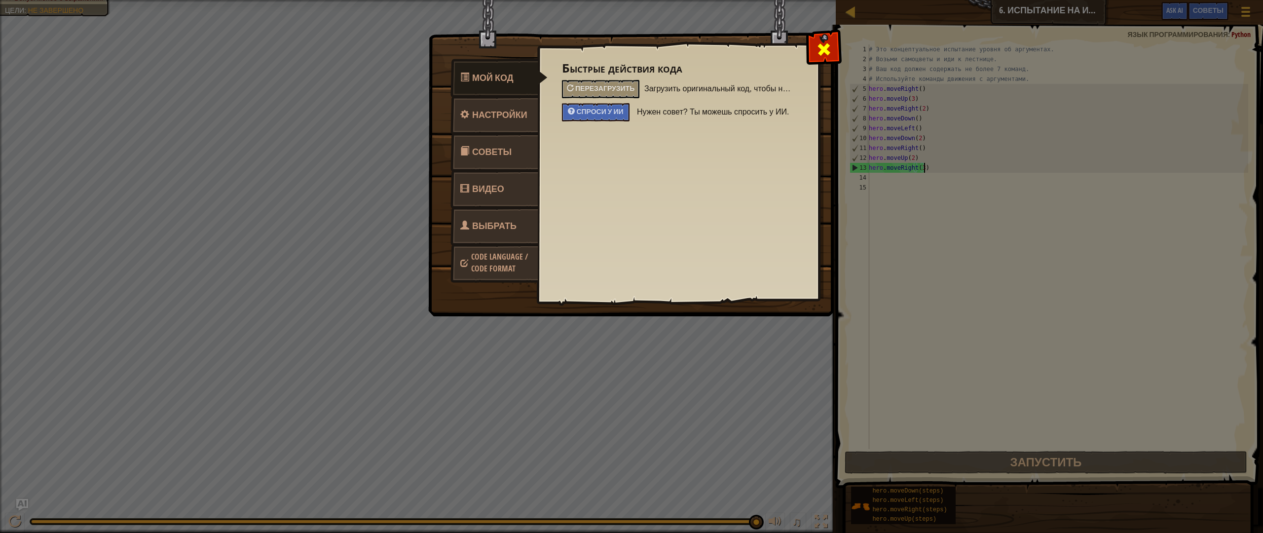
click at [822, 38] on div at bounding box center [823, 47] width 31 height 31
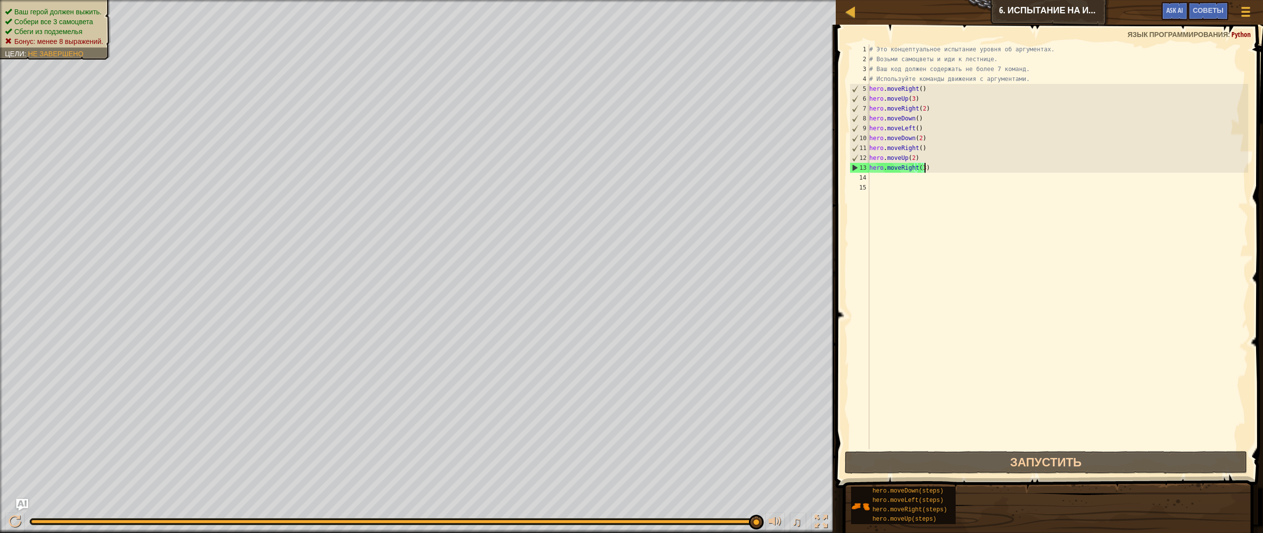
click at [46, 7] on ul "Ваш герой должен выжить. Собери все 3 самоцвета Сбеги из подземелья Бонус: мене…" at bounding box center [55, 26] width 101 height 39
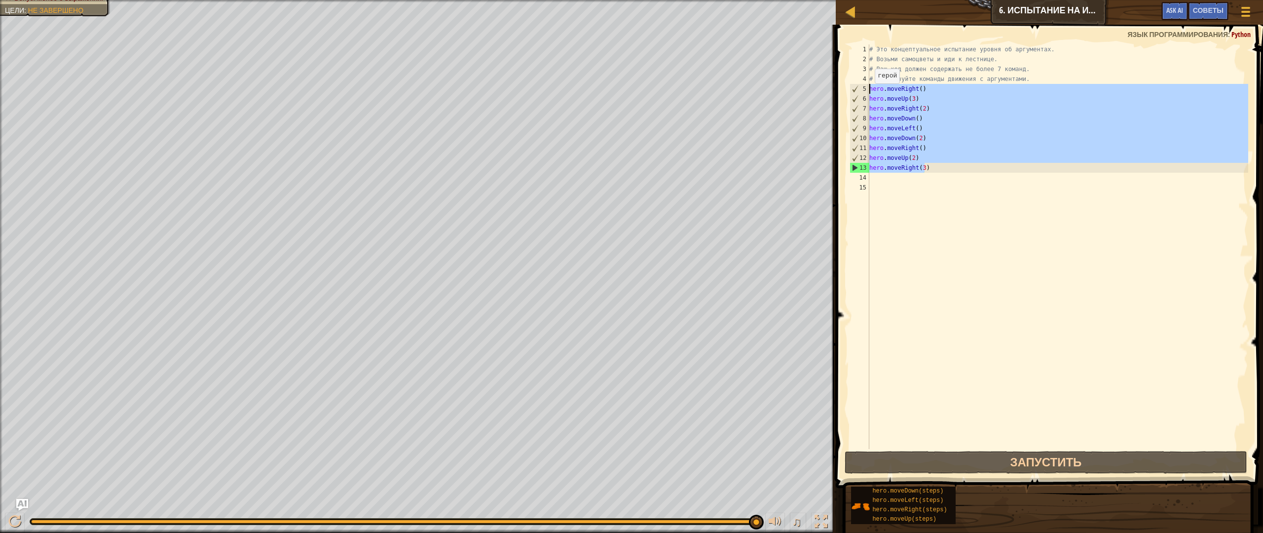
drag, startPoint x: 929, startPoint y: 168, endPoint x: 869, endPoint y: 91, distance: 97.8
click at [869, 91] on div "hero.moveRight(3) 1 2 3 4 5 6 7 8 9 10 11 12 13 14 15 # Это концептуальное испы…" at bounding box center [1048, 246] width 401 height 405
type textarea "hero.moveRight() hero.moveUp(3)"
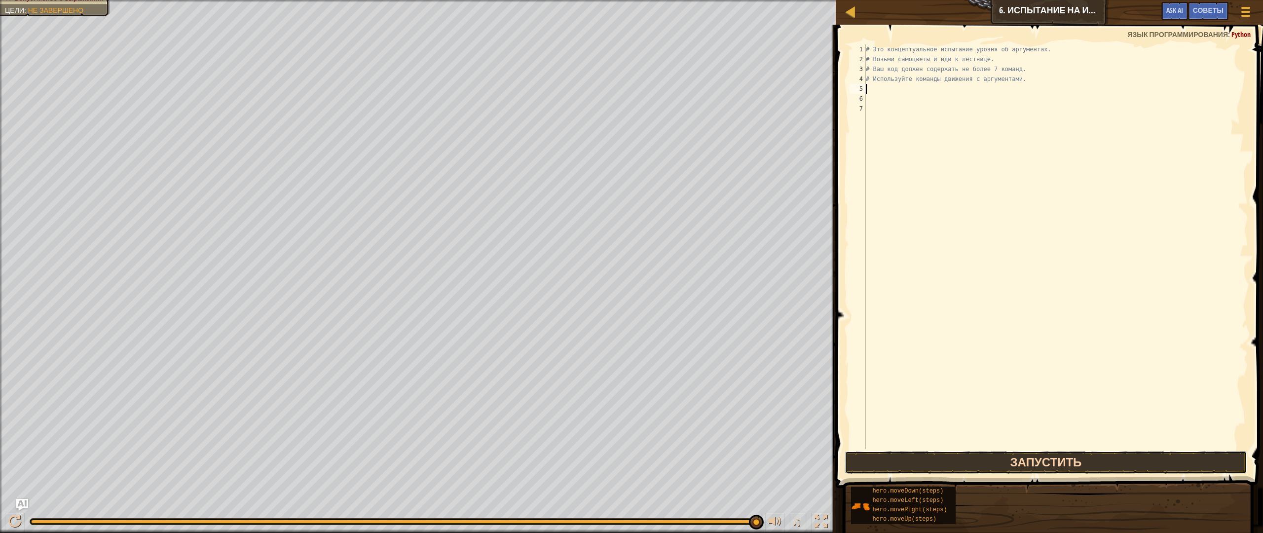
click at [1032, 453] on button "Запустить" at bounding box center [1046, 462] width 403 height 23
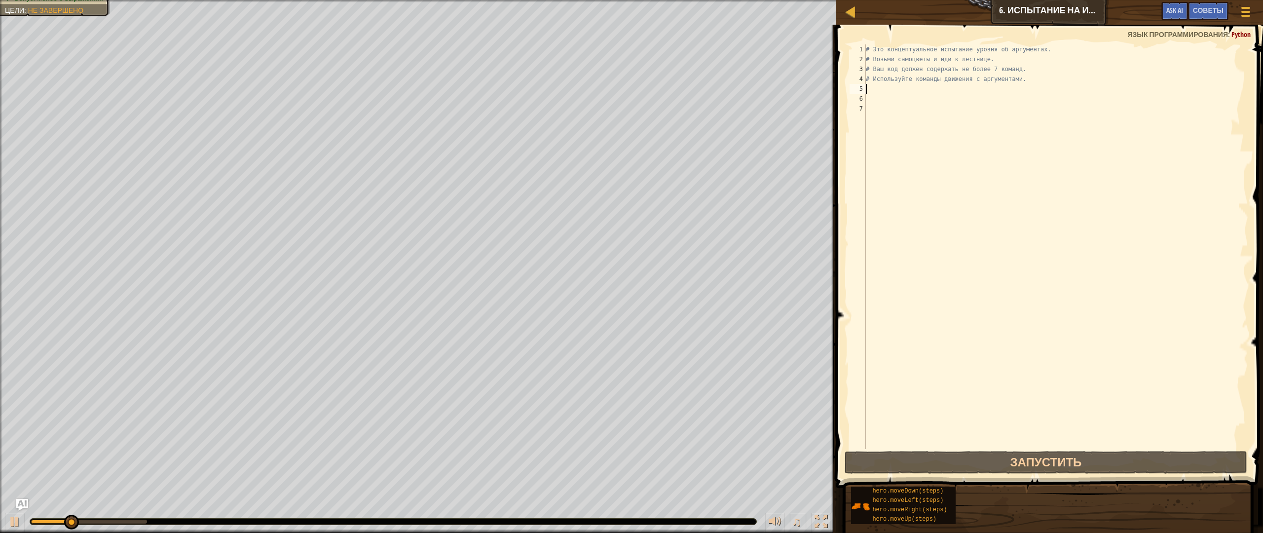
click at [896, 84] on div "# Это концептуальное испытание уровня об аргументах. # Возьми самоцветы и иди к…" at bounding box center [1056, 256] width 384 height 424
type textarea "h"
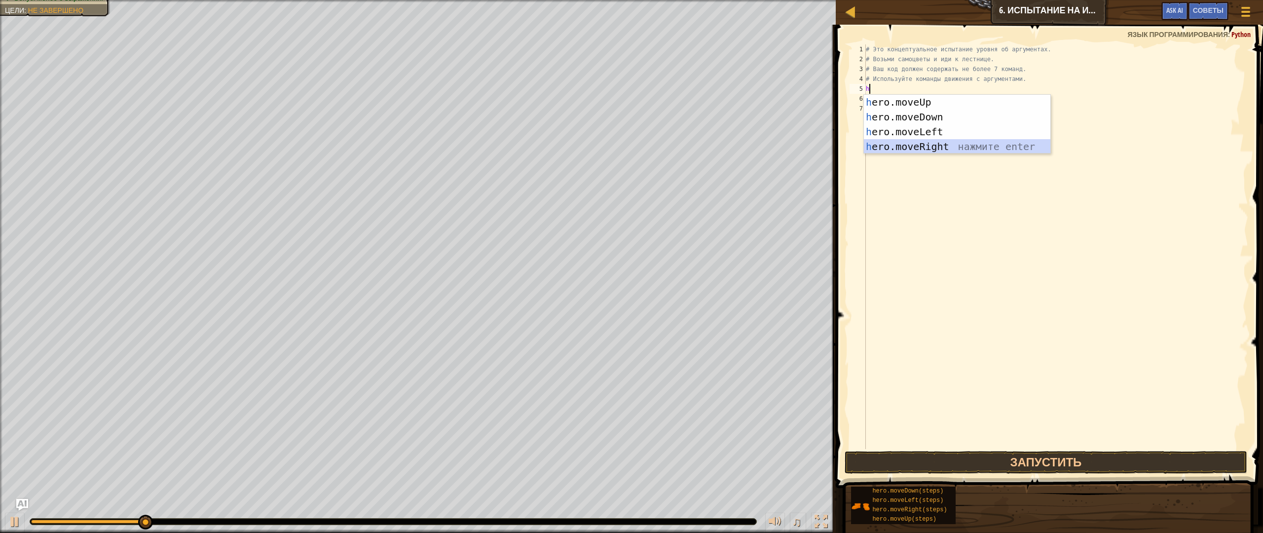
click at [912, 145] on div "h ero.moveUp нажмите enter h ero.moveDown нажмите enter h ero.moveLeft нажмите …" at bounding box center [957, 139] width 187 height 89
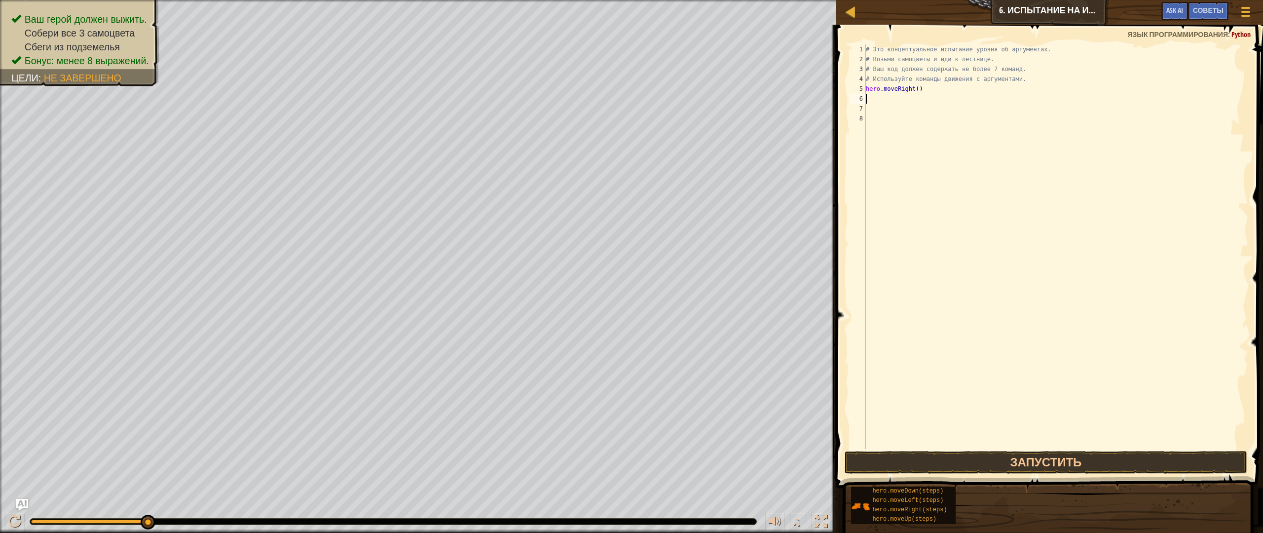
type textarea "h"
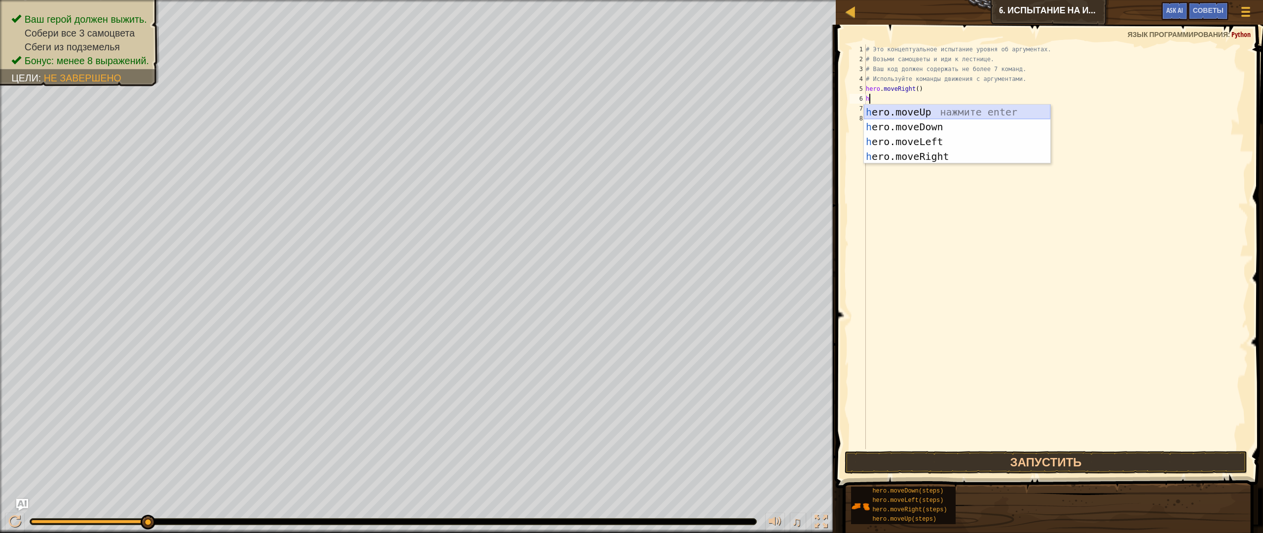
click at [901, 112] on div "h ero.moveUp нажмите enter h ero.moveDown нажмите enter h ero.moveLeft нажмите …" at bounding box center [957, 149] width 187 height 89
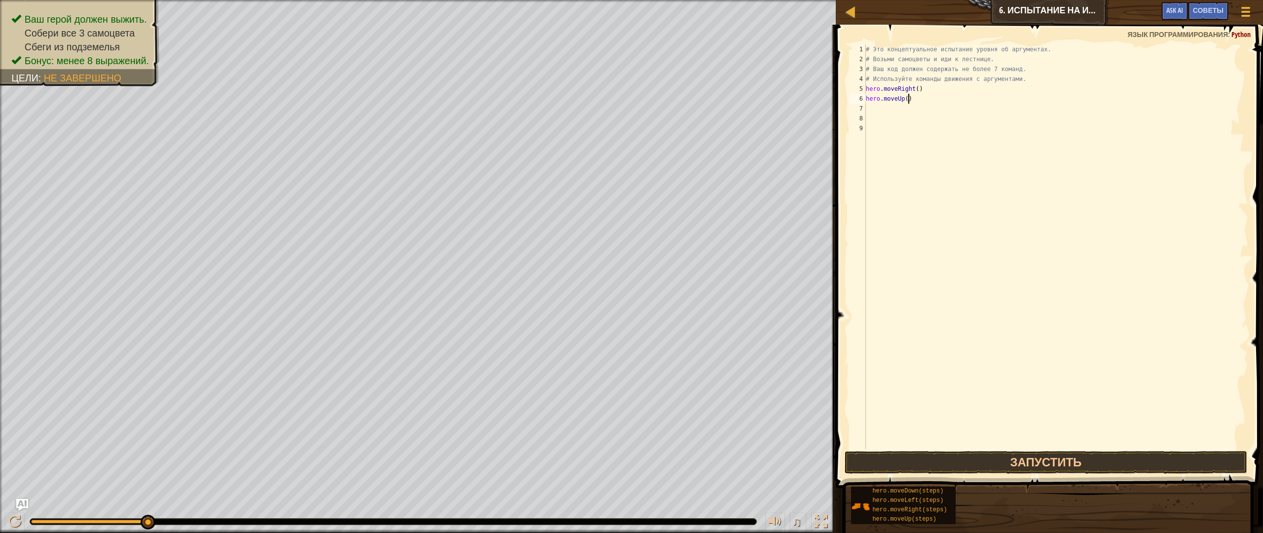
click at [912, 101] on div "# Это концептуальное испытание уровня об аргументах. # Возьми самоцветы и иди к…" at bounding box center [1056, 256] width 384 height 424
click at [1026, 468] on button "Запустить" at bounding box center [1046, 462] width 403 height 23
type textarea "hero.moveUp(4)"
click at [997, 457] on button "Запустить" at bounding box center [1046, 462] width 403 height 23
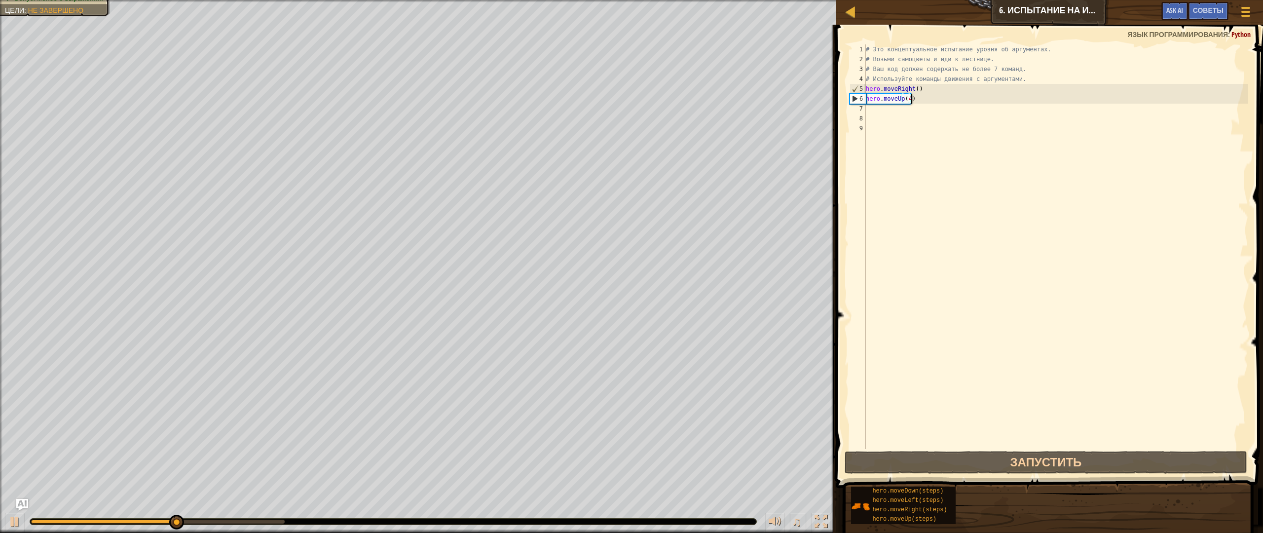
click at [990, 107] on div "# Это концептуальное испытание уровня об аргументах. # Возьми самоцветы и иди к…" at bounding box center [1056, 256] width 384 height 424
click at [959, 94] on div "# Это концептуальное испытание уровня об аргументах. # Возьми самоцветы и иди к…" at bounding box center [1056, 256] width 384 height 424
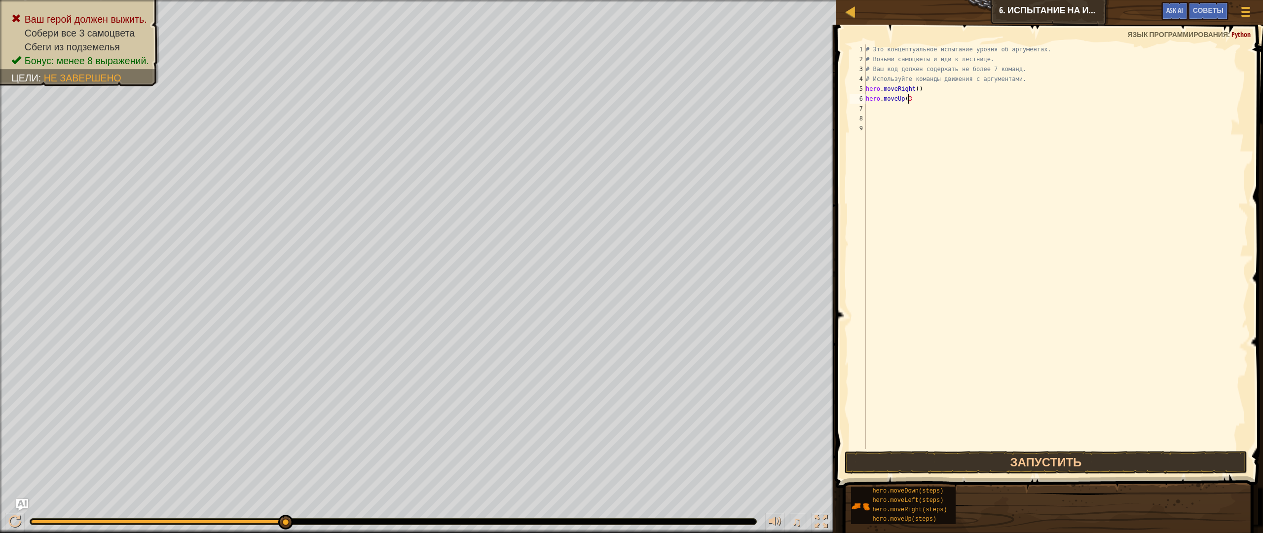
scroll to position [4, 3]
click at [996, 466] on button "Запустить" at bounding box center [1046, 462] width 403 height 23
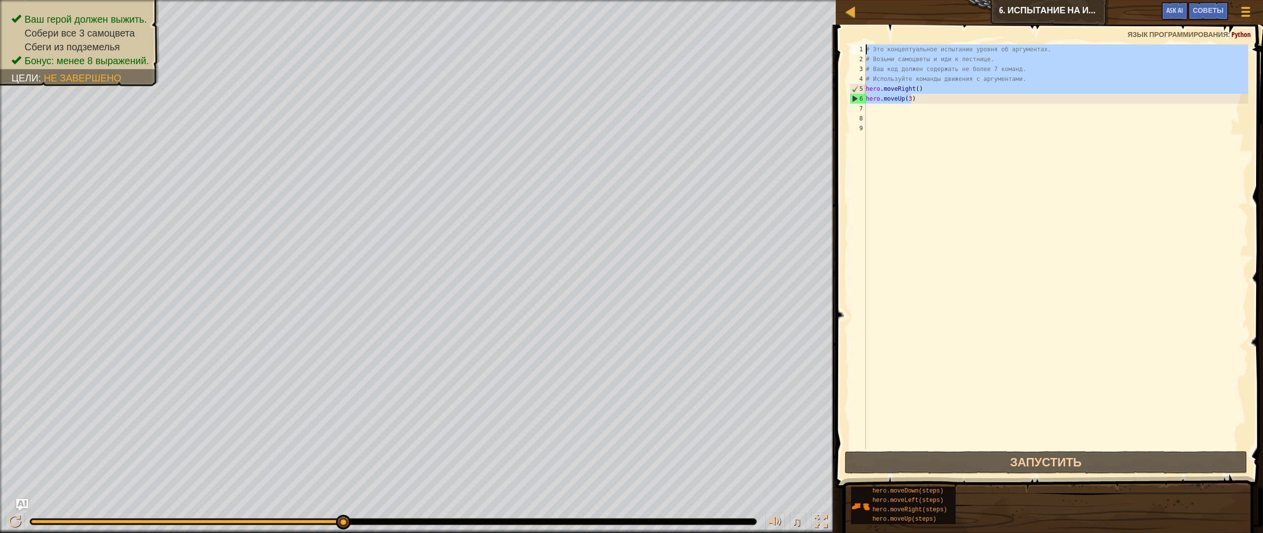
drag, startPoint x: 915, startPoint y: 98, endPoint x: 872, endPoint y: 38, distance: 73.9
click at [872, 38] on div "hero.moveUp(3) 1 2 3 4 5 6 7 8 9 # Это концептуальное испытание уровня об аргум…" at bounding box center [1048, 276] width 430 height 492
type textarea "# Это концептуальное испытание уровня об аргументах. # Возьми самоцветы и иди к…"
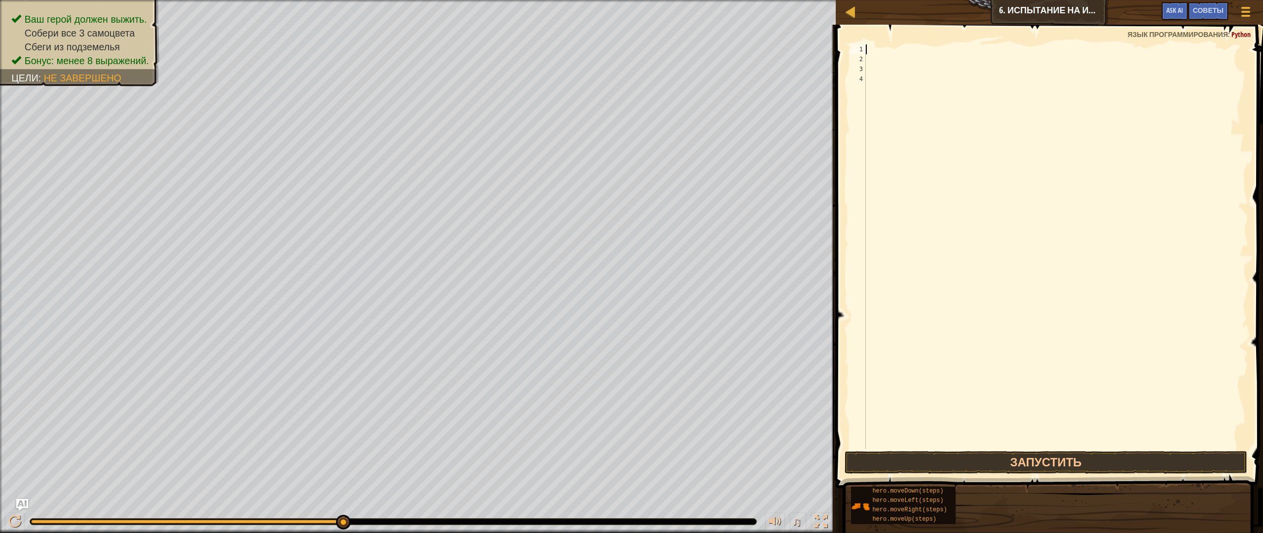
type textarea "h"
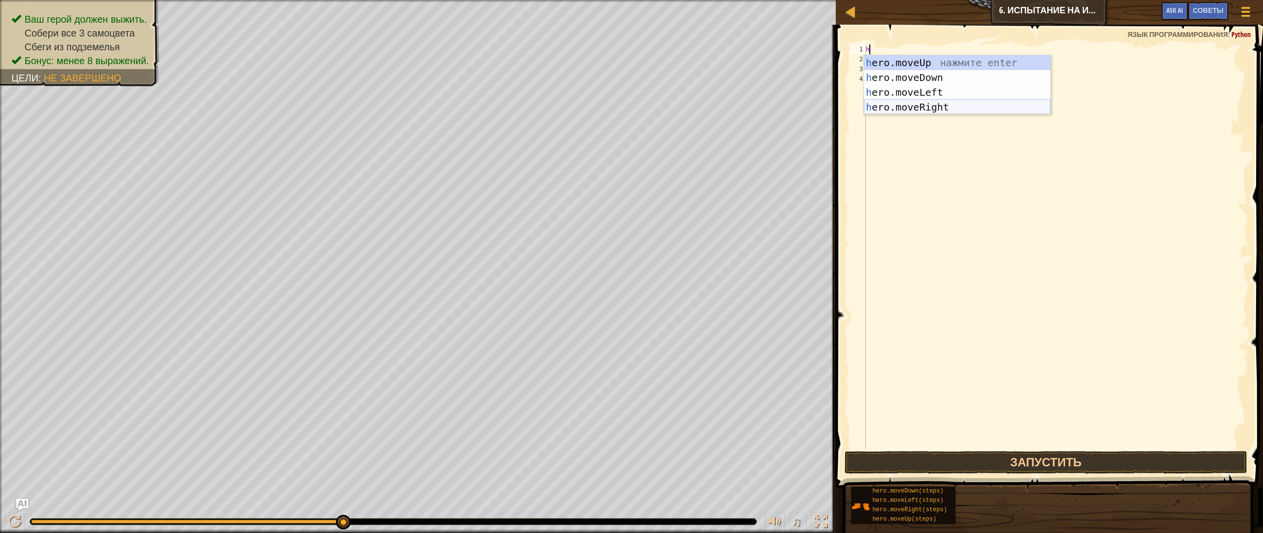
click at [904, 107] on div "h ero.moveUp нажмите enter h ero.moveDown нажмите enter h ero.moveLeft нажмите …" at bounding box center [957, 99] width 187 height 89
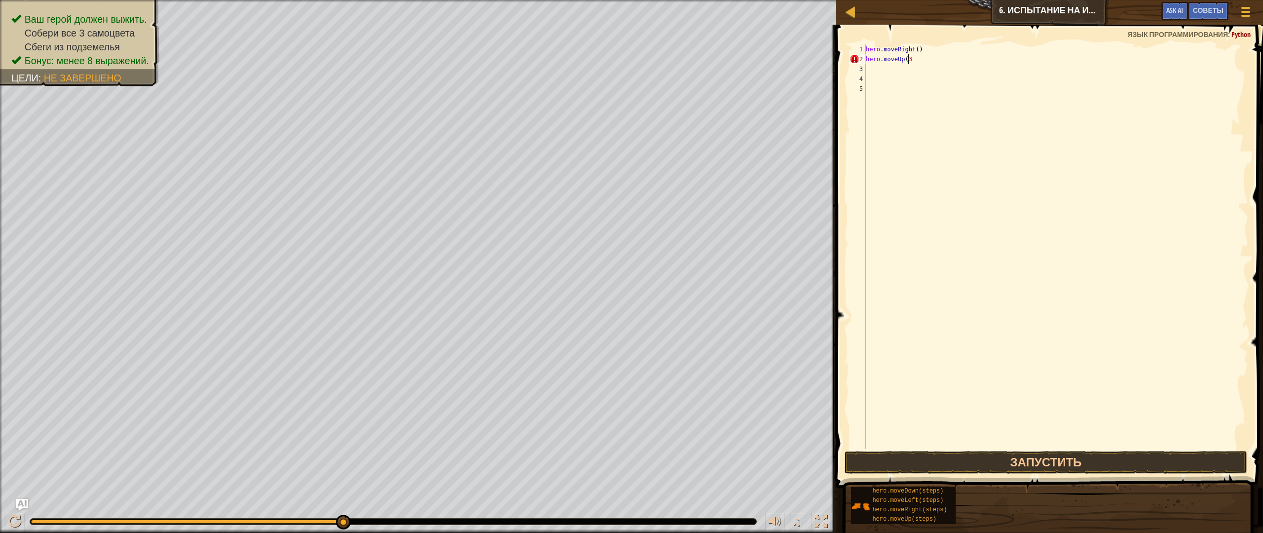
scroll to position [4, 3]
type textarea "hero.moveUp(3)"
click at [1009, 458] on button "Запустить" at bounding box center [1046, 462] width 403 height 23
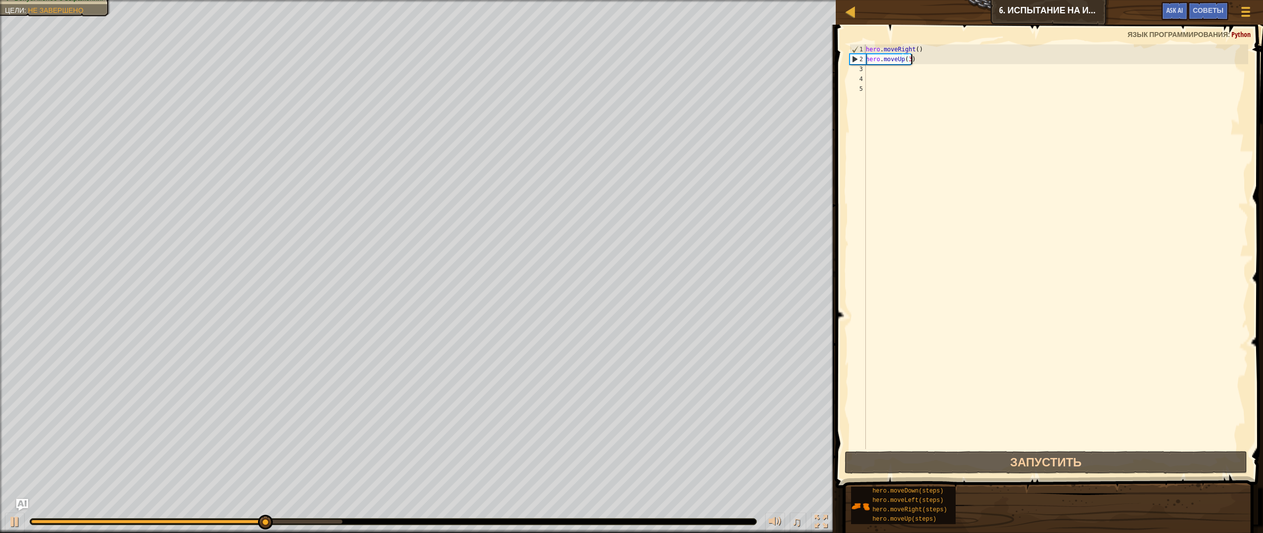
click at [886, 69] on div "hero . moveRight ( ) hero . moveUp ( 3 )" at bounding box center [1056, 256] width 384 height 424
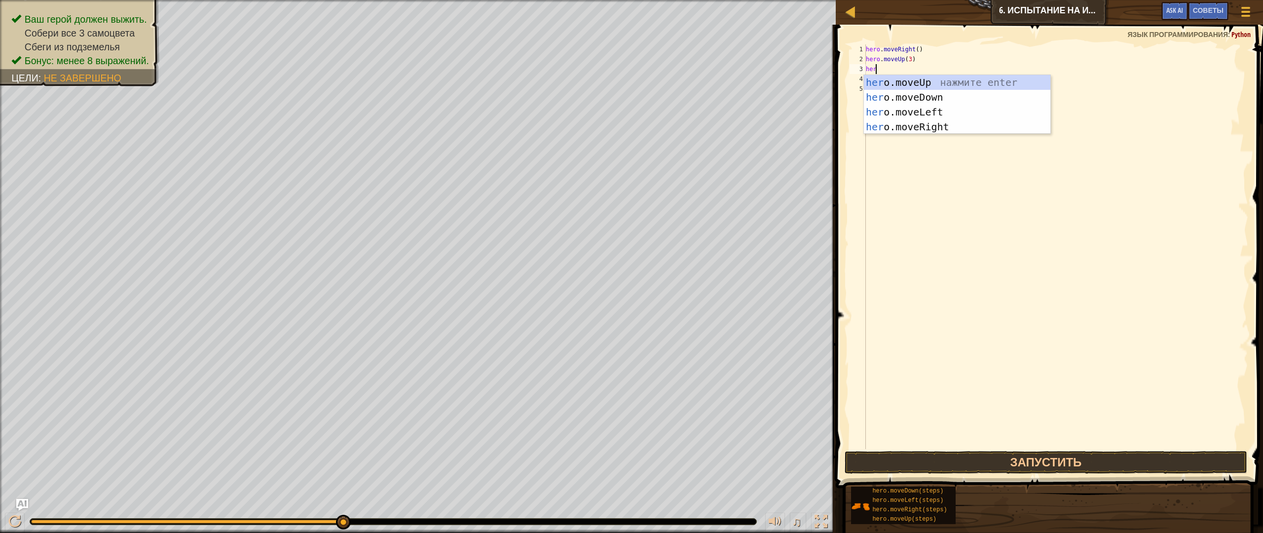
scroll to position [4, 0]
type textarea "hero."
click at [920, 131] on div "hero. moveUp нажмите enter hero. moveDown нажмите enter hero. moveLeft нажмите …" at bounding box center [957, 119] width 187 height 89
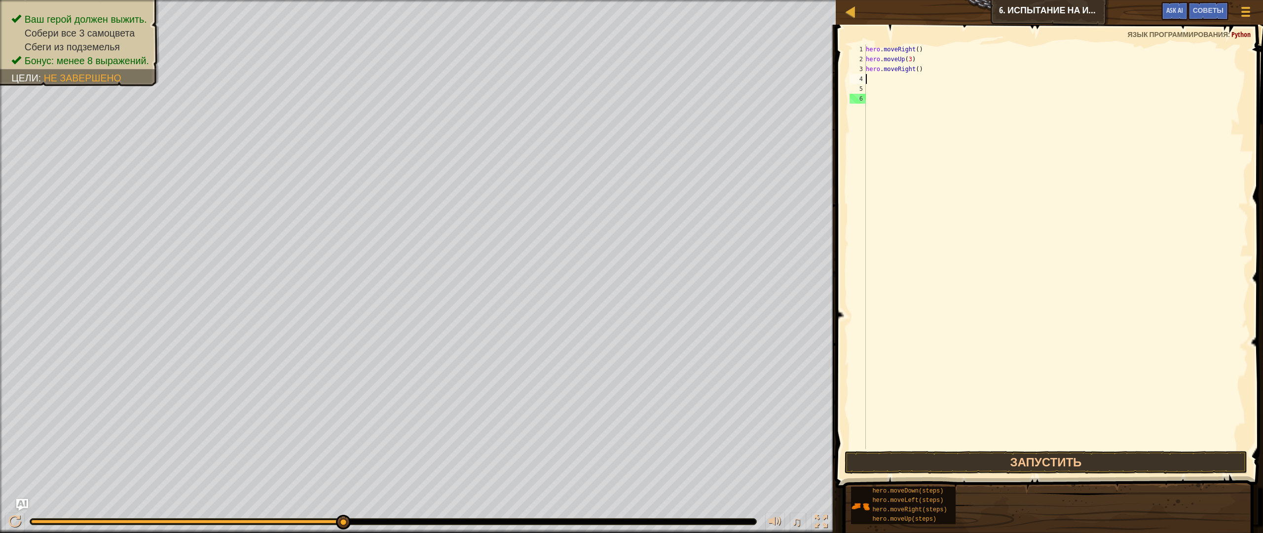
scroll to position [4, 0]
click at [924, 71] on div "hero . moveRight ( ) hero . moveUp ( 3 ) hero . moveRight ( )" at bounding box center [1056, 256] width 384 height 424
type textarea "hero.moveRight(2)"
click at [884, 78] on div "hero . moveRight ( ) hero . moveUp ( 3 ) hero . moveRight ( 2 )" at bounding box center [1056, 256] width 384 height 424
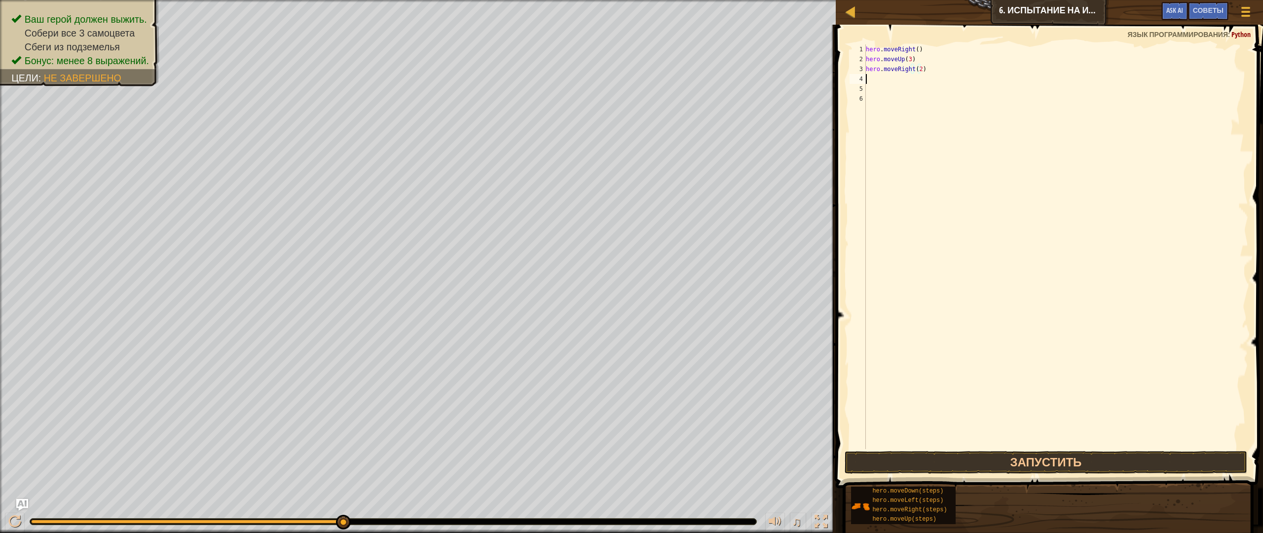
scroll to position [4, 0]
type textarea "h"
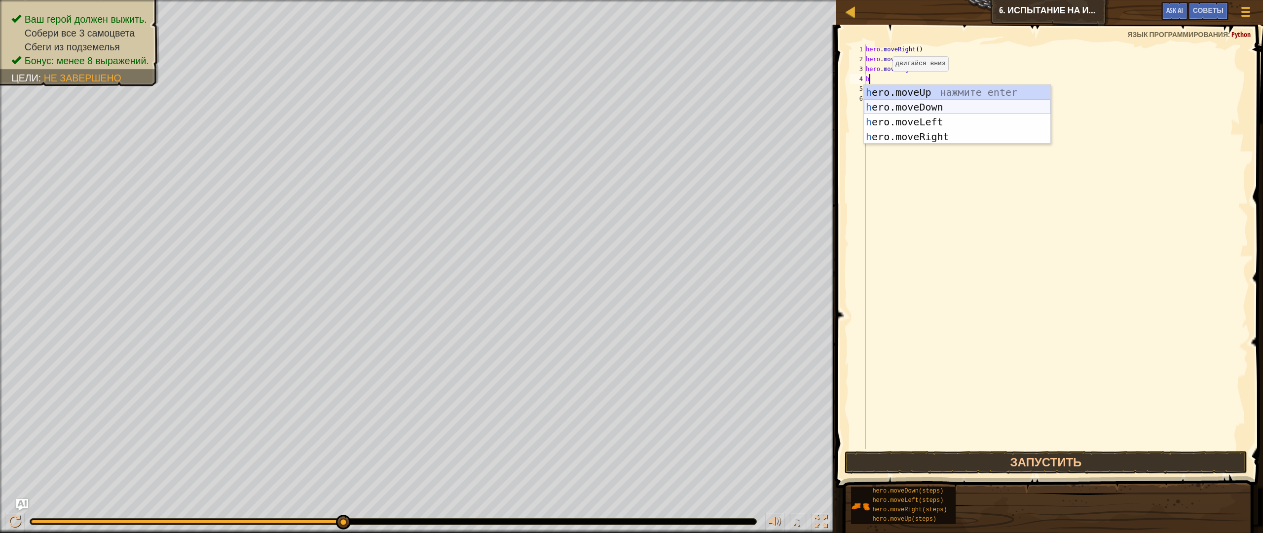
click at [910, 110] on div "h ero.moveUp нажмите enter h ero.moveDown нажмите enter h ero.moveLeft нажмите …" at bounding box center [957, 129] width 187 height 89
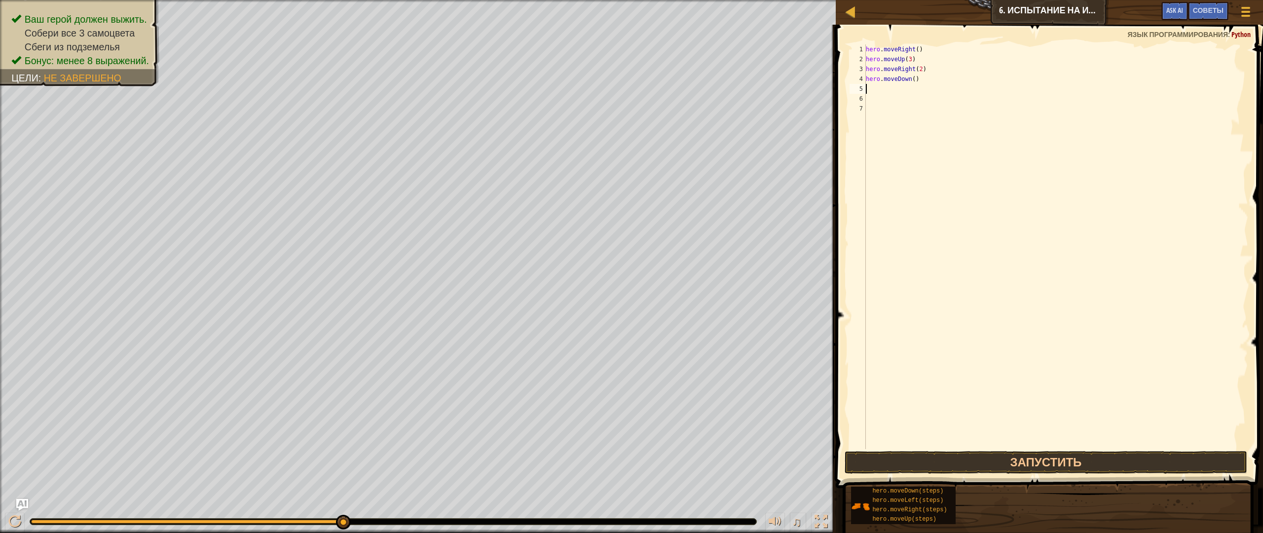
click at [923, 80] on div "hero . moveRight ( ) hero . moveUp ( 3 ) hero . moveRight ( 2 ) hero . moveDown…" at bounding box center [1056, 256] width 384 height 424
type textarea "hero.moveDown(1)"
click at [900, 86] on div "hero . moveRight ( ) hero . moveUp ( 3 ) hero . moveRight ( 2 ) hero . moveDown…" at bounding box center [1056, 256] width 384 height 424
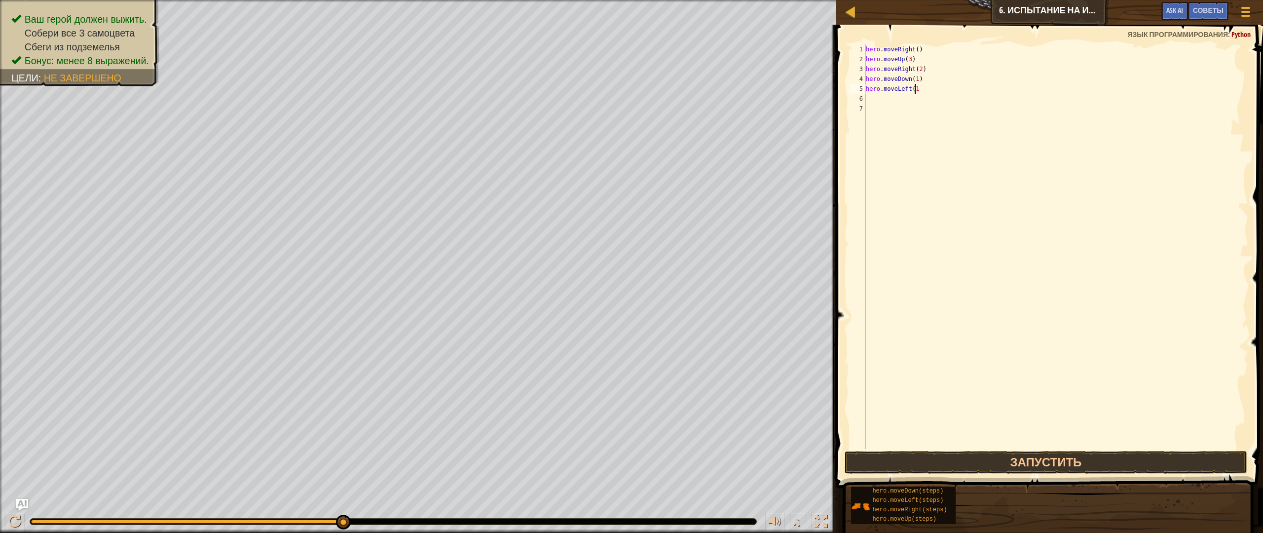
type textarea "hero.moveLeft(1)"
click at [885, 100] on div "hero . moveRight ( ) hero . moveUp ( 3 ) hero . moveRight ( 2 ) hero . moveDown…" at bounding box center [1056, 256] width 384 height 424
type textarea "h"
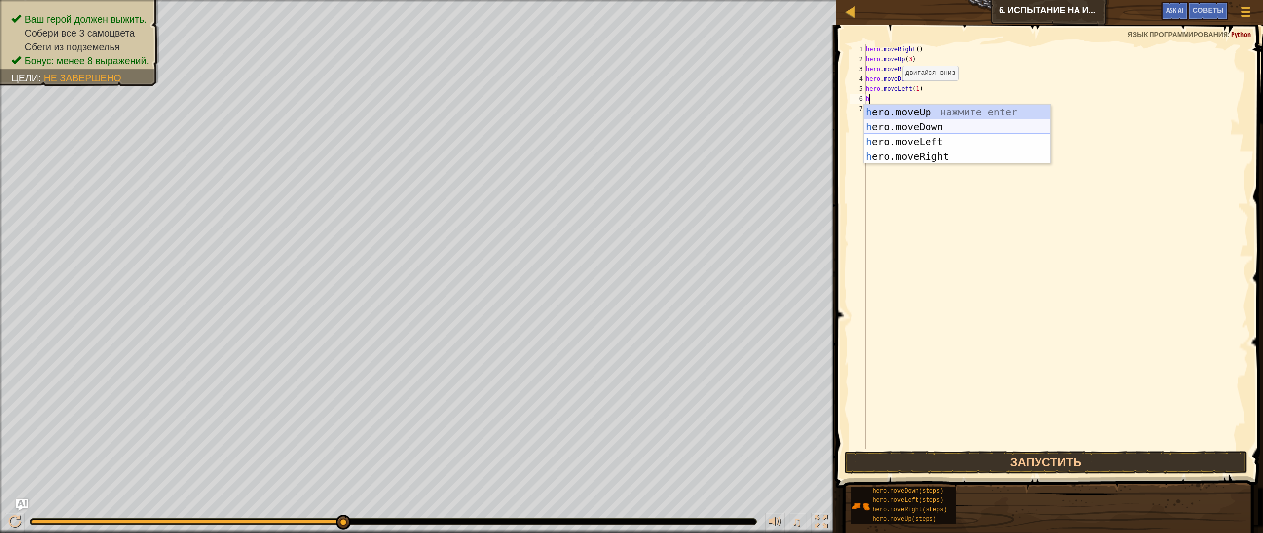
click at [929, 125] on div "h ero.moveUp нажмите enter h ero.moveDown нажмите enter h ero.moveLeft нажмите …" at bounding box center [957, 149] width 187 height 89
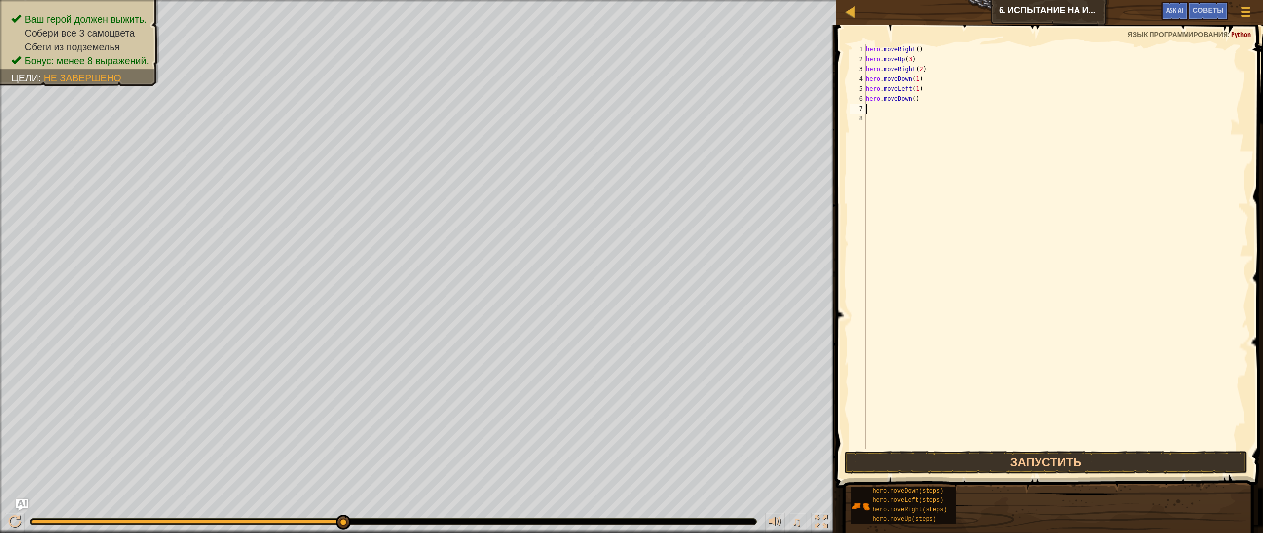
click at [932, 98] on div "hero . moveRight ( ) hero . moveUp ( 3 ) hero . moveRight ( 2 ) hero . moveDown…" at bounding box center [1056, 256] width 384 height 424
type textarea "hero.moveDown(2)"
click at [896, 111] on div "hero . moveRight ( ) hero . moveUp ( 3 ) hero . moveRight ( 2 ) hero . moveDown…" at bounding box center [1056, 256] width 384 height 424
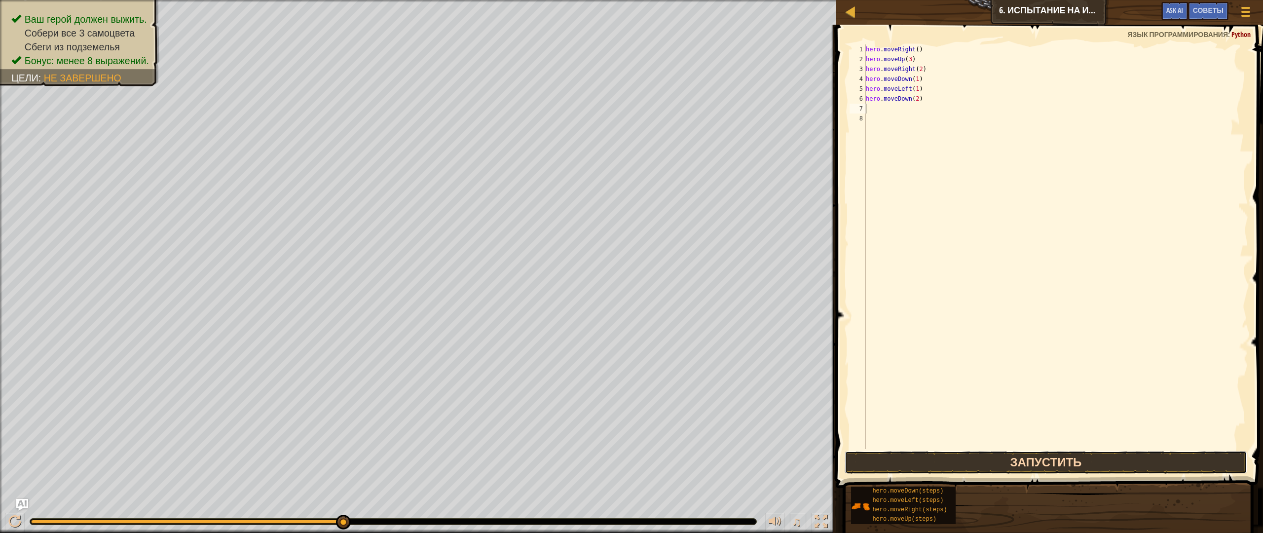
click at [1032, 467] on button "Запустить" at bounding box center [1046, 462] width 403 height 23
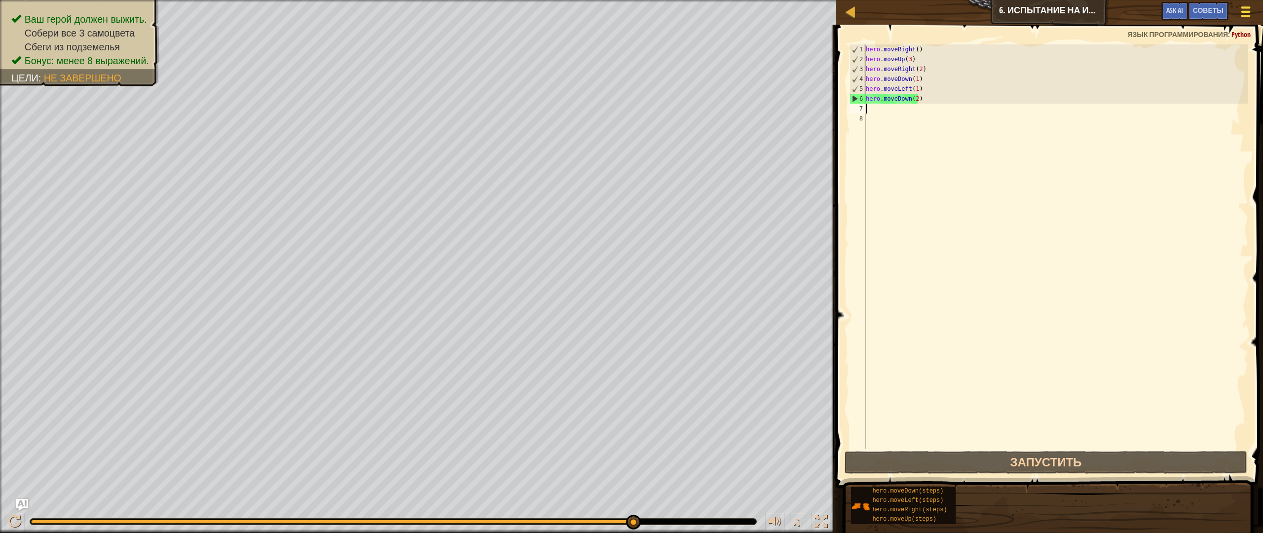
click at [1246, 11] on span at bounding box center [1246, 12] width 9 height 2
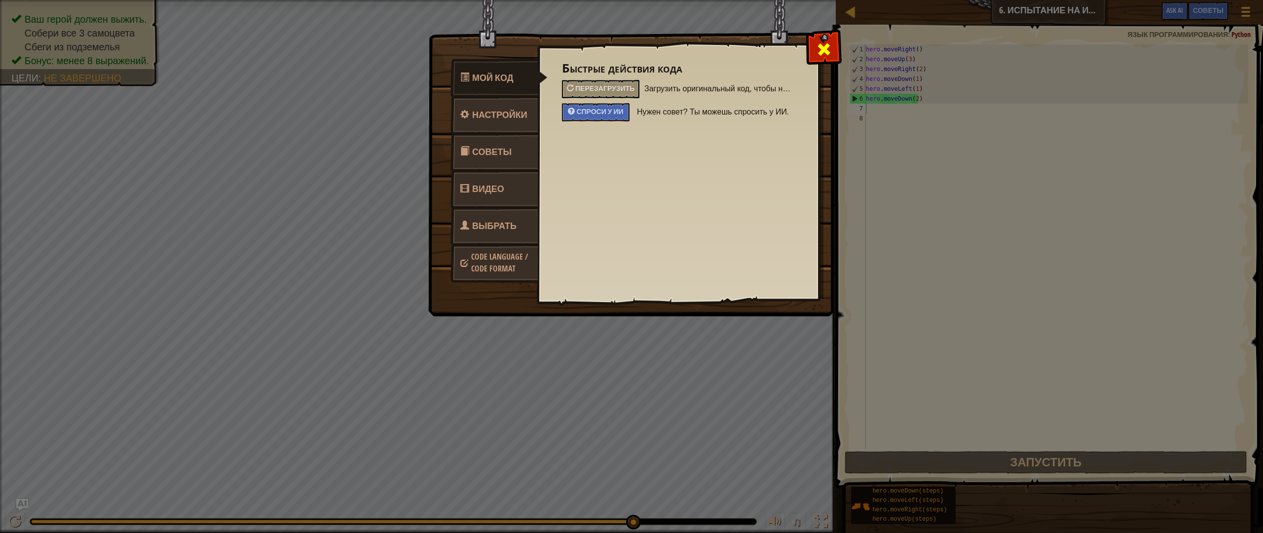
click at [818, 42] on span at bounding box center [824, 49] width 16 height 16
